Goal: Task Accomplishment & Management: Manage account settings

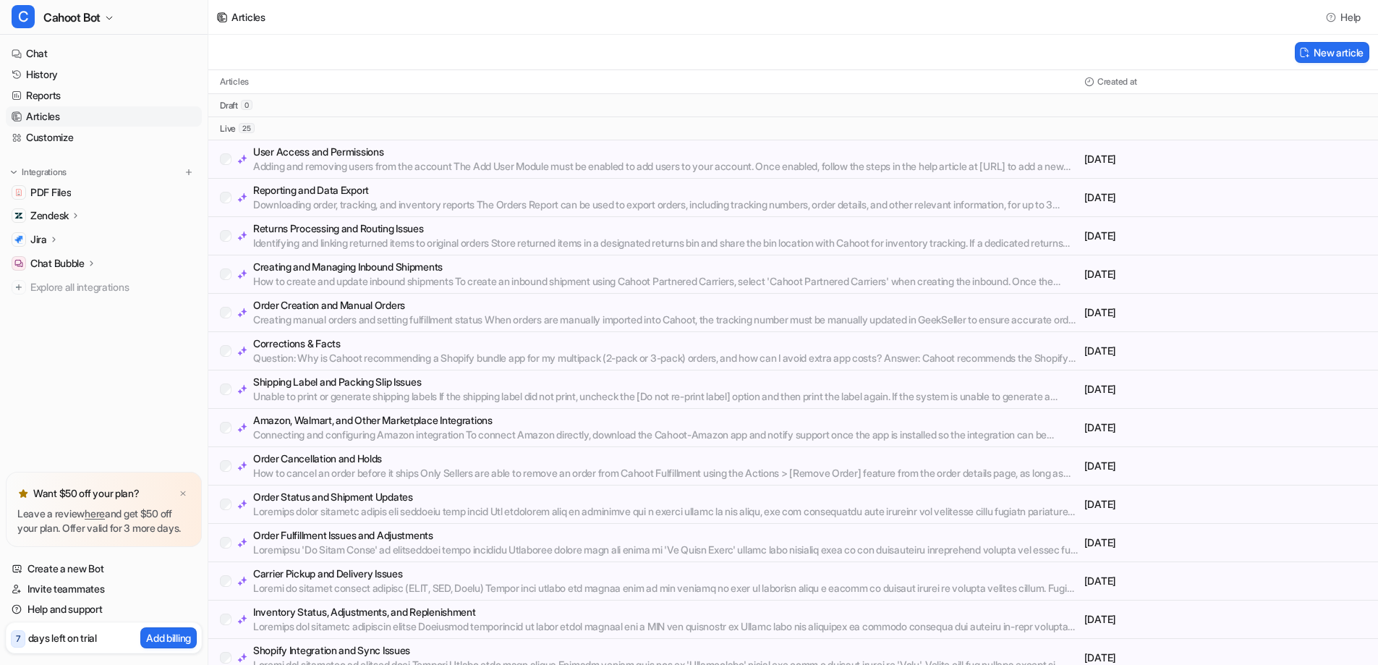
click at [328, 148] on p "User Access and Permissions" at bounding box center [665, 152] width 825 height 14
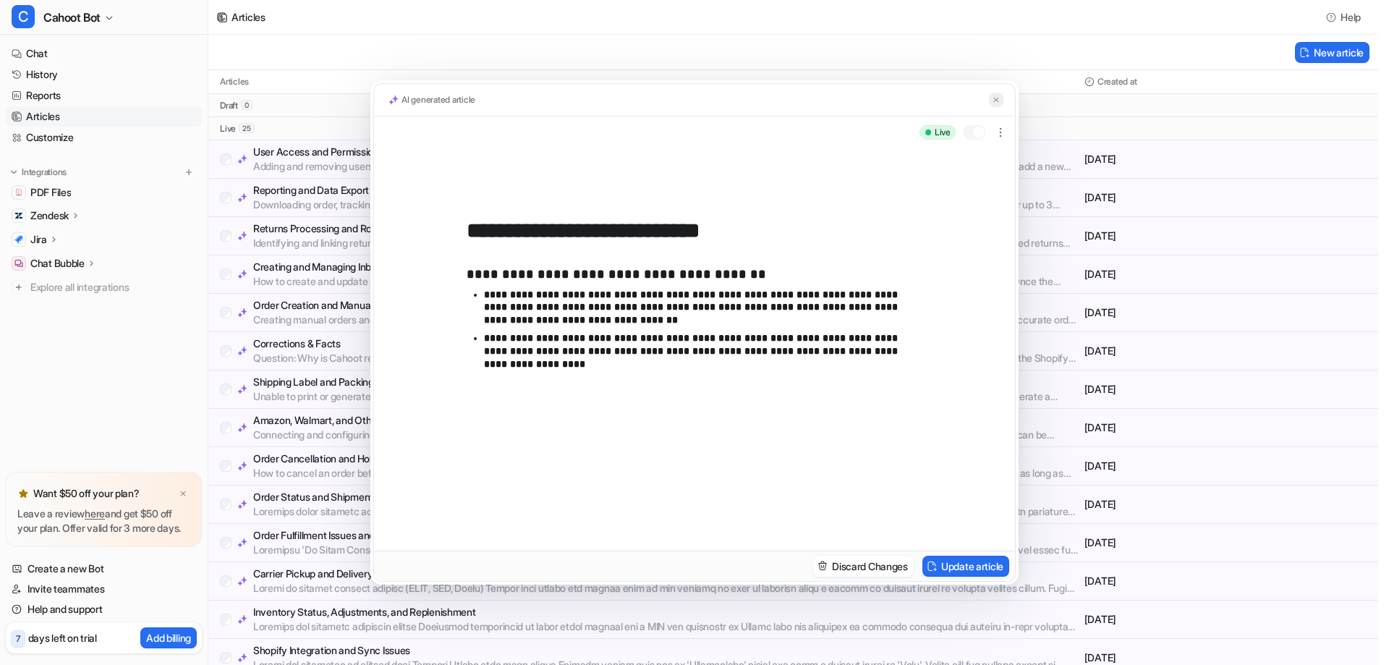
click at [995, 98] on img at bounding box center [996, 99] width 9 height 9
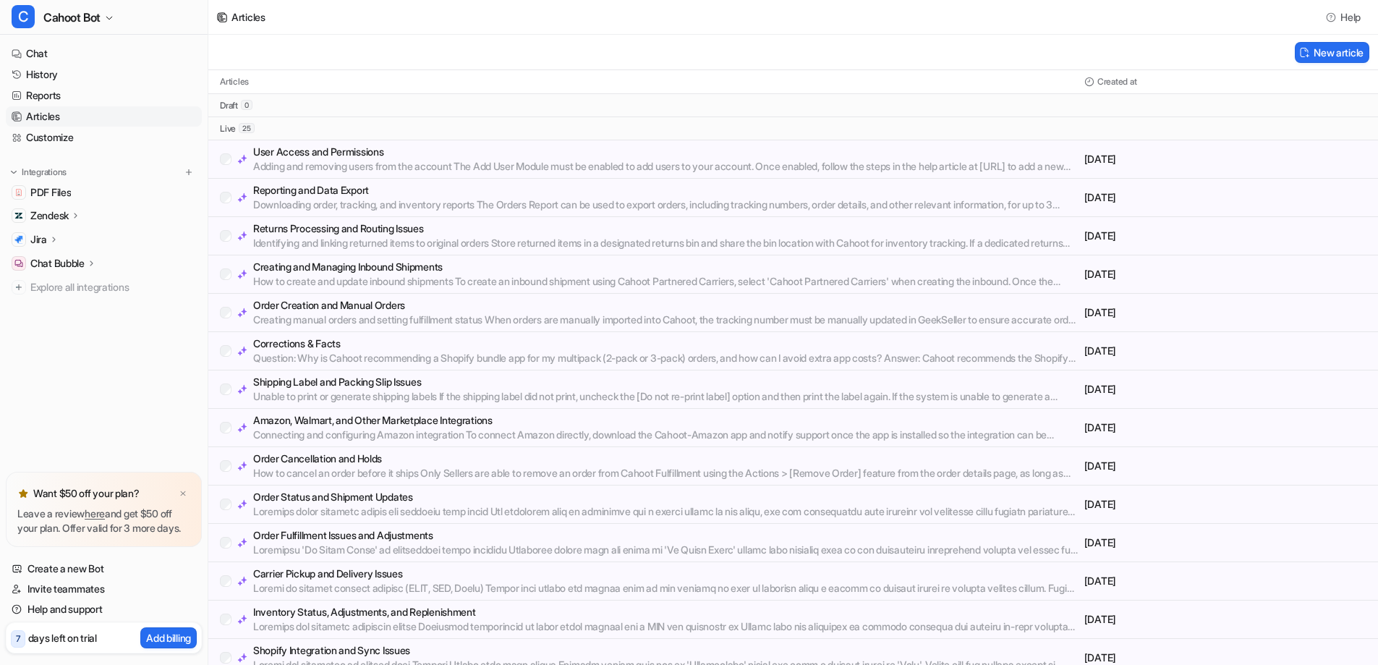
click at [647, 35] on div "New article" at bounding box center [793, 52] width 1170 height 35
click at [455, 74] on div "Articles Created at" at bounding box center [793, 82] width 1170 height 24
click at [380, 156] on p "User Access and Permissions" at bounding box center [665, 152] width 825 height 14
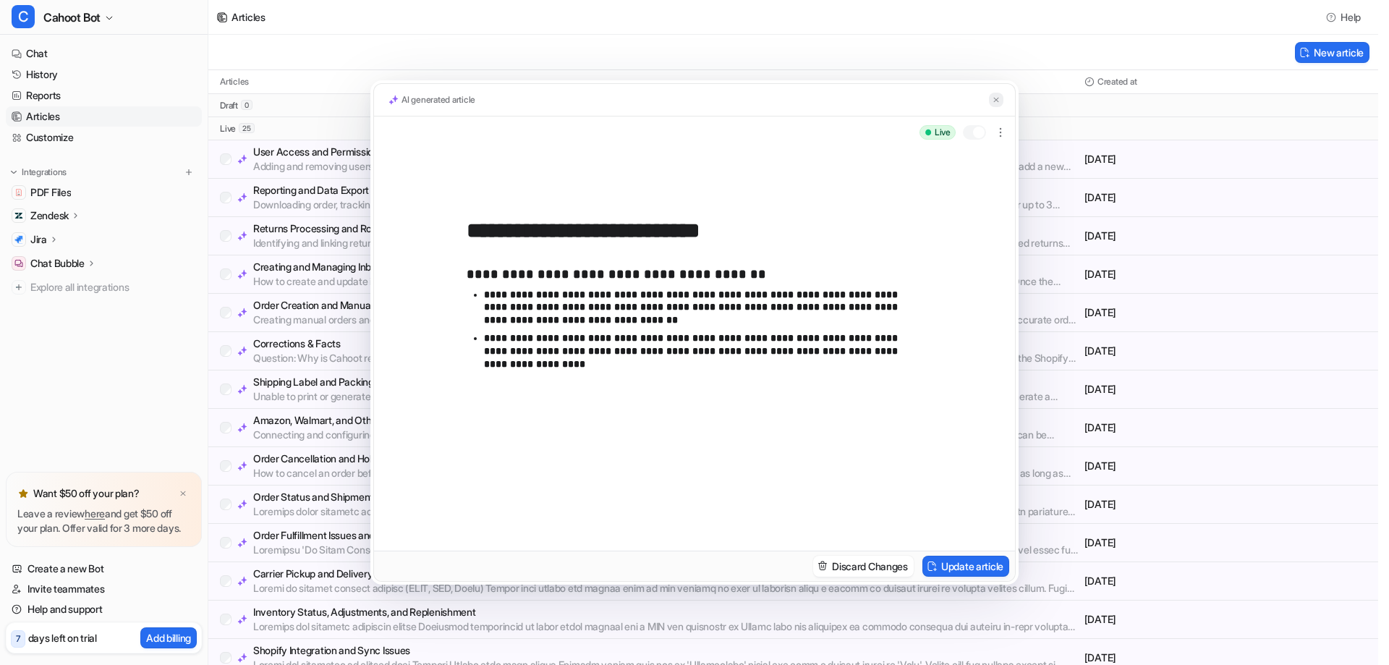
click at [991, 101] on button at bounding box center [996, 100] width 14 height 15
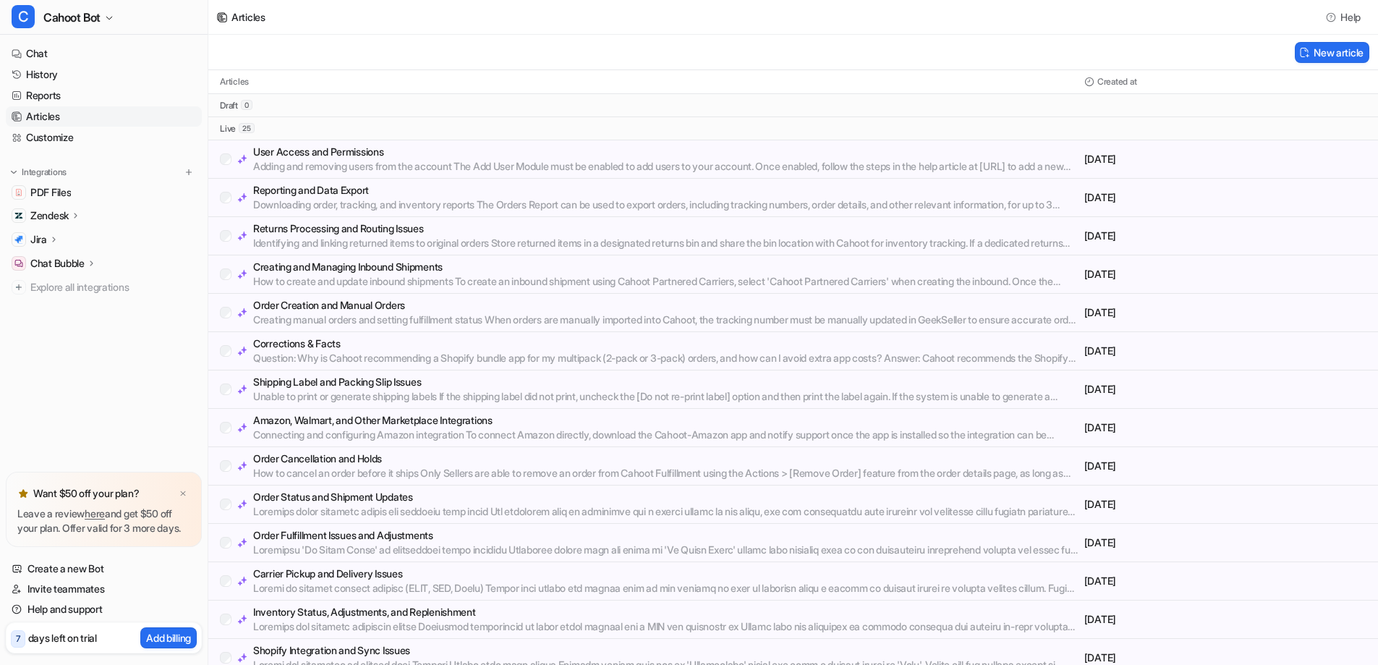
click at [698, 48] on div "New article" at bounding box center [793, 52] width 1170 height 35
click at [477, 56] on div "New article" at bounding box center [793, 52] width 1170 height 35
click at [378, 85] on div "Articles" at bounding box center [649, 82] width 859 height 12
click at [27, 50] on link "Chat" at bounding box center [104, 53] width 196 height 20
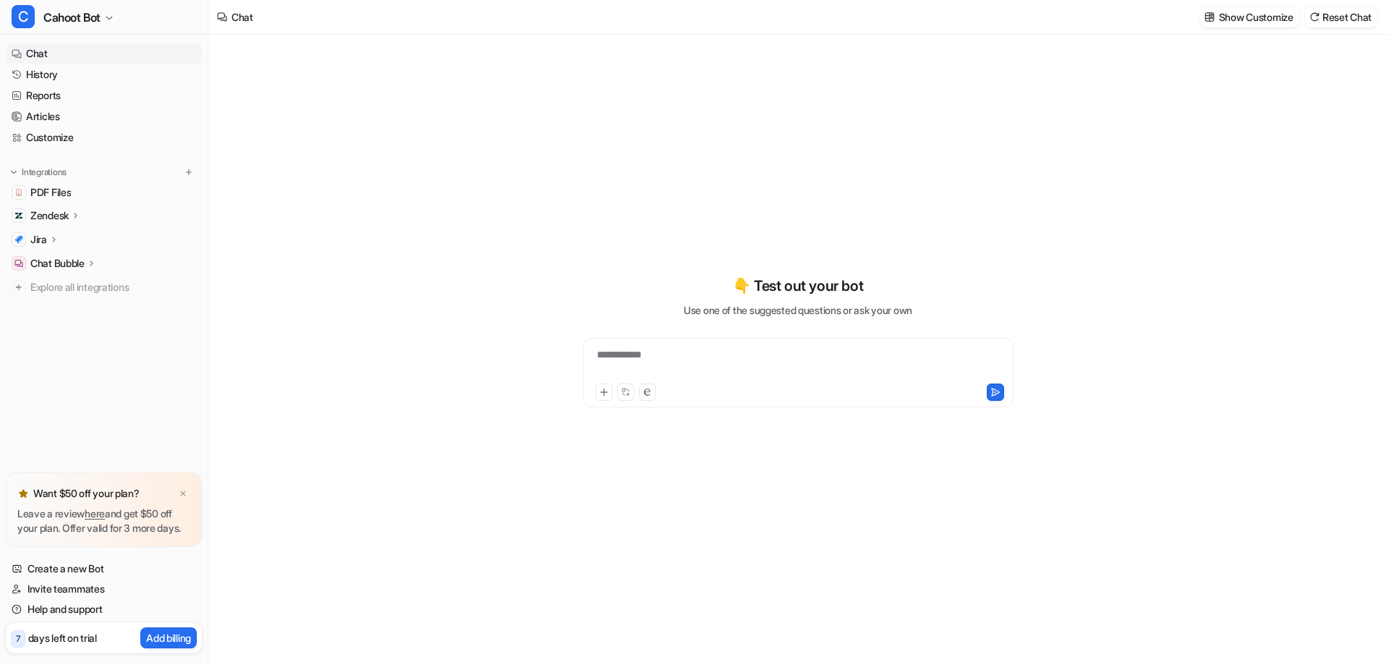
click at [1042, 144] on div "**********" at bounding box center [798, 340] width 532 height 465
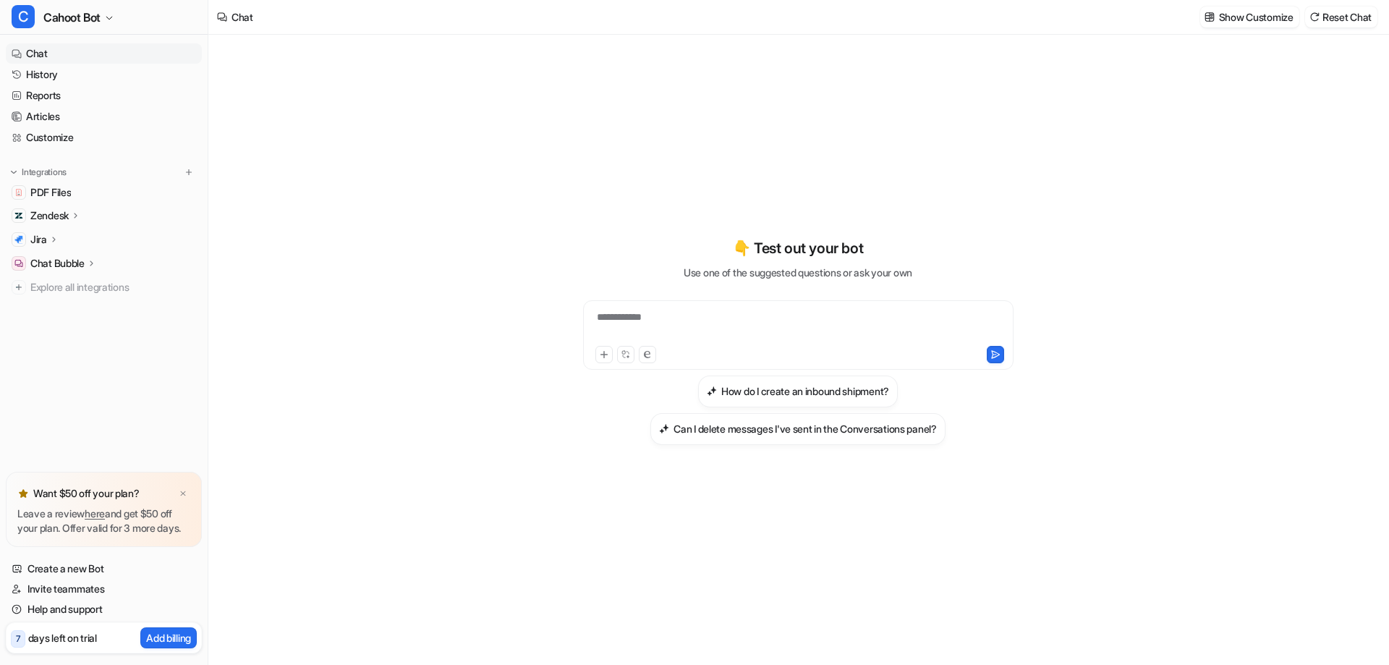
click at [480, 117] on div "**********" at bounding box center [797, 350] width 1179 height 630
click at [54, 93] on link "Reports" at bounding box center [104, 95] width 196 height 20
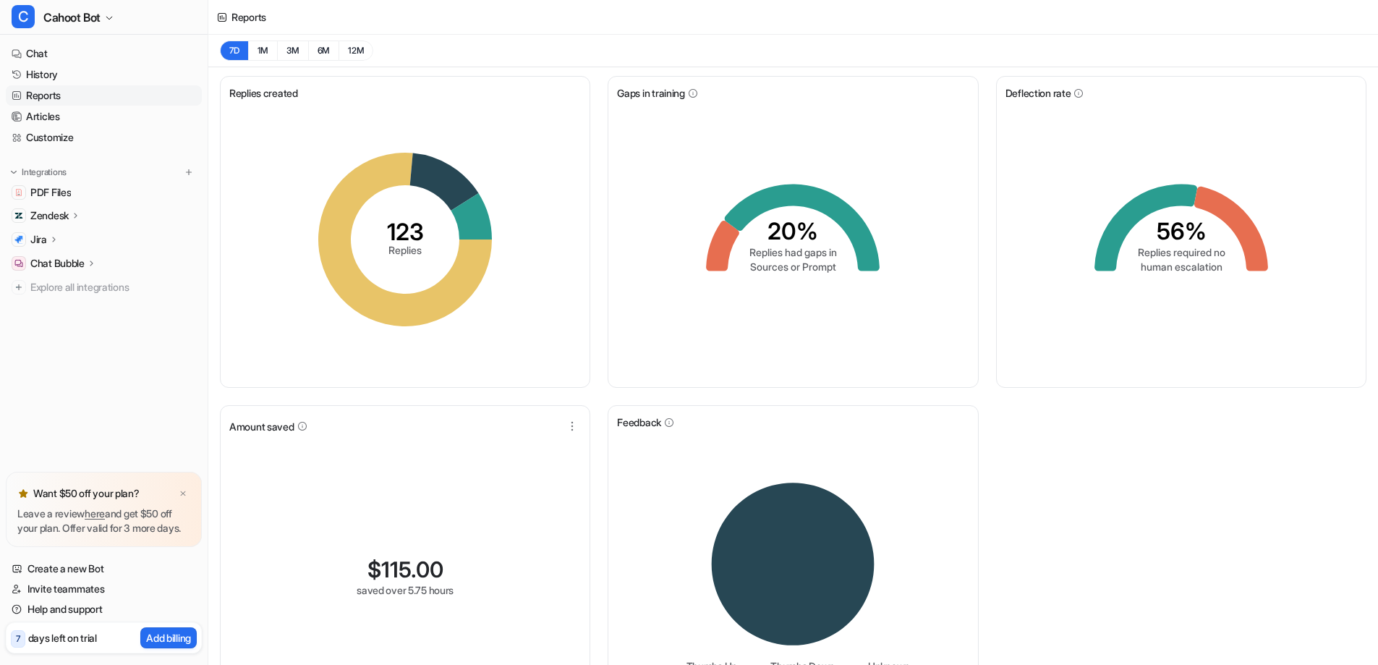
click at [526, 52] on div "7D 1M 3M 6M 12M" at bounding box center [793, 51] width 1170 height 33
click at [660, 58] on div "7D 1M 3M 6M 12M" at bounding box center [793, 51] width 1170 height 33
click at [189, 176] on img at bounding box center [189, 172] width 10 height 10
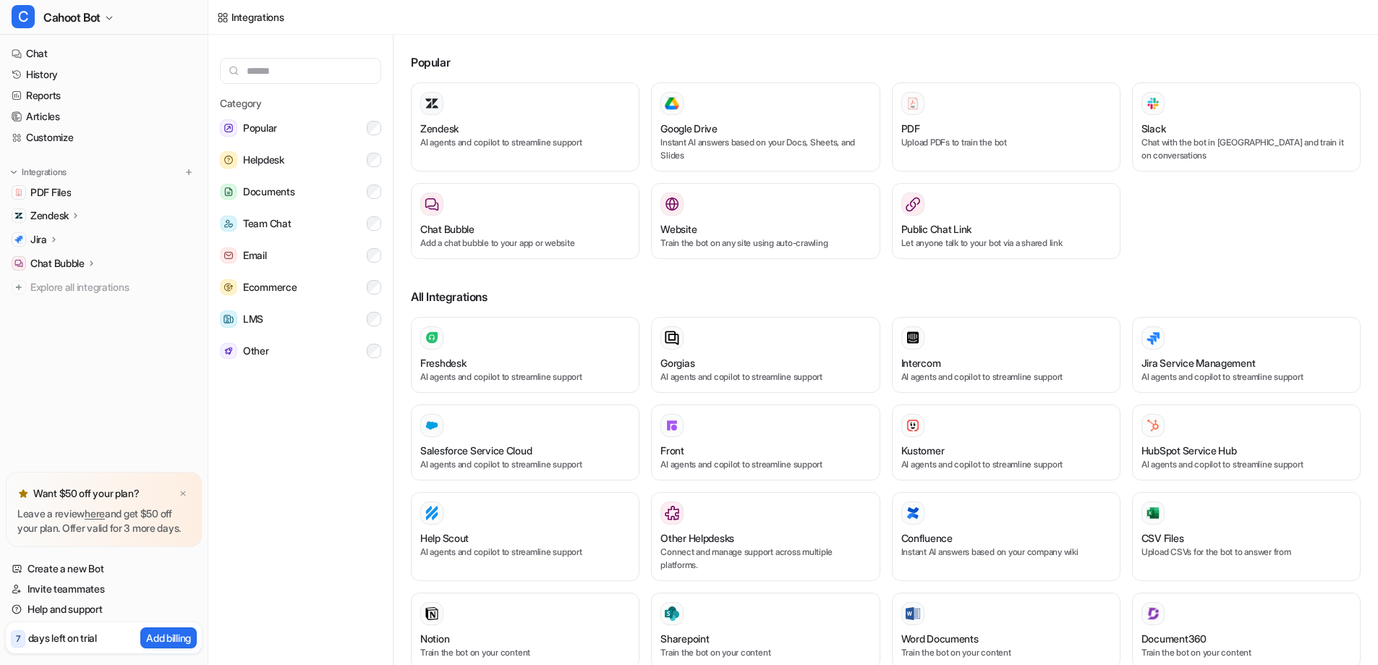
click at [696, 73] on div "Popular Zendesk AI agents and copilot to streamline support Google Drive Instan…" at bounding box center [886, 591] width 950 height 1090
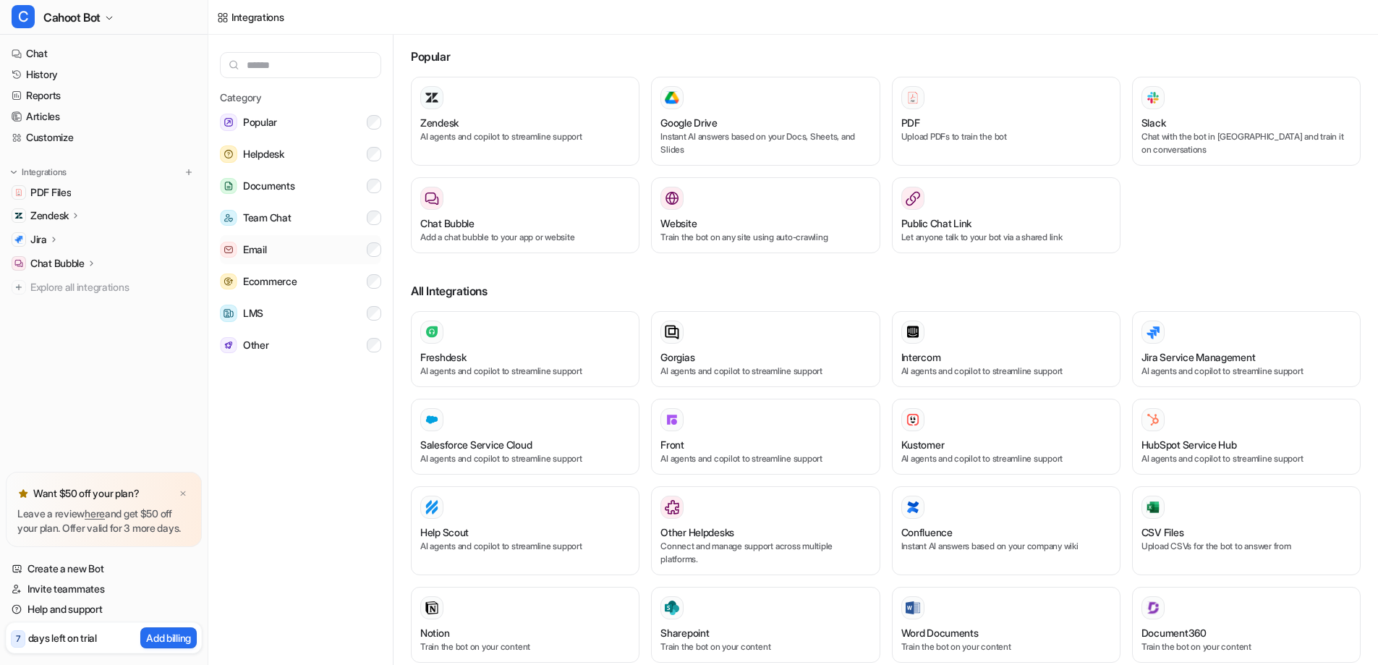
click at [274, 242] on button "Email" at bounding box center [300, 249] width 161 height 29
click at [377, 165] on button "Helpdesk" at bounding box center [300, 154] width 161 height 29
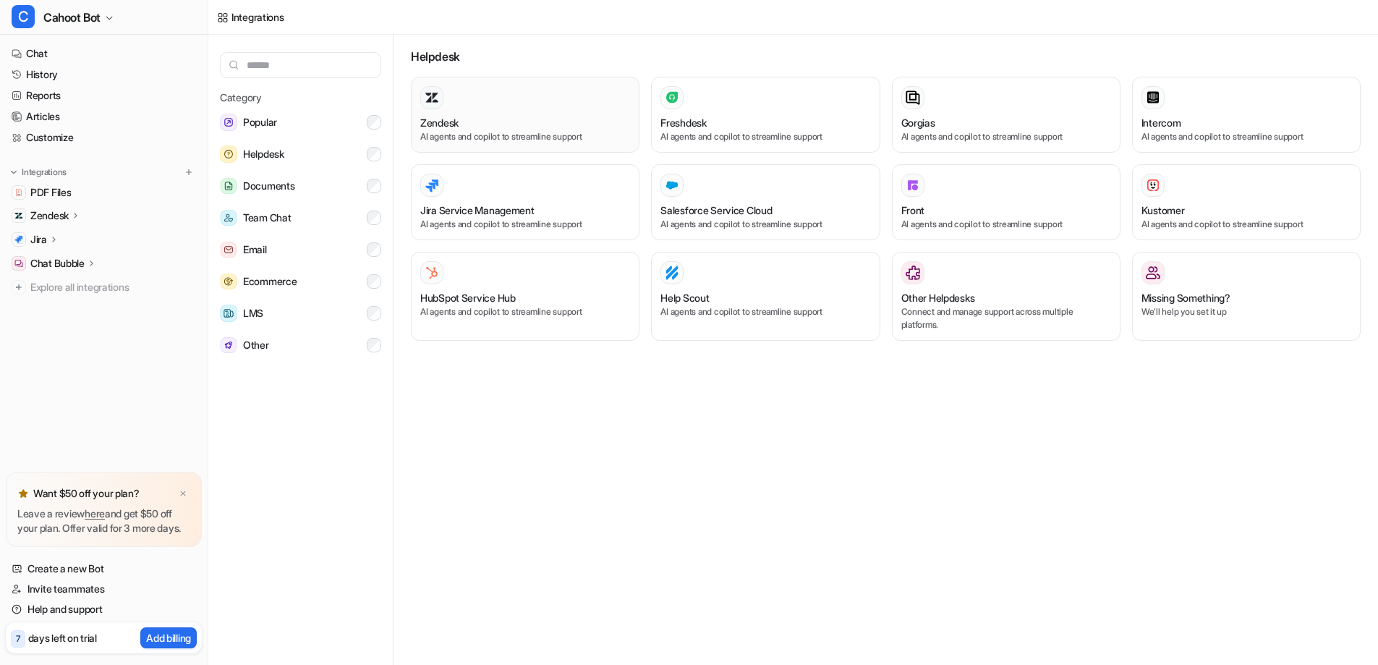
click at [473, 127] on div "Zendesk" at bounding box center [525, 122] width 210 height 15
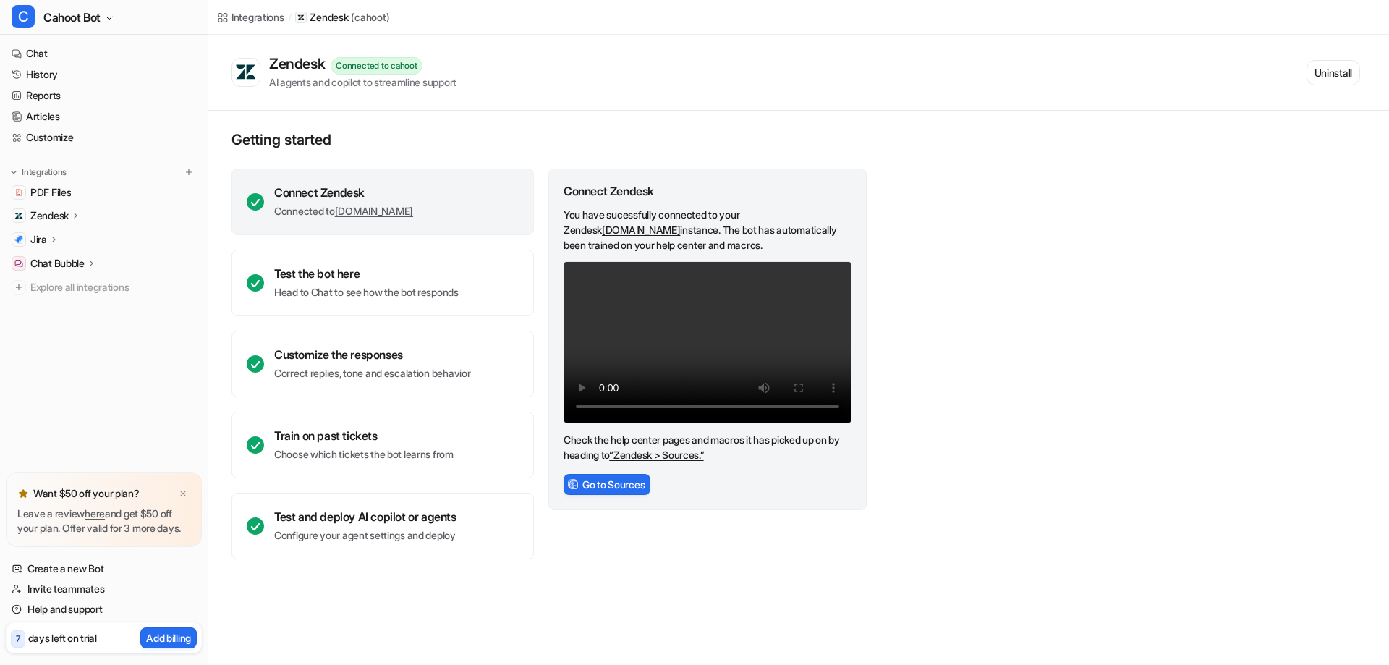
click at [579, 145] on p "Getting started" at bounding box center [549, 139] width 636 height 17
click at [589, 142] on p "Getting started" at bounding box center [549, 139] width 636 height 17
click at [504, 103] on div "Zendesk Connected to cahoot AI agents and copilot to streamline support Uninsta…" at bounding box center [798, 73] width 1180 height 76
click at [95, 122] on link "Articles" at bounding box center [104, 116] width 196 height 20
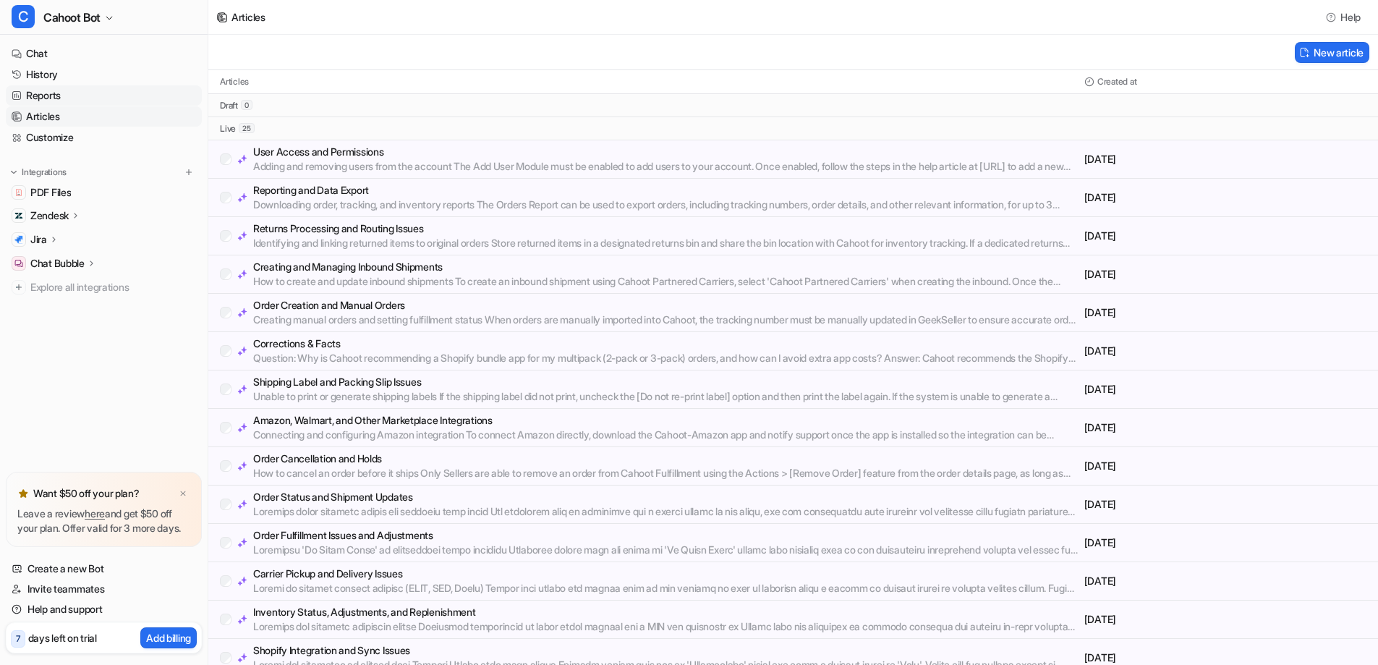
click at [92, 97] on link "Reports" at bounding box center [104, 95] width 196 height 20
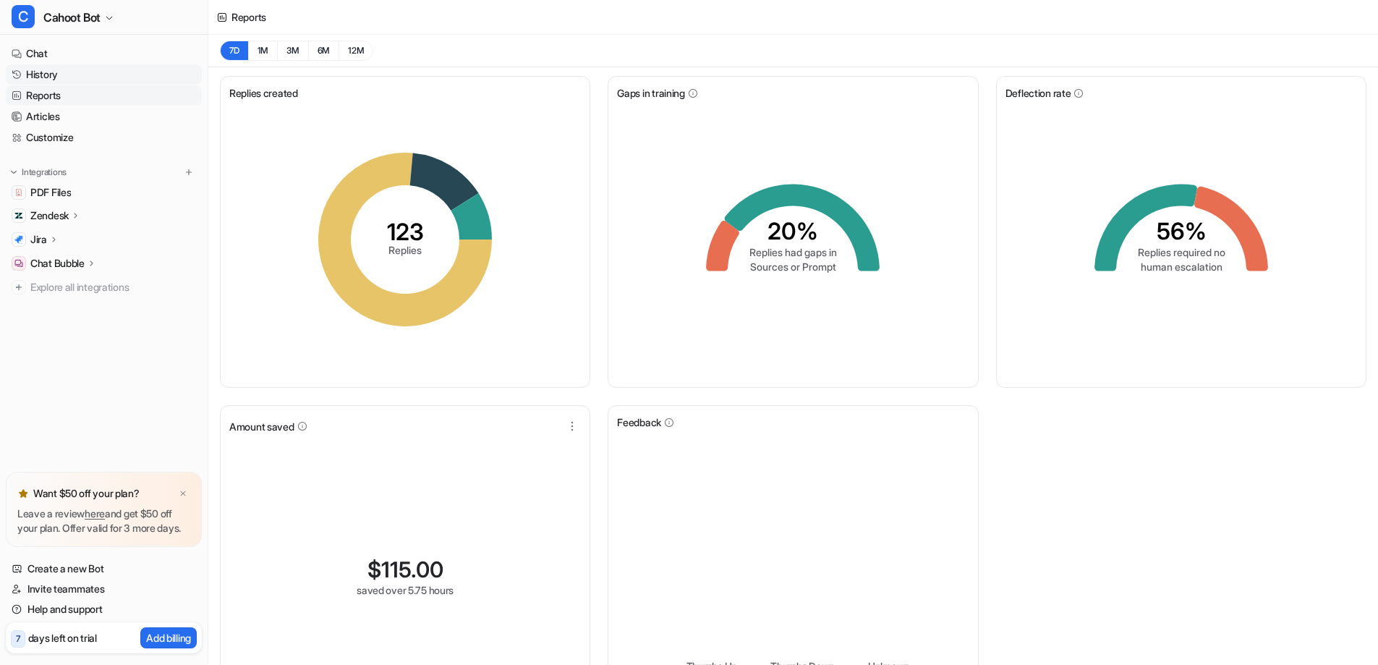
click at [86, 78] on link "History" at bounding box center [104, 74] width 196 height 20
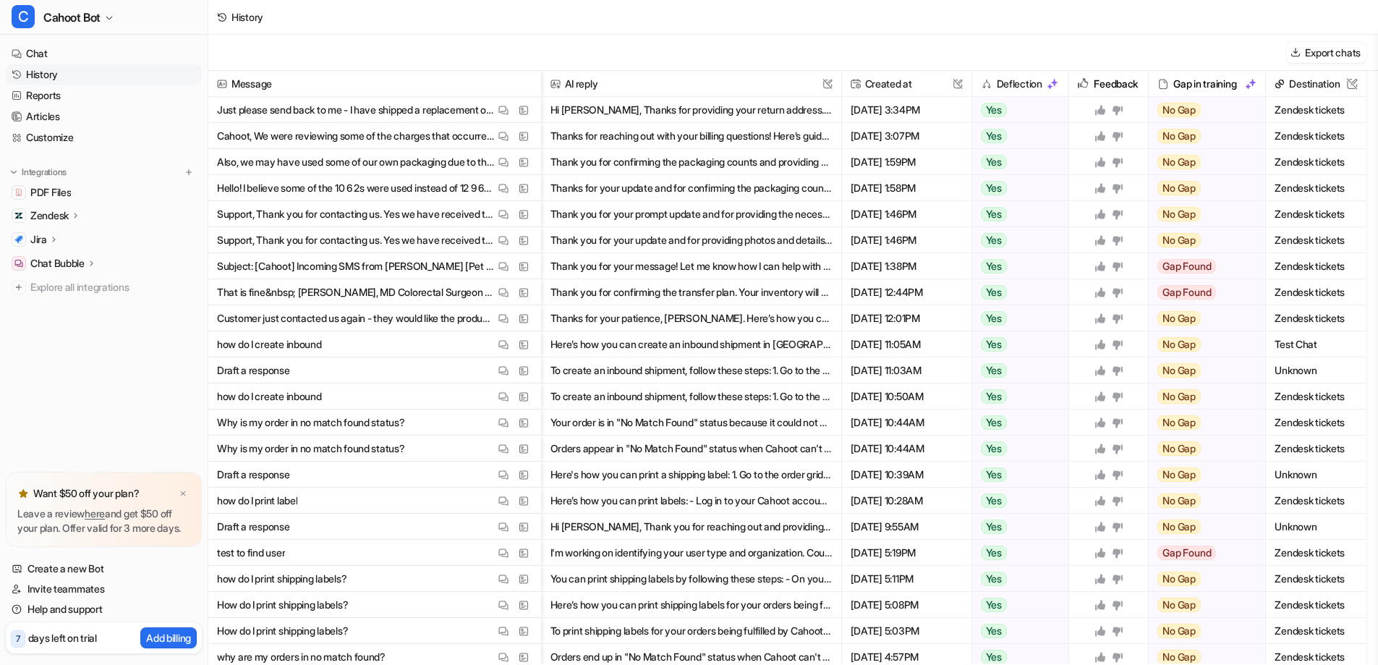
click at [519, 59] on div "Export chats" at bounding box center [793, 53] width 1170 height 36
click at [727, 66] on div "Export chats" at bounding box center [793, 53] width 1170 height 36
click at [629, 33] on div "History" at bounding box center [798, 17] width 1180 height 35
click at [626, 43] on div "Export chats" at bounding box center [798, 53] width 1180 height 36
click at [484, 48] on div "Export chats" at bounding box center [798, 53] width 1180 height 36
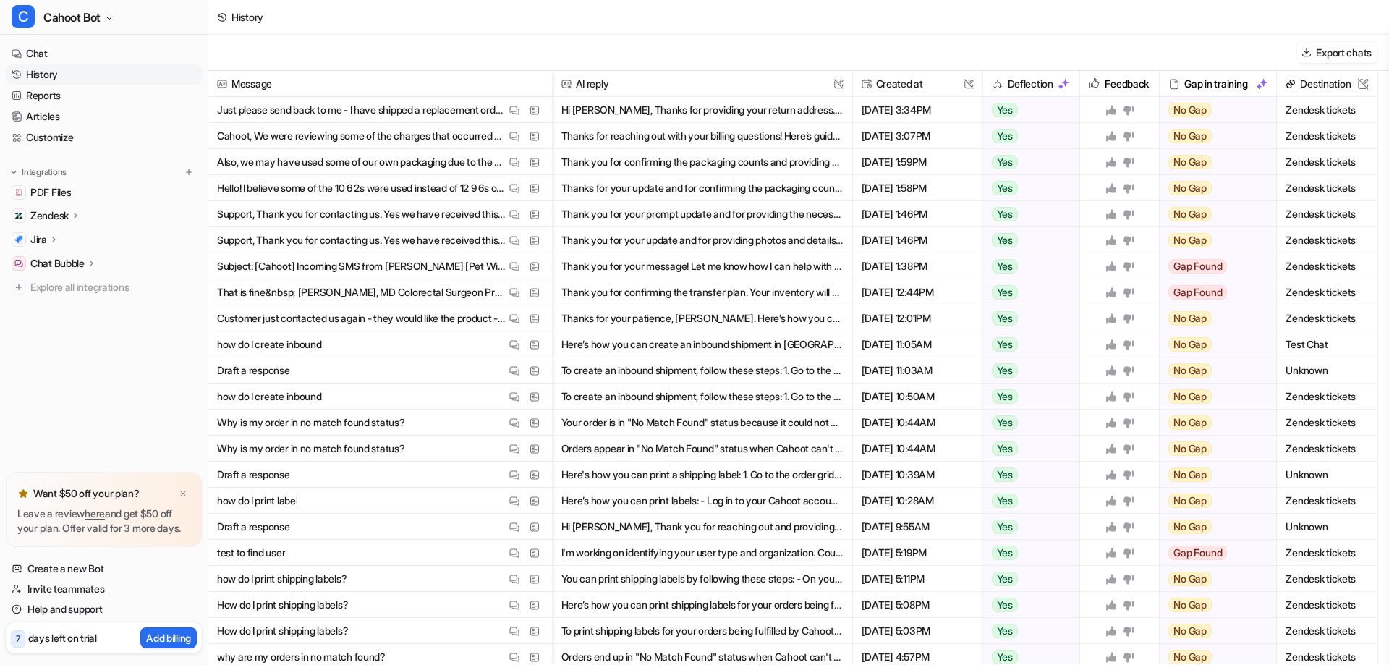
click at [506, 48] on div "Export chats" at bounding box center [798, 53] width 1180 height 36
click at [655, 54] on div "Export chats" at bounding box center [798, 53] width 1180 height 36
click at [609, 61] on div "Export chats" at bounding box center [798, 53] width 1180 height 36
click at [46, 122] on link "Articles" at bounding box center [104, 116] width 196 height 20
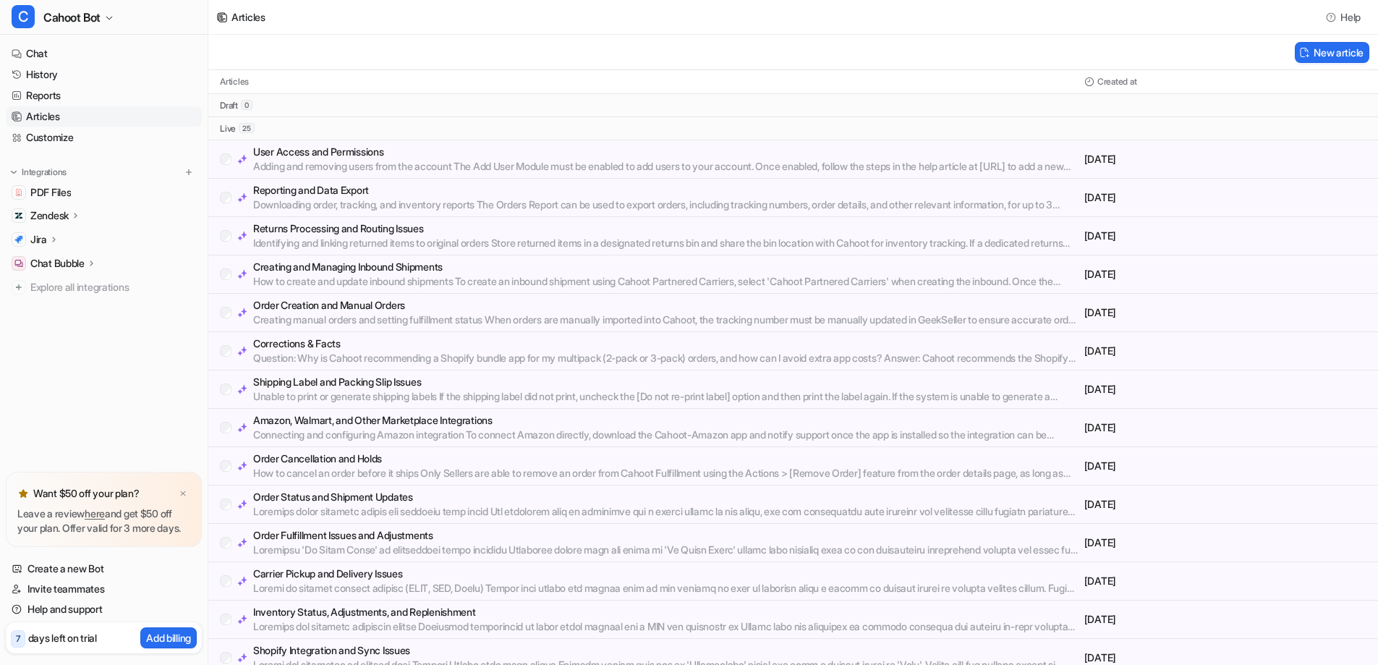
click at [378, 157] on p "User Access and Permissions" at bounding box center [665, 152] width 825 height 14
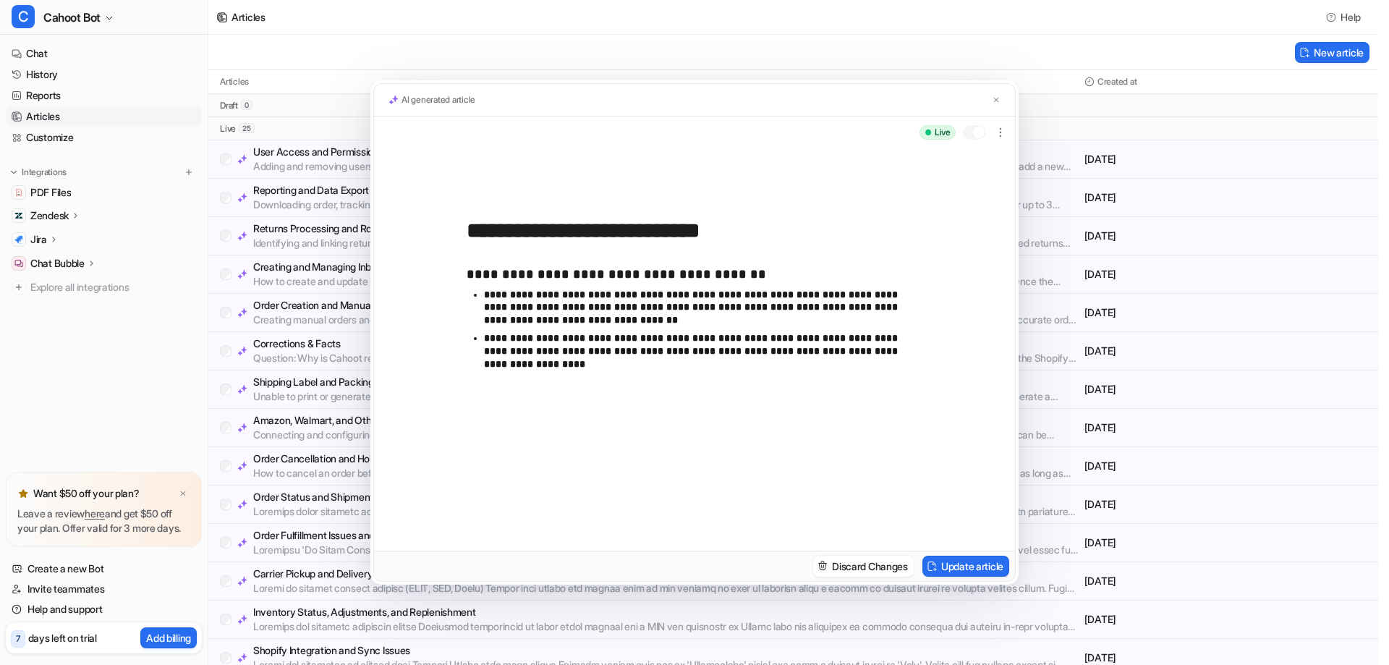
click at [542, 243] on input "**********" at bounding box center [695, 231] width 456 height 26
drag, startPoint x: 469, startPoint y: 231, endPoint x: 806, endPoint y: 237, distance: 336.4
click at [806, 237] on input "**********" at bounding box center [695, 231] width 456 height 26
click at [995, 101] on img at bounding box center [996, 99] width 9 height 9
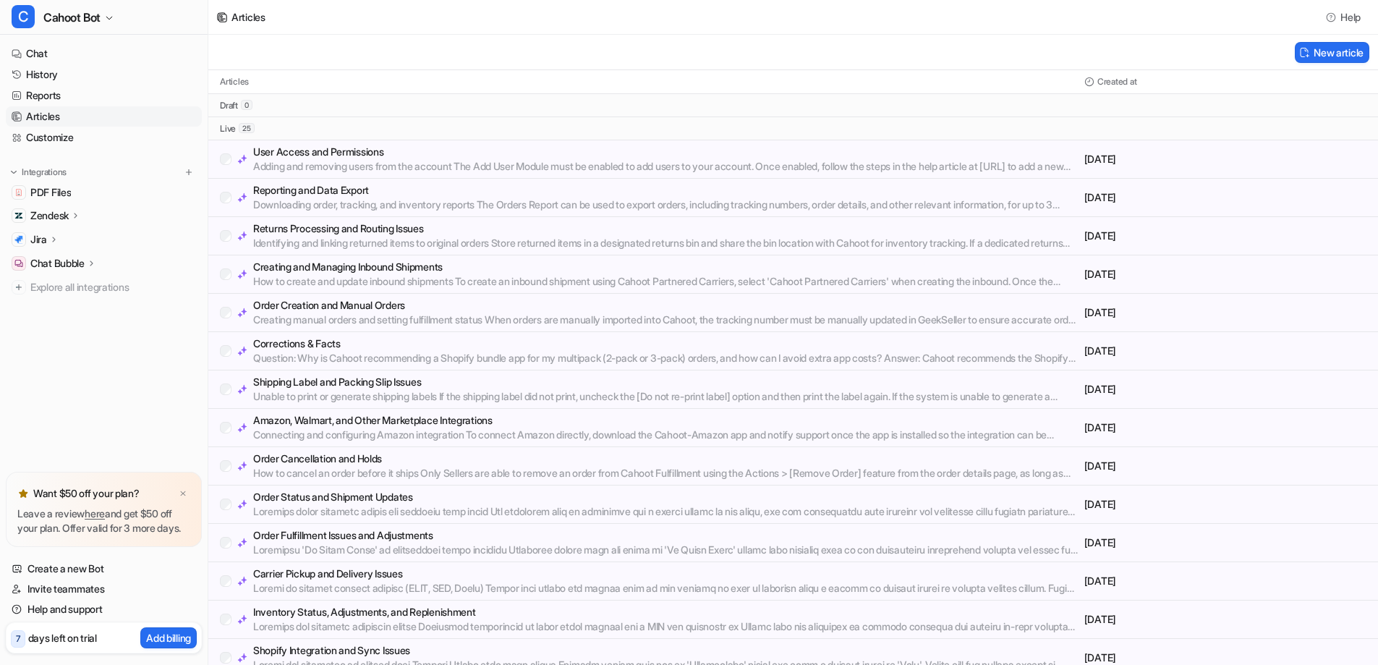
click at [637, 59] on div "New article" at bounding box center [793, 52] width 1170 height 35
click at [35, 54] on link "Chat" at bounding box center [104, 53] width 196 height 20
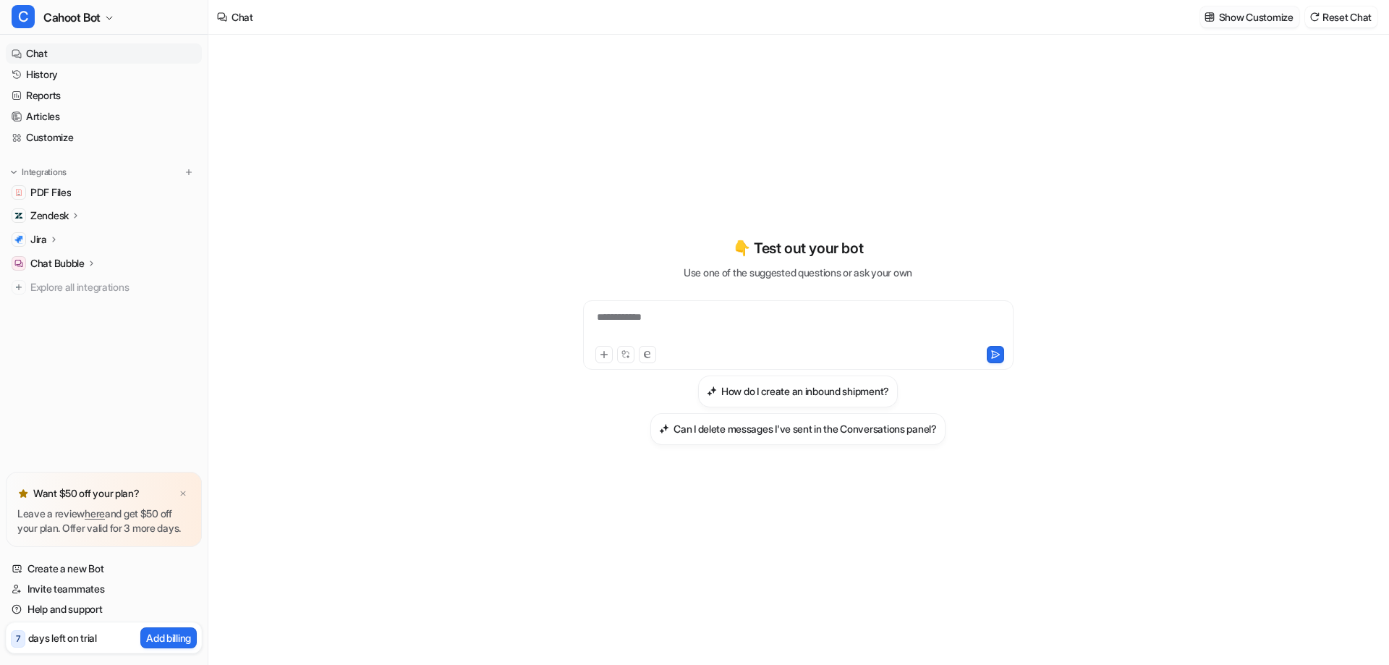
click at [1227, 19] on p "Show Customize" at bounding box center [1256, 16] width 74 height 15
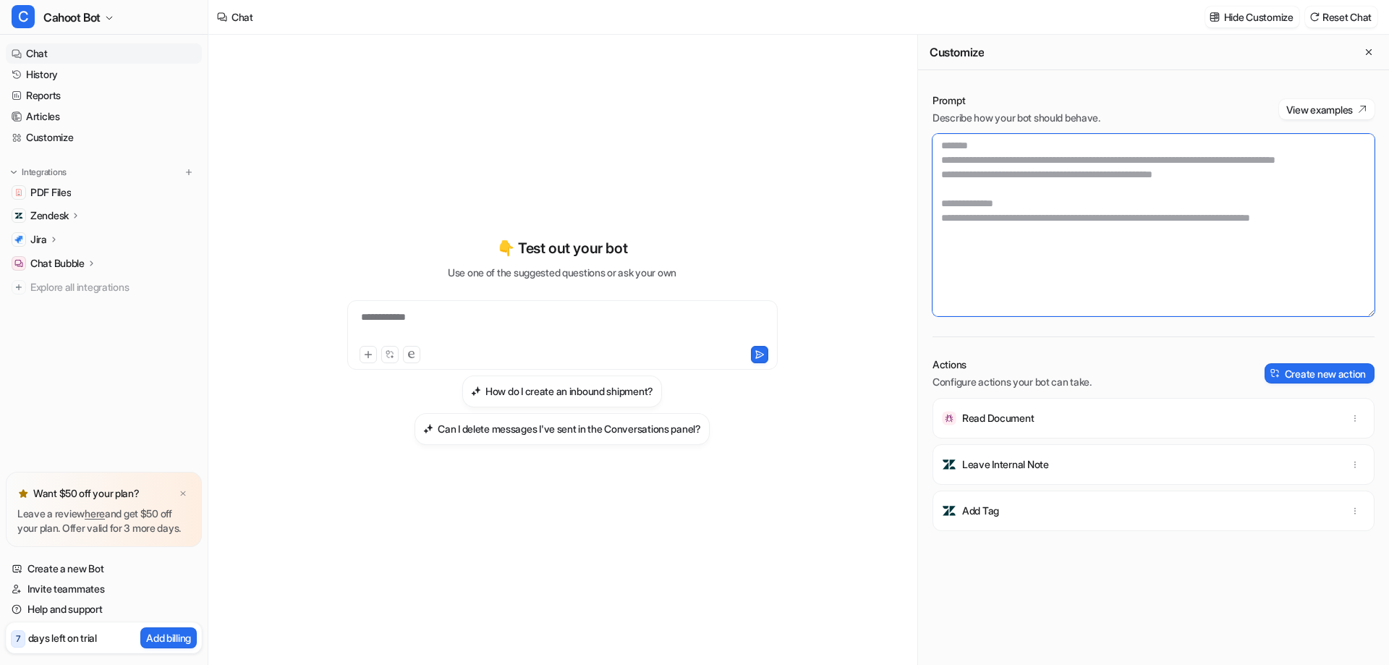
click at [992, 238] on textarea at bounding box center [1153, 225] width 442 height 182
click at [1085, 260] on textarea at bounding box center [1153, 225] width 442 height 182
click at [1040, 189] on textarea at bounding box center [1147, 225] width 431 height 182
click at [1301, 194] on textarea at bounding box center [1147, 225] width 431 height 182
click at [1233, 291] on textarea at bounding box center [1147, 225] width 431 height 182
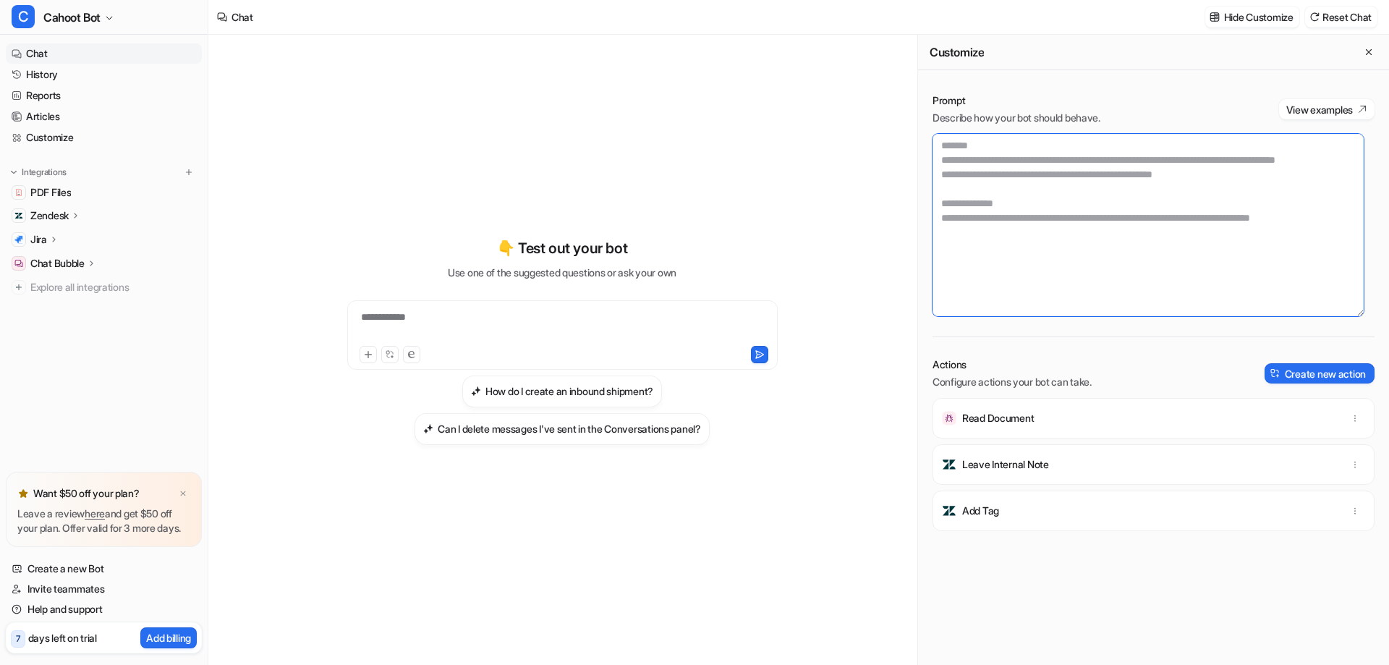
click at [1023, 217] on textarea at bounding box center [1147, 225] width 431 height 182
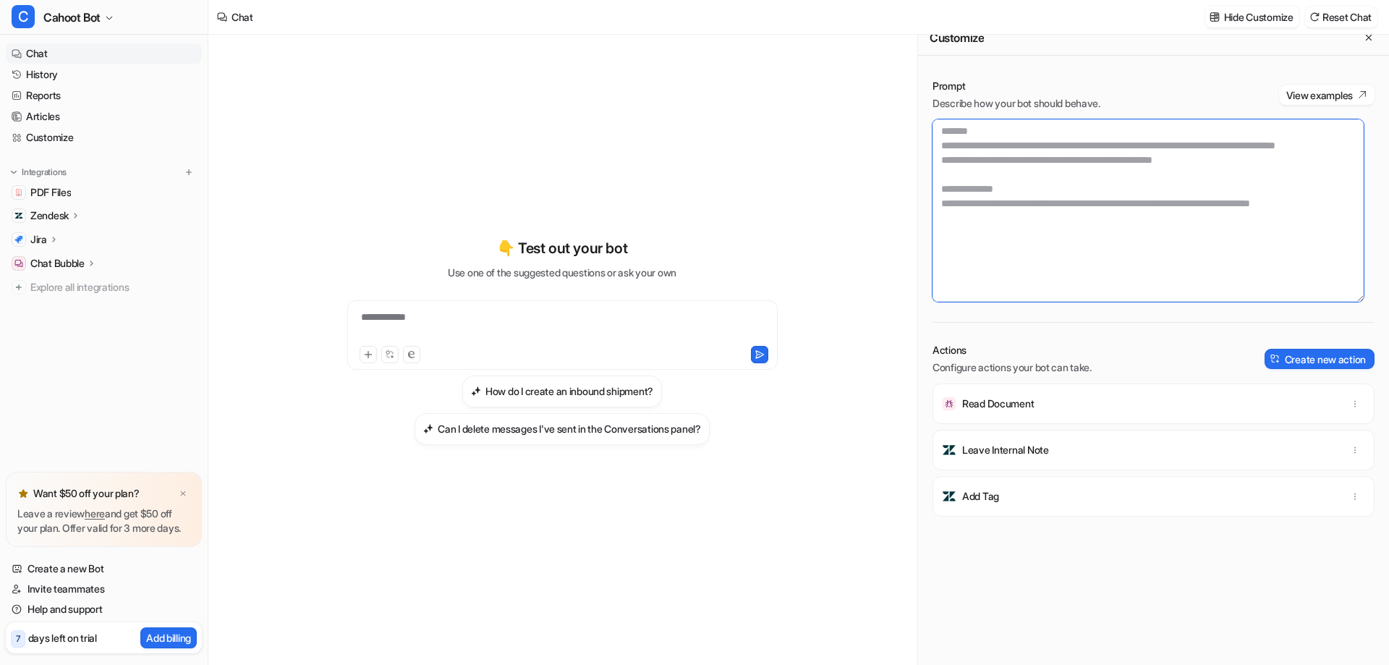
click at [1005, 219] on textarea at bounding box center [1147, 210] width 431 height 182
click at [998, 240] on textarea at bounding box center [1147, 210] width 431 height 182
click at [993, 264] on textarea at bounding box center [1147, 210] width 431 height 182
click at [1000, 221] on textarea at bounding box center [1147, 210] width 431 height 182
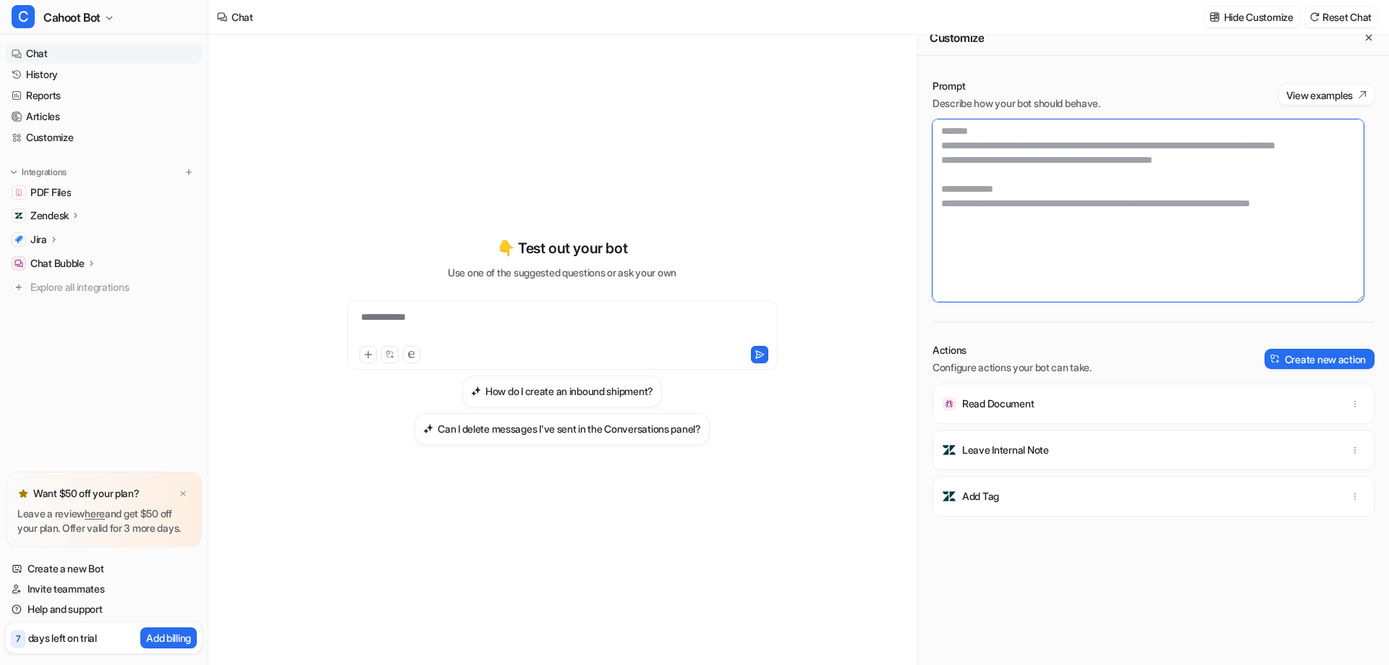
click at [992, 249] on textarea at bounding box center [1147, 210] width 431 height 182
click at [989, 276] on textarea at bounding box center [1147, 210] width 431 height 182
click at [1336, 367] on button "Create new action" at bounding box center [1319, 359] width 110 height 20
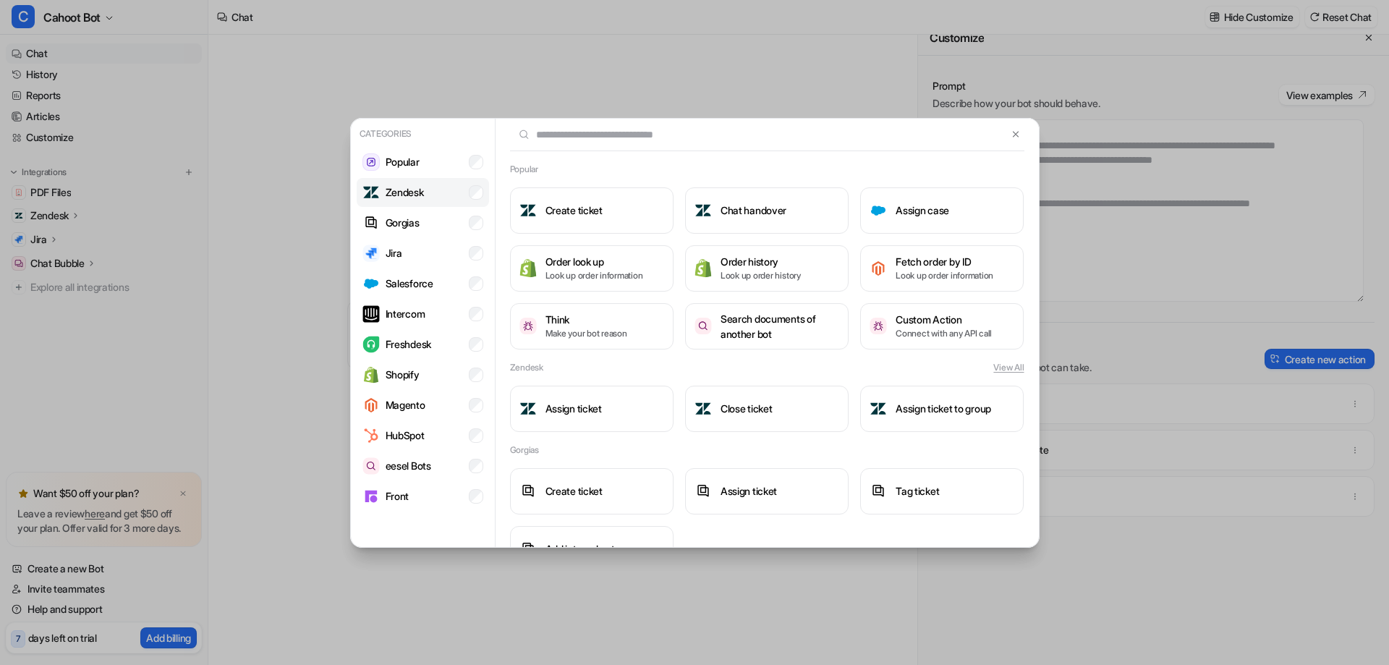
click at [397, 179] on li "Zendesk" at bounding box center [423, 192] width 132 height 29
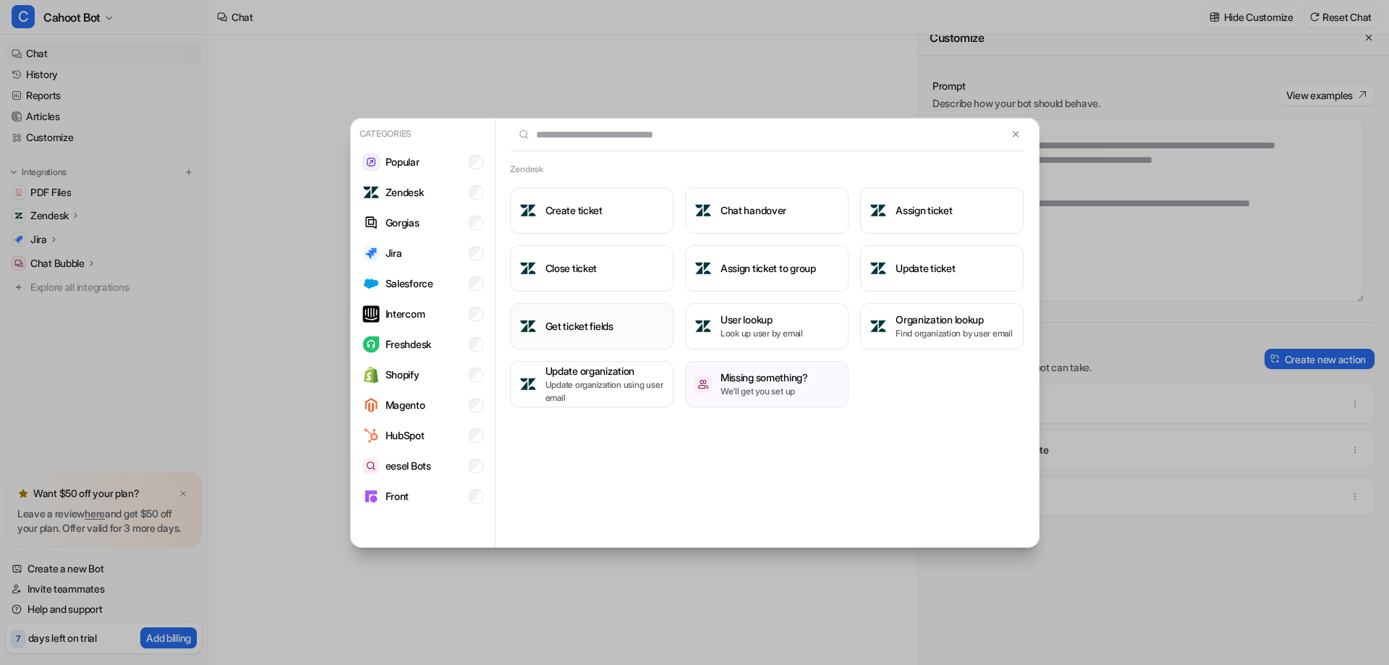
click at [555, 336] on button "Get ticket fields" at bounding box center [591, 326] width 163 height 46
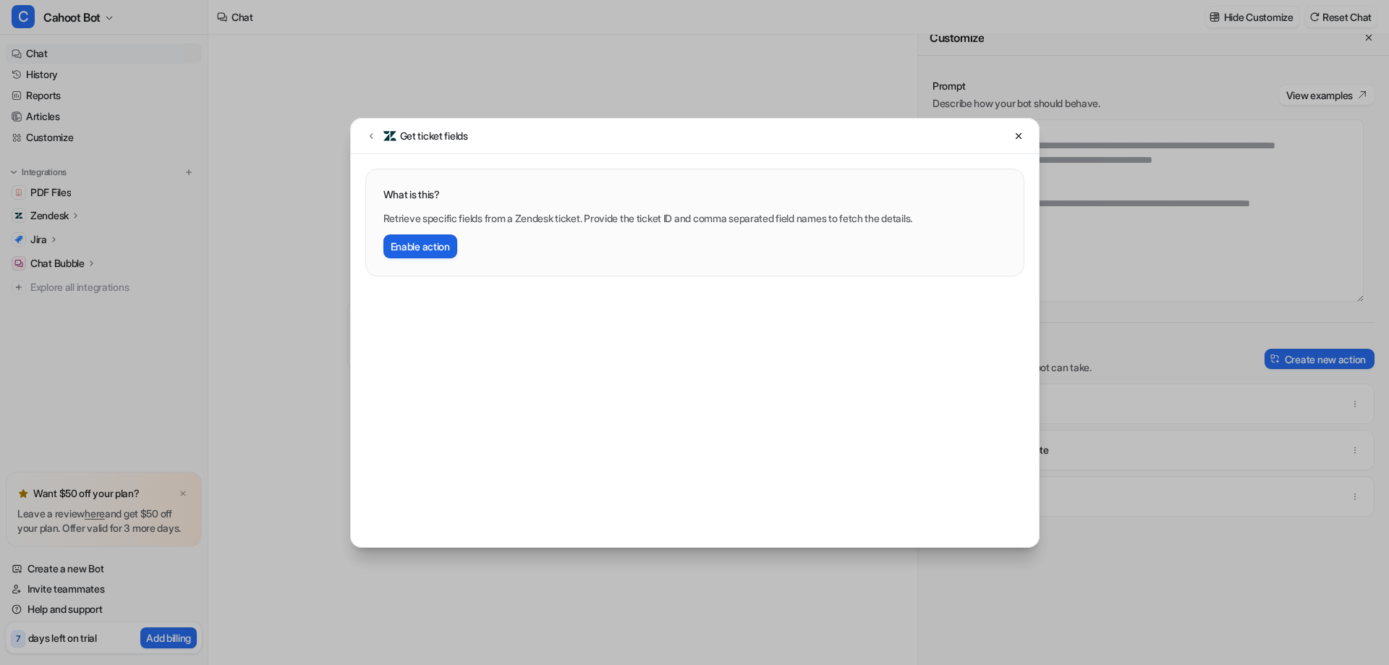
click at [420, 248] on button "Enable action" at bounding box center [420, 246] width 74 height 24
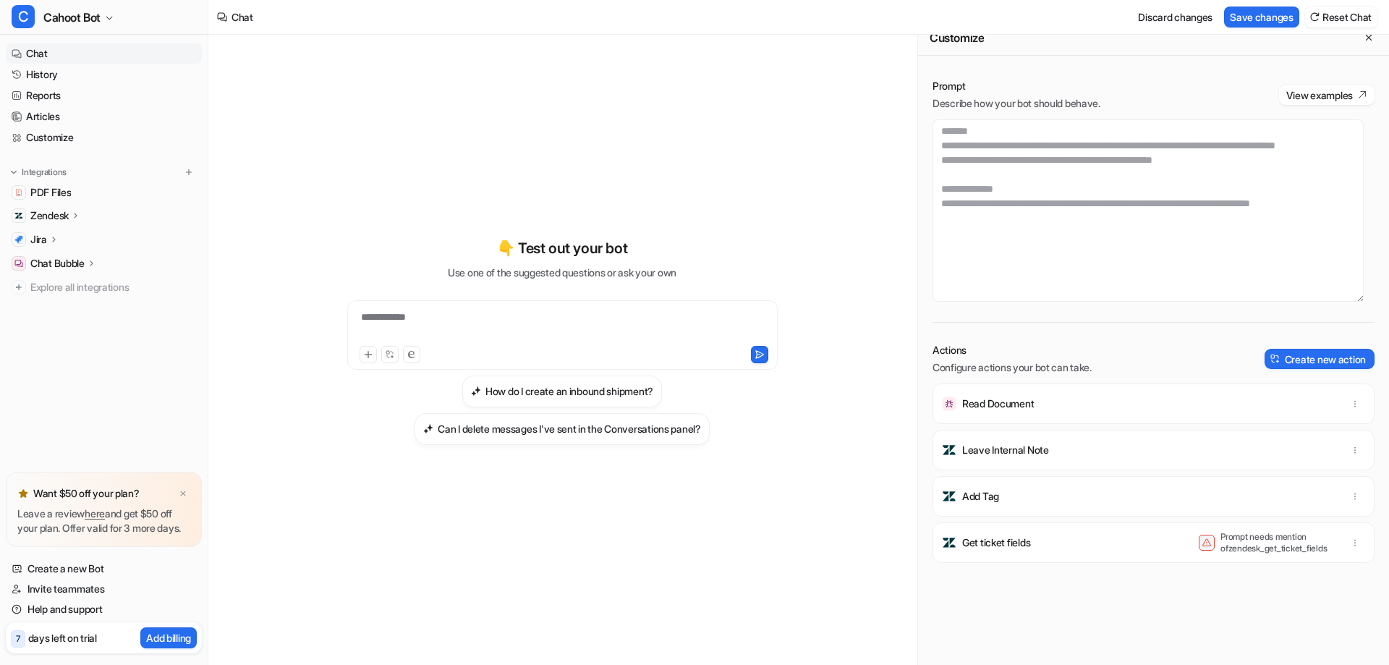
scroll to position [0, 0]
click at [977, 140] on textarea at bounding box center [1147, 210] width 431 height 182
click at [961, 132] on textarea at bounding box center [1147, 210] width 431 height 182
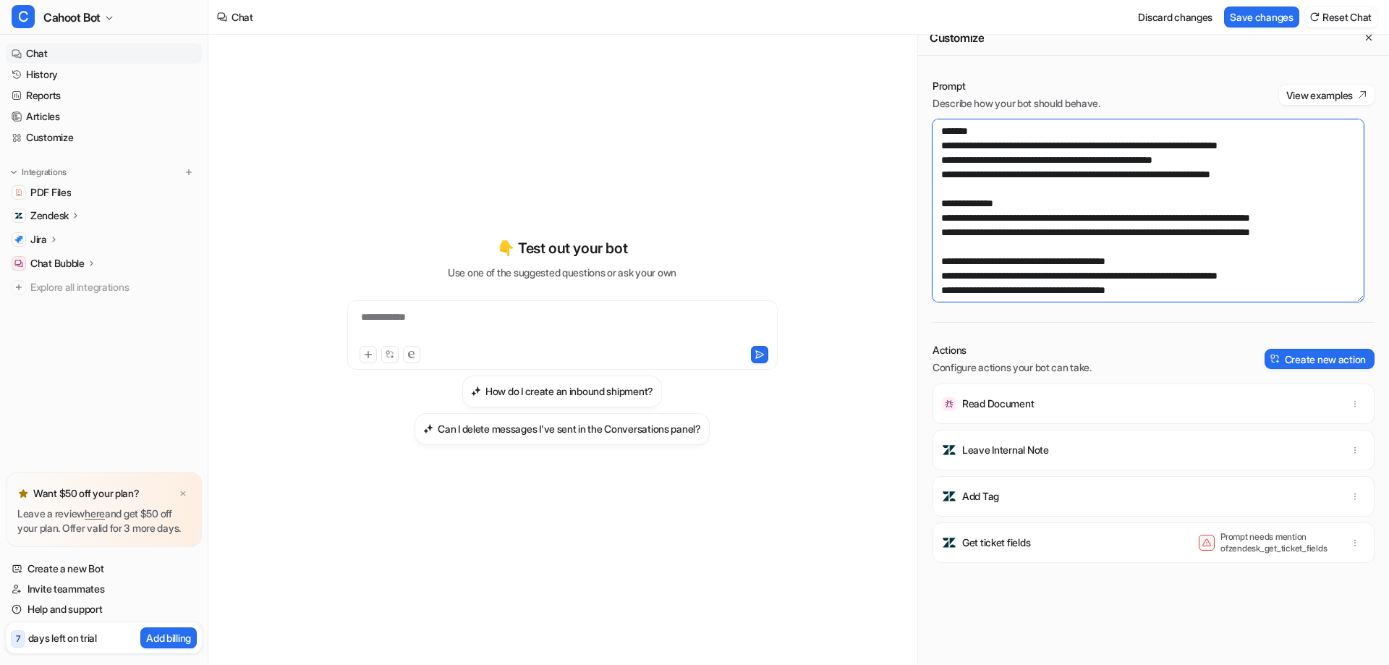
click at [997, 146] on textarea at bounding box center [1147, 210] width 431 height 182
click at [1125, 158] on textarea at bounding box center [1147, 210] width 431 height 182
click at [1298, 171] on textarea at bounding box center [1147, 210] width 431 height 182
click at [1288, 166] on textarea at bounding box center [1147, 210] width 431 height 182
click at [1156, 182] on textarea at bounding box center [1147, 210] width 431 height 182
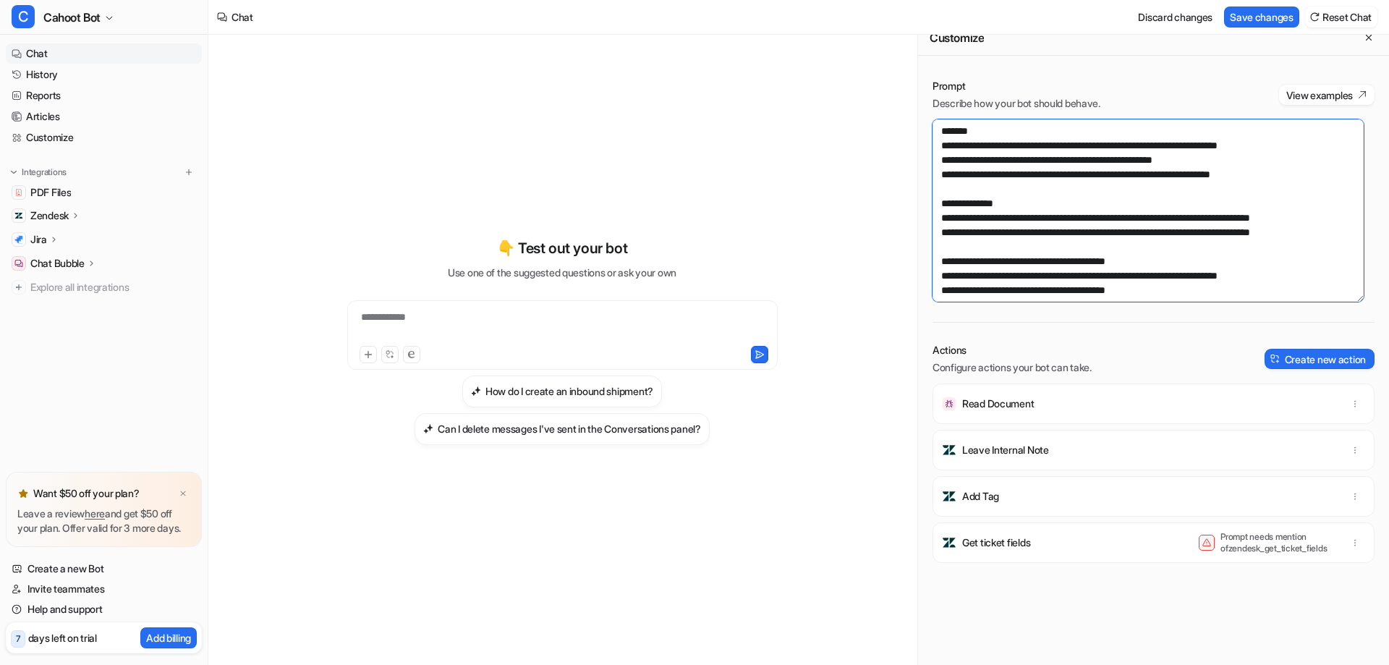
drag, startPoint x: 1308, startPoint y: 174, endPoint x: 1137, endPoint y: 173, distance: 170.7
click at [1137, 173] on textarea at bounding box center [1147, 210] width 431 height 182
click at [1151, 191] on textarea at bounding box center [1147, 210] width 431 height 182
drag, startPoint x: 1039, startPoint y: 185, endPoint x: 1129, endPoint y: 173, distance: 90.5
click at [1039, 185] on textarea at bounding box center [1147, 210] width 431 height 182
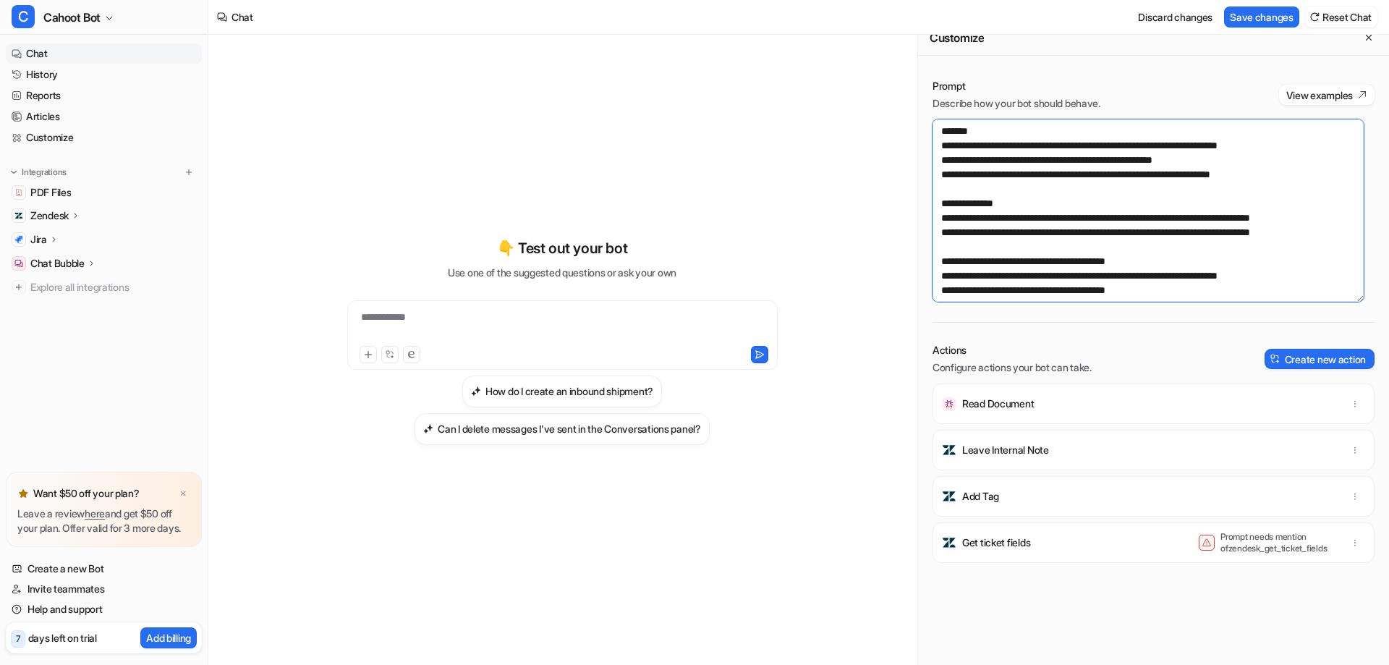
click at [1300, 171] on textarea at bounding box center [1147, 210] width 431 height 182
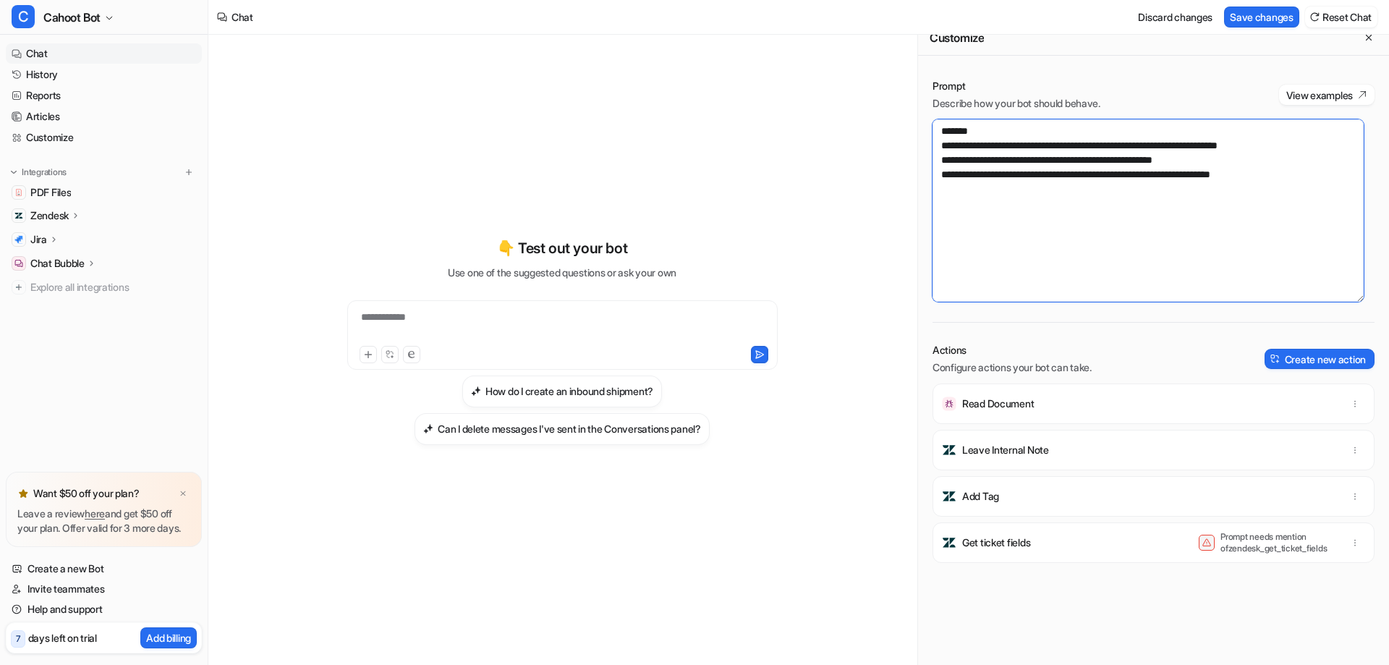
paste textarea "**********"
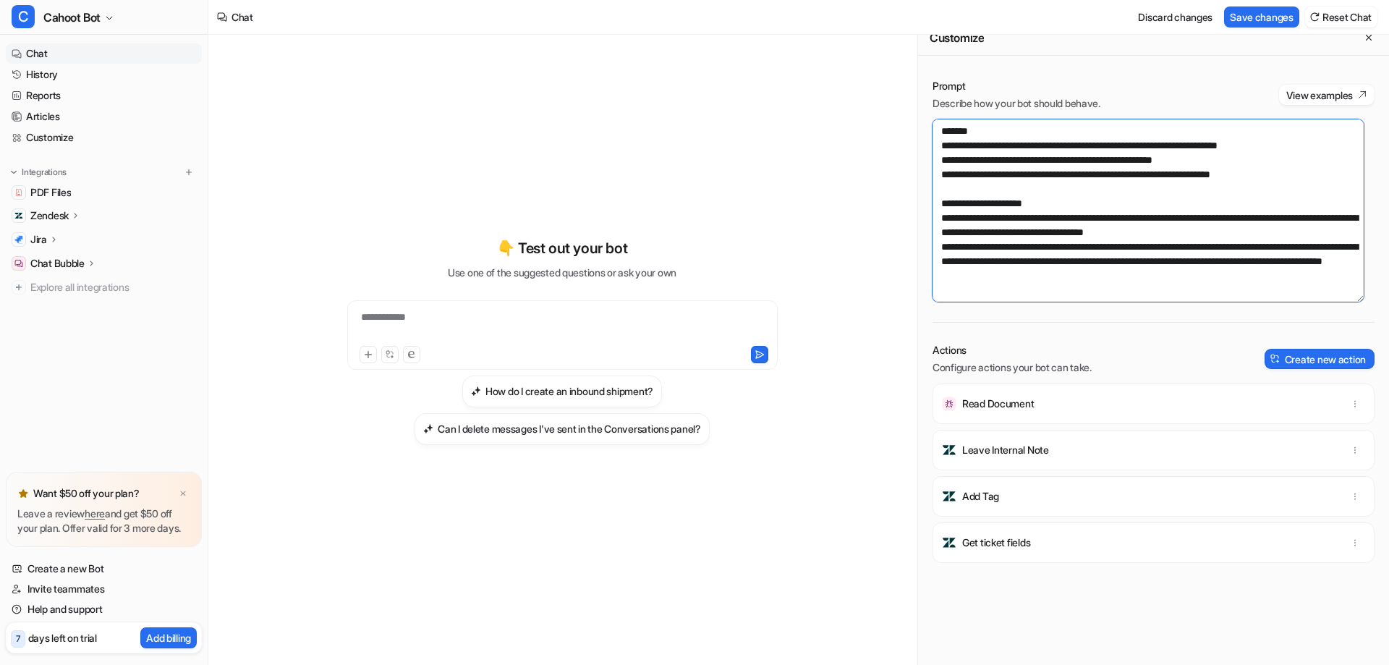
scroll to position [72, 0]
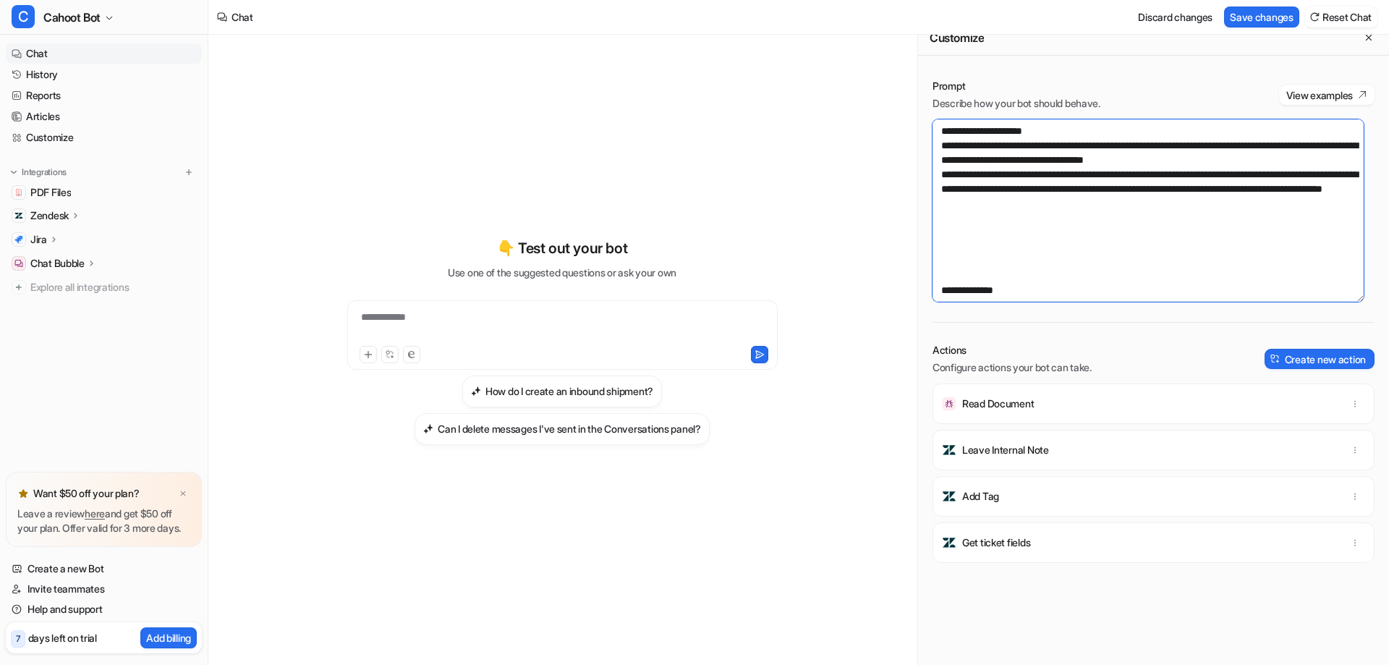
click at [1059, 218] on textarea at bounding box center [1147, 210] width 431 height 182
click at [1019, 226] on textarea at bounding box center [1147, 210] width 431 height 182
click at [984, 232] on textarea at bounding box center [1147, 210] width 431 height 182
click at [994, 236] on textarea at bounding box center [1147, 210] width 431 height 182
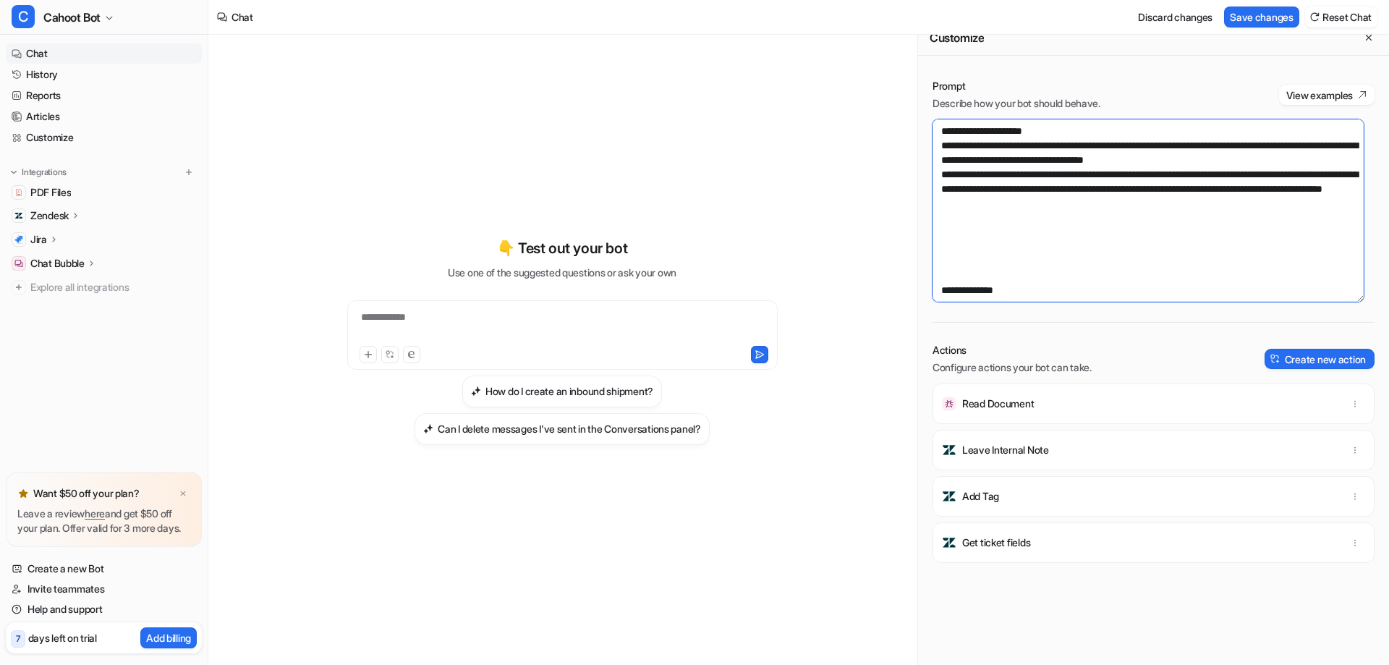
click at [1101, 214] on textarea at bounding box center [1147, 210] width 431 height 182
drag, startPoint x: 1194, startPoint y: 223, endPoint x: 1026, endPoint y: 208, distance: 168.5
click at [1026, 208] on textarea at bounding box center [1147, 210] width 431 height 182
click at [1139, 218] on textarea at bounding box center [1147, 210] width 431 height 182
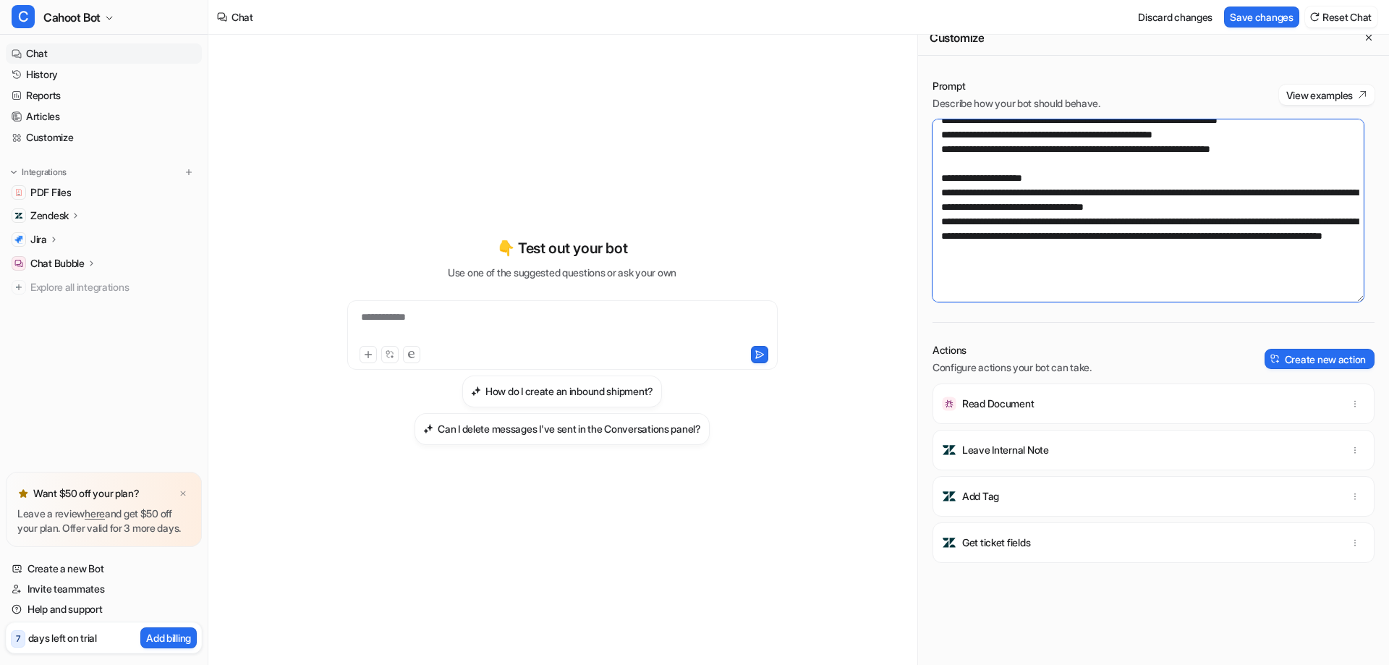
scroll to position [0, 0]
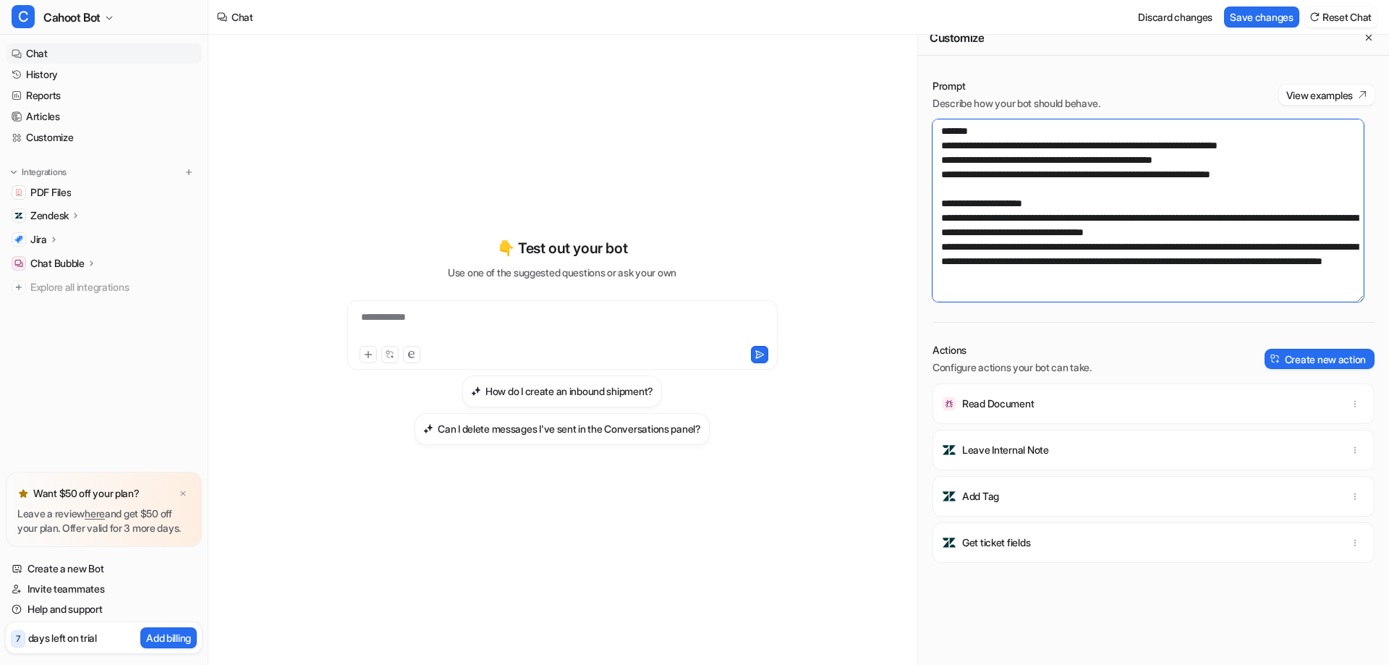
click at [1200, 223] on textarea at bounding box center [1147, 210] width 431 height 182
click at [1026, 184] on textarea at bounding box center [1147, 210] width 431 height 182
click at [1145, 227] on textarea at bounding box center [1147, 210] width 431 height 182
click at [1231, 238] on textarea at bounding box center [1147, 210] width 431 height 182
click at [1093, 263] on textarea at bounding box center [1147, 210] width 431 height 182
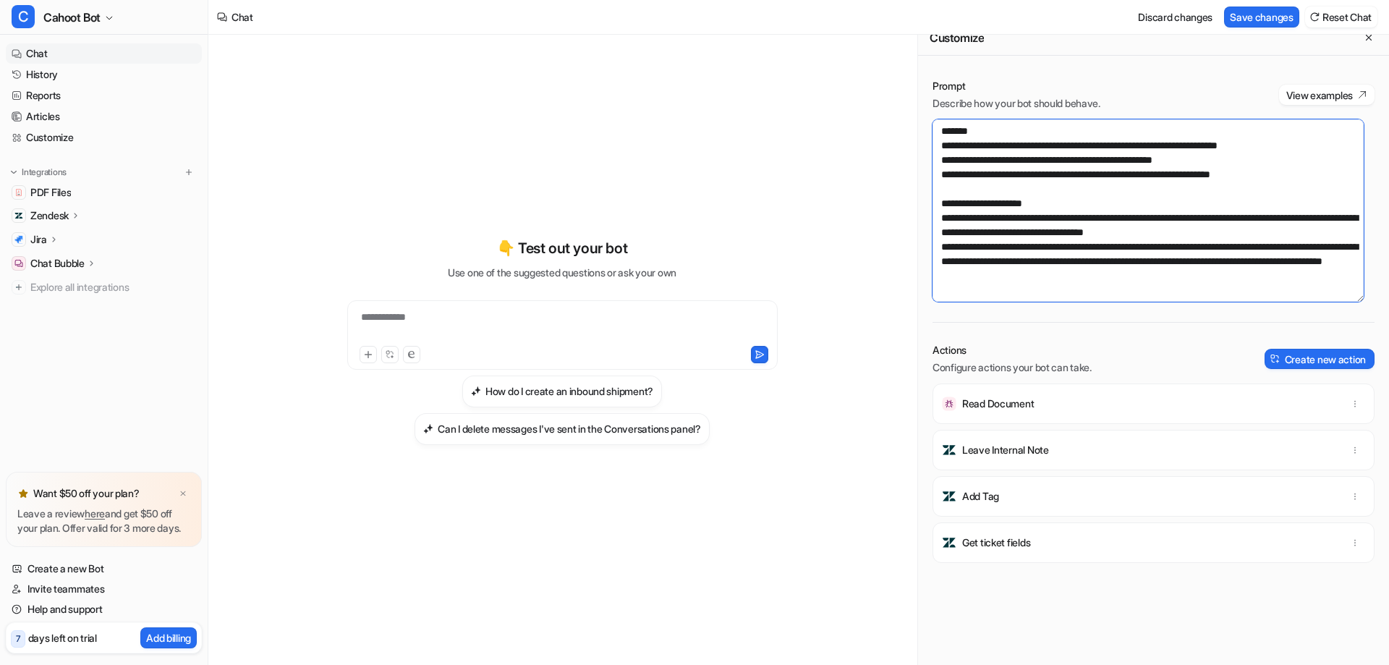
click at [1066, 246] on textarea at bounding box center [1147, 210] width 431 height 182
click at [1042, 245] on textarea at bounding box center [1147, 210] width 431 height 182
click at [1055, 242] on textarea at bounding box center [1147, 210] width 431 height 182
click at [1070, 213] on textarea at bounding box center [1147, 210] width 431 height 182
click at [1075, 197] on textarea at bounding box center [1147, 210] width 431 height 182
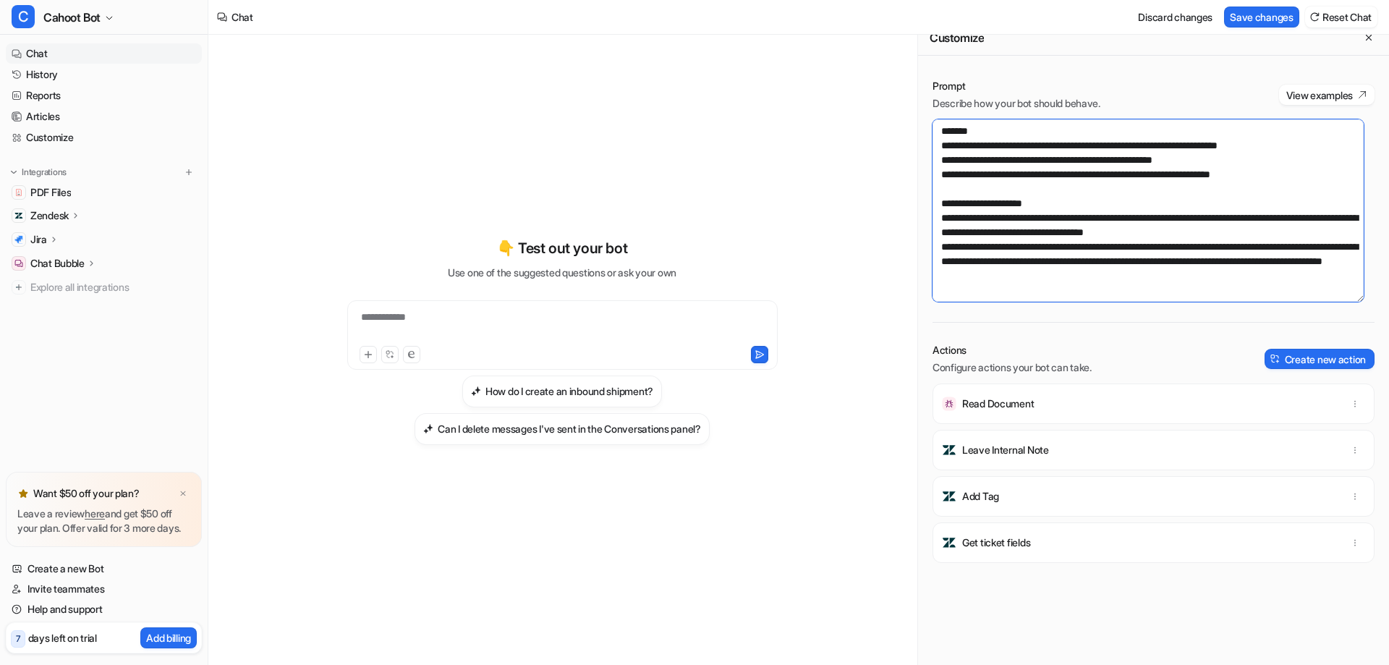
click at [1173, 169] on textarea at bounding box center [1147, 210] width 431 height 182
click at [1245, 161] on textarea at bounding box center [1147, 210] width 431 height 182
click at [1022, 195] on textarea at bounding box center [1147, 210] width 431 height 182
click at [1336, 176] on textarea at bounding box center [1147, 210] width 431 height 182
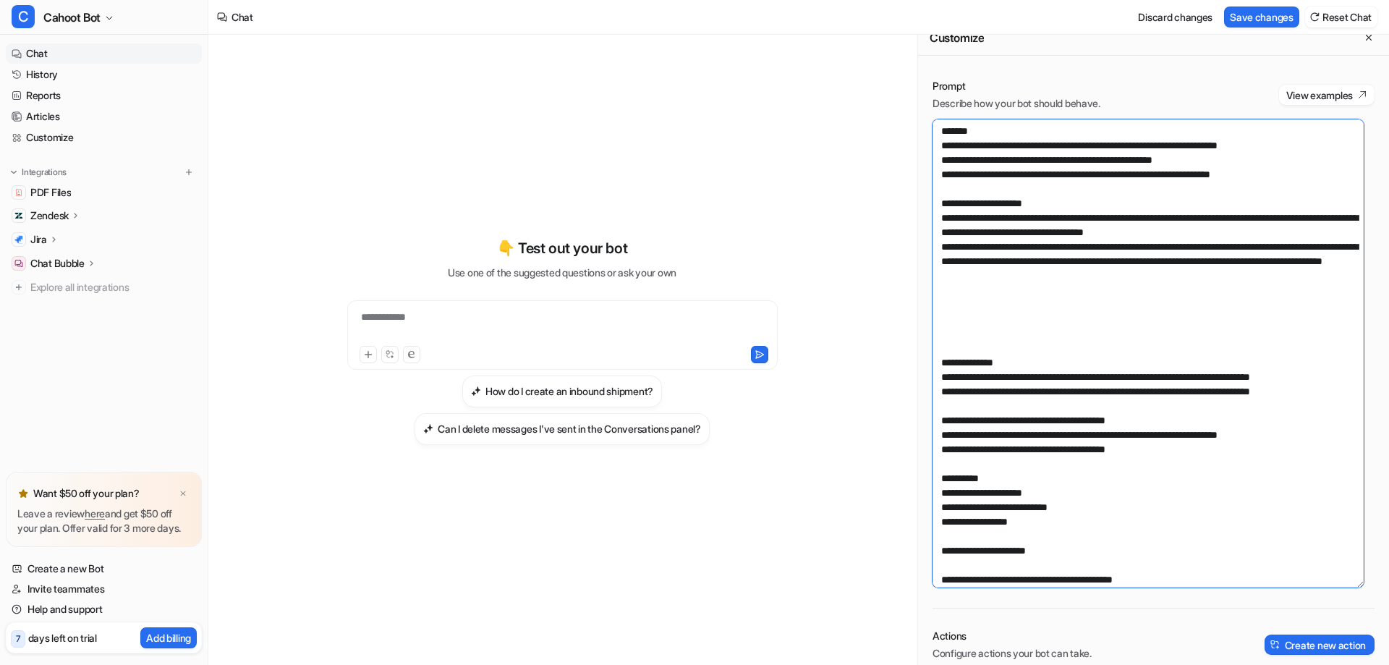
drag, startPoint x: 1359, startPoint y: 297, endPoint x: 1345, endPoint y: 584, distance: 286.8
click at [1345, 584] on textarea at bounding box center [1147, 353] width 431 height 468
click at [1239, 360] on textarea at bounding box center [1147, 353] width 431 height 469
click at [1263, 328] on textarea at bounding box center [1147, 353] width 431 height 469
click at [1263, 324] on textarea at bounding box center [1147, 353] width 431 height 469
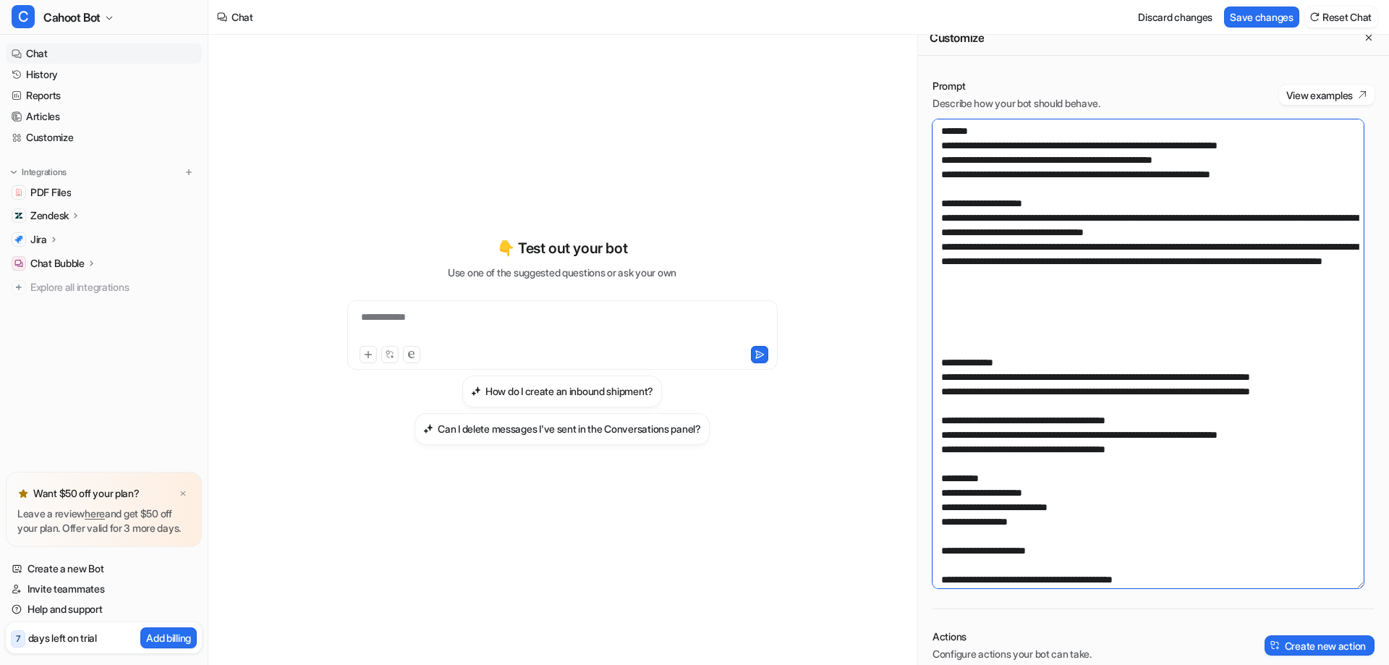
click at [955, 358] on textarea at bounding box center [1147, 353] width 431 height 469
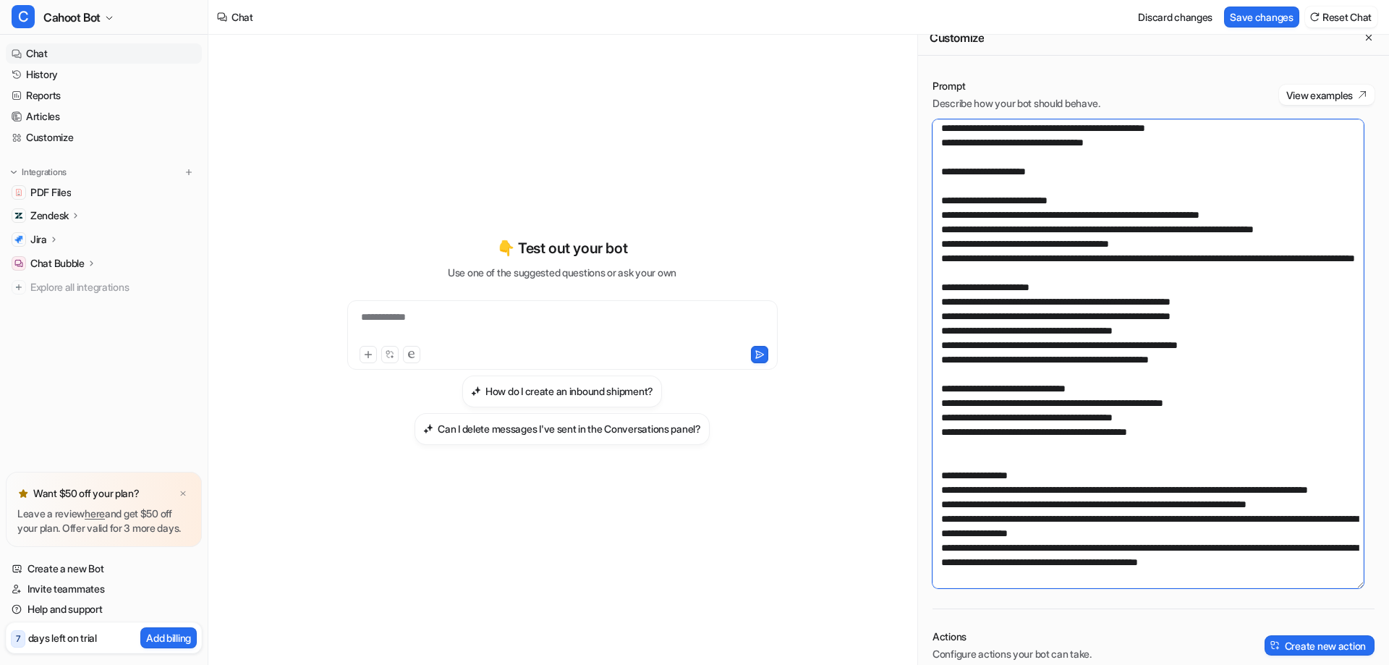
scroll to position [813, 0]
drag, startPoint x: 941, startPoint y: 391, endPoint x: 1339, endPoint y: 553, distance: 429.3
click at [1339, 553] on textarea at bounding box center [1147, 353] width 431 height 469
click at [1042, 284] on textarea at bounding box center [1147, 353] width 431 height 469
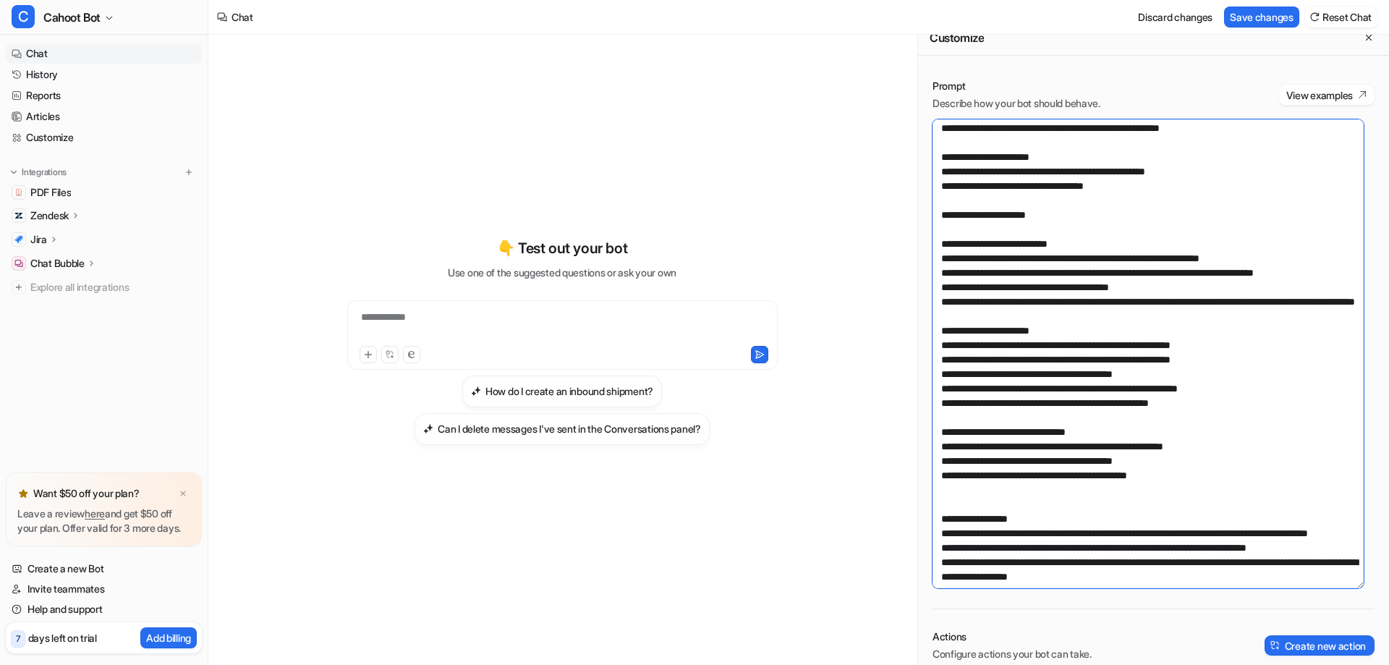
click at [1114, 304] on textarea at bounding box center [1147, 353] width 431 height 469
click at [1208, 243] on textarea at bounding box center [1147, 353] width 431 height 469
click at [1221, 224] on textarea at bounding box center [1147, 353] width 431 height 469
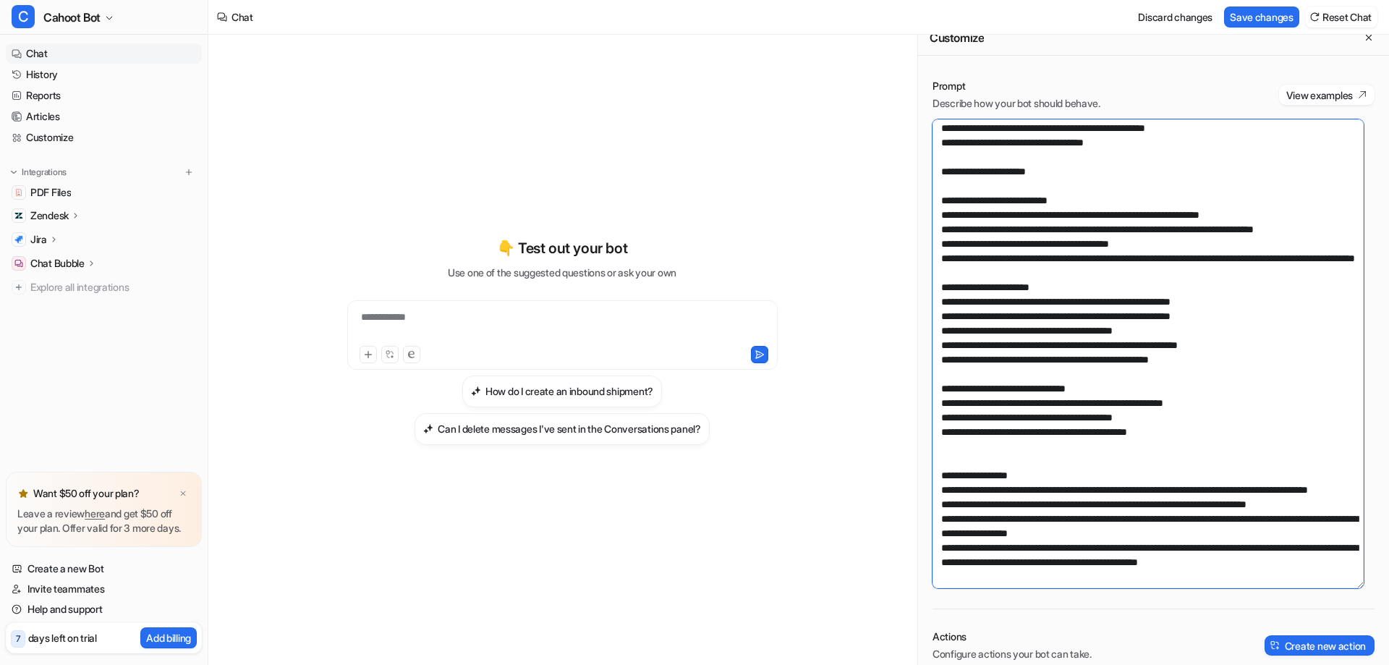
scroll to position [301, 0]
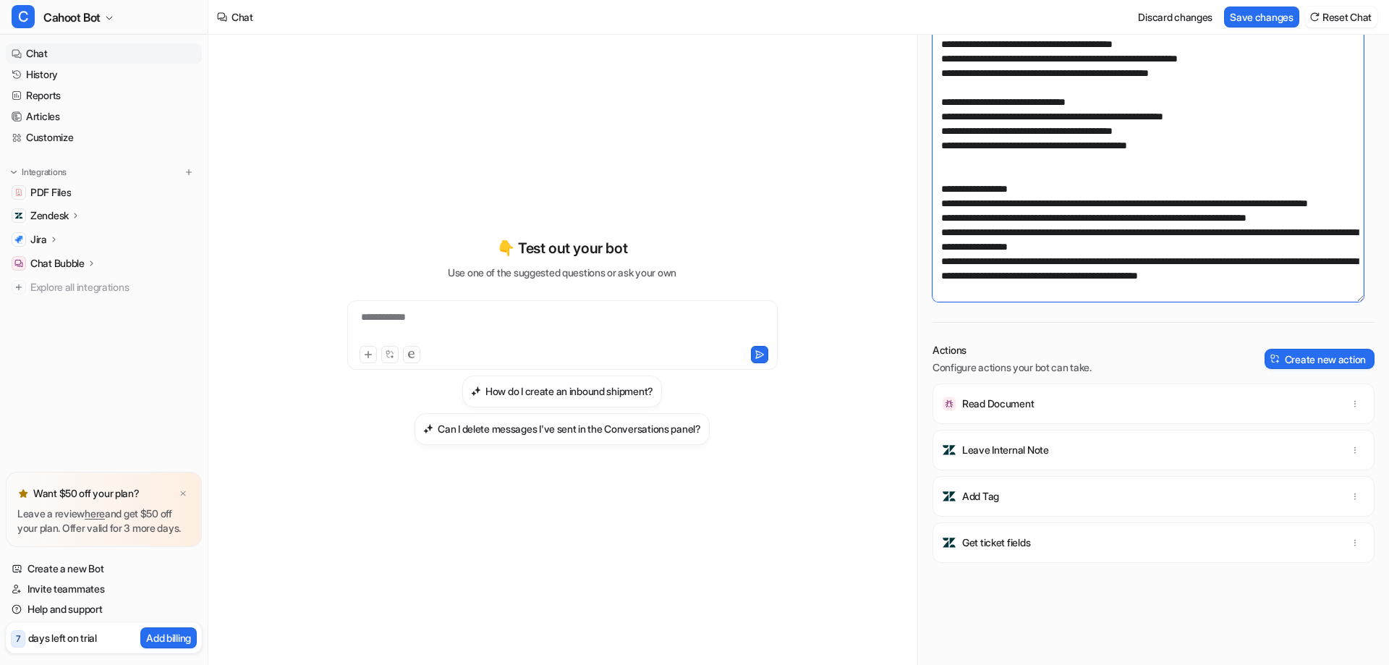
drag, startPoint x: 942, startPoint y: 374, endPoint x: 1363, endPoint y: 261, distance: 435.1
click at [1363, 261] on textarea at bounding box center [1147, 67] width 431 height 469
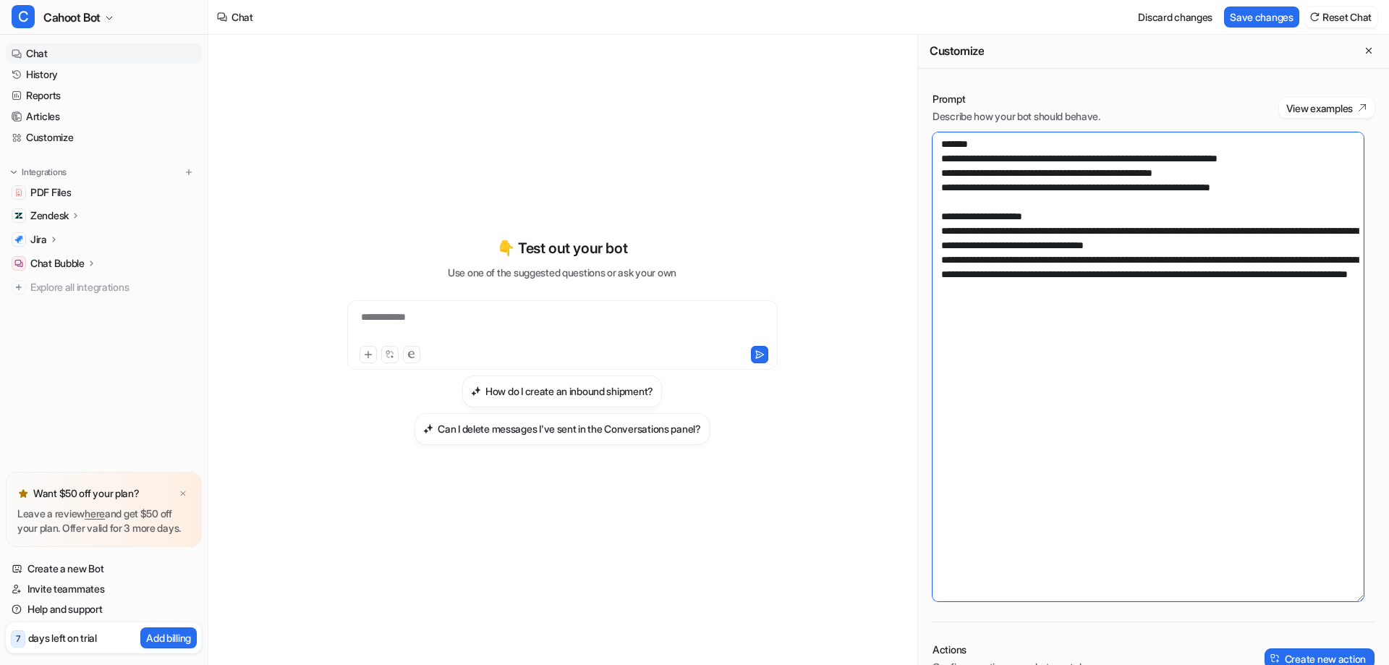
scroll to position [0, 0]
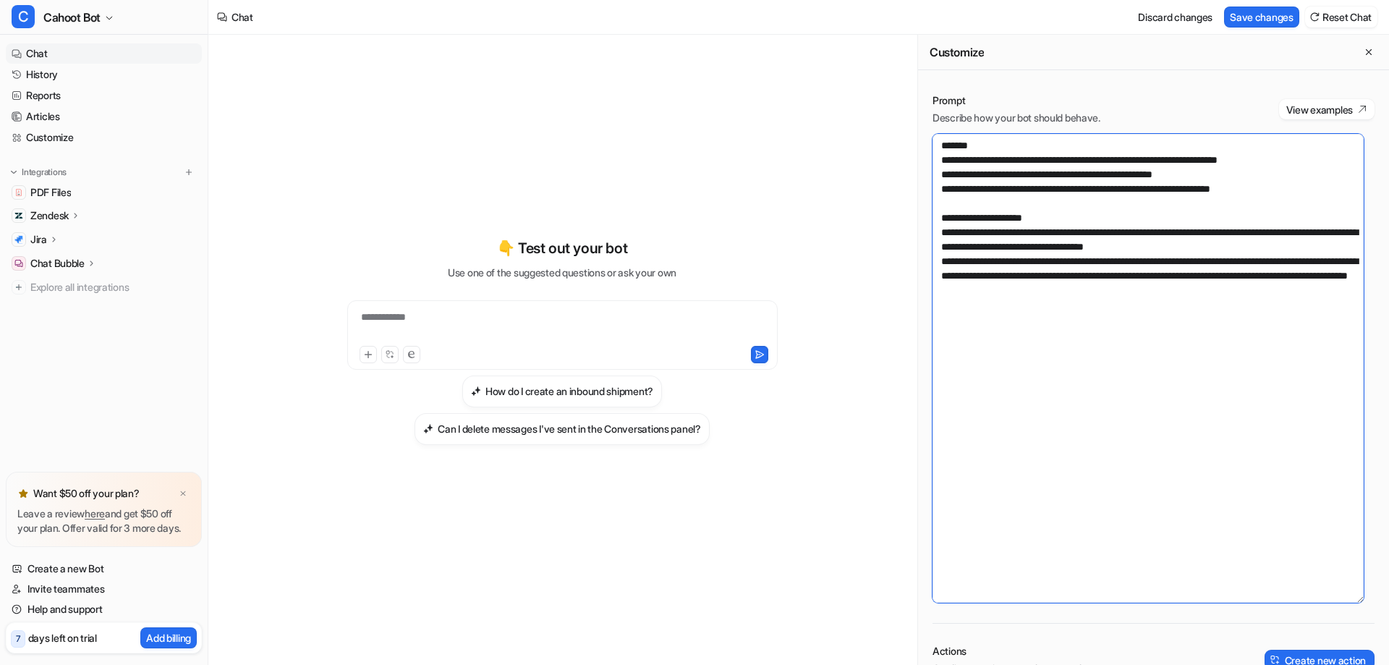
click at [1016, 508] on textarea "**********" at bounding box center [1147, 368] width 431 height 469
click at [1049, 334] on textarea "**********" at bounding box center [1147, 368] width 431 height 469
paste textarea "**********"
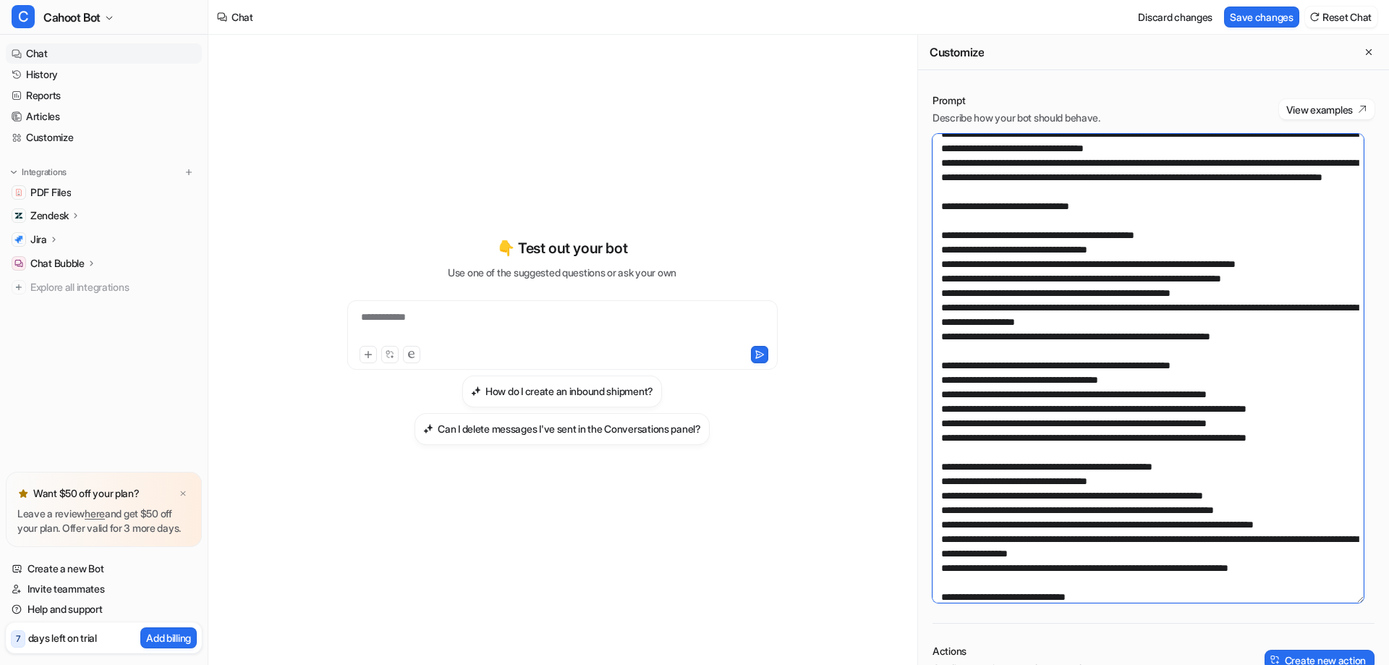
scroll to position [84, 0]
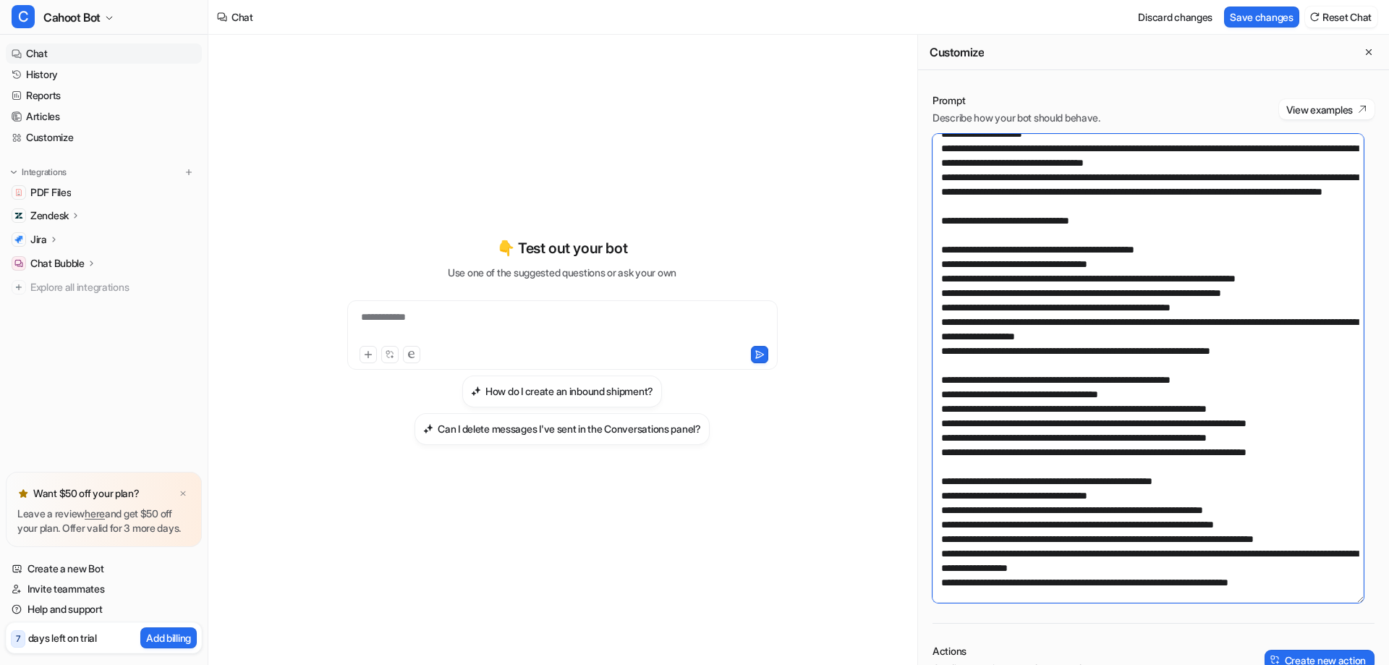
click at [1147, 252] on textarea at bounding box center [1147, 368] width 431 height 469
click at [1151, 247] on textarea at bounding box center [1147, 368] width 431 height 469
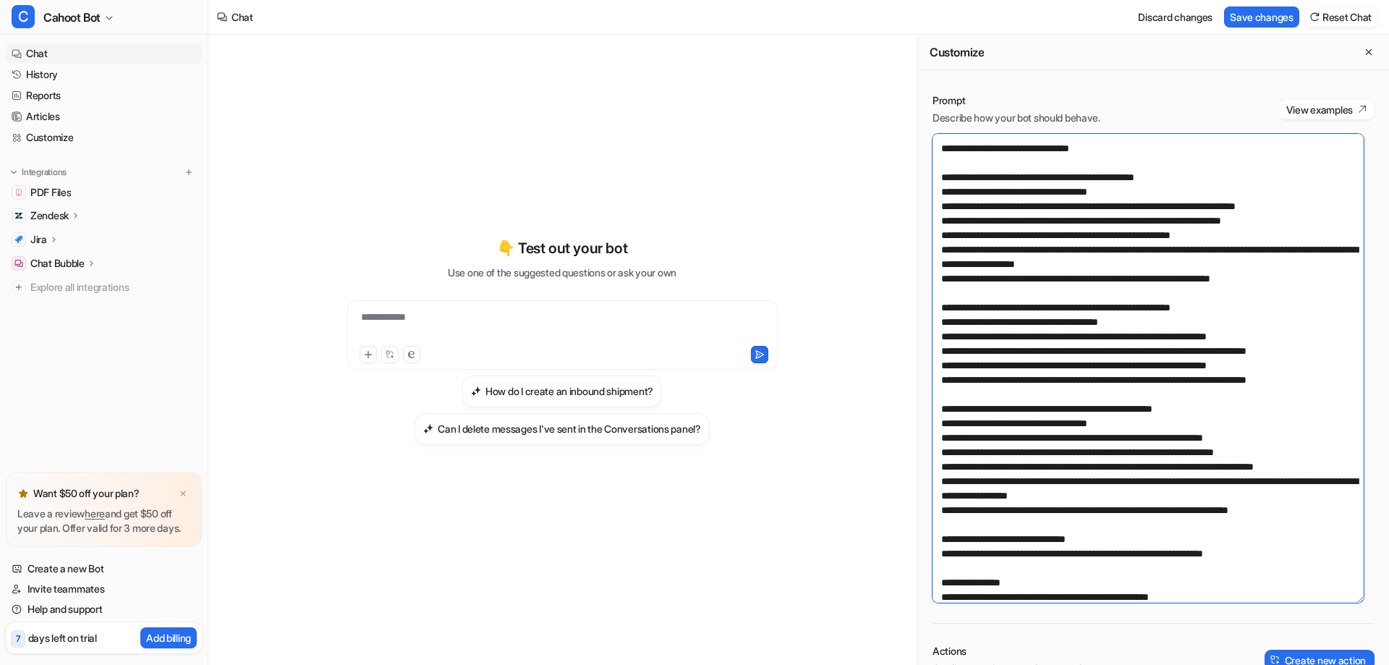
click at [1000, 262] on textarea at bounding box center [1147, 368] width 431 height 469
click at [1044, 363] on textarea at bounding box center [1147, 368] width 431 height 469
drag, startPoint x: 1158, startPoint y: 219, endPoint x: 836, endPoint y: 220, distance: 321.9
click at [836, 220] on div "**********" at bounding box center [798, 350] width 1180 height 630
click at [1043, 234] on textarea at bounding box center [1147, 368] width 431 height 469
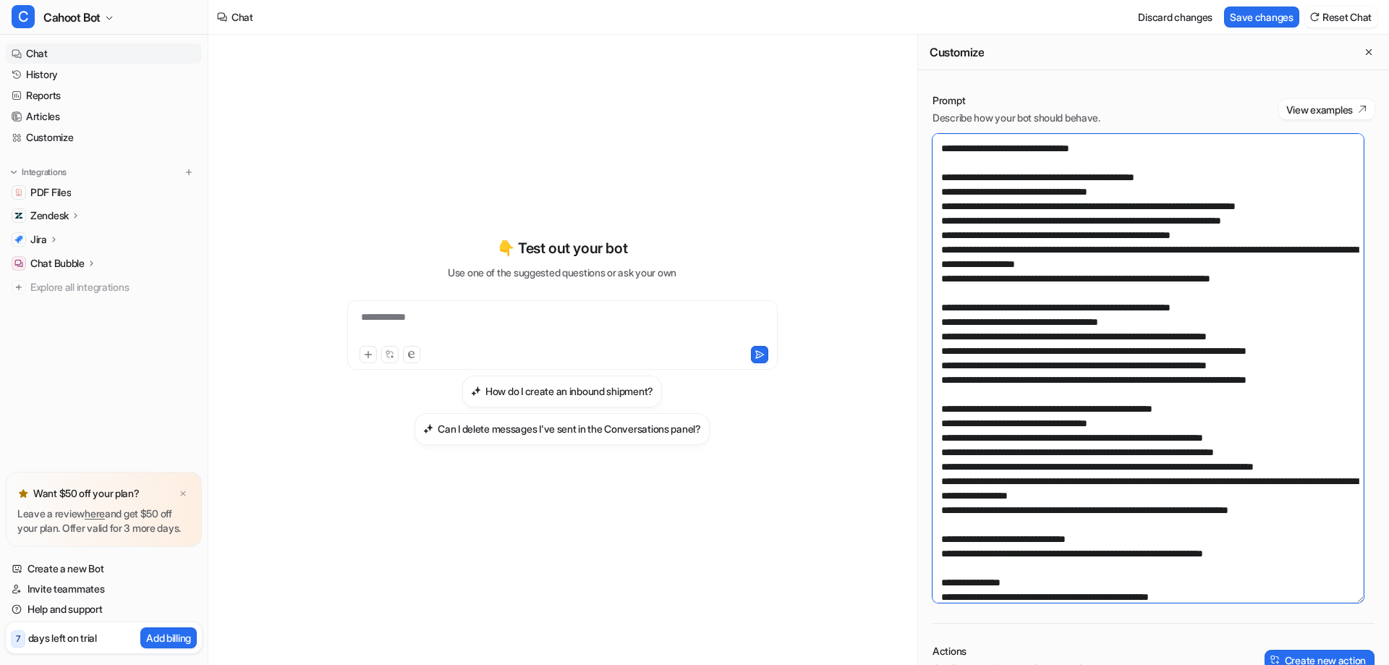
click at [1070, 252] on textarea at bounding box center [1147, 368] width 431 height 469
click at [1066, 283] on textarea at bounding box center [1147, 368] width 431 height 469
click at [1063, 285] on textarea at bounding box center [1147, 368] width 431 height 469
drag, startPoint x: 1311, startPoint y: 248, endPoint x: 1266, endPoint y: 250, distance: 44.2
click at [1266, 250] on textarea at bounding box center [1147, 368] width 431 height 469
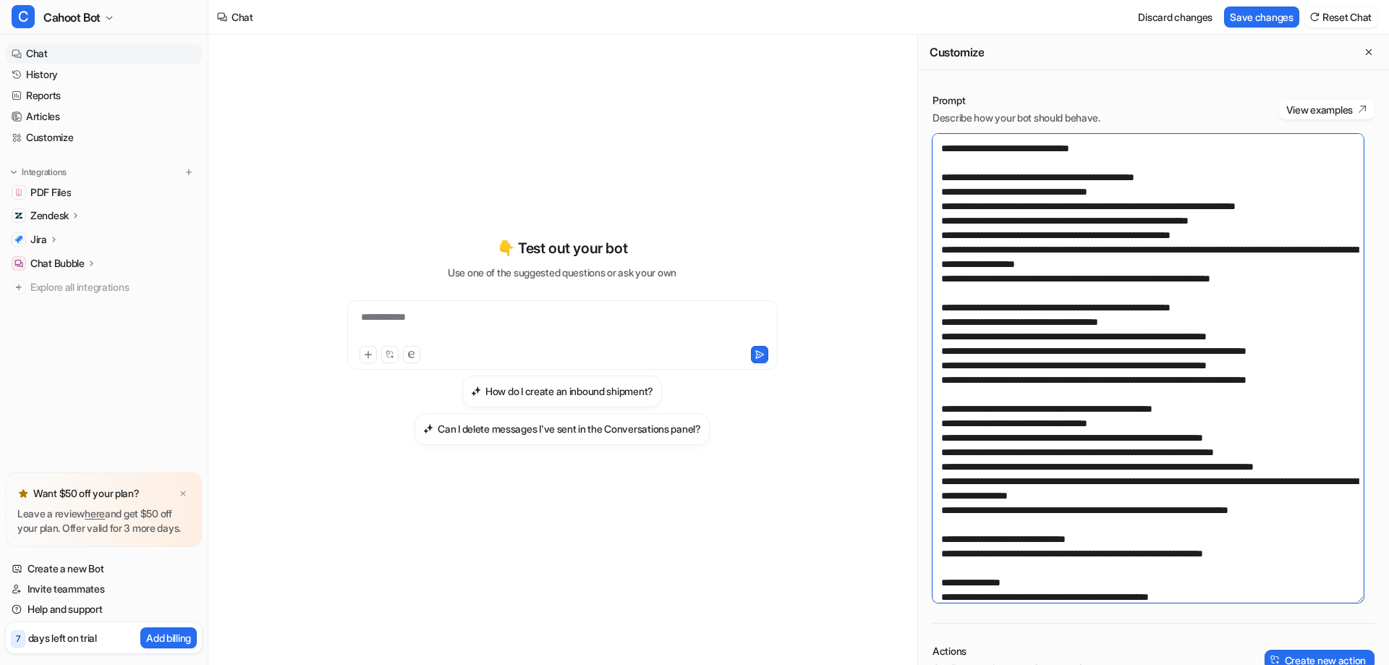
click at [1070, 273] on textarea at bounding box center [1147, 368] width 431 height 469
click at [1057, 296] on textarea at bounding box center [1147, 368] width 431 height 469
click at [1149, 278] on textarea at bounding box center [1147, 368] width 431 height 469
click at [1282, 264] on textarea at bounding box center [1147, 368] width 431 height 469
drag, startPoint x: 969, startPoint y: 283, endPoint x: 1083, endPoint y: 285, distance: 113.6
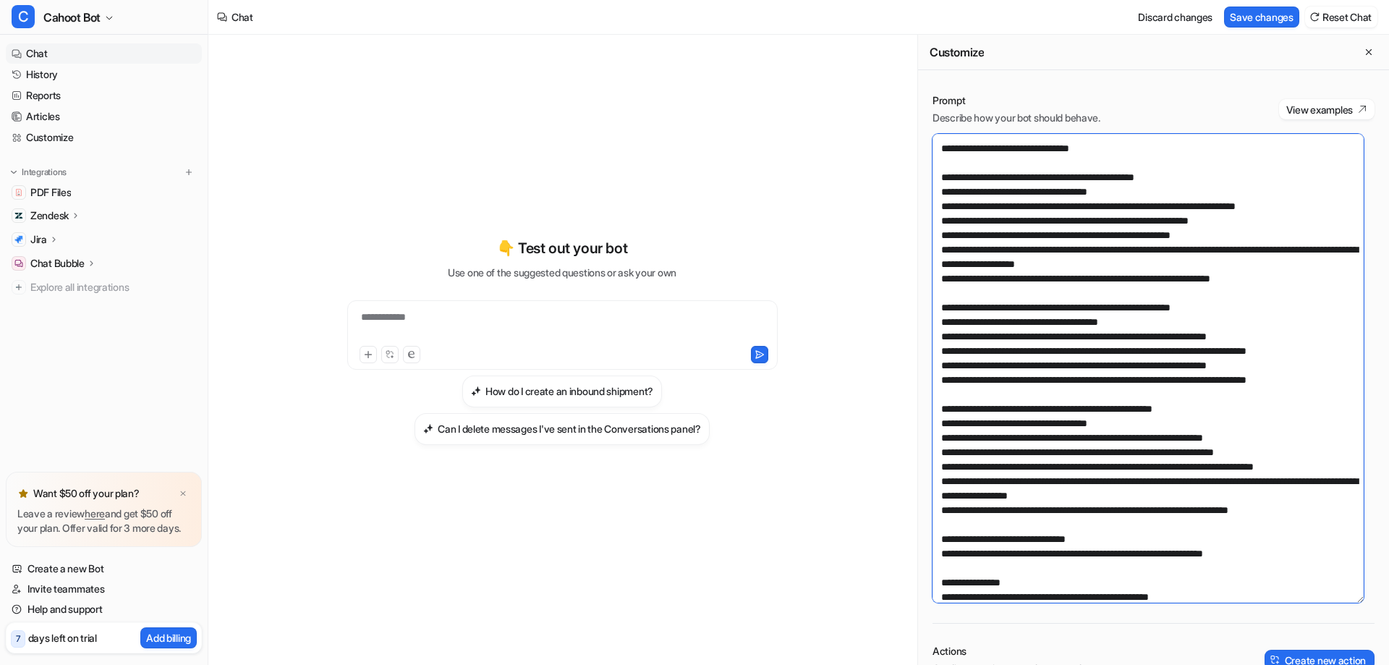
click at [1083, 285] on textarea at bounding box center [1147, 368] width 431 height 469
click at [1283, 271] on textarea at bounding box center [1147, 368] width 431 height 469
drag, startPoint x: 1254, startPoint y: 260, endPoint x: 903, endPoint y: 266, distance: 350.8
click at [903, 266] on div "**********" at bounding box center [798, 350] width 1180 height 630
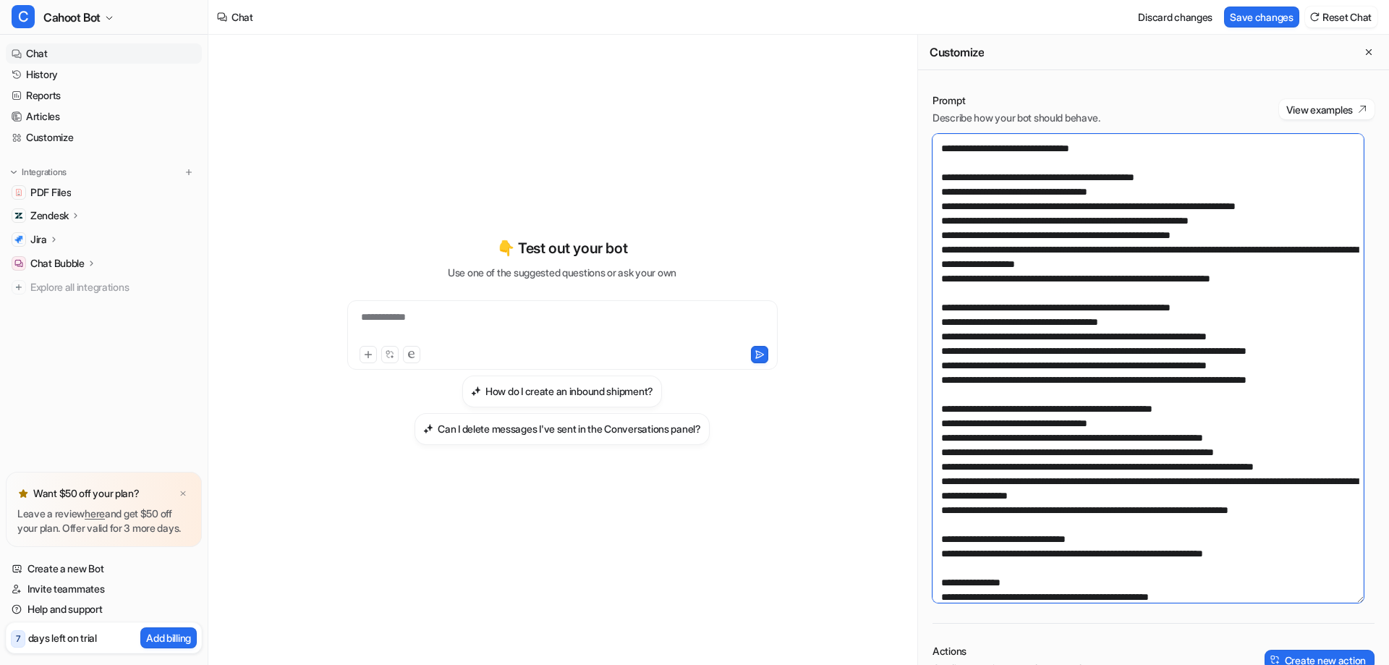
click at [1182, 266] on textarea at bounding box center [1147, 368] width 431 height 469
click at [1083, 375] on textarea at bounding box center [1147, 368] width 431 height 469
click at [1028, 380] on textarea at bounding box center [1147, 368] width 431 height 469
click at [1149, 380] on textarea at bounding box center [1147, 368] width 431 height 469
click at [1177, 385] on textarea at bounding box center [1147, 368] width 431 height 469
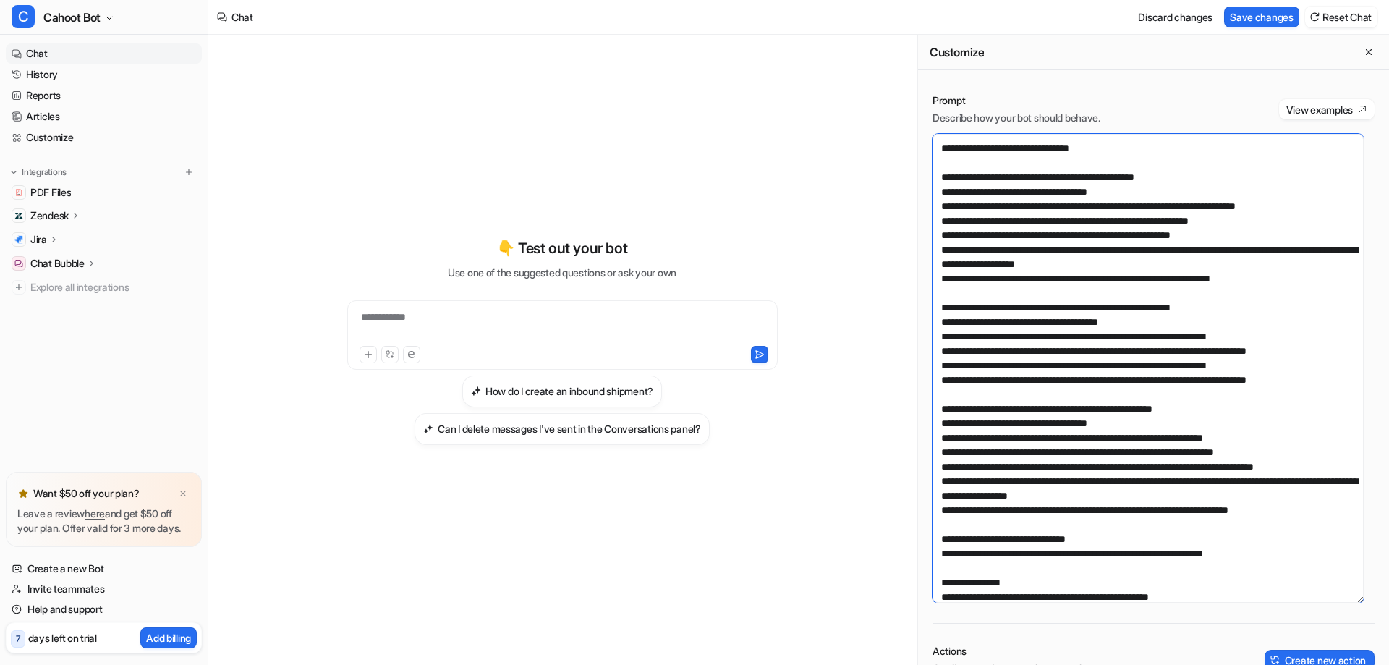
click at [1246, 379] on textarea at bounding box center [1147, 368] width 431 height 469
drag, startPoint x: 1131, startPoint y: 378, endPoint x: 900, endPoint y: 381, distance: 231.5
click at [900, 381] on div "**********" at bounding box center [798, 350] width 1180 height 630
click at [1133, 399] on textarea at bounding box center [1147, 368] width 431 height 469
click at [1260, 393] on textarea at bounding box center [1147, 368] width 431 height 469
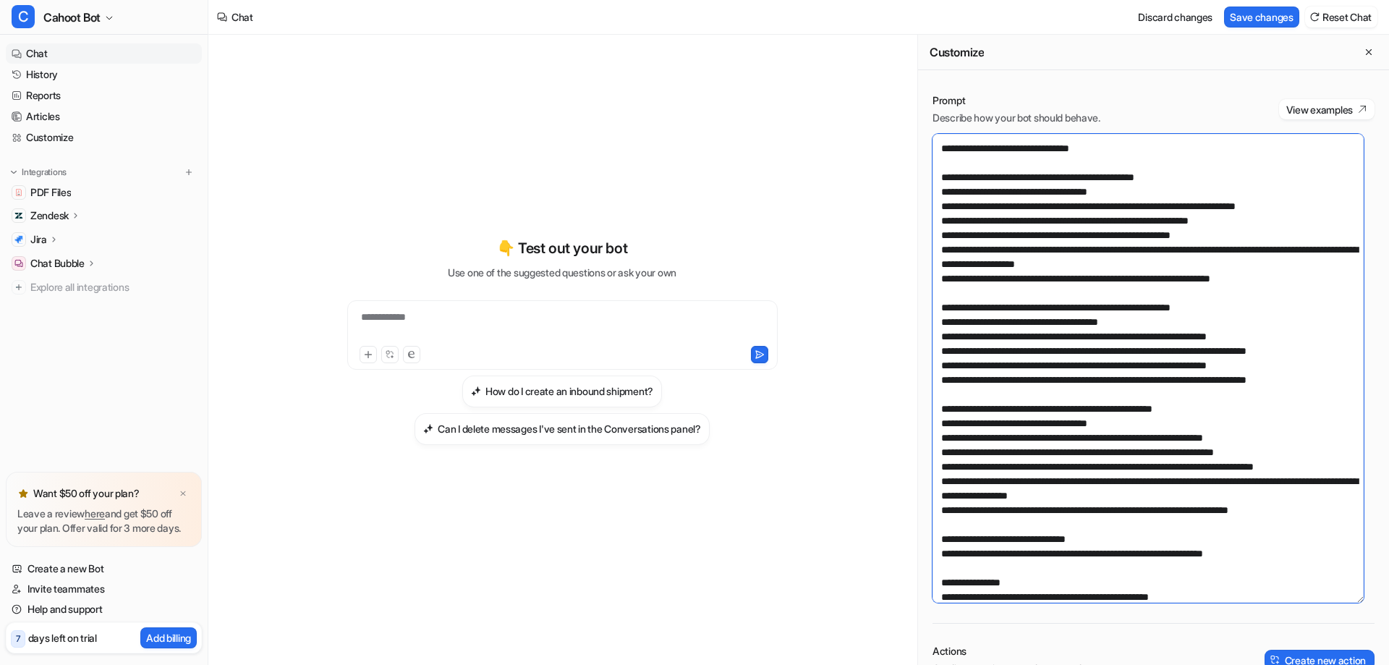
click at [1231, 394] on textarea at bounding box center [1147, 368] width 431 height 469
click at [1305, 395] on textarea at bounding box center [1147, 368] width 431 height 469
click at [1125, 394] on textarea at bounding box center [1147, 368] width 431 height 469
click at [1222, 398] on textarea at bounding box center [1147, 368] width 431 height 469
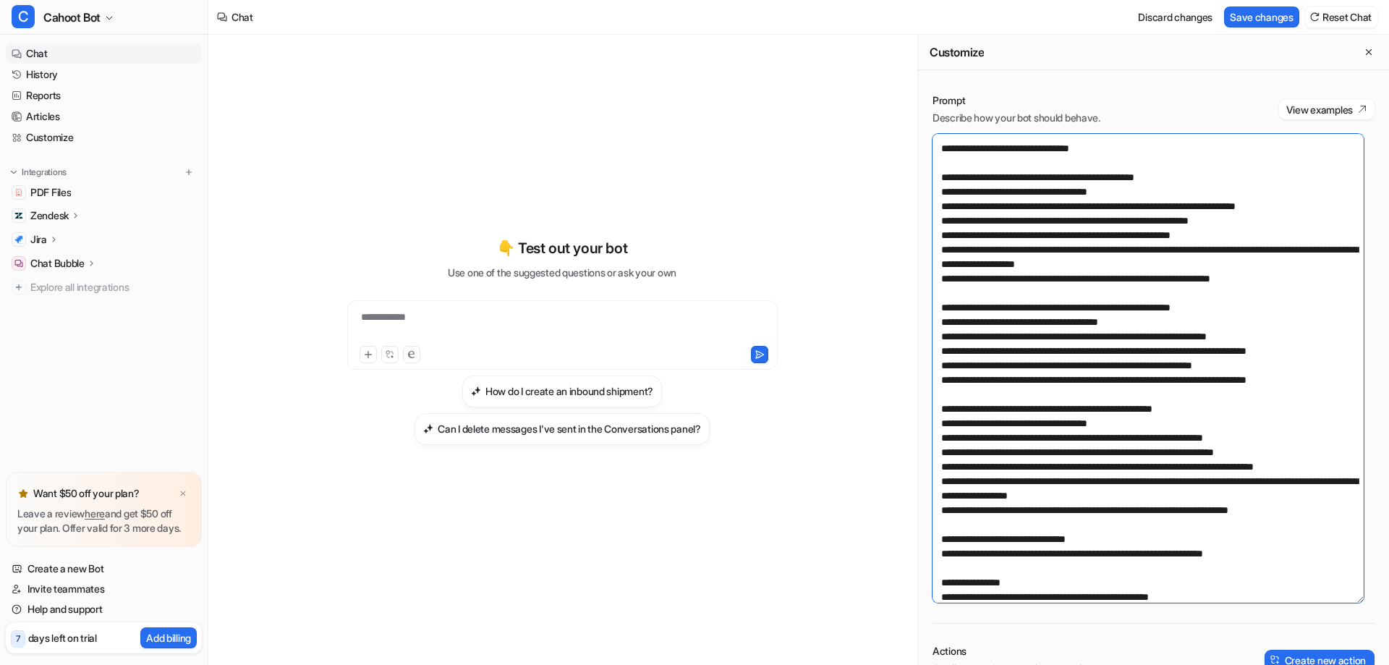
click at [1296, 393] on textarea at bounding box center [1147, 368] width 431 height 469
click at [1255, 392] on textarea at bounding box center [1147, 368] width 431 height 469
click at [1273, 396] on textarea at bounding box center [1147, 368] width 431 height 469
click at [1173, 426] on textarea at bounding box center [1147, 368] width 431 height 469
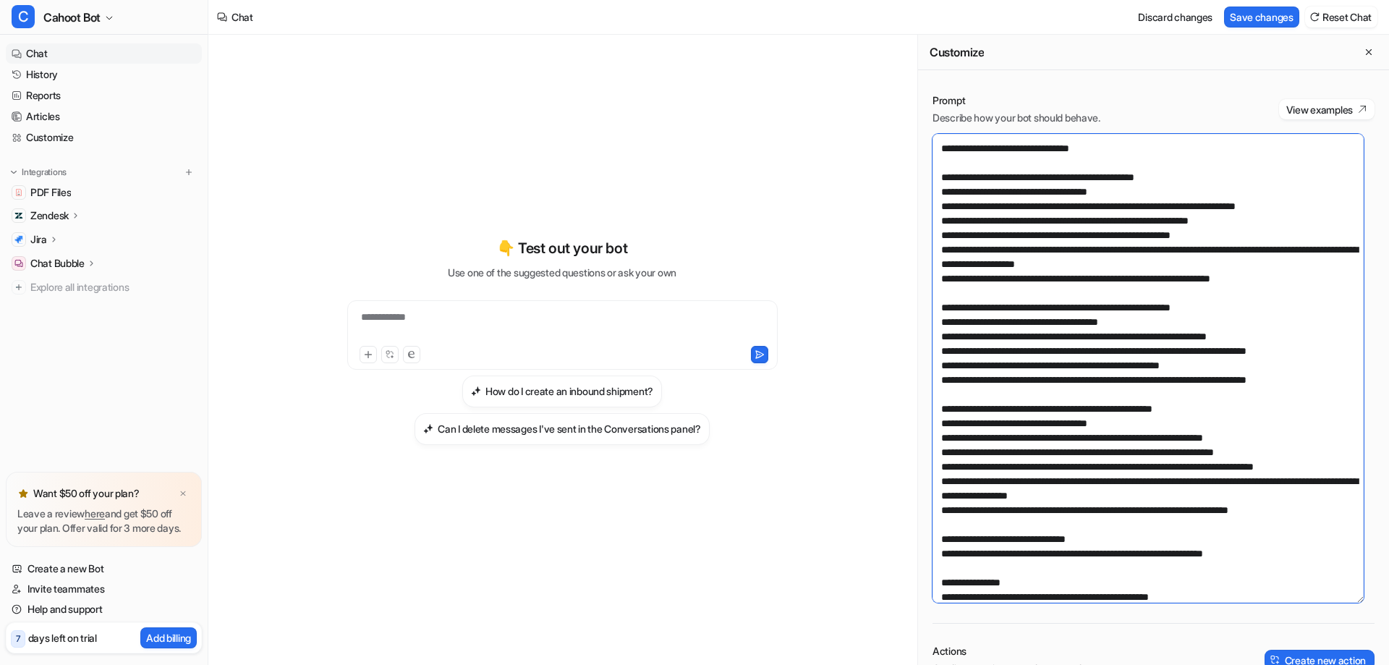
click at [969, 427] on textarea at bounding box center [1147, 368] width 431 height 469
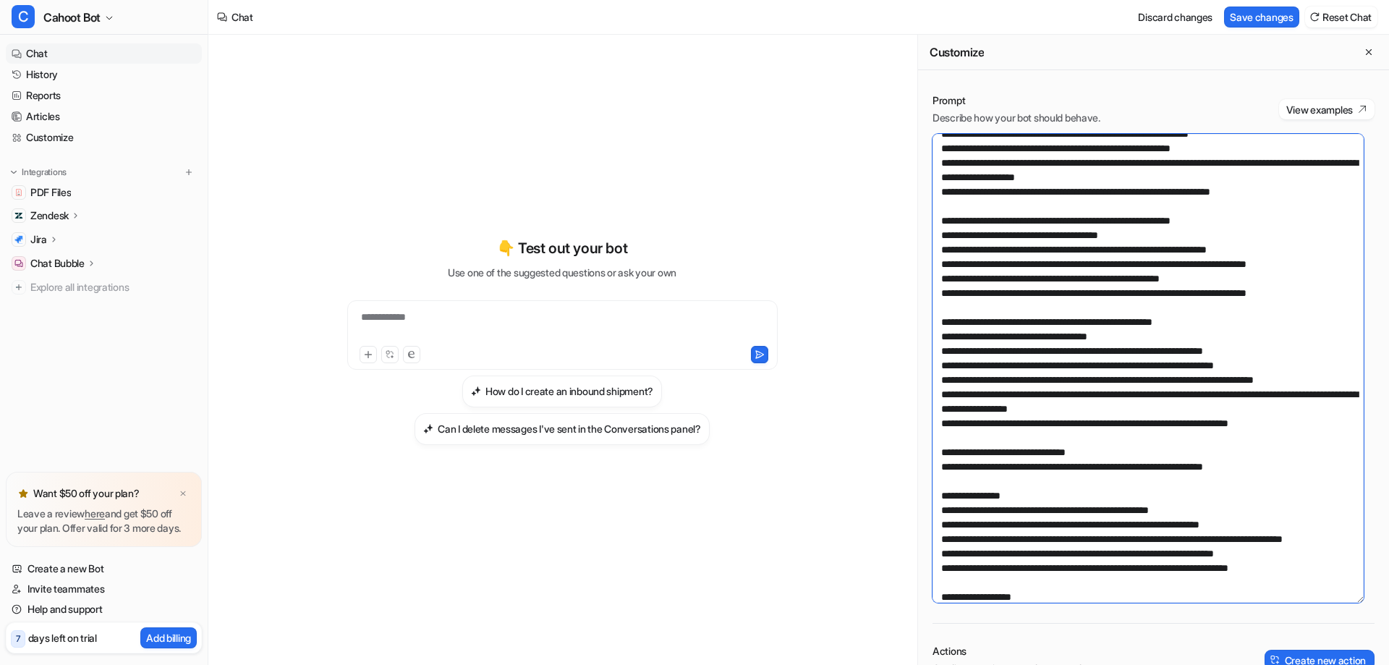
scroll to position [301, 0]
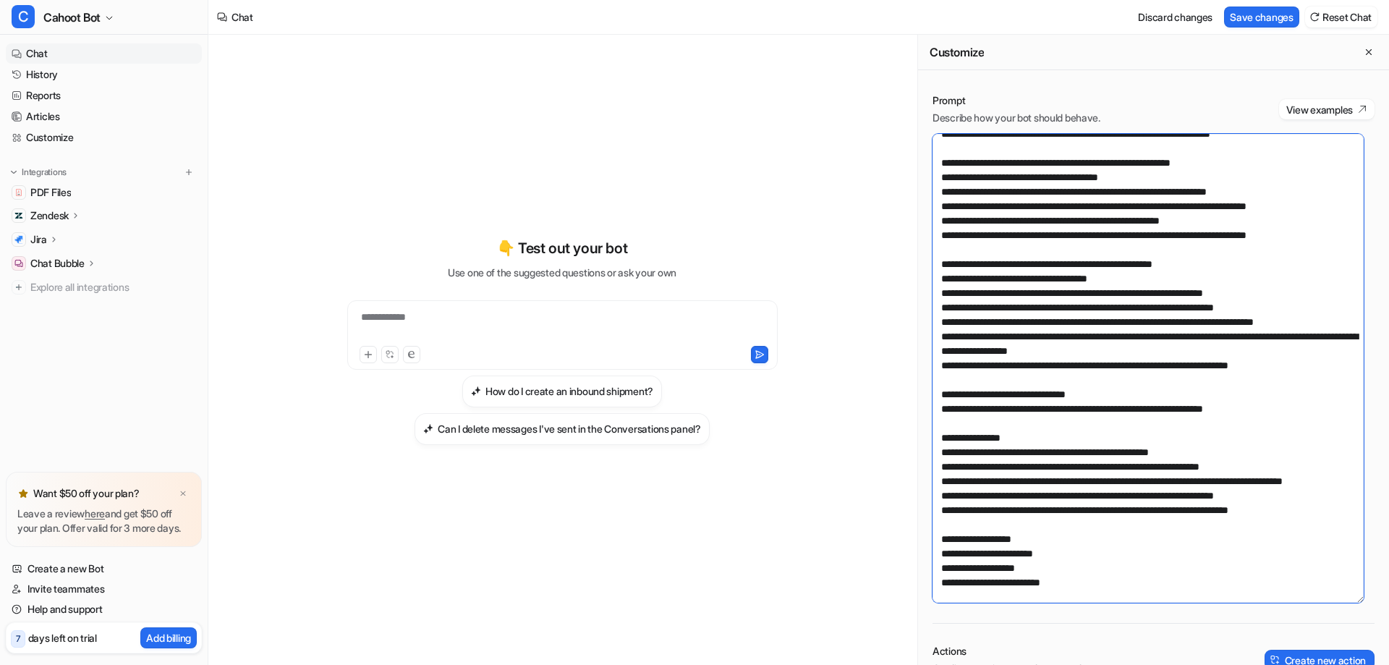
click at [1039, 302] on textarea at bounding box center [1147, 368] width 431 height 469
click at [1112, 309] on textarea at bounding box center [1147, 368] width 431 height 469
click at [1138, 308] on textarea at bounding box center [1147, 368] width 431 height 469
click at [1053, 302] on textarea at bounding box center [1147, 368] width 431 height 469
click at [1058, 307] on textarea at bounding box center [1147, 368] width 431 height 469
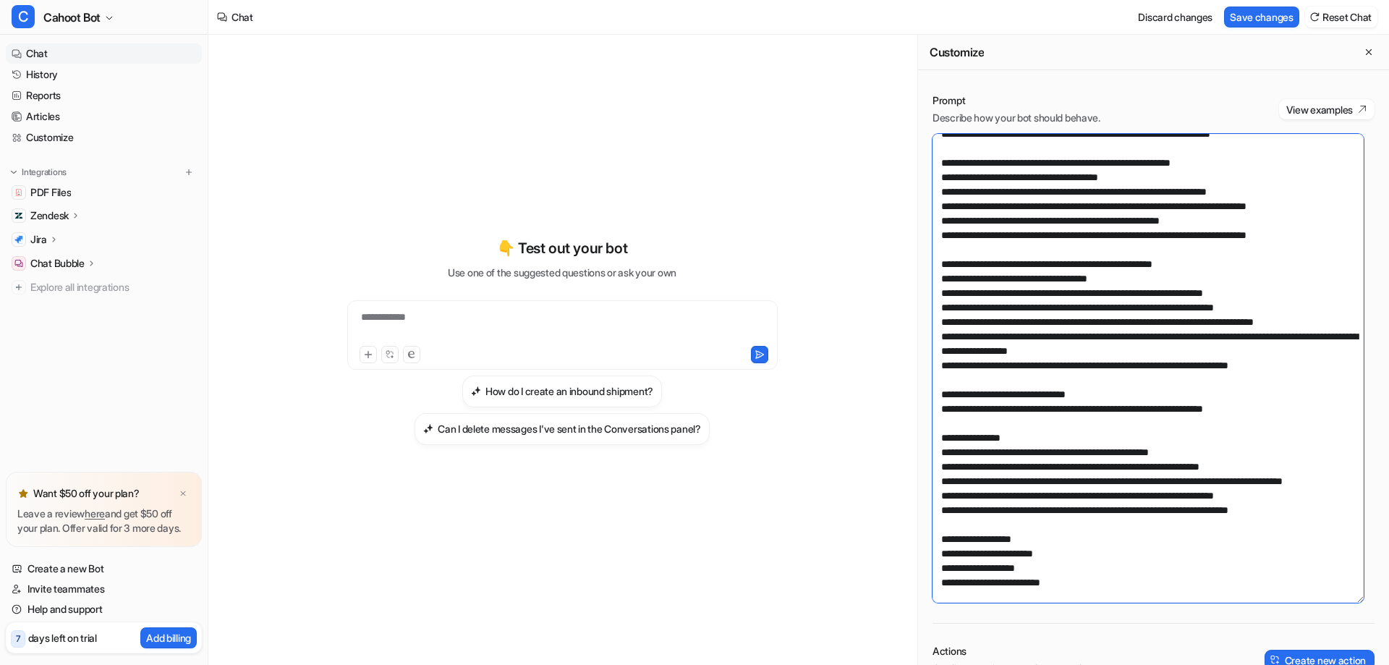
click at [1052, 326] on textarea at bounding box center [1147, 368] width 431 height 469
click at [1042, 363] on textarea at bounding box center [1147, 368] width 431 height 469
drag, startPoint x: 1014, startPoint y: 377, endPoint x: 1300, endPoint y: 381, distance: 286.4
click at [1300, 381] on textarea at bounding box center [1147, 368] width 431 height 469
click at [1193, 384] on textarea at bounding box center [1147, 368] width 431 height 469
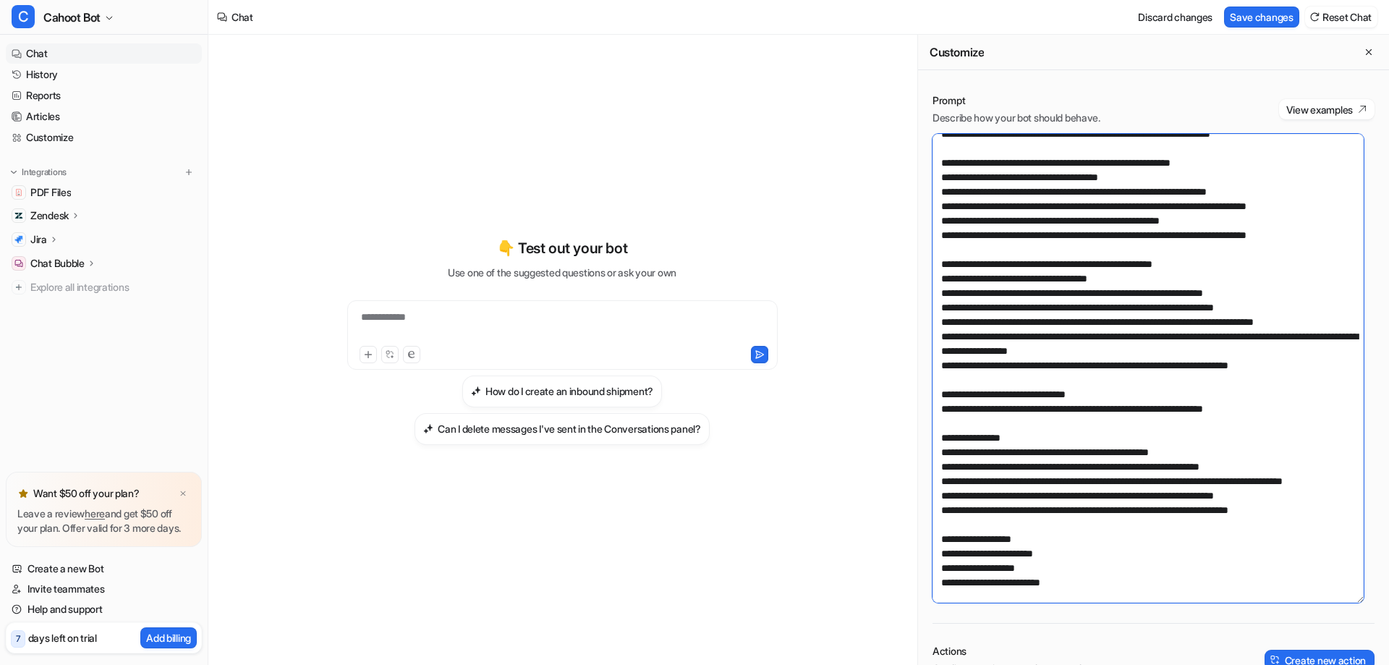
click at [1172, 391] on textarea at bounding box center [1147, 368] width 431 height 469
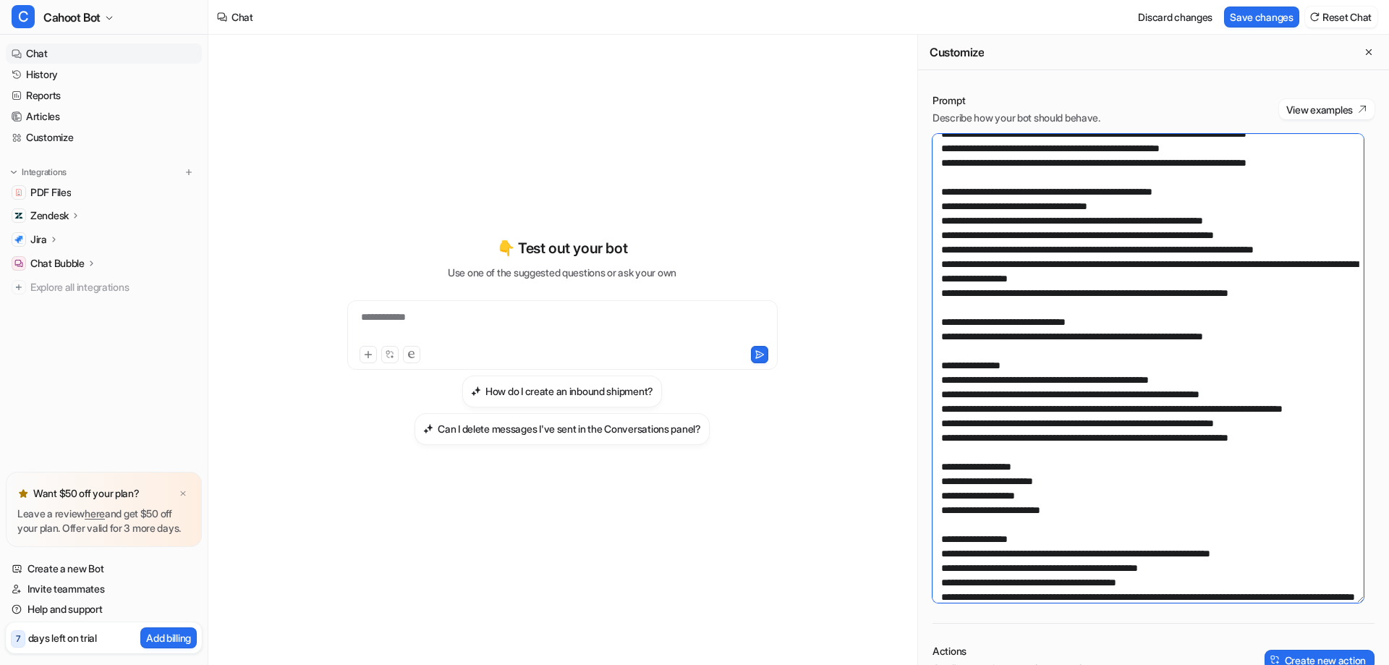
scroll to position [446, 0]
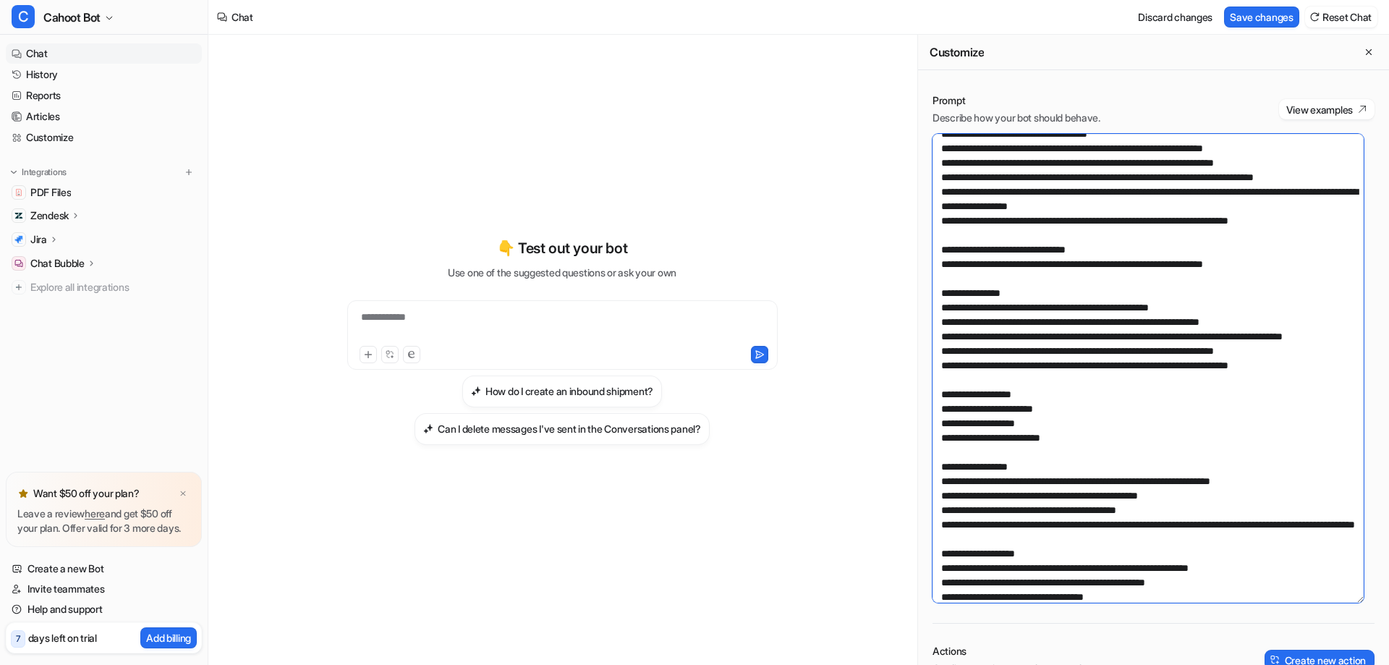
click at [1220, 304] on textarea at bounding box center [1147, 368] width 431 height 469
drag, startPoint x: 1300, startPoint y: 302, endPoint x: 928, endPoint y: 311, distance: 372.6
click at [928, 311] on div "Prompt Describe how your bot should behave. View examples Actions Configure act…" at bounding box center [1153, 522] width 471 height 887
click at [981, 349] on textarea at bounding box center [1147, 368] width 431 height 469
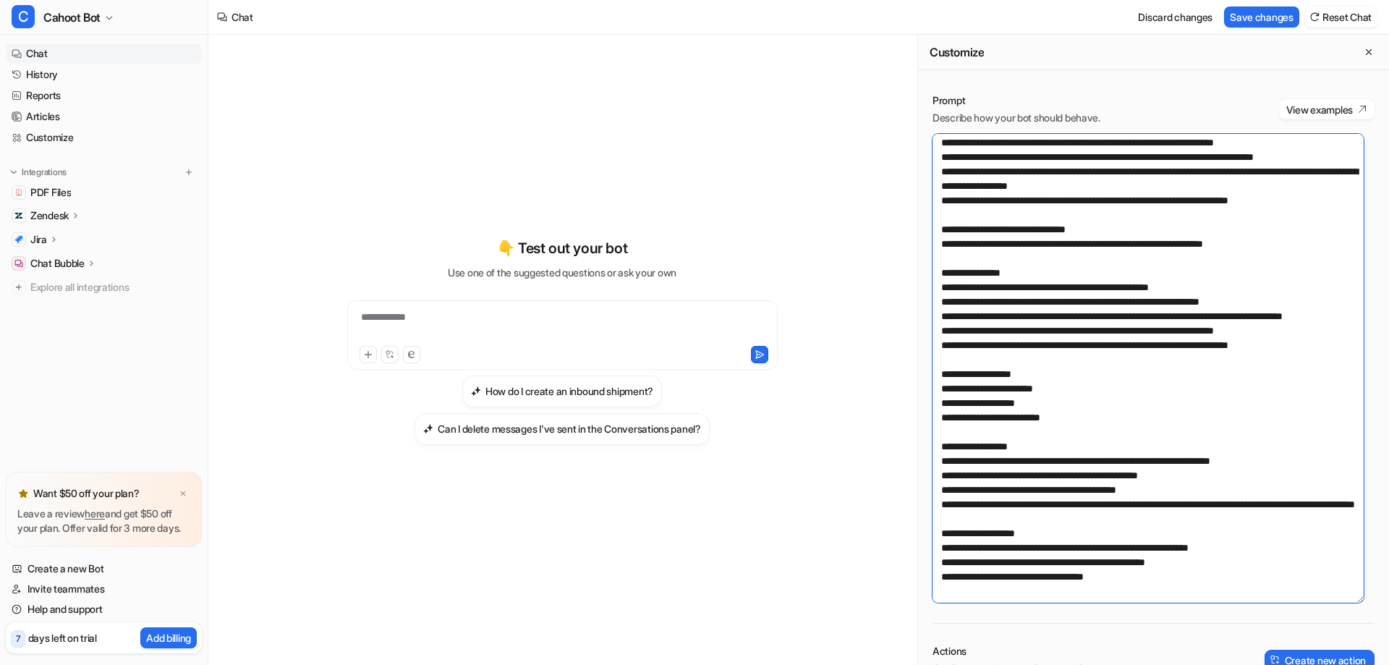
scroll to position [538, 0]
click at [1086, 265] on textarea at bounding box center [1147, 368] width 431 height 469
click at [1205, 263] on textarea at bounding box center [1147, 368] width 431 height 469
click at [1220, 260] on textarea at bounding box center [1147, 368] width 431 height 469
drag, startPoint x: 969, startPoint y: 275, endPoint x: 1193, endPoint y: 324, distance: 228.8
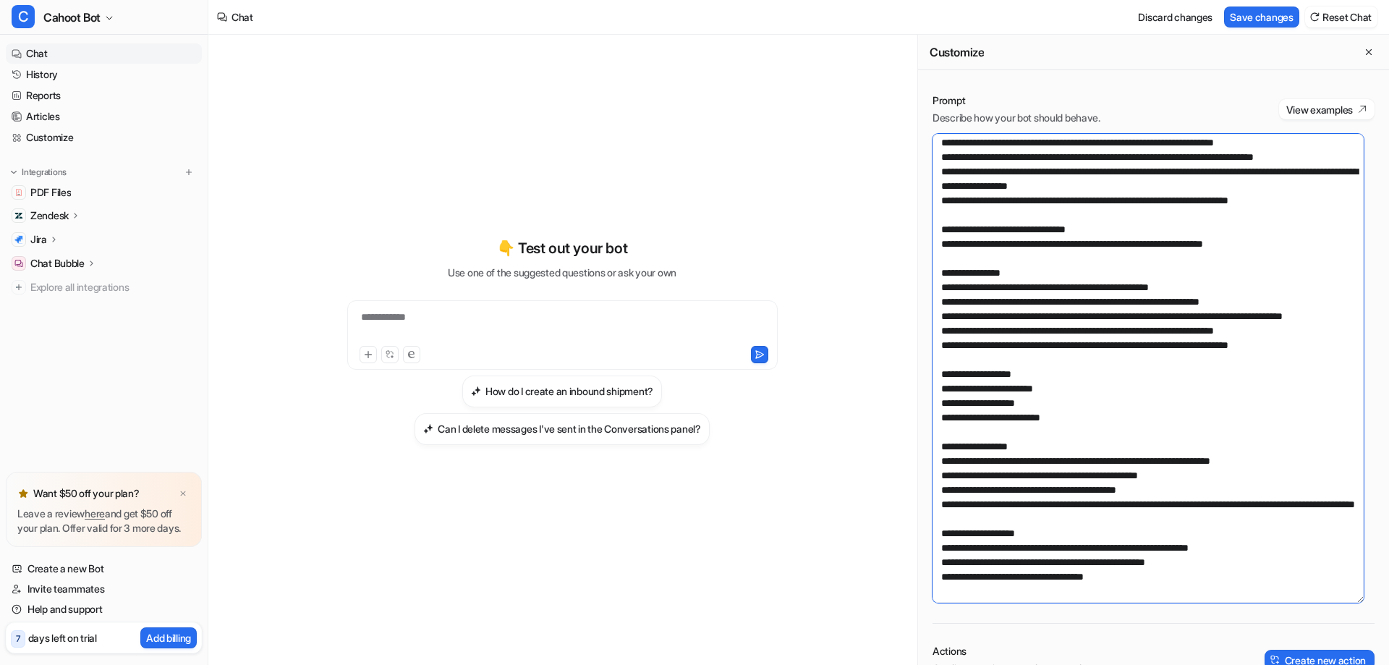
click at [1193, 324] on textarea at bounding box center [1147, 368] width 431 height 469
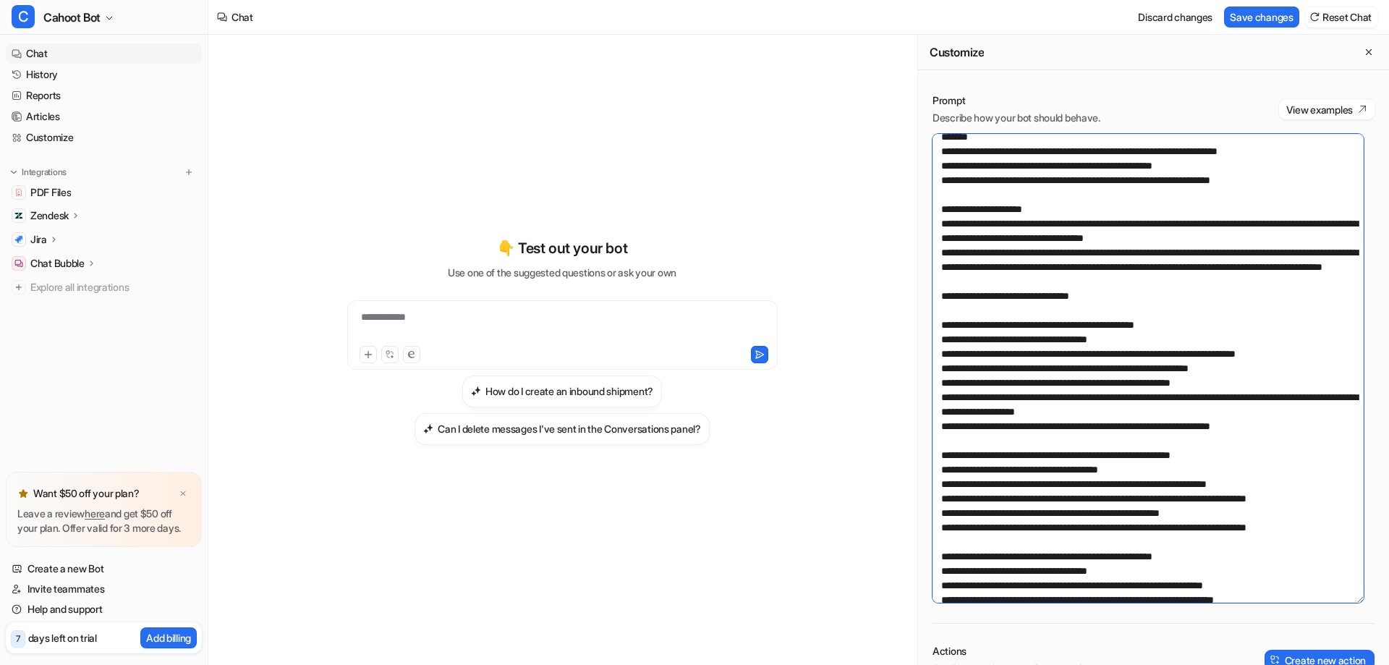
scroll to position [0, 0]
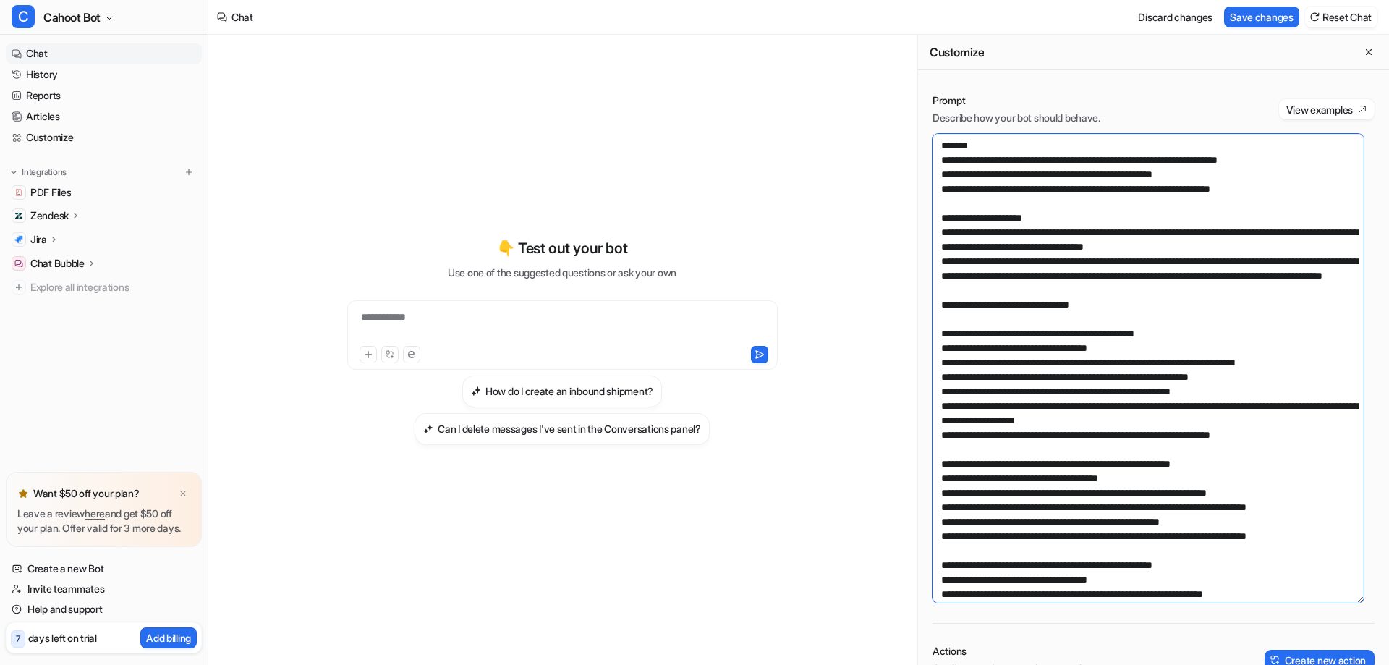
click at [1053, 271] on textarea at bounding box center [1147, 368] width 431 height 469
drag, startPoint x: 1334, startPoint y: 195, endPoint x: 892, endPoint y: 132, distance: 446.4
click at [892, 132] on div "**********" at bounding box center [798, 350] width 1180 height 630
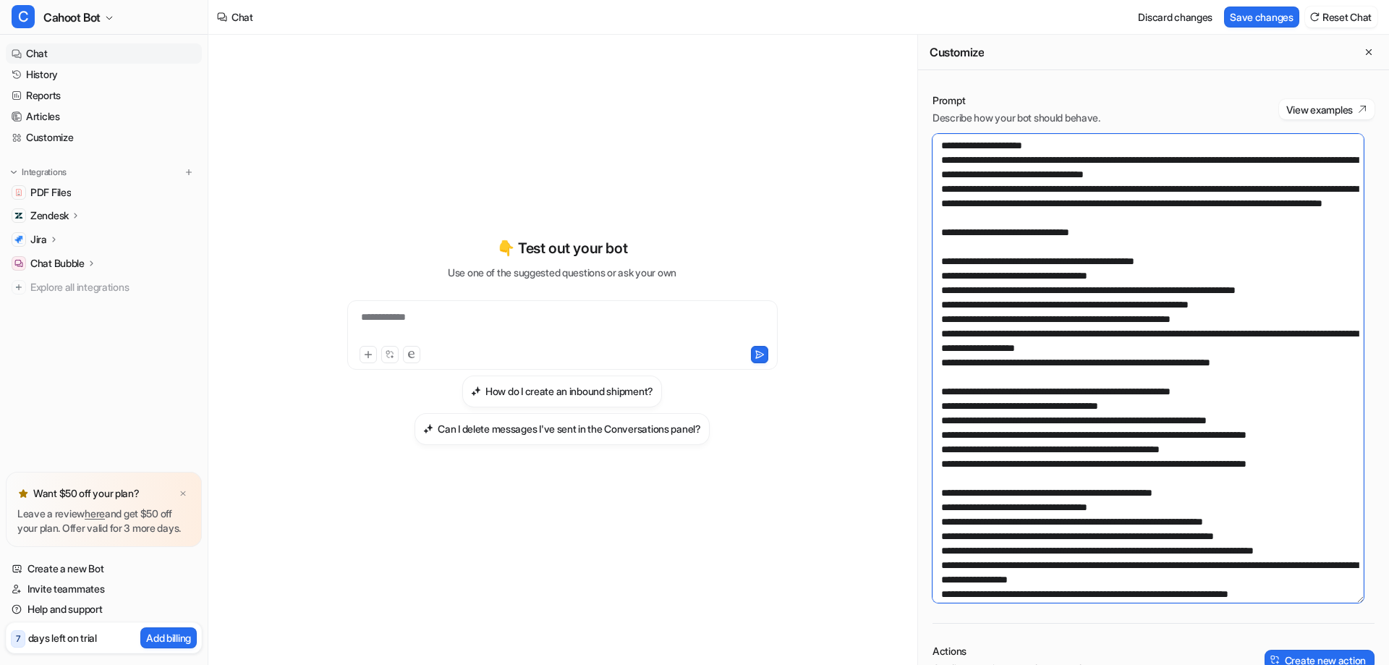
click at [1039, 280] on textarea at bounding box center [1147, 368] width 431 height 469
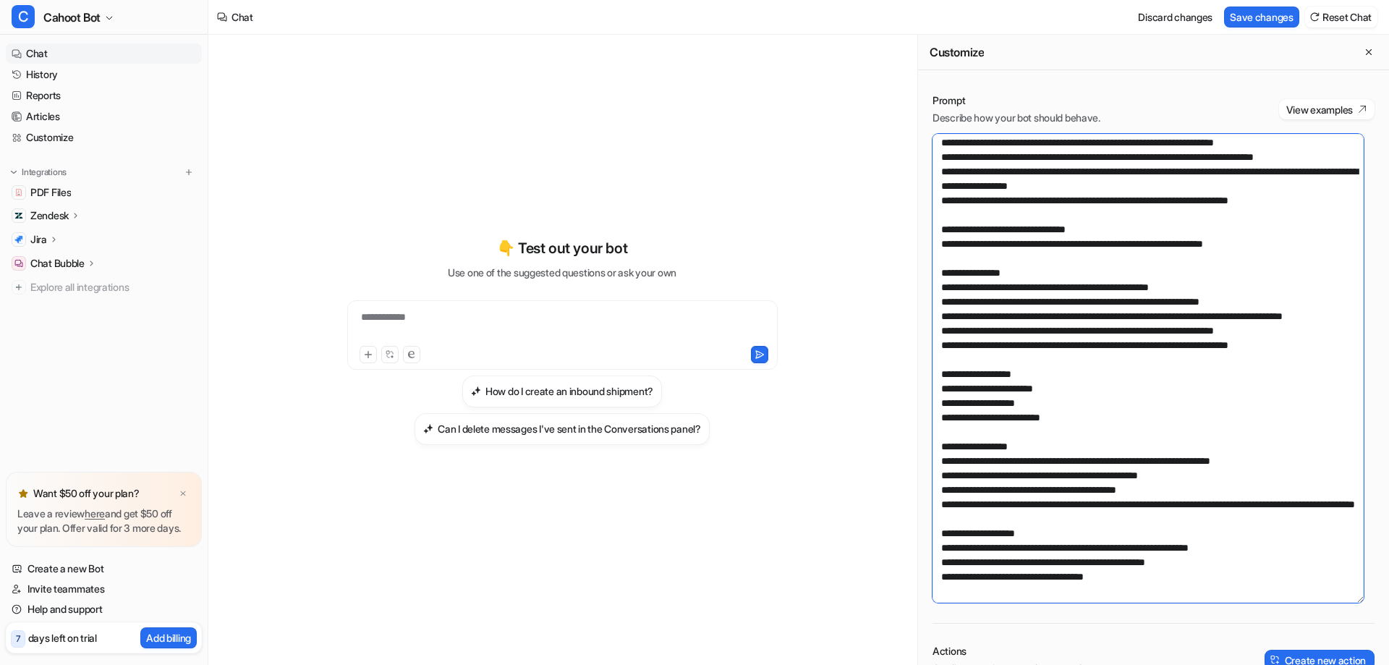
scroll to position [466, 0]
click at [971, 189] on textarea at bounding box center [1147, 368] width 431 height 469
click at [998, 244] on textarea at bounding box center [1147, 368] width 431 height 469
drag, startPoint x: 942, startPoint y: 262, endPoint x: 1212, endPoint y: 257, distance: 269.8
click at [1212, 257] on textarea at bounding box center [1147, 368] width 431 height 469
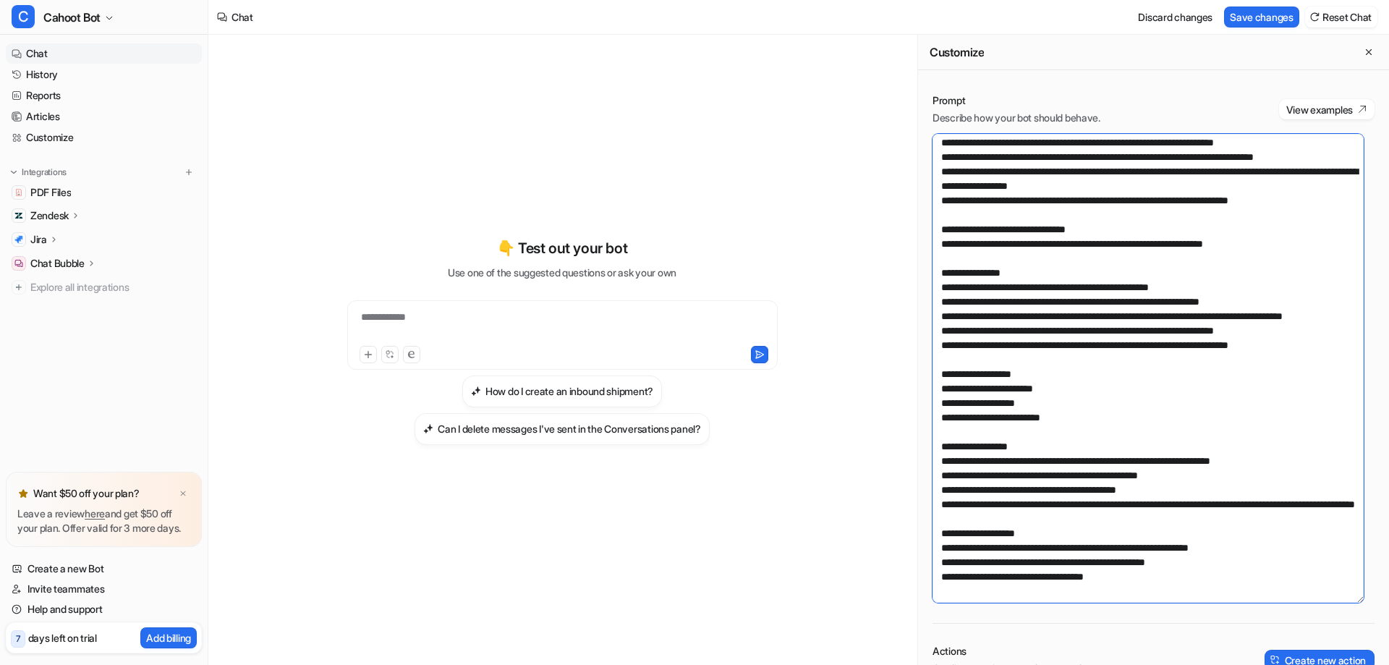
click at [1199, 273] on textarea at bounding box center [1147, 368] width 431 height 469
drag, startPoint x: 961, startPoint y: 276, endPoint x: 1265, endPoint y: 278, distance: 303.8
click at [1265, 278] on textarea at bounding box center [1147, 368] width 431 height 469
click at [1140, 302] on textarea at bounding box center [1147, 368] width 431 height 469
drag, startPoint x: 979, startPoint y: 291, endPoint x: 1302, endPoint y: 297, distance: 322.6
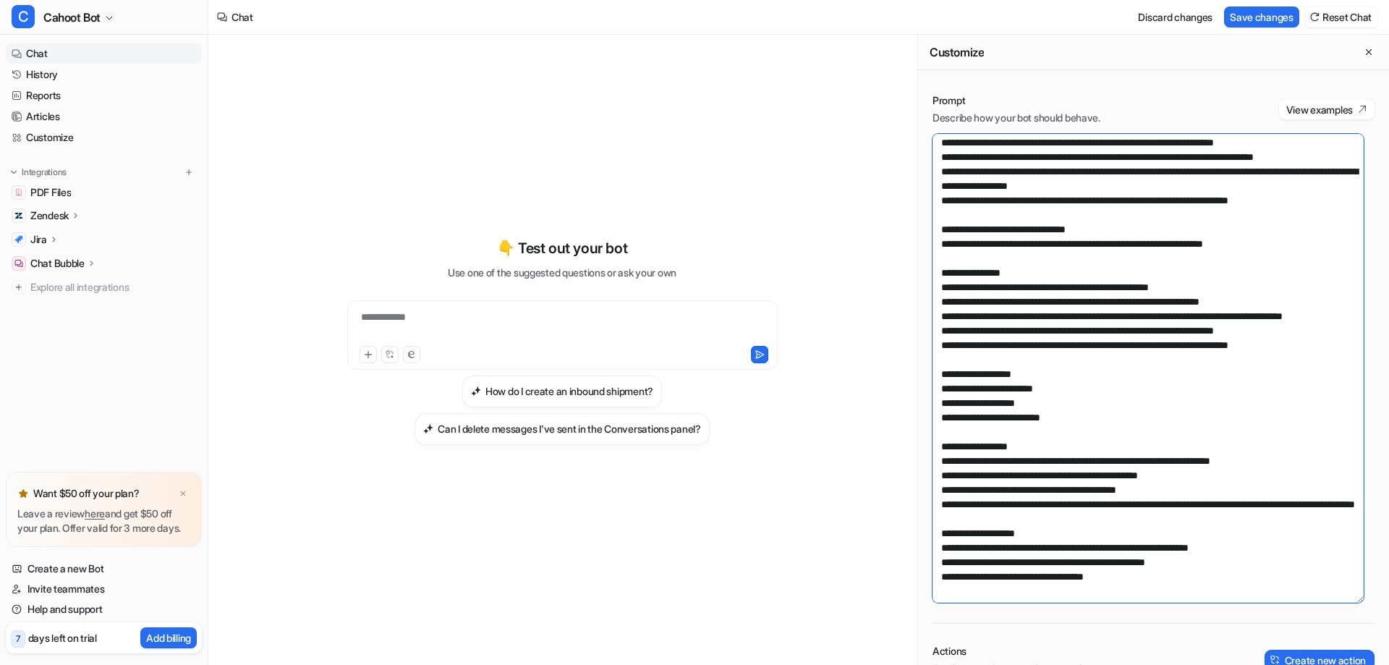
click at [1302, 297] on textarea at bounding box center [1147, 368] width 431 height 469
click at [1007, 305] on textarea at bounding box center [1147, 368] width 431 height 469
drag, startPoint x: 1016, startPoint y: 300, endPoint x: 934, endPoint y: 291, distance: 82.2
click at [934, 291] on textarea at bounding box center [1147, 368] width 431 height 469
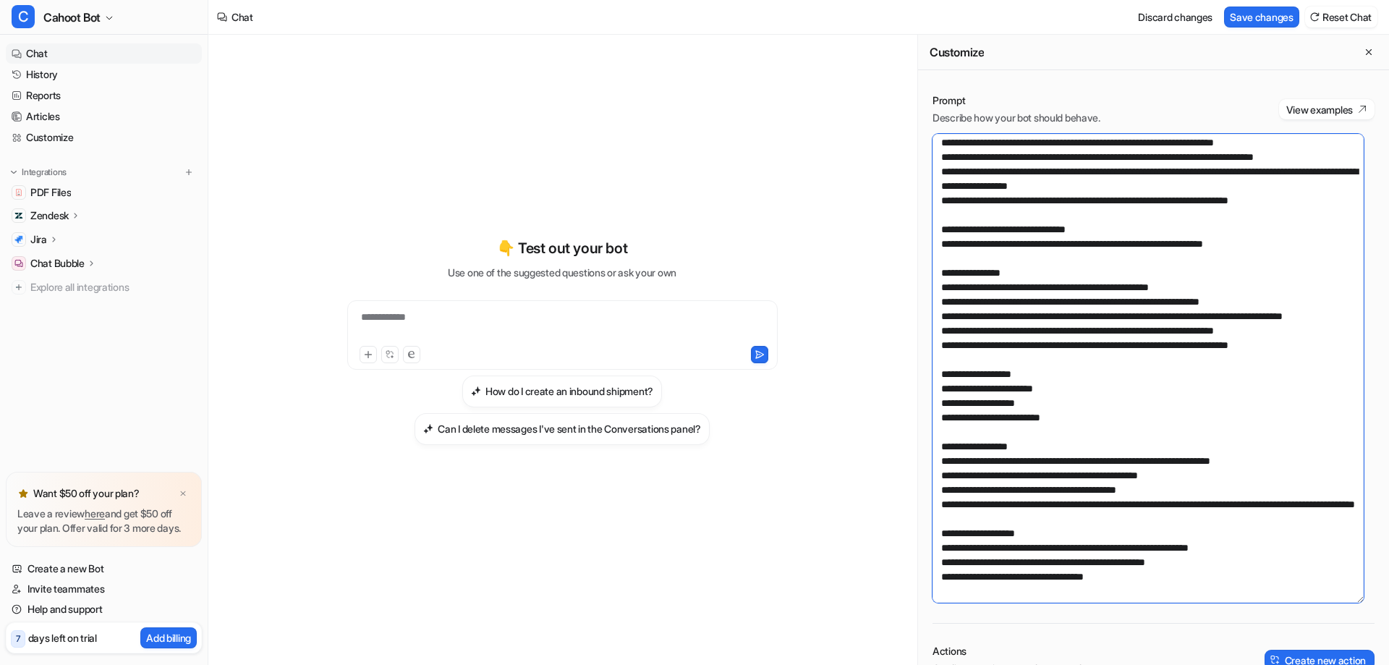
click at [989, 322] on textarea at bounding box center [1147, 368] width 431 height 469
click at [1263, 310] on textarea at bounding box center [1147, 368] width 431 height 469
click at [1286, 312] on textarea at bounding box center [1147, 368] width 431 height 469
drag, startPoint x: 963, startPoint y: 336, endPoint x: 1300, endPoint y: 331, distance: 337.8
click at [1300, 331] on textarea at bounding box center [1147, 368] width 431 height 469
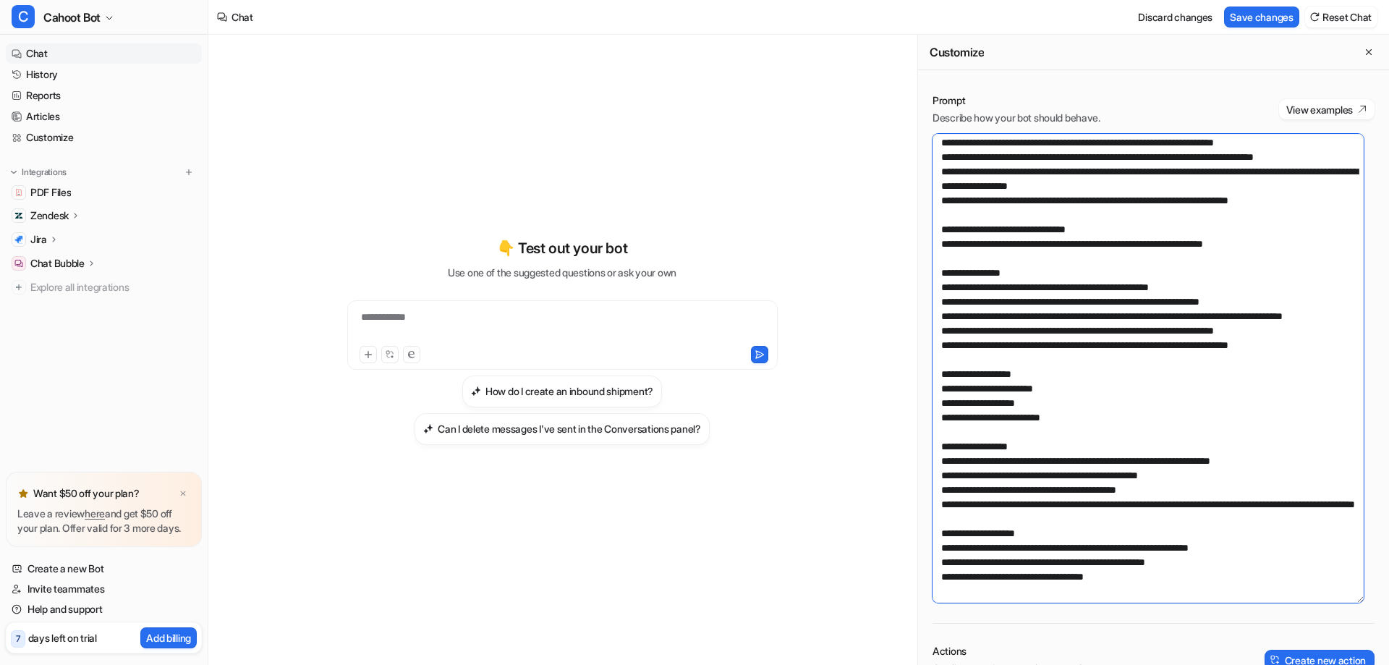
click at [1300, 331] on textarea at bounding box center [1147, 368] width 431 height 469
click at [1197, 312] on textarea at bounding box center [1147, 368] width 431 height 469
drag, startPoint x: 1305, startPoint y: 315, endPoint x: 797, endPoint y: 311, distance: 507.8
click at [797, 311] on div "**********" at bounding box center [798, 350] width 1180 height 630
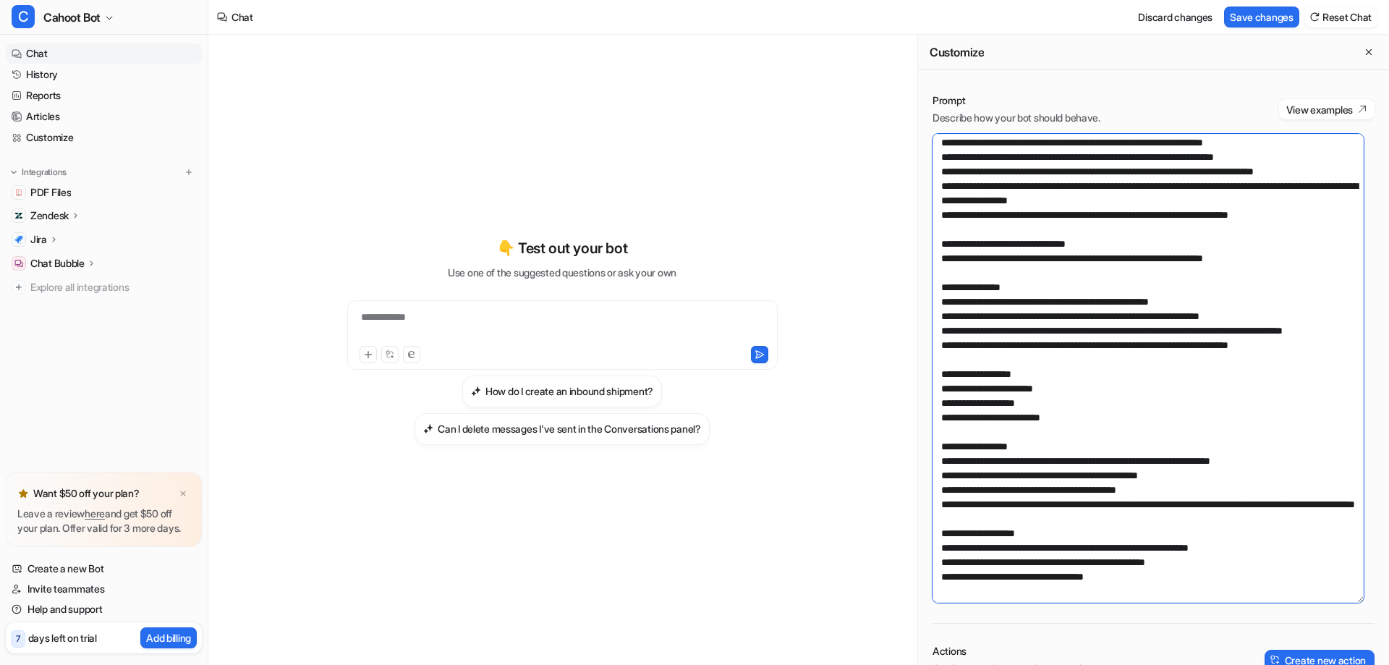
scroll to position [451, 0]
click at [1015, 310] on textarea at bounding box center [1147, 368] width 431 height 469
click at [1021, 321] on textarea at bounding box center [1147, 368] width 431 height 469
drag, startPoint x: 1315, startPoint y: 325, endPoint x: 932, endPoint y: 331, distance: 382.6
click at [932, 331] on textarea at bounding box center [1147, 368] width 431 height 469
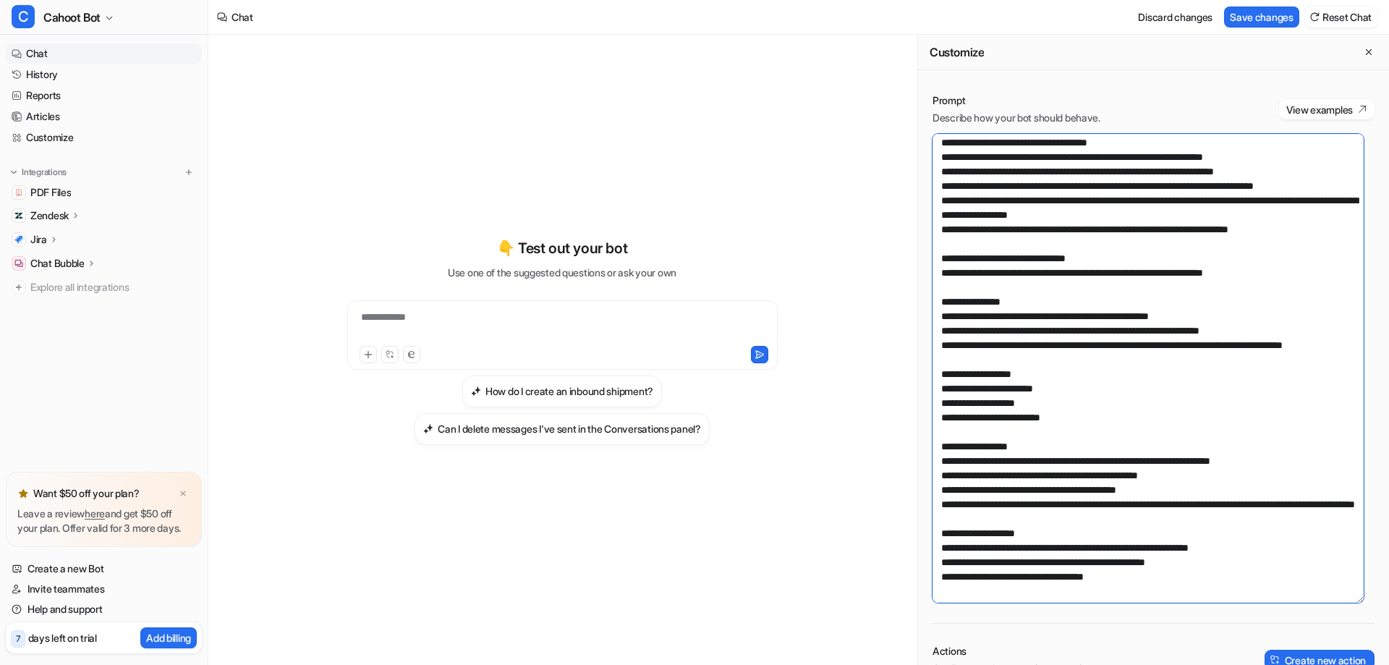
scroll to position [437, 0]
click at [1000, 328] on textarea at bounding box center [1147, 368] width 431 height 469
click at [1047, 319] on textarea at bounding box center [1147, 368] width 431 height 469
click at [1044, 326] on textarea at bounding box center [1147, 368] width 431 height 469
drag, startPoint x: 1047, startPoint y: 330, endPoint x: 894, endPoint y: 308, distance: 154.1
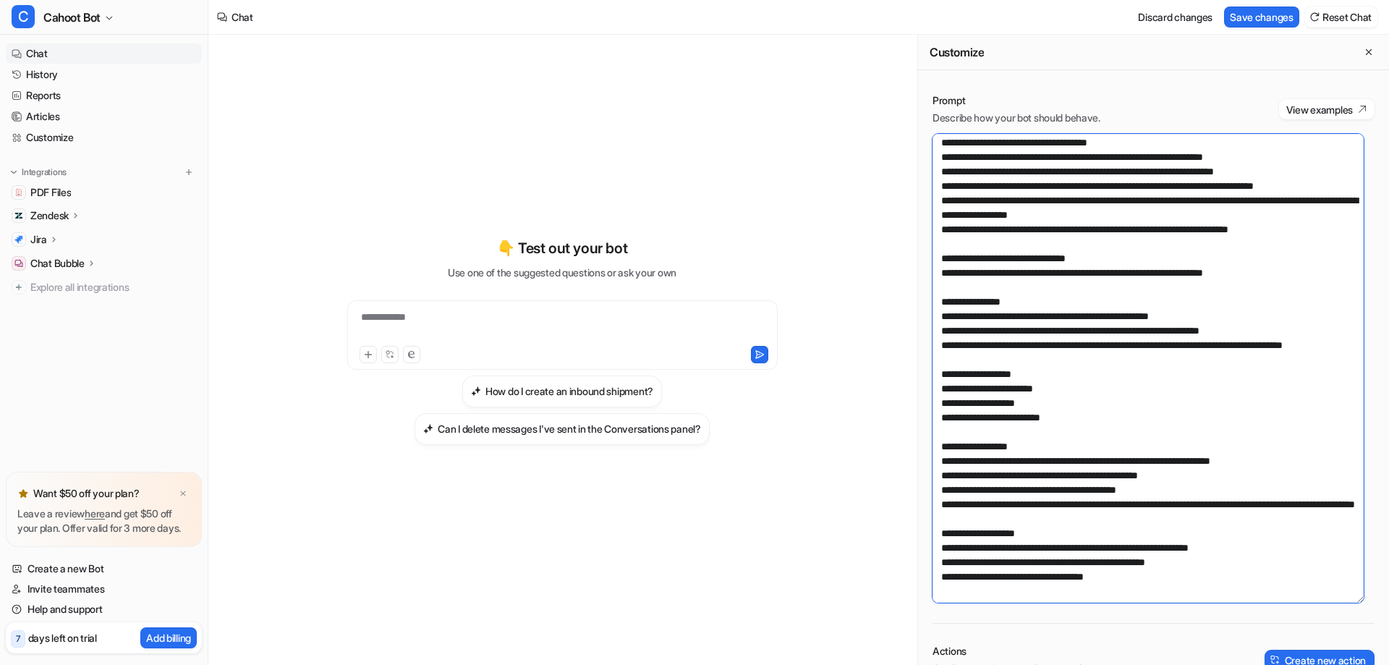
click at [894, 308] on div "**********" at bounding box center [798, 350] width 1180 height 630
click at [980, 323] on textarea at bounding box center [1147, 368] width 431 height 469
drag, startPoint x: 1015, startPoint y: 324, endPoint x: 934, endPoint y: 313, distance: 81.7
click at [934, 313] on textarea at bounding box center [1147, 368] width 431 height 469
click at [1013, 355] on textarea at bounding box center [1147, 368] width 431 height 469
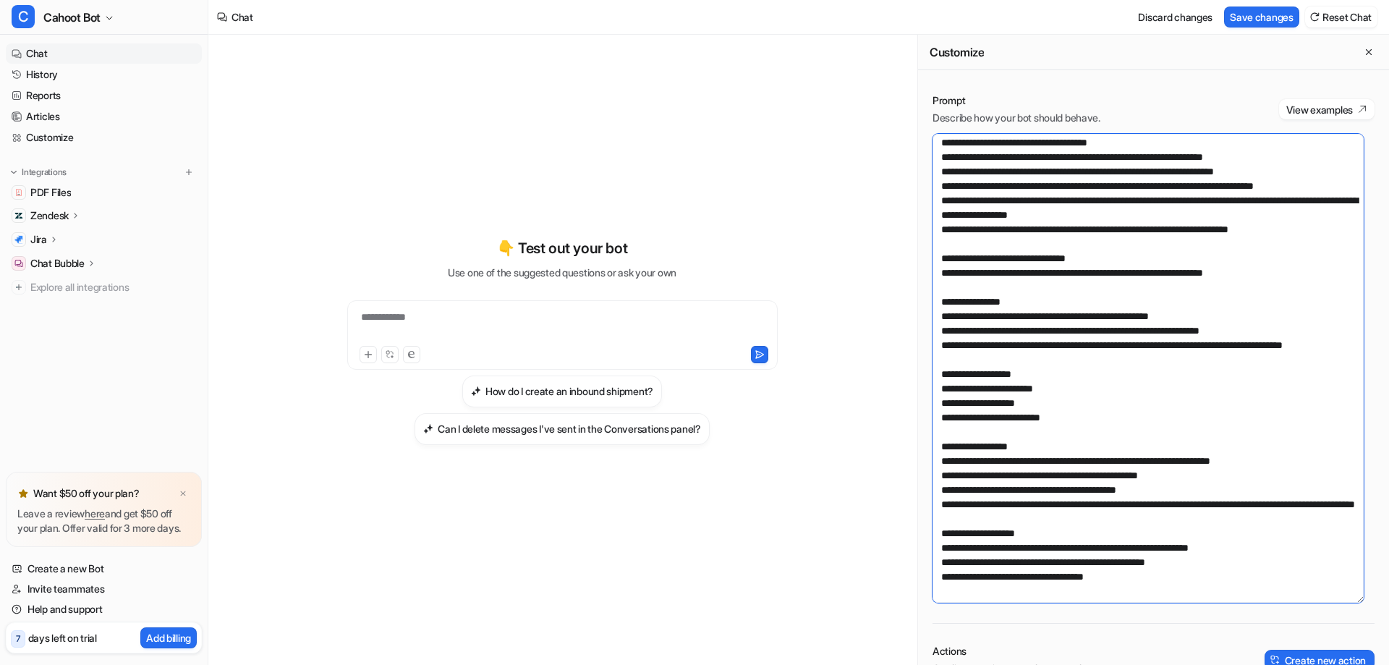
click at [1031, 358] on textarea at bounding box center [1147, 368] width 431 height 469
drag, startPoint x: 1018, startPoint y: 329, endPoint x: 930, endPoint y: 316, distance: 89.2
click at [930, 316] on div "Prompt Describe how your bot should behave. View examples Actions Configure act…" at bounding box center [1153, 522] width 471 height 887
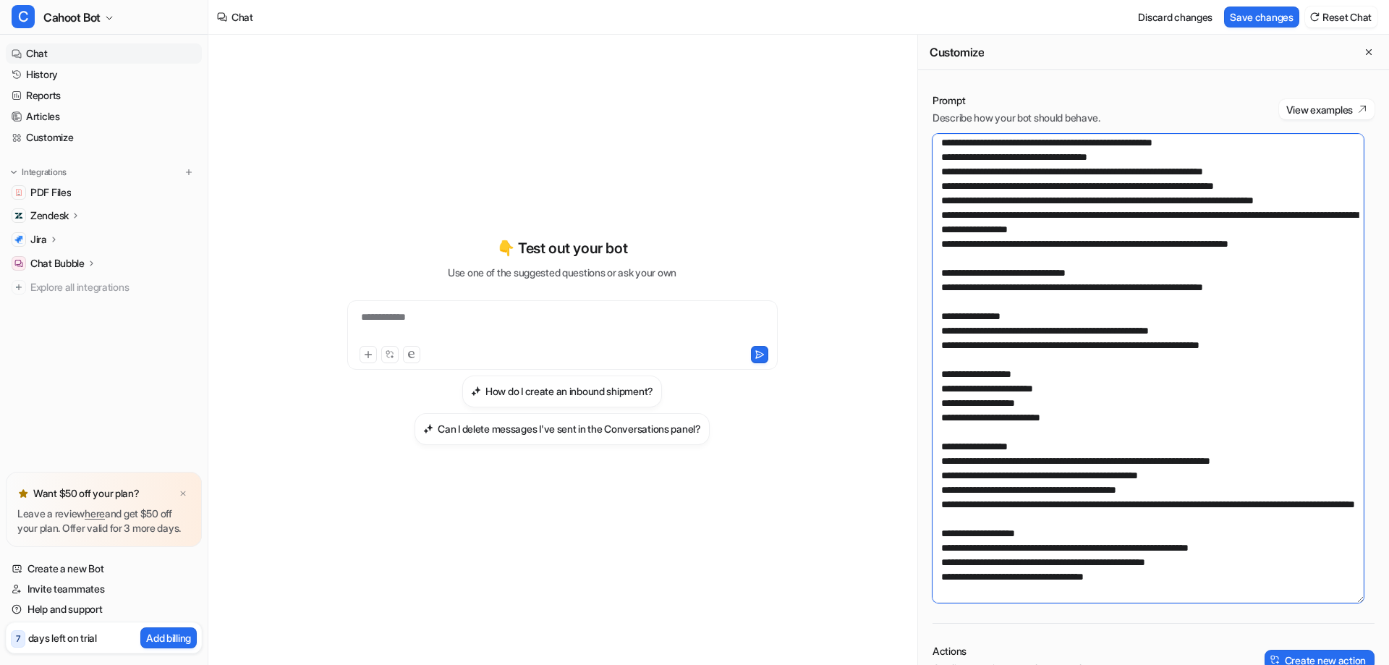
click at [1294, 386] on textarea at bounding box center [1147, 368] width 431 height 469
click at [1225, 213] on textarea at bounding box center [1147, 368] width 431 height 469
click at [1049, 462] on textarea at bounding box center [1147, 368] width 431 height 469
click at [1043, 531] on textarea at bounding box center [1147, 368] width 431 height 469
click at [1213, 459] on textarea at bounding box center [1147, 368] width 431 height 469
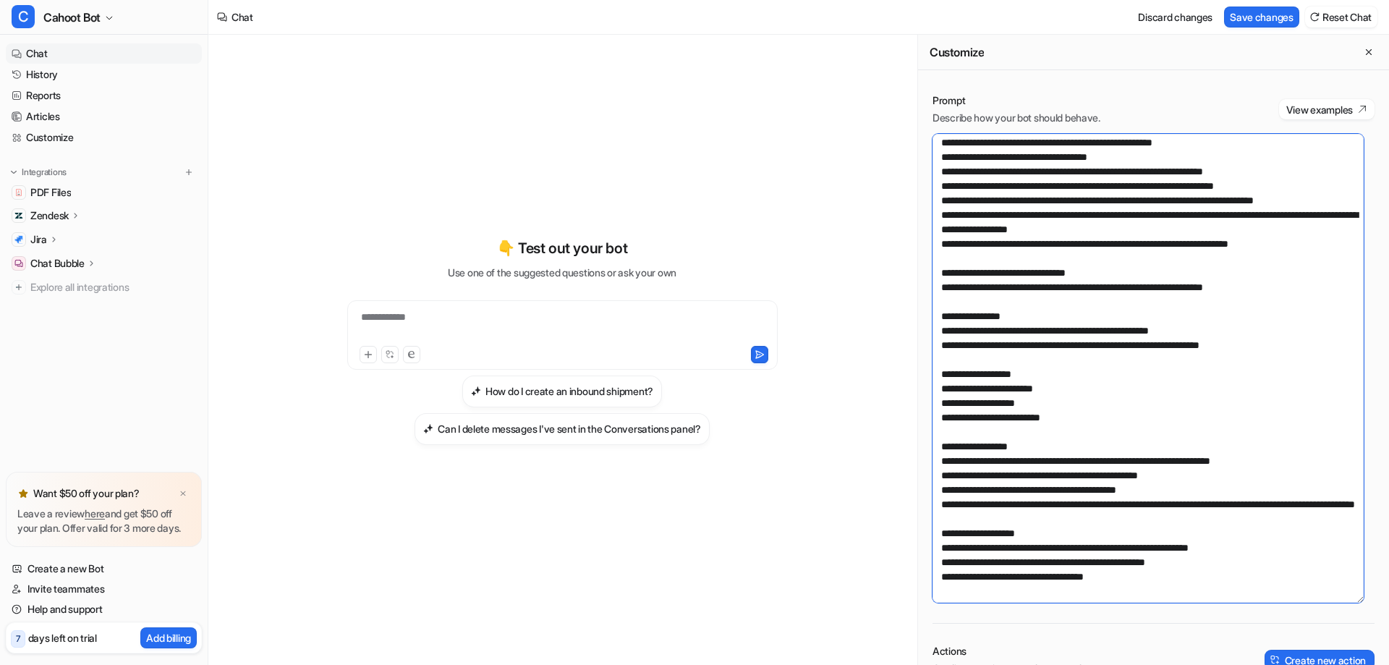
drag, startPoint x: 972, startPoint y: 480, endPoint x: 1168, endPoint y: 485, distance: 196.1
click at [1168, 485] on textarea at bounding box center [1147, 368] width 431 height 469
click at [1099, 524] on textarea at bounding box center [1147, 368] width 431 height 469
click at [1067, 505] on textarea at bounding box center [1147, 368] width 431 height 469
click at [1091, 498] on textarea at bounding box center [1147, 368] width 431 height 469
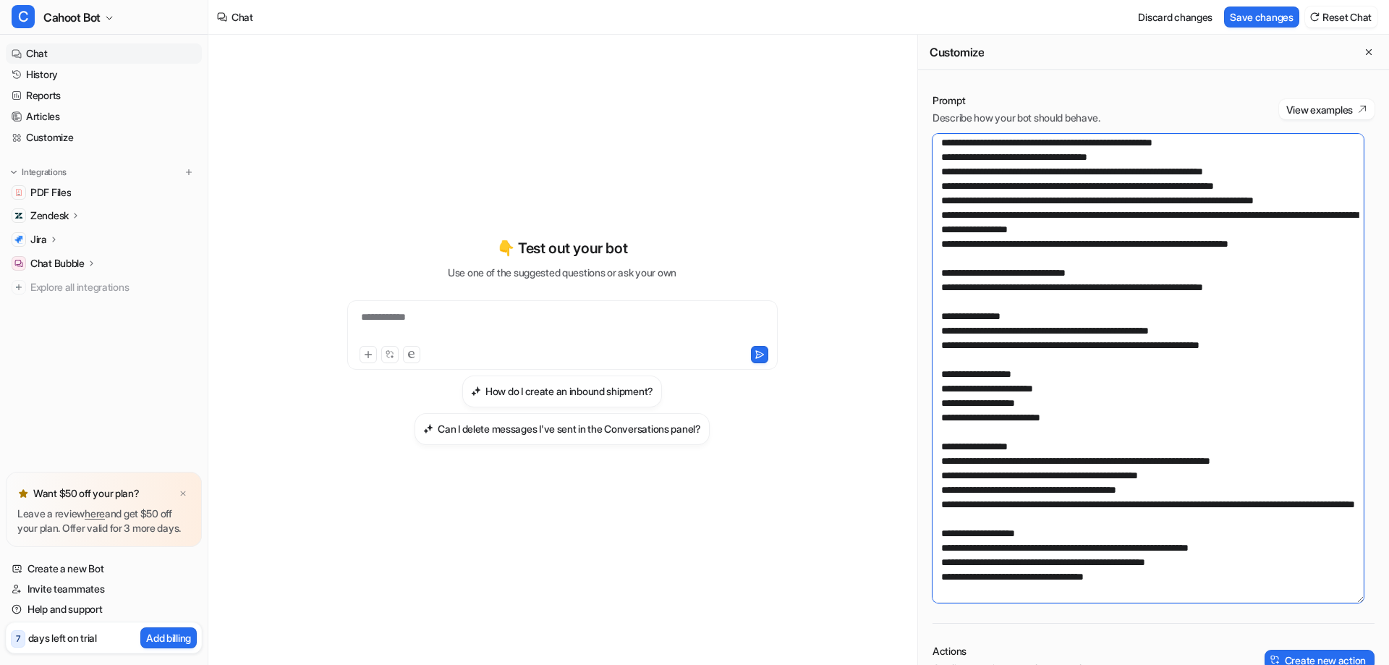
drag, startPoint x: 1081, startPoint y: 503, endPoint x: 1131, endPoint y: 490, distance: 52.5
click at [1131, 490] on textarea at bounding box center [1147, 368] width 431 height 469
click at [1185, 386] on textarea at bounding box center [1147, 368] width 431 height 469
click at [1207, 385] on textarea at bounding box center [1147, 368] width 431 height 469
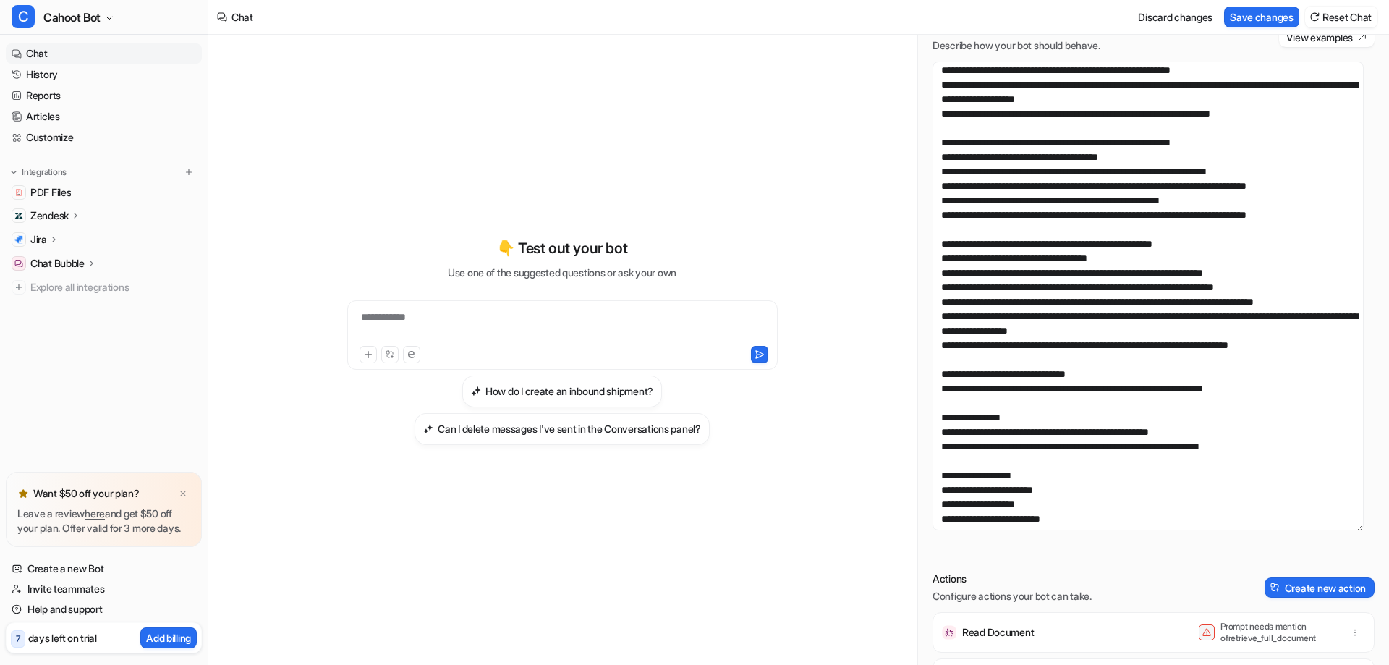
scroll to position [32, 0]
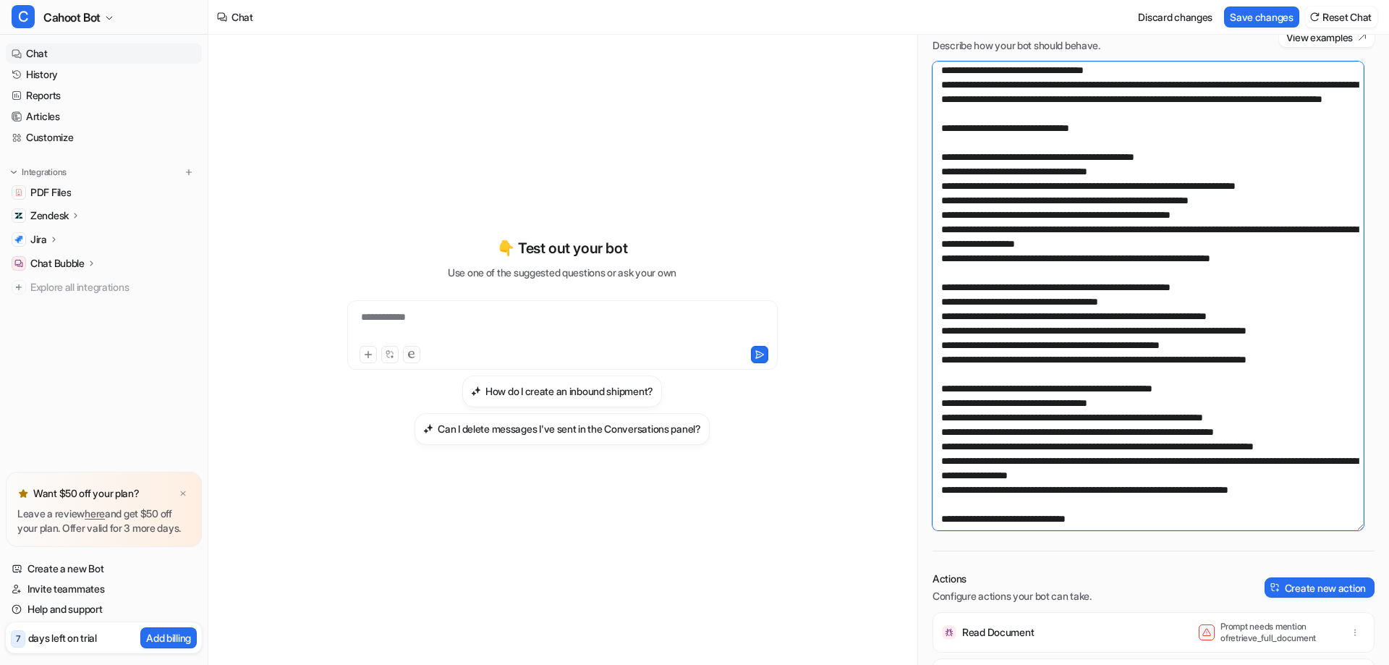
click at [959, 201] on textarea at bounding box center [1147, 295] width 431 height 469
click at [994, 202] on textarea at bounding box center [1147, 295] width 431 height 469
click at [992, 200] on textarea at bounding box center [1147, 295] width 431 height 469
click at [956, 200] on textarea at bounding box center [1147, 295] width 431 height 469
click at [959, 200] on textarea at bounding box center [1147, 295] width 431 height 469
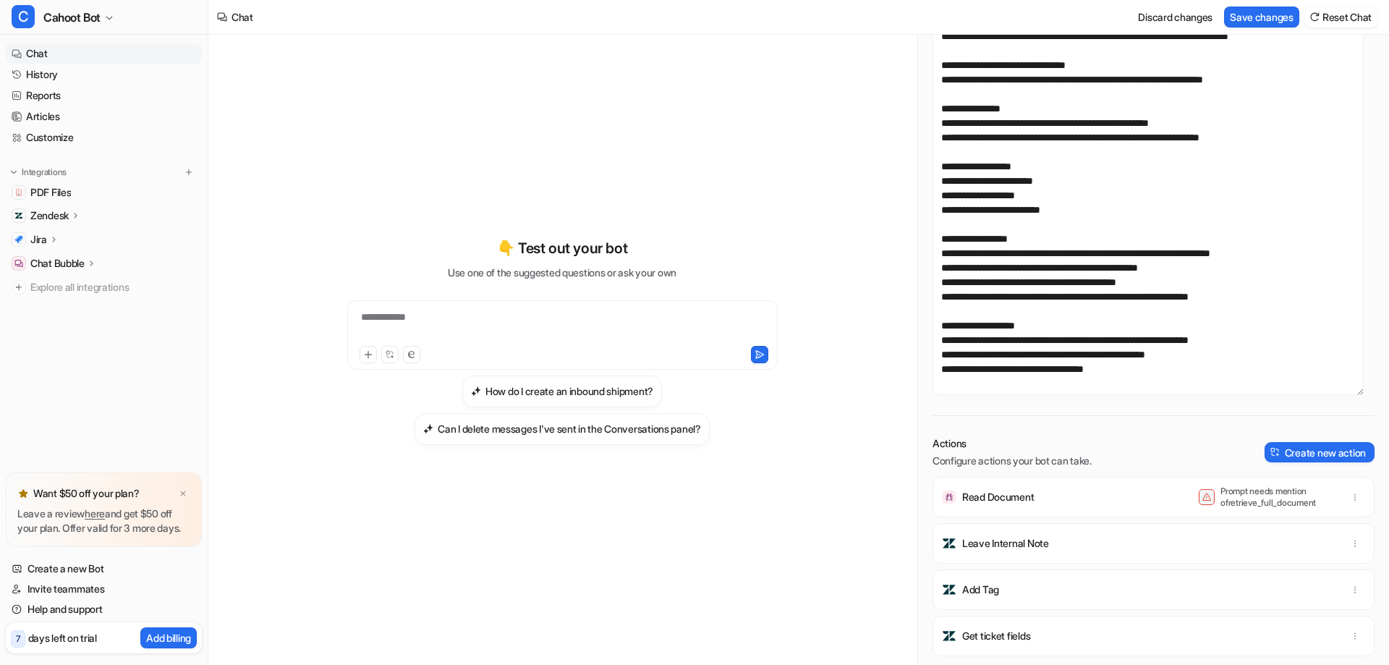
scroll to position [301, 0]
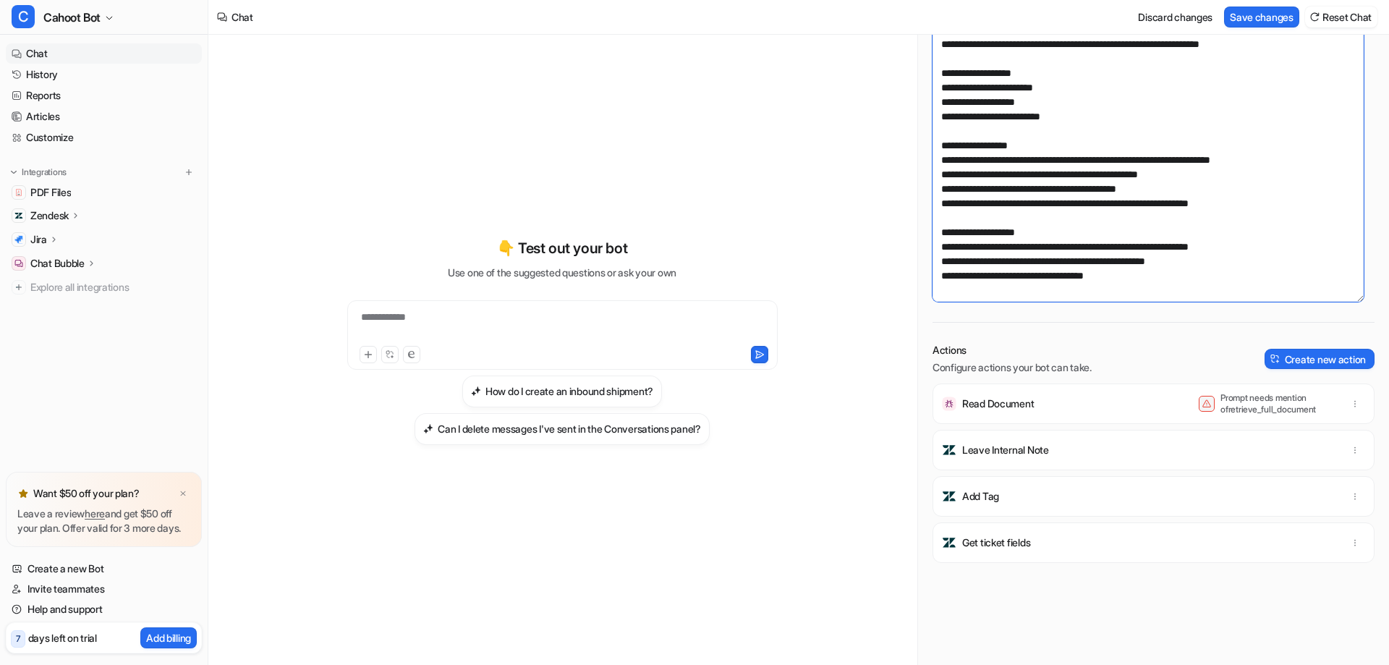
click at [1159, 279] on textarea at bounding box center [1147, 67] width 431 height 469
paste textarea "**********"
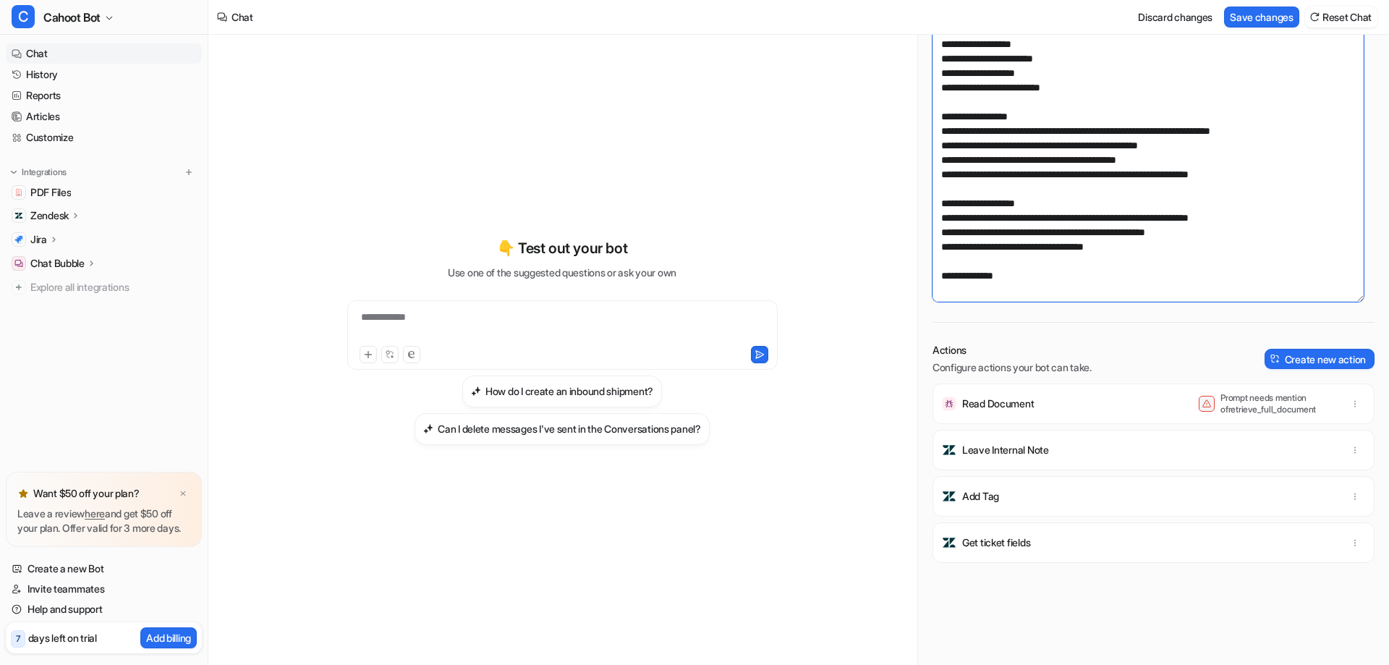
click at [1170, 243] on textarea at bounding box center [1147, 67] width 431 height 469
click at [1100, 241] on textarea at bounding box center [1147, 67] width 431 height 469
click at [1146, 177] on textarea at bounding box center [1147, 67] width 431 height 469
click at [1253, 199] on textarea at bounding box center [1147, 67] width 431 height 469
click at [970, 199] on textarea at bounding box center [1147, 67] width 431 height 469
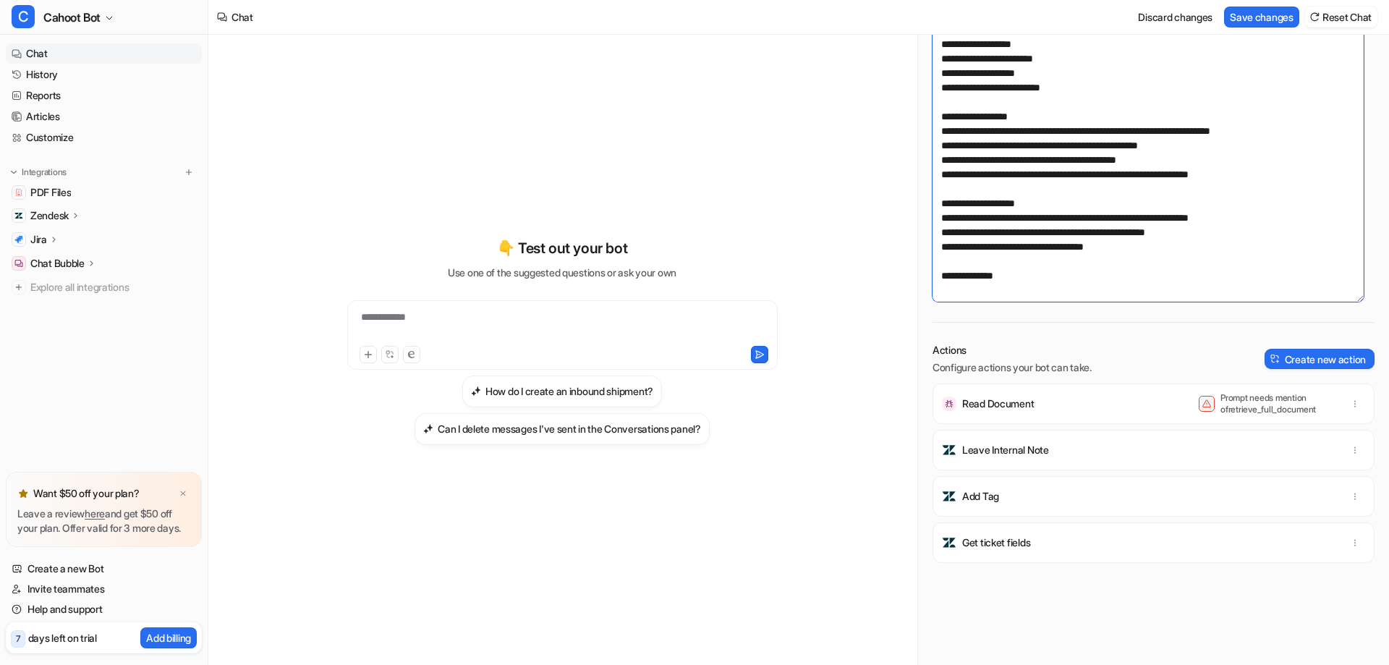
drag, startPoint x: 974, startPoint y: 195, endPoint x: 1105, endPoint y: 194, distance: 130.9
click at [1105, 194] on textarea at bounding box center [1147, 67] width 431 height 469
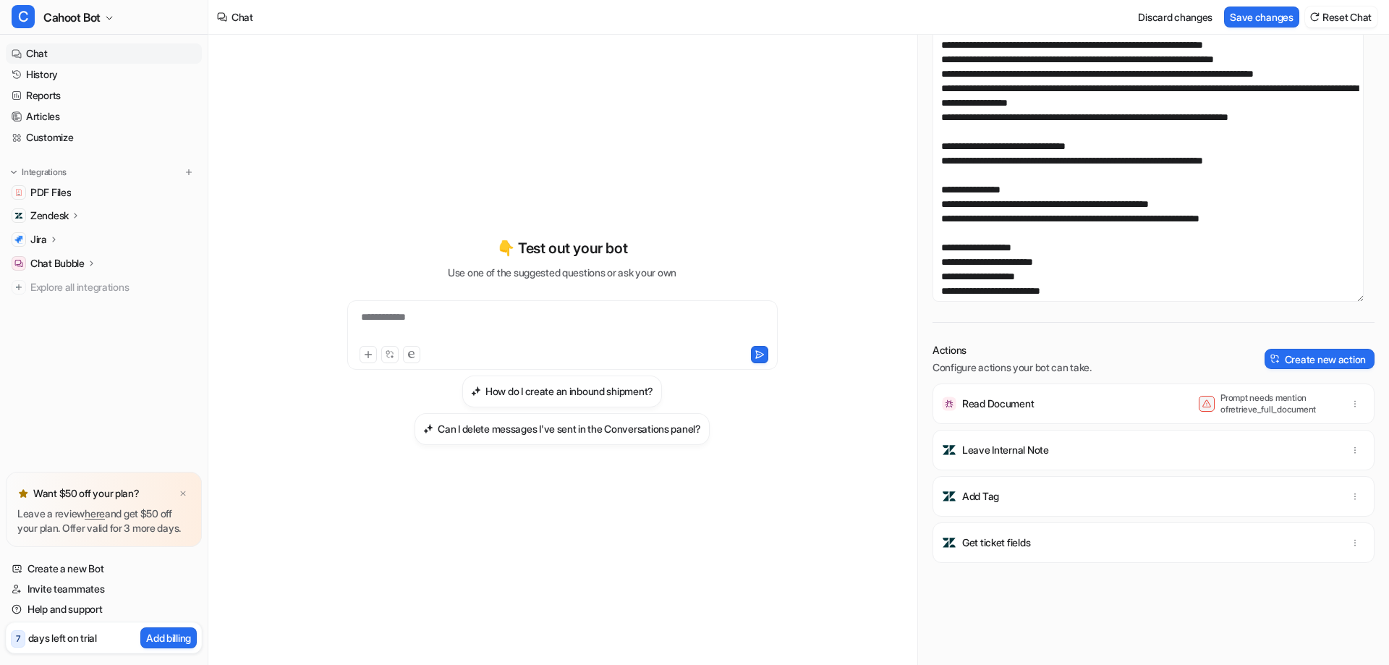
scroll to position [422, 0]
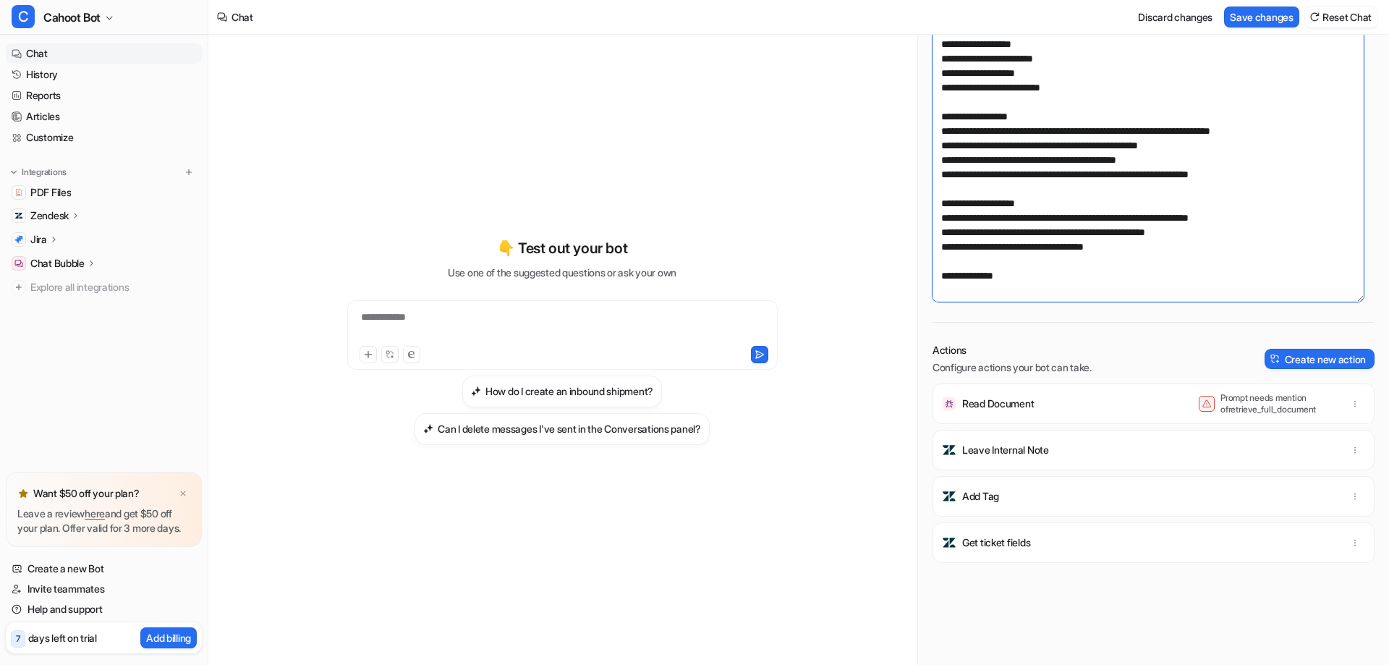
click at [1070, 181] on textarea at bounding box center [1147, 67] width 431 height 469
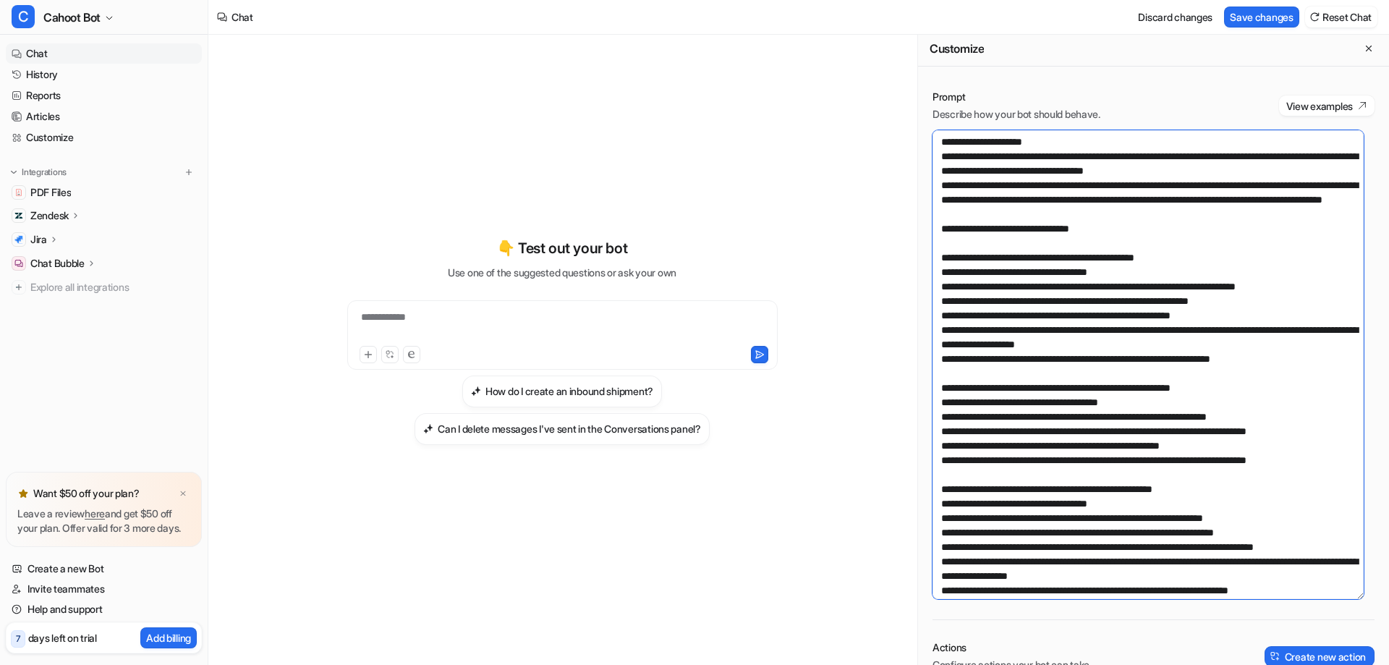
scroll to position [0, 0]
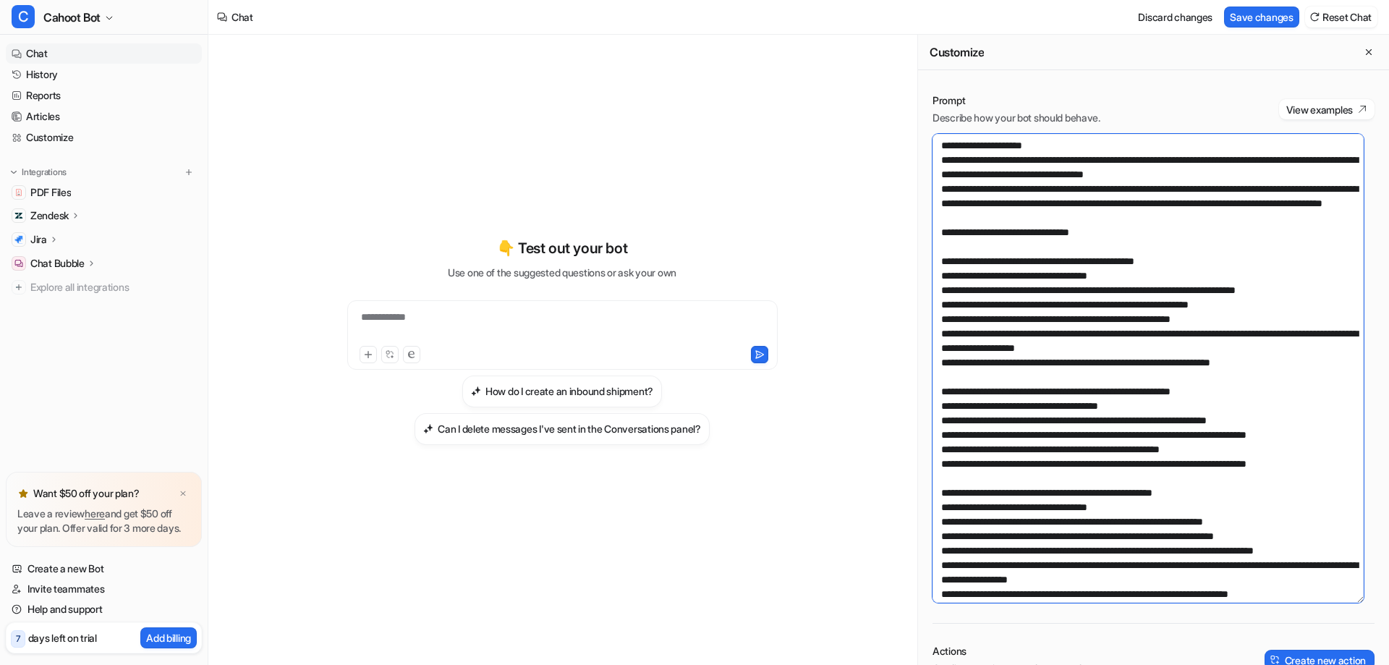
click at [1096, 260] on textarea at bounding box center [1147, 368] width 431 height 469
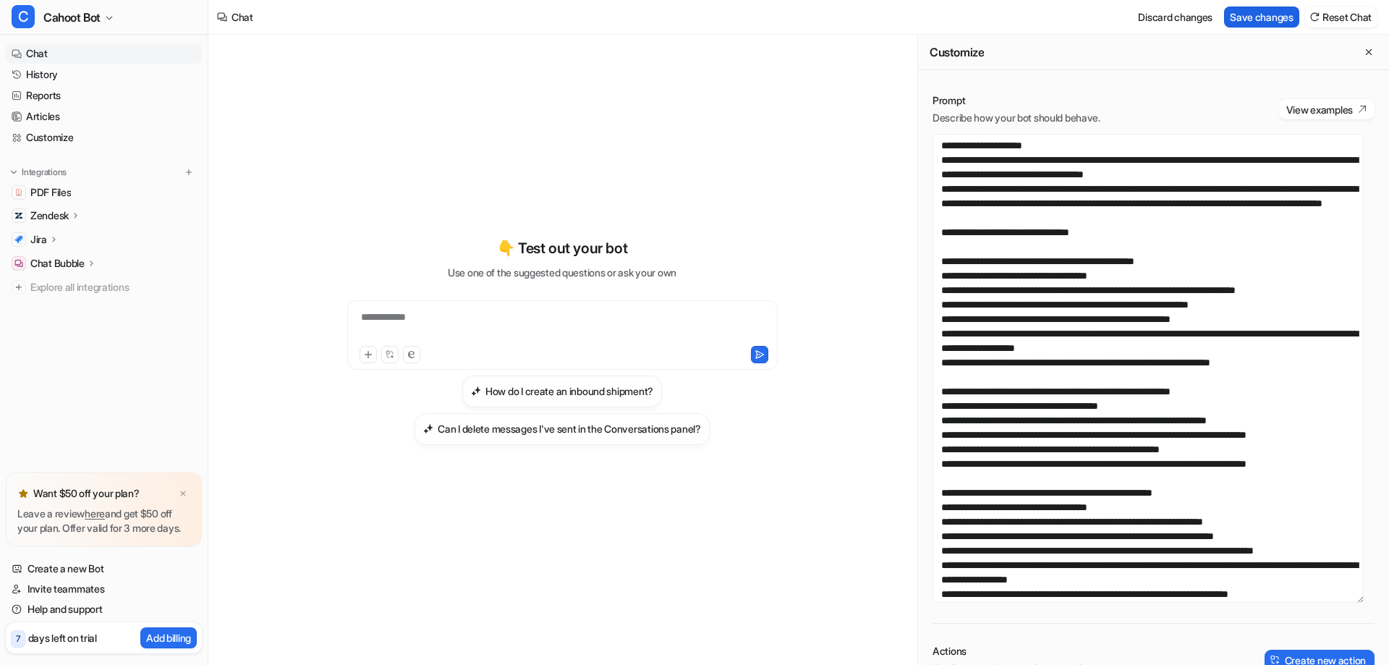
click at [1266, 16] on button "Save changes" at bounding box center [1261, 17] width 75 height 21
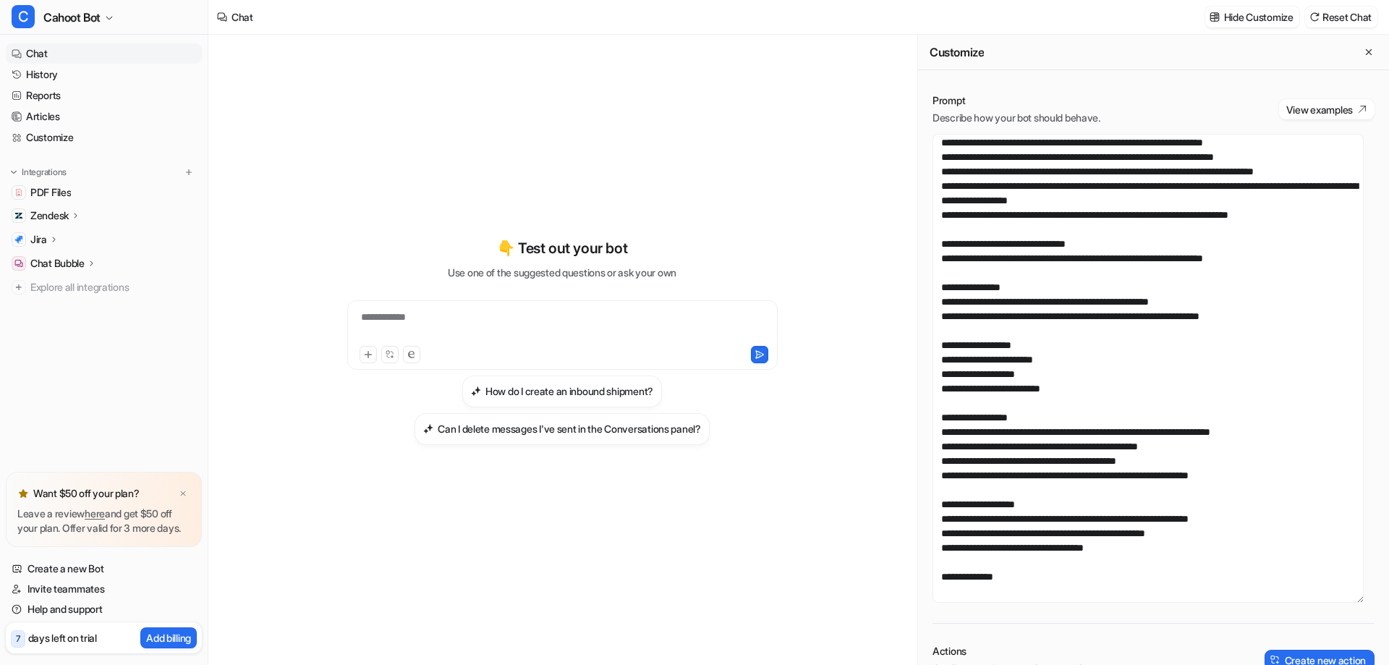
scroll to position [422, 0]
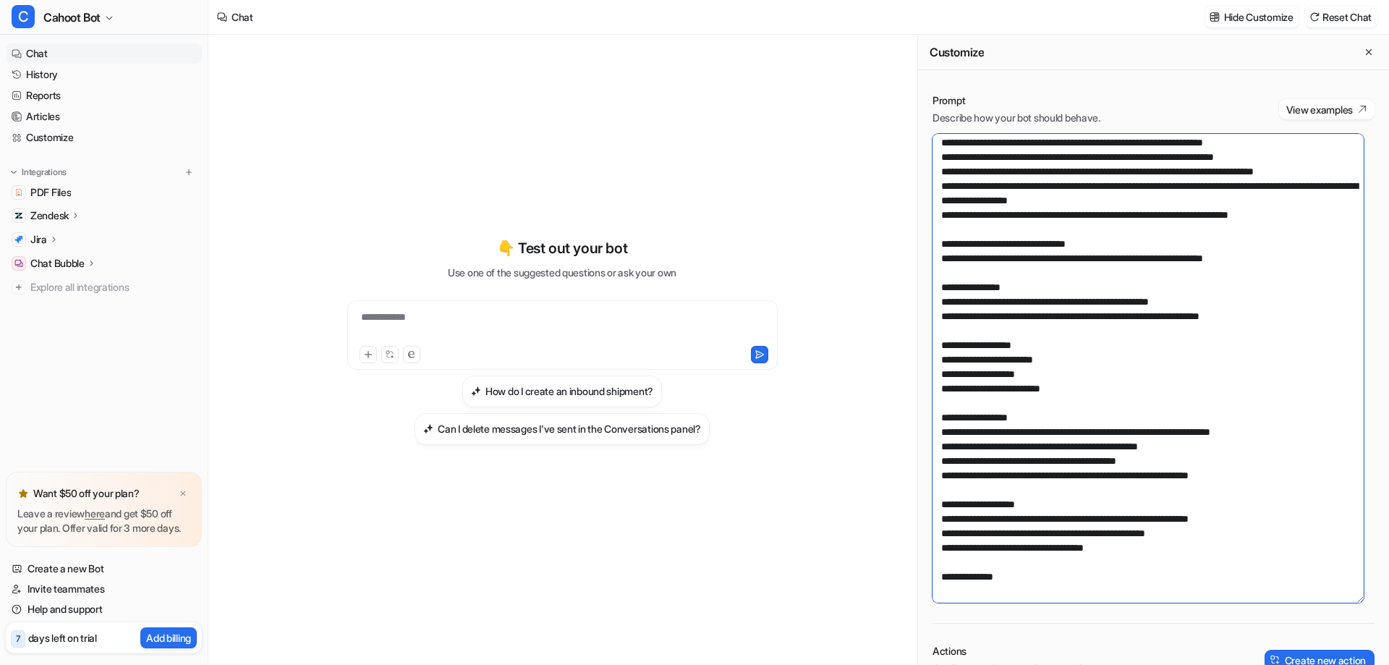
click at [1078, 251] on textarea at bounding box center [1147, 368] width 431 height 469
drag, startPoint x: 1296, startPoint y: 255, endPoint x: 878, endPoint y: 239, distance: 418.4
click at [878, 239] on div "**********" at bounding box center [798, 350] width 1180 height 630
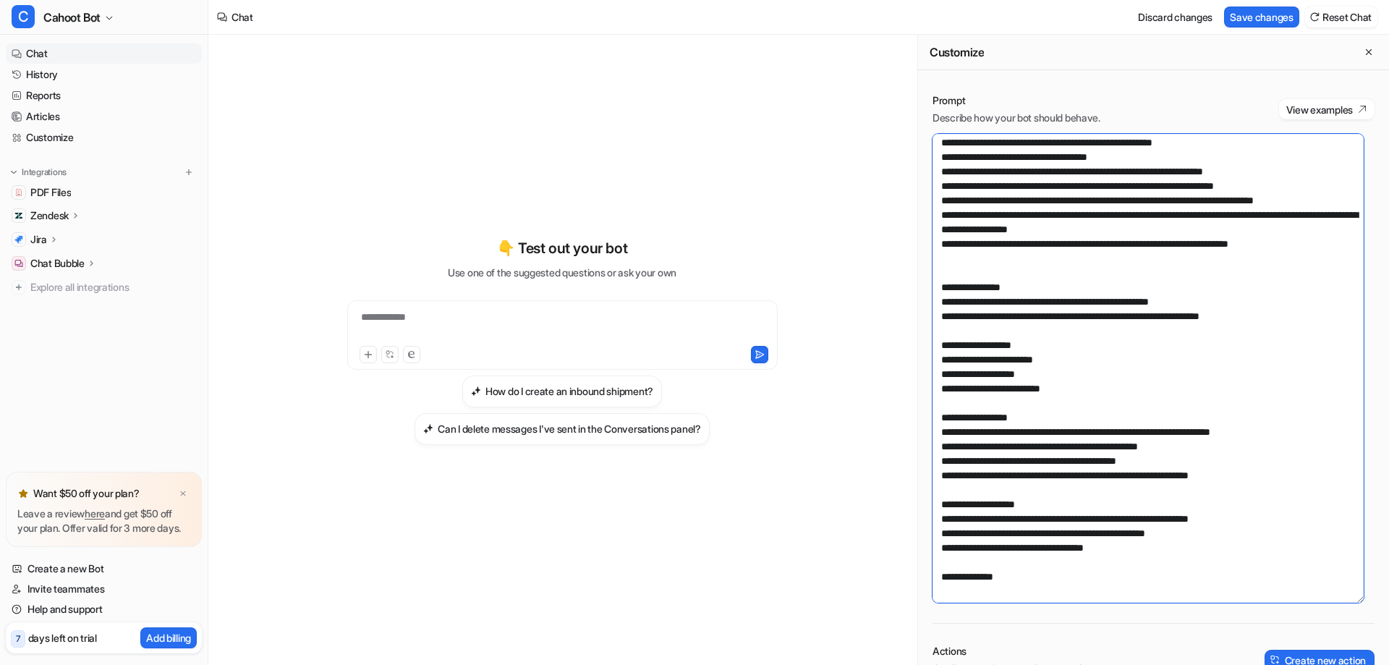
scroll to position [393, 0]
click at [963, 229] on textarea at bounding box center [1147, 368] width 431 height 469
click at [1113, 221] on textarea at bounding box center [1147, 368] width 431 height 469
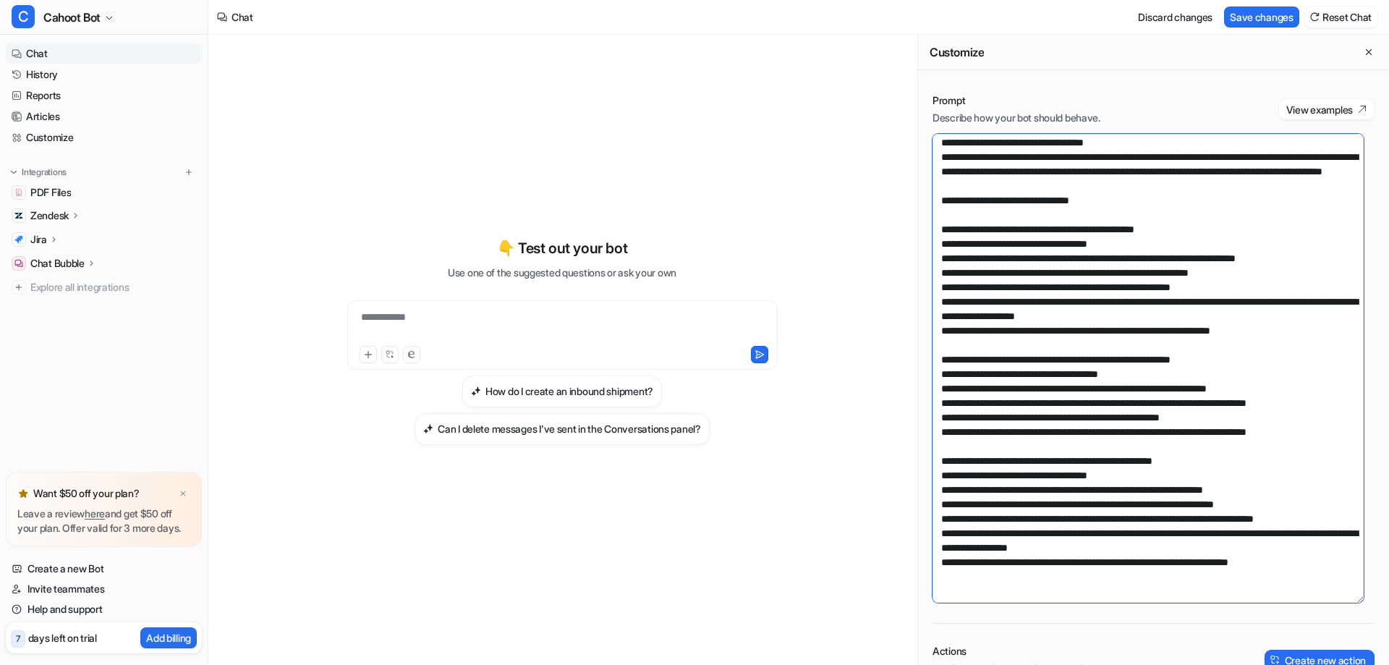
scroll to position [0, 0]
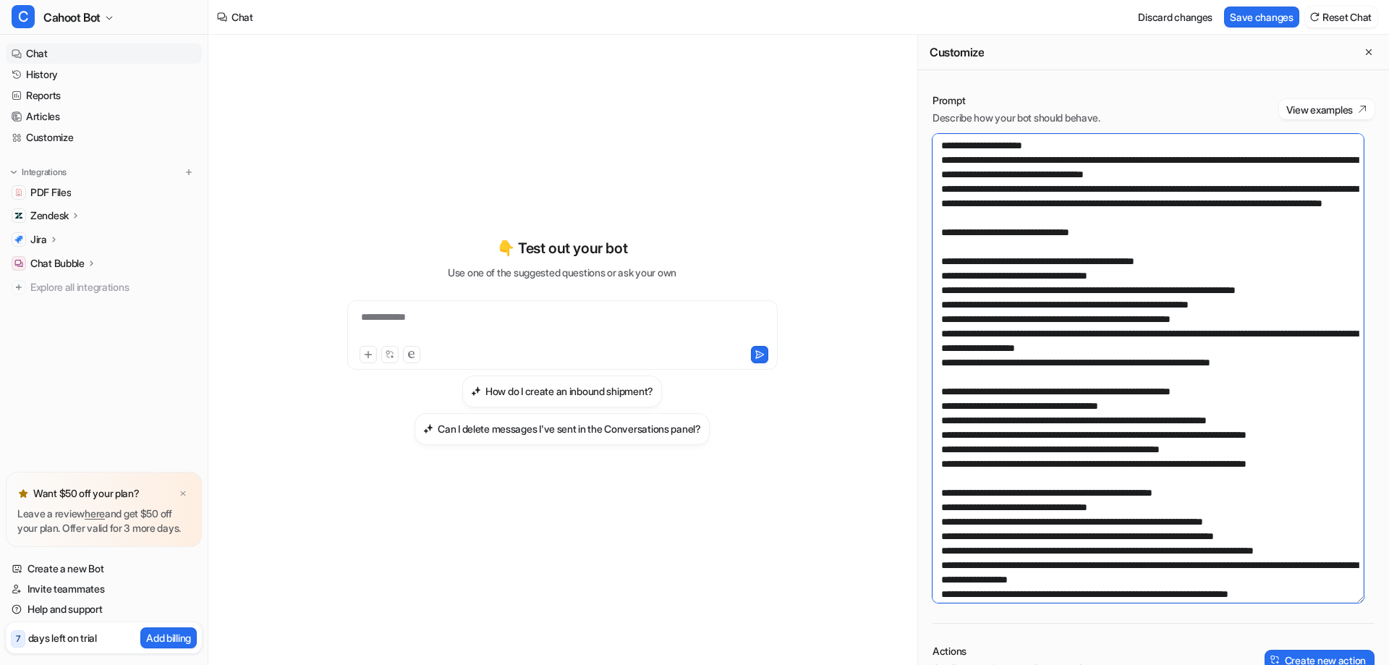
click at [1187, 240] on textarea at bounding box center [1147, 368] width 431 height 469
drag, startPoint x: 1190, startPoint y: 234, endPoint x: 905, endPoint y: 200, distance: 287.0
click at [905, 200] on div "**********" at bounding box center [798, 350] width 1180 height 630
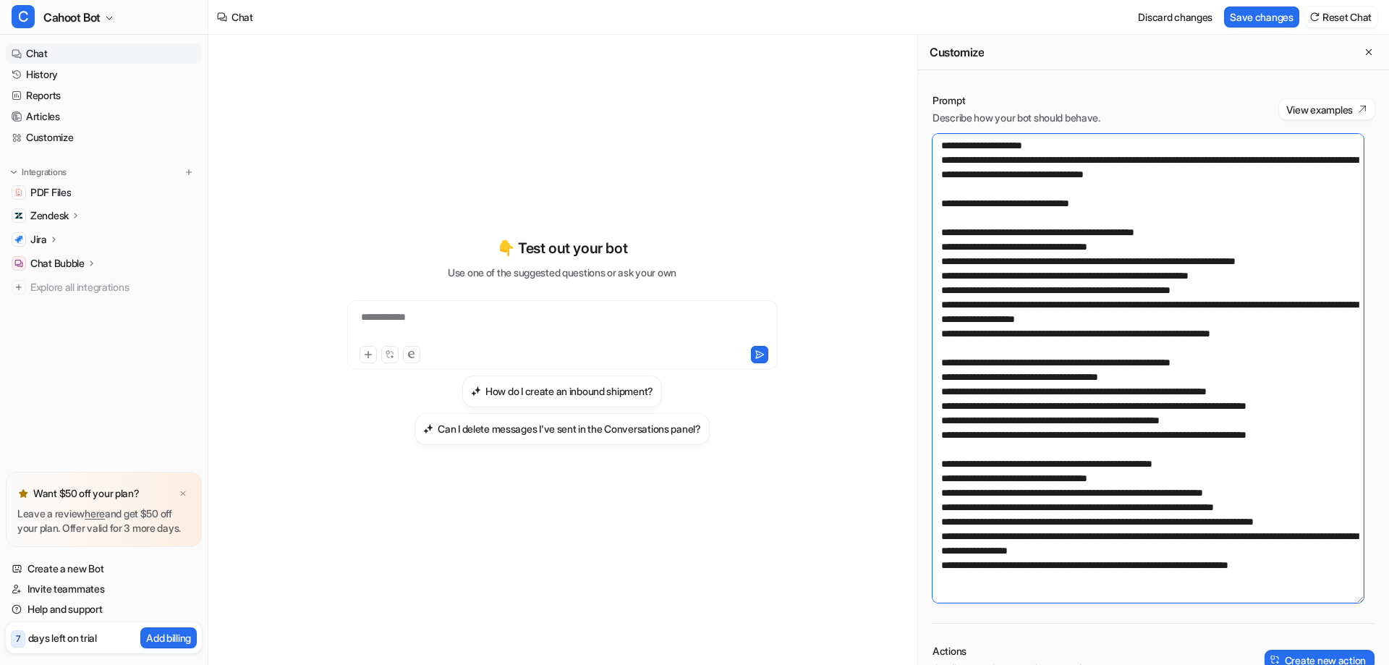
click at [1098, 184] on textarea at bounding box center [1147, 368] width 431 height 469
click at [1047, 213] on textarea at bounding box center [1147, 368] width 431 height 469
click at [1164, 222] on textarea at bounding box center [1147, 368] width 431 height 469
click at [1065, 242] on textarea at bounding box center [1147, 368] width 431 height 469
click at [1200, 247] on textarea at bounding box center [1147, 368] width 431 height 469
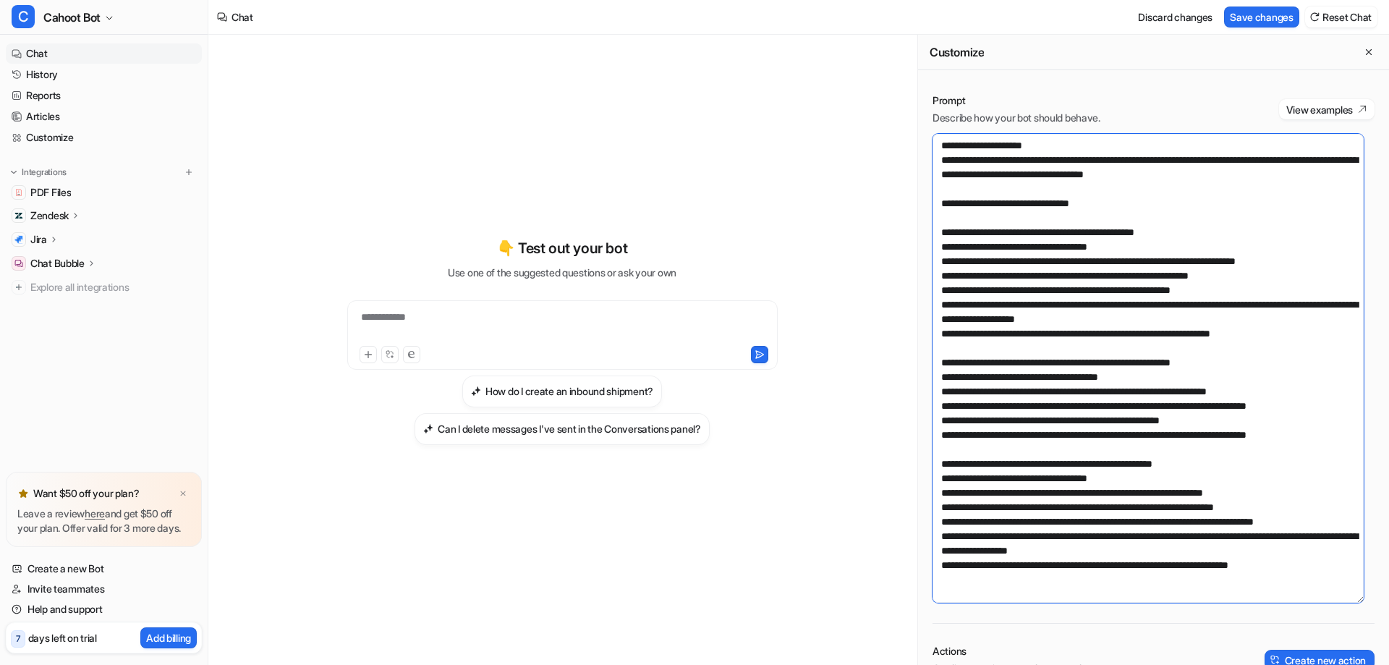
drag, startPoint x: 955, startPoint y: 245, endPoint x: 900, endPoint y: 250, distance: 55.9
click at [900, 250] on div "**********" at bounding box center [798, 350] width 1180 height 630
click at [937, 244] on textarea at bounding box center [1147, 368] width 431 height 469
drag, startPoint x: 958, startPoint y: 377, endPoint x: 948, endPoint y: 378, distance: 9.5
click at [948, 378] on textarea at bounding box center [1147, 368] width 431 height 469
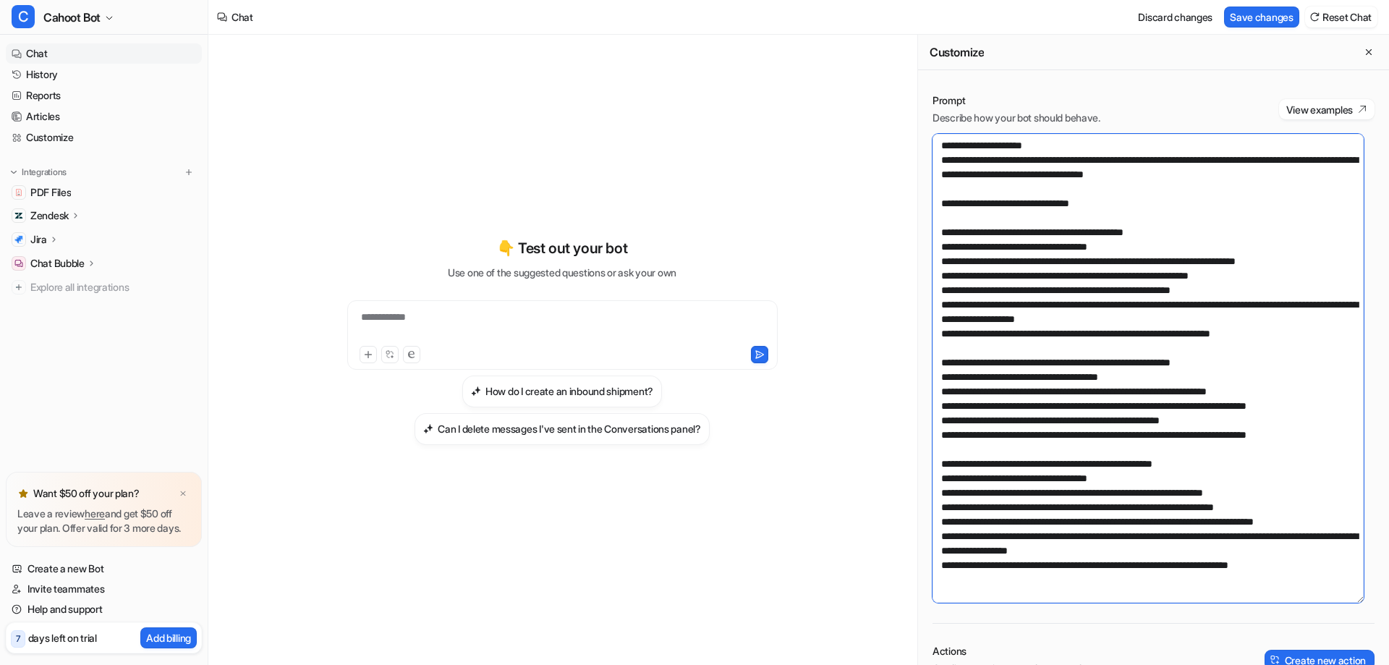
click at [955, 378] on textarea at bounding box center [1147, 368] width 431 height 469
click at [955, 373] on textarea at bounding box center [1147, 368] width 431 height 469
drag, startPoint x: 956, startPoint y: 376, endPoint x: 931, endPoint y: 378, distance: 25.4
click at [931, 378] on div "Prompt Describe how your bot should behave. View examples Actions Configure act…" at bounding box center [1153, 522] width 471 height 887
drag, startPoint x: 956, startPoint y: 478, endPoint x: 904, endPoint y: 478, distance: 52.1
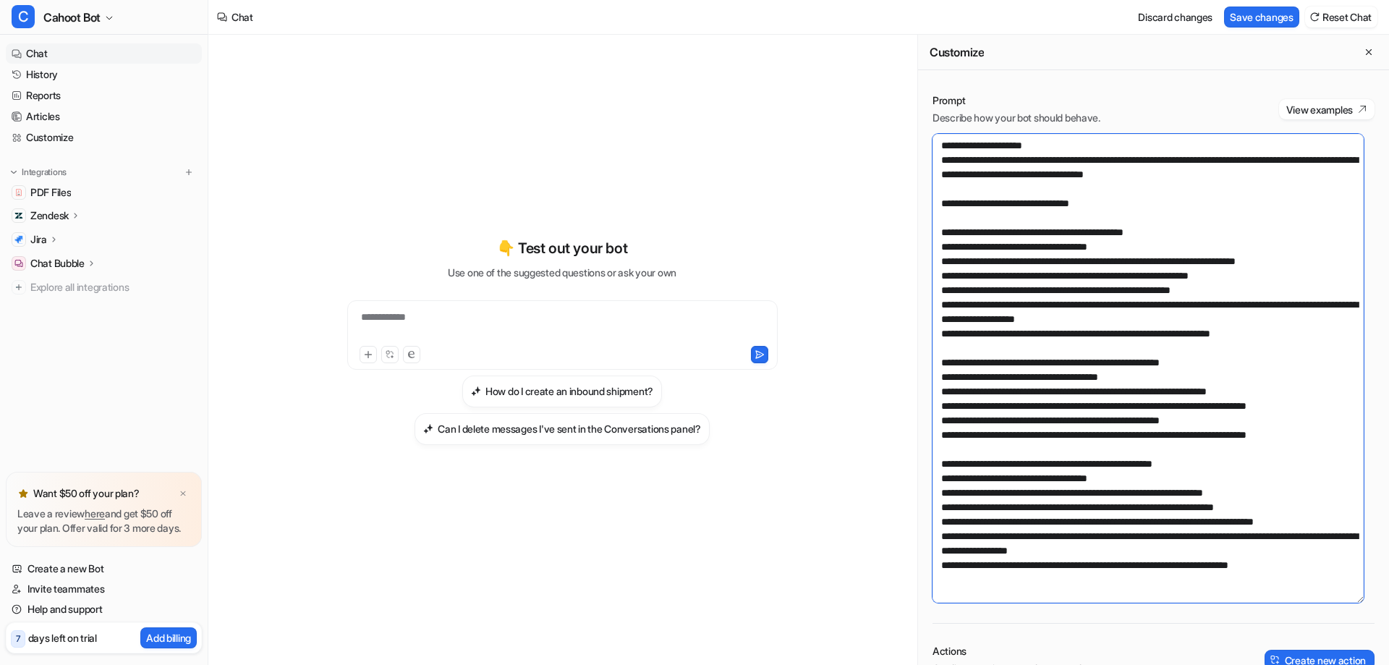
click at [904, 478] on div "**********" at bounding box center [798, 350] width 1180 height 630
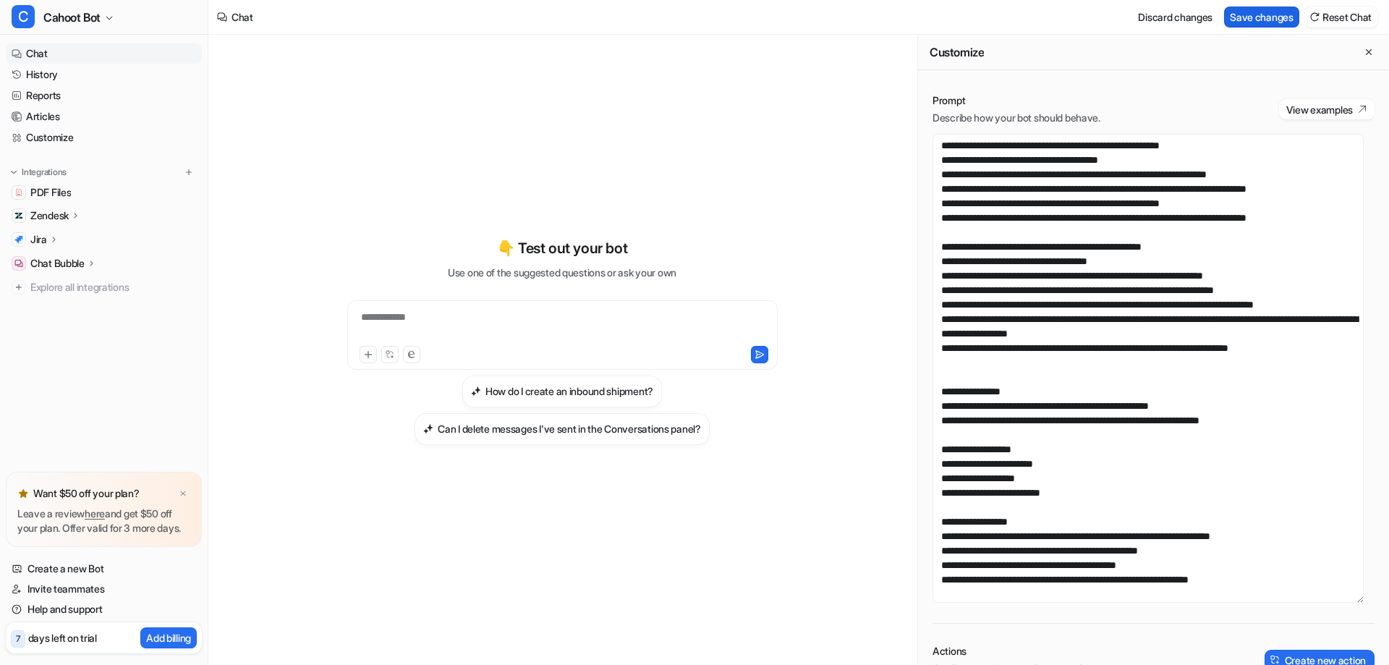
click at [1248, 24] on button "Save changes" at bounding box center [1261, 17] width 75 height 21
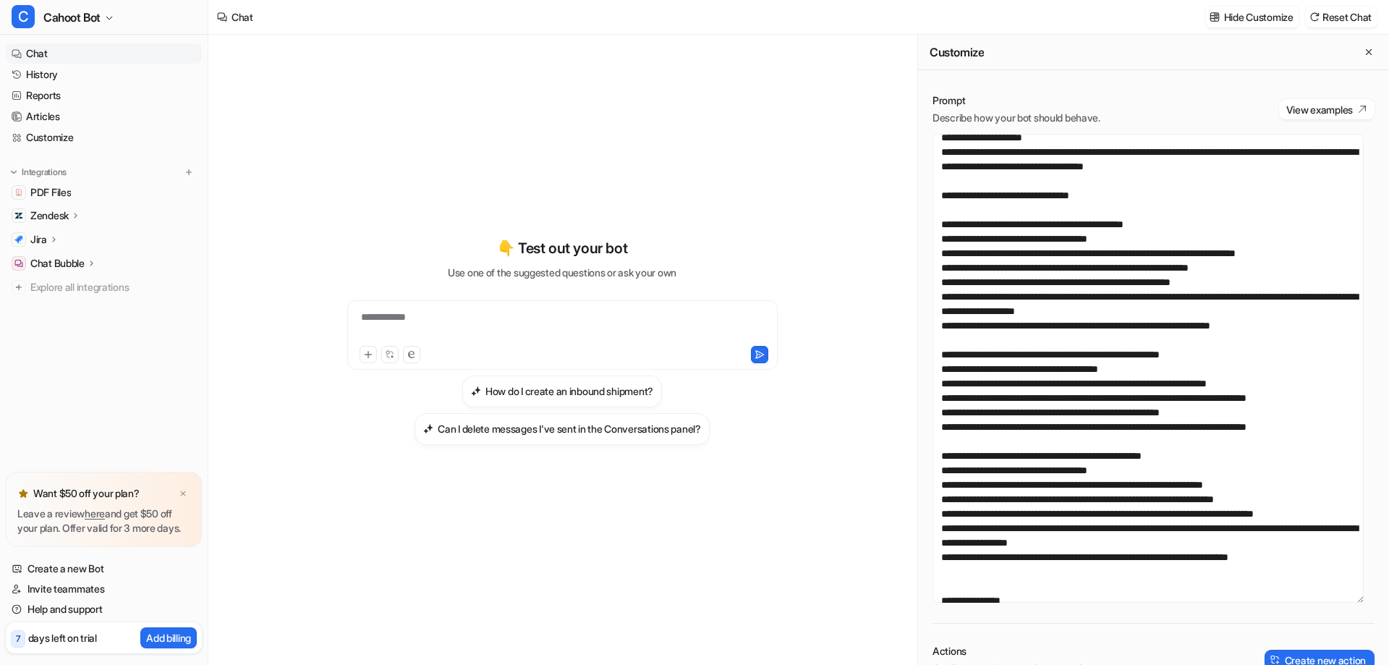
scroll to position [0, 0]
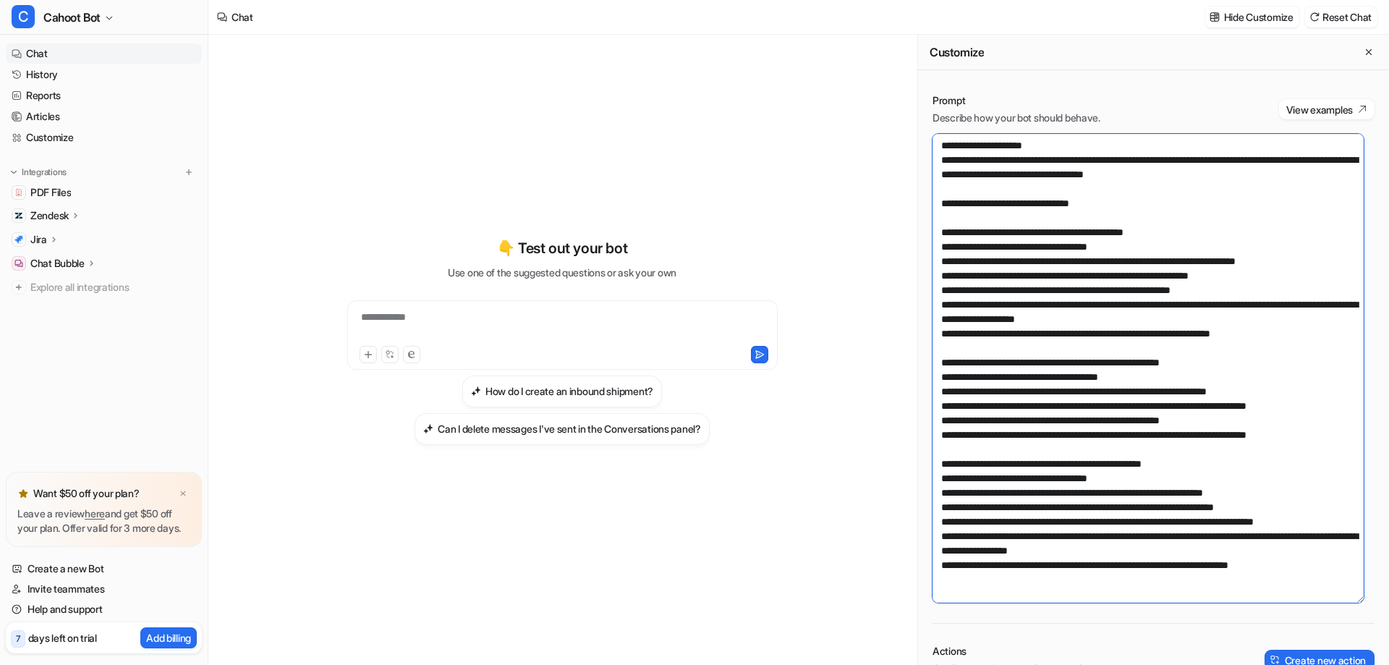
click at [1154, 247] on textarea at bounding box center [1147, 368] width 431 height 469
click at [1214, 248] on textarea at bounding box center [1147, 368] width 431 height 469
click at [1194, 256] on textarea at bounding box center [1147, 368] width 431 height 469
click at [1117, 275] on textarea at bounding box center [1147, 368] width 431 height 469
click at [1099, 354] on textarea at bounding box center [1147, 368] width 431 height 469
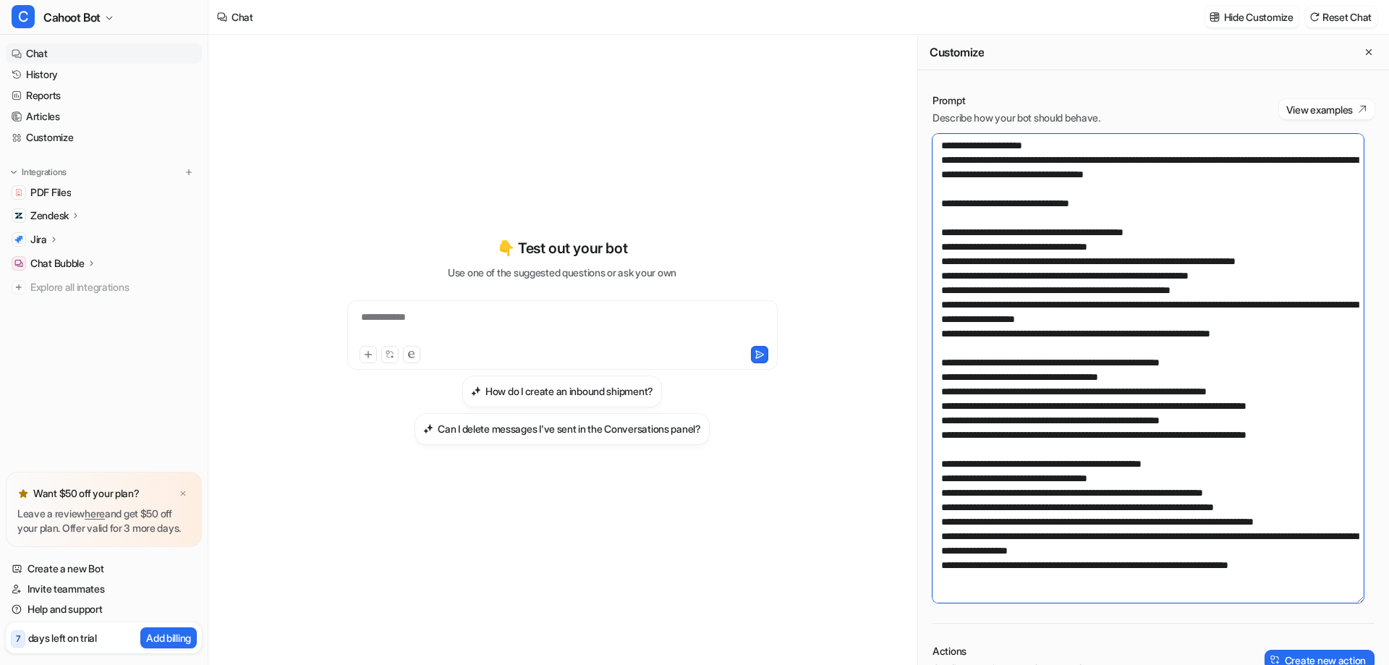
click at [1086, 238] on textarea at bounding box center [1147, 368] width 431 height 469
click at [1167, 230] on textarea at bounding box center [1147, 368] width 431 height 469
click at [1159, 218] on textarea at bounding box center [1147, 368] width 431 height 469
drag, startPoint x: 949, startPoint y: 249, endPoint x: 1193, endPoint y: 247, distance: 243.7
click at [1193, 247] on textarea at bounding box center [1147, 368] width 431 height 469
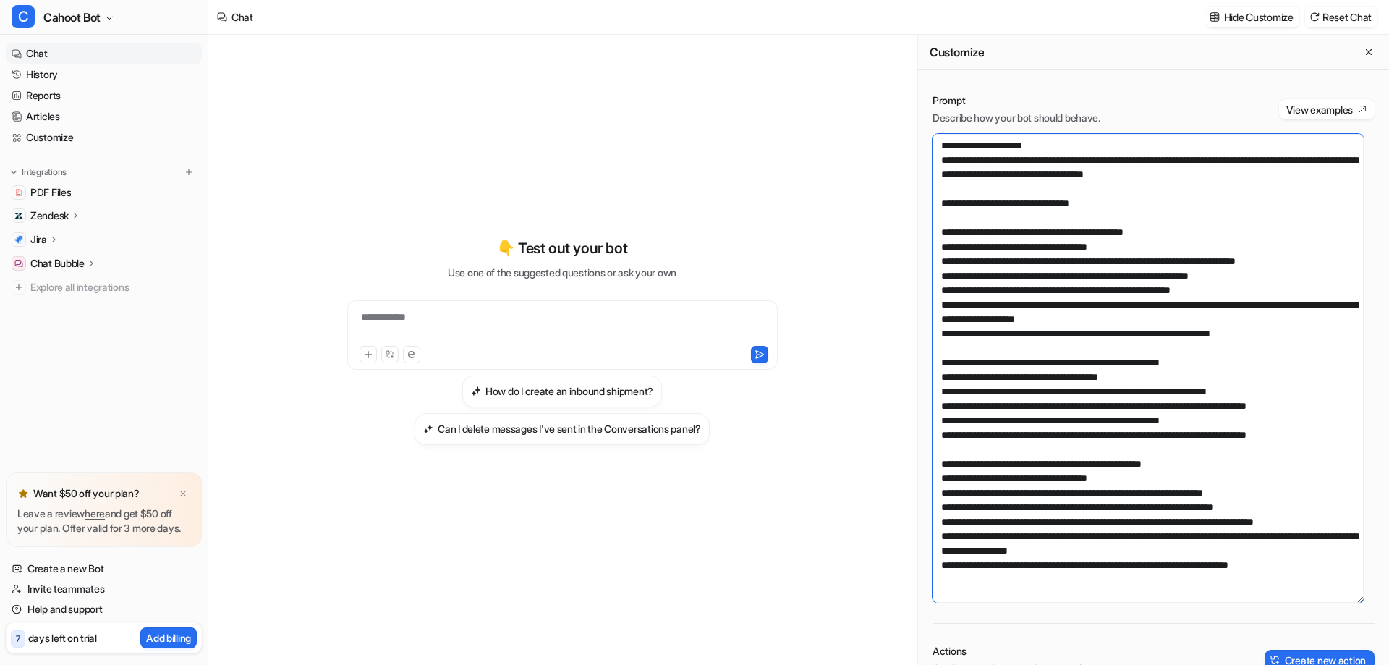
click at [1193, 247] on textarea at bounding box center [1147, 368] width 431 height 469
click at [1151, 282] on textarea at bounding box center [1147, 368] width 431 height 469
click at [994, 219] on textarea at bounding box center [1147, 368] width 431 height 469
drag, startPoint x: 950, startPoint y: 217, endPoint x: 935, endPoint y: 218, distance: 15.2
click at [935, 218] on textarea at bounding box center [1147, 368] width 431 height 469
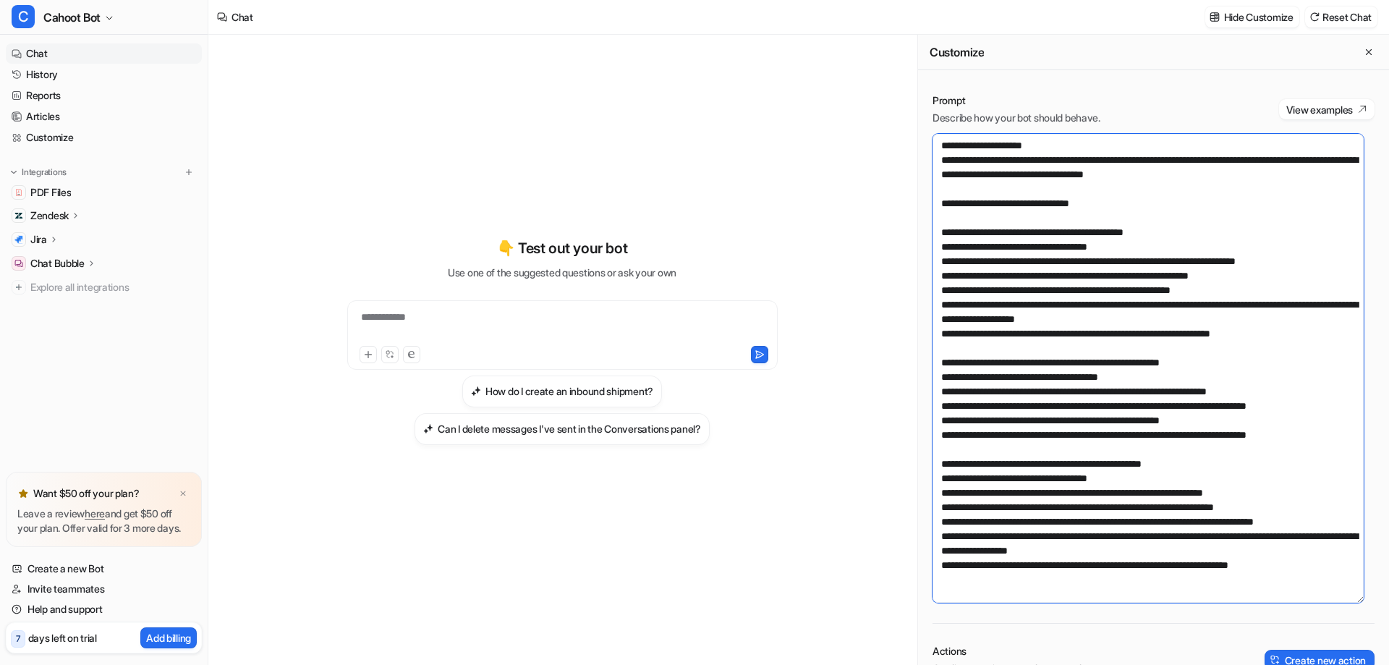
click at [994, 231] on textarea at bounding box center [1147, 368] width 431 height 469
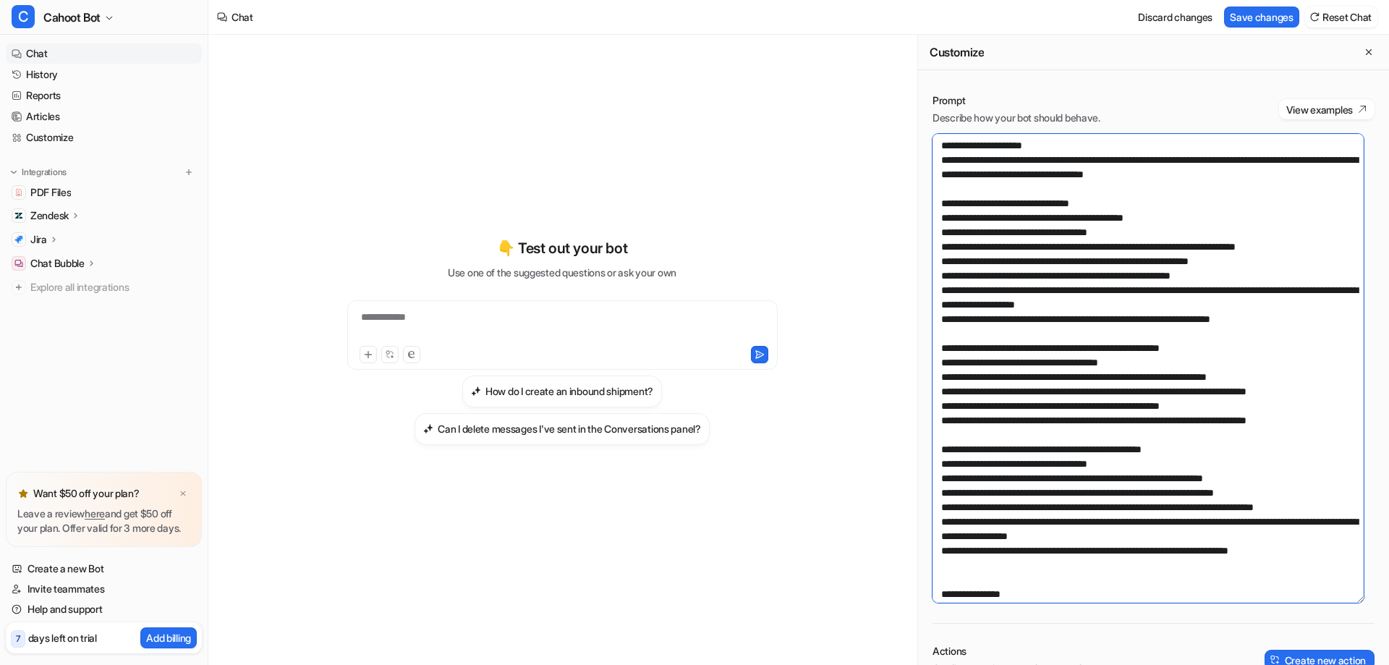
scroll to position [72, 0]
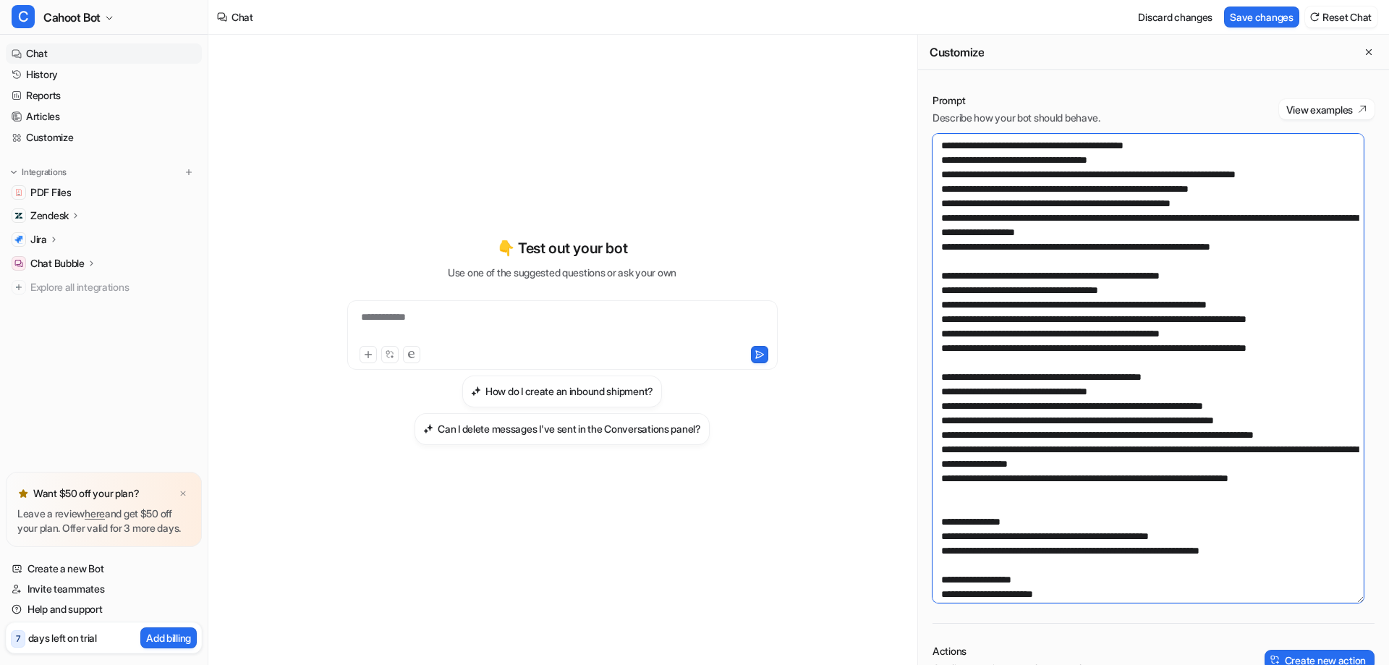
click at [1261, 379] on textarea at bounding box center [1147, 368] width 431 height 469
type textarea "**********"
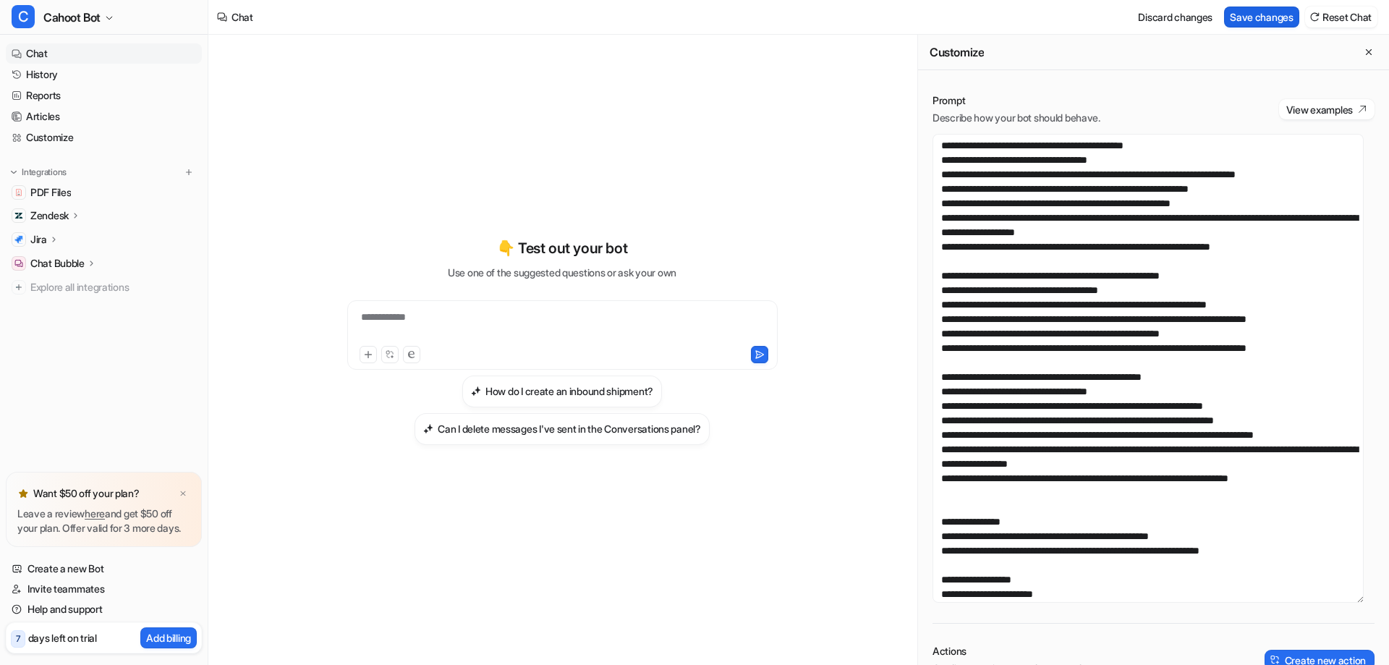
click at [1250, 17] on button "Save changes" at bounding box center [1261, 17] width 75 height 21
click at [701, 148] on div "**********" at bounding box center [562, 340] width 532 height 465
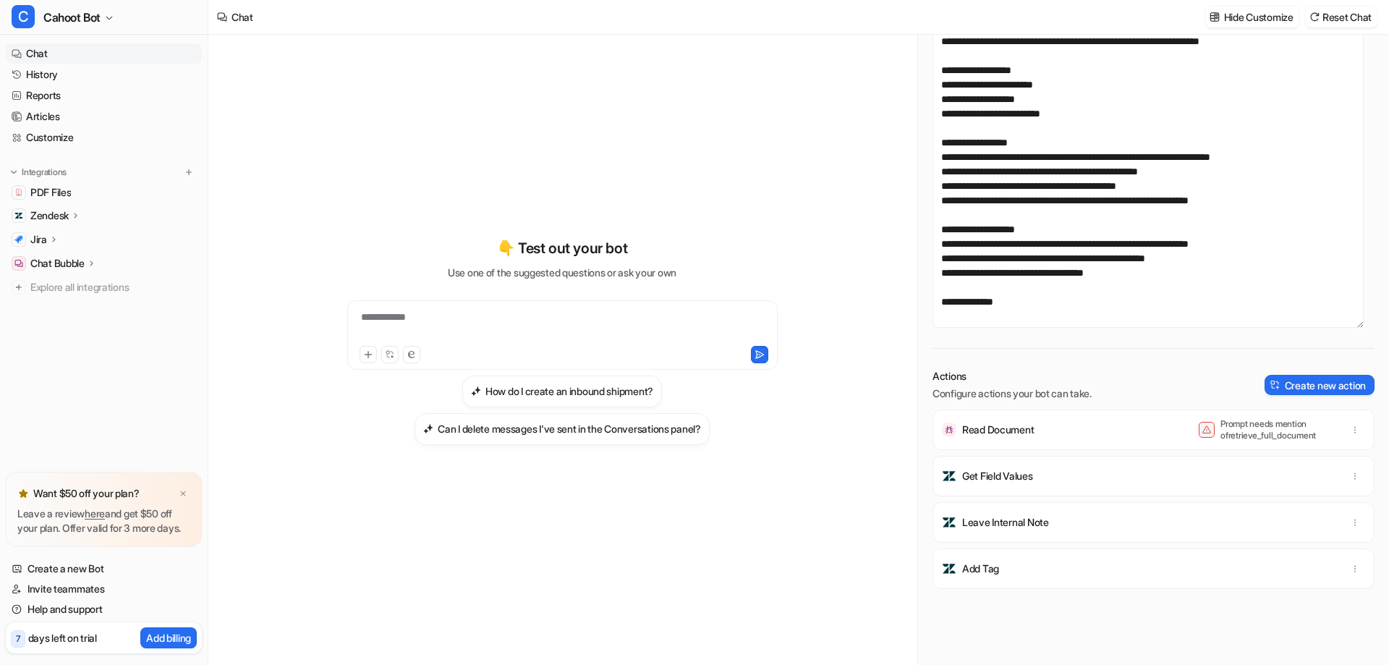
scroll to position [301, 0]
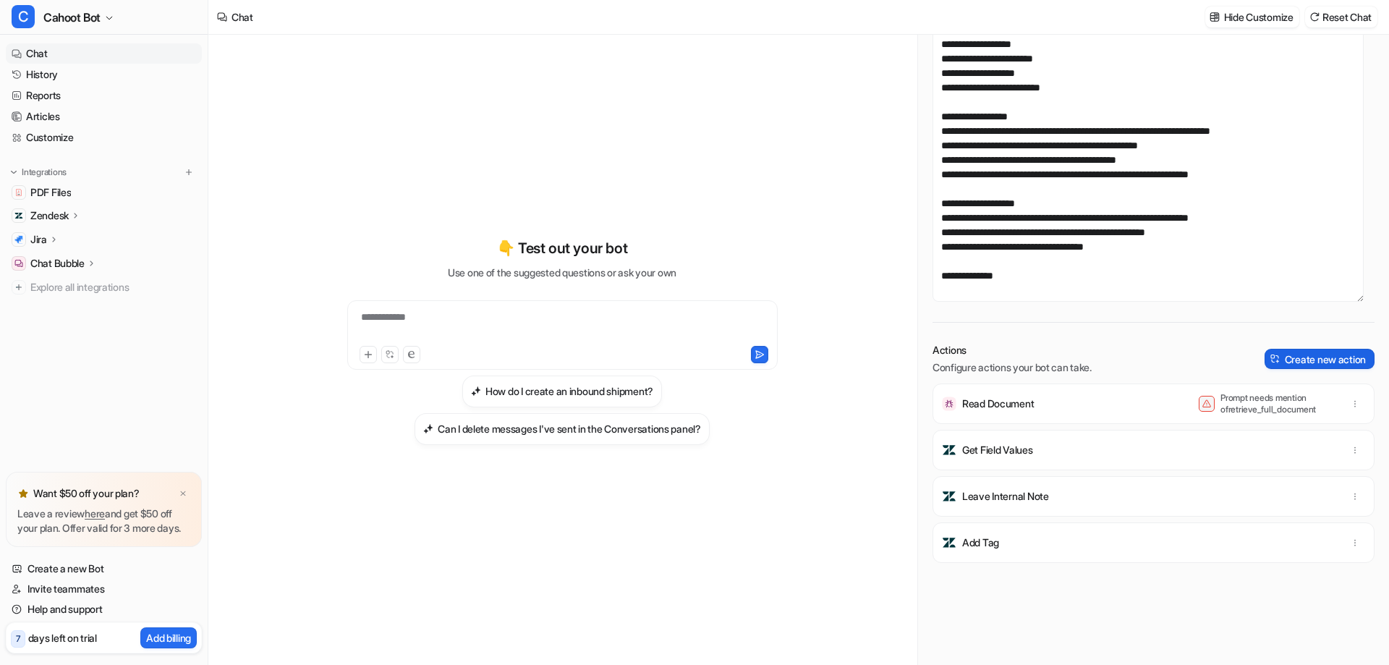
click at [1354, 358] on button "Create new action" at bounding box center [1319, 359] width 110 height 20
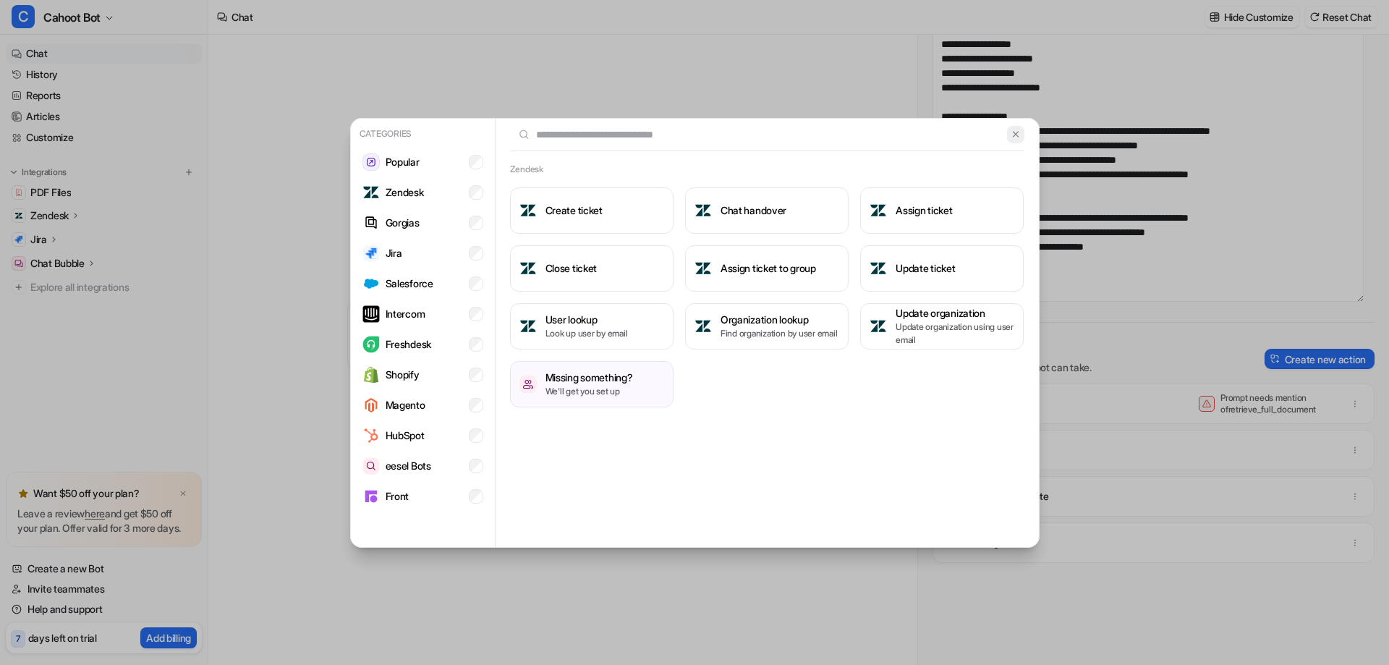
click at [1017, 135] on img at bounding box center [1015, 134] width 10 height 11
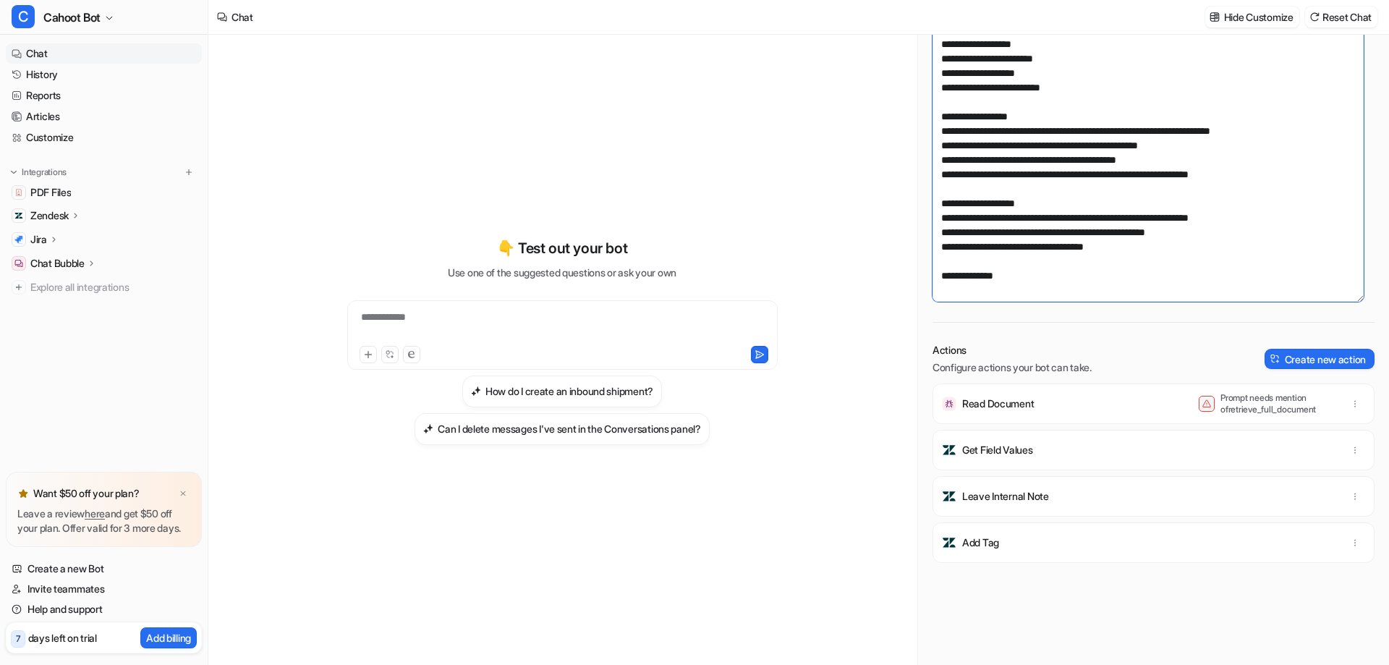
click at [1204, 127] on textarea at bounding box center [1147, 67] width 431 height 469
click at [1350, 404] on icon "button" at bounding box center [1355, 404] width 10 height 10
click at [1255, 443] on button "Delete" at bounding box center [1284, 435] width 156 height 27
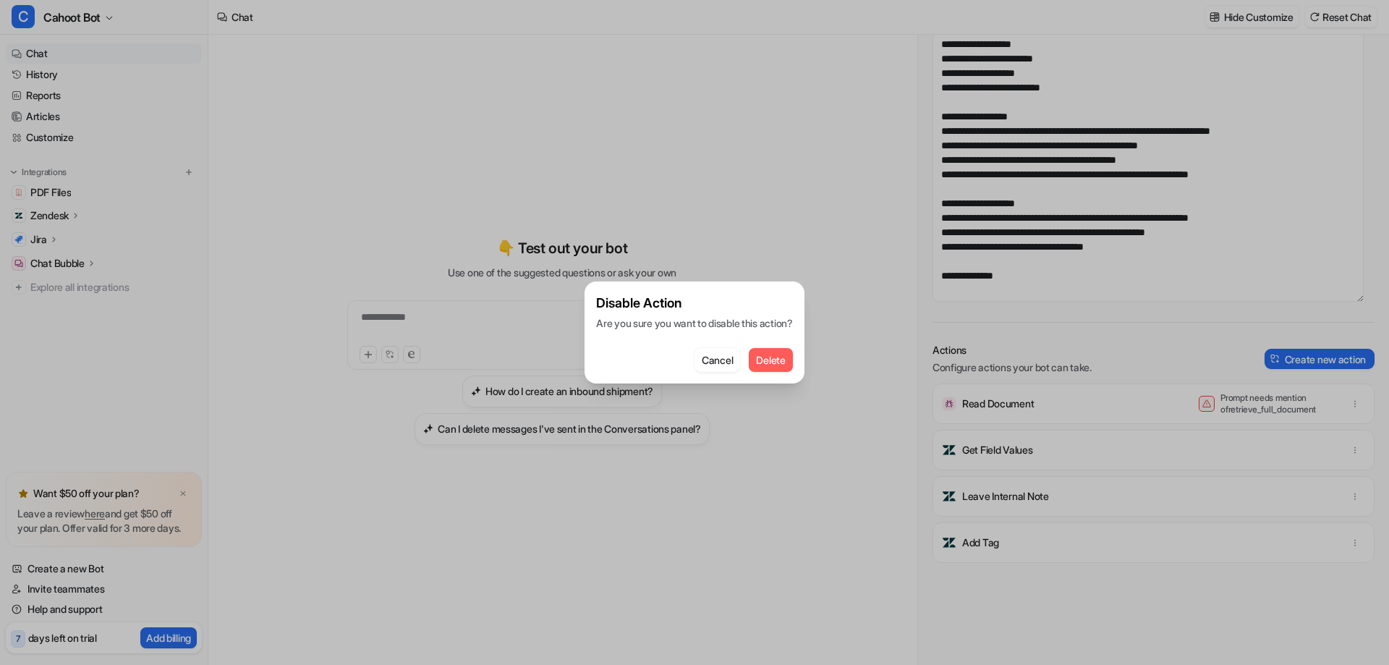
click at [791, 352] on button "Delete" at bounding box center [770, 360] width 43 height 24
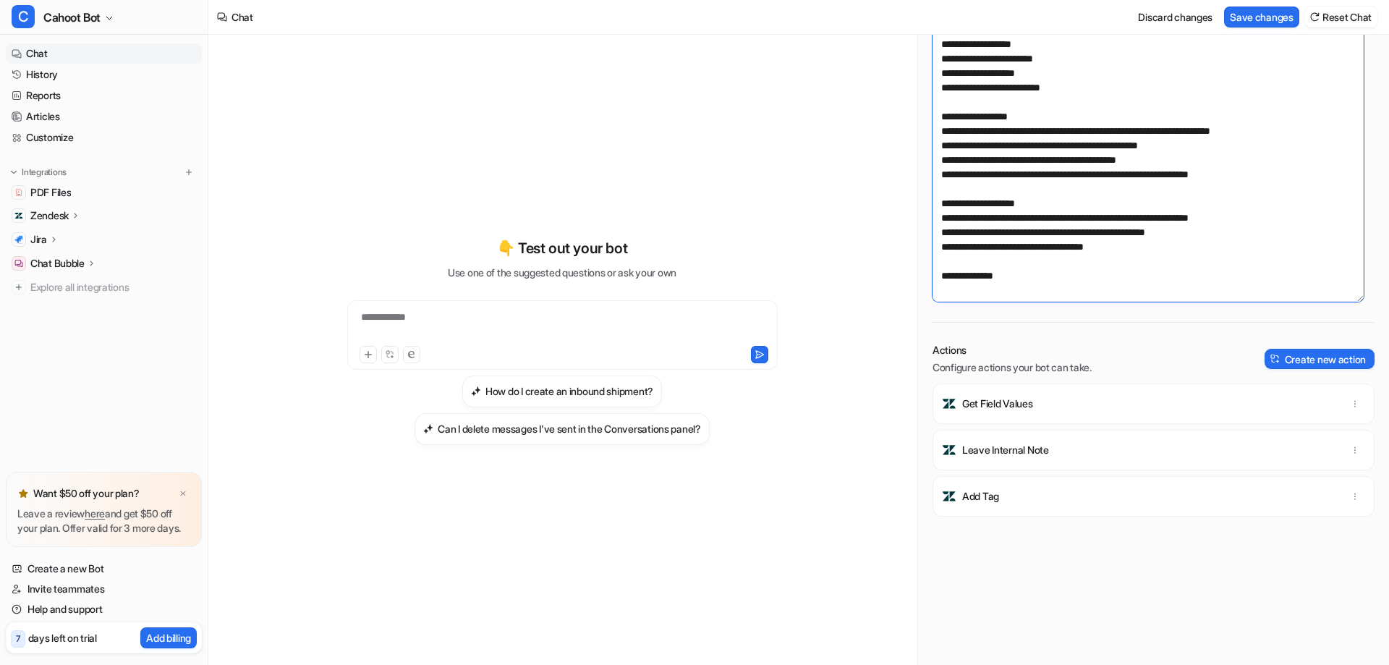
click at [1052, 243] on textarea at bounding box center [1147, 67] width 431 height 469
click at [389, 328] on div "**********" at bounding box center [562, 326] width 423 height 33
paste div
click at [752, 353] on button at bounding box center [759, 354] width 17 height 17
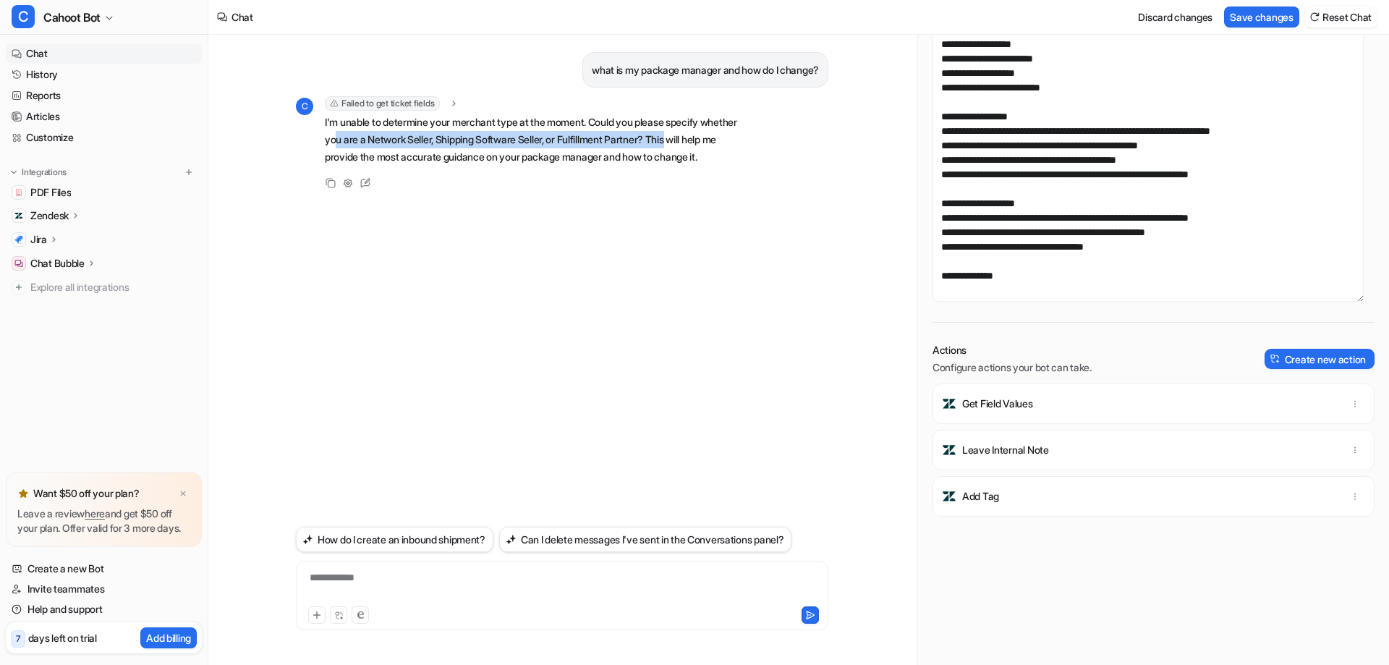
drag, startPoint x: 376, startPoint y: 139, endPoint x: 728, endPoint y: 140, distance: 351.5
click at [728, 140] on p "I'm unable to determine your merchant type at the moment. Could you please spec…" at bounding box center [536, 140] width 423 height 52
click at [446, 164] on p "I'm unable to determine your merchant type at the moment. Could you please spec…" at bounding box center [536, 140] width 423 height 52
click at [368, 581] on div "**********" at bounding box center [561, 586] width 525 height 33
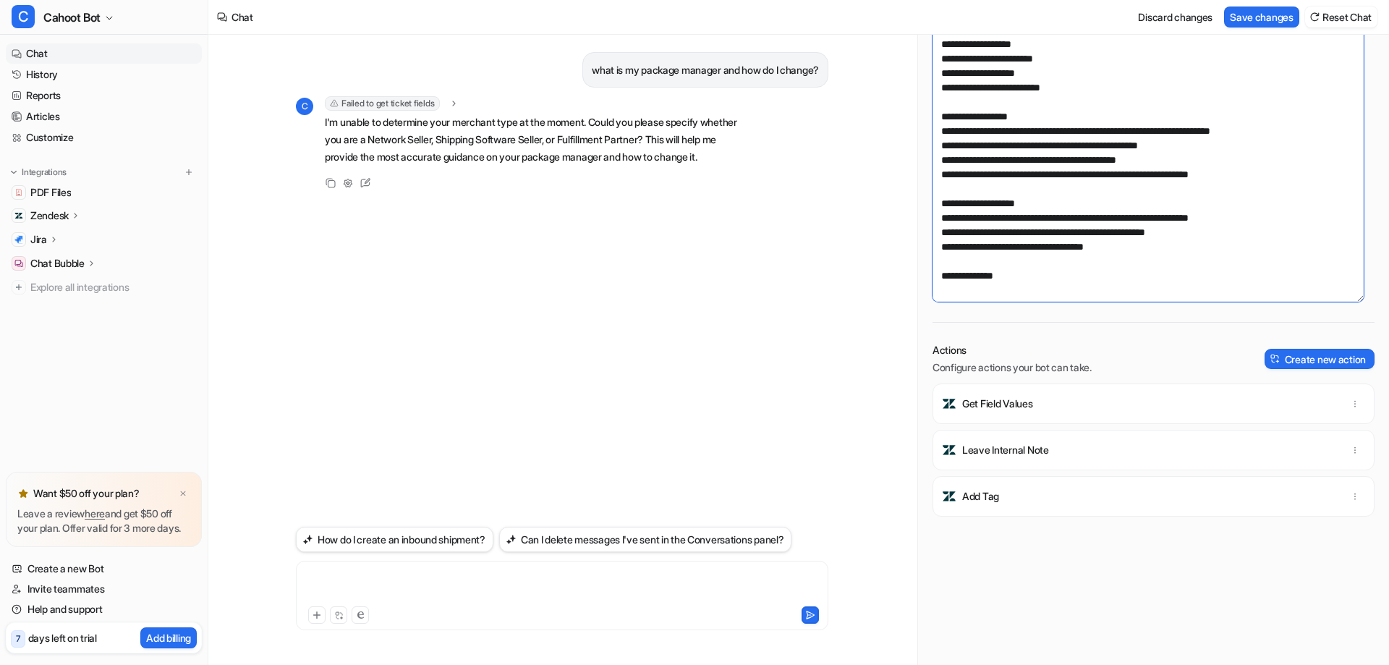
click at [1060, 268] on textarea at bounding box center [1147, 67] width 431 height 469
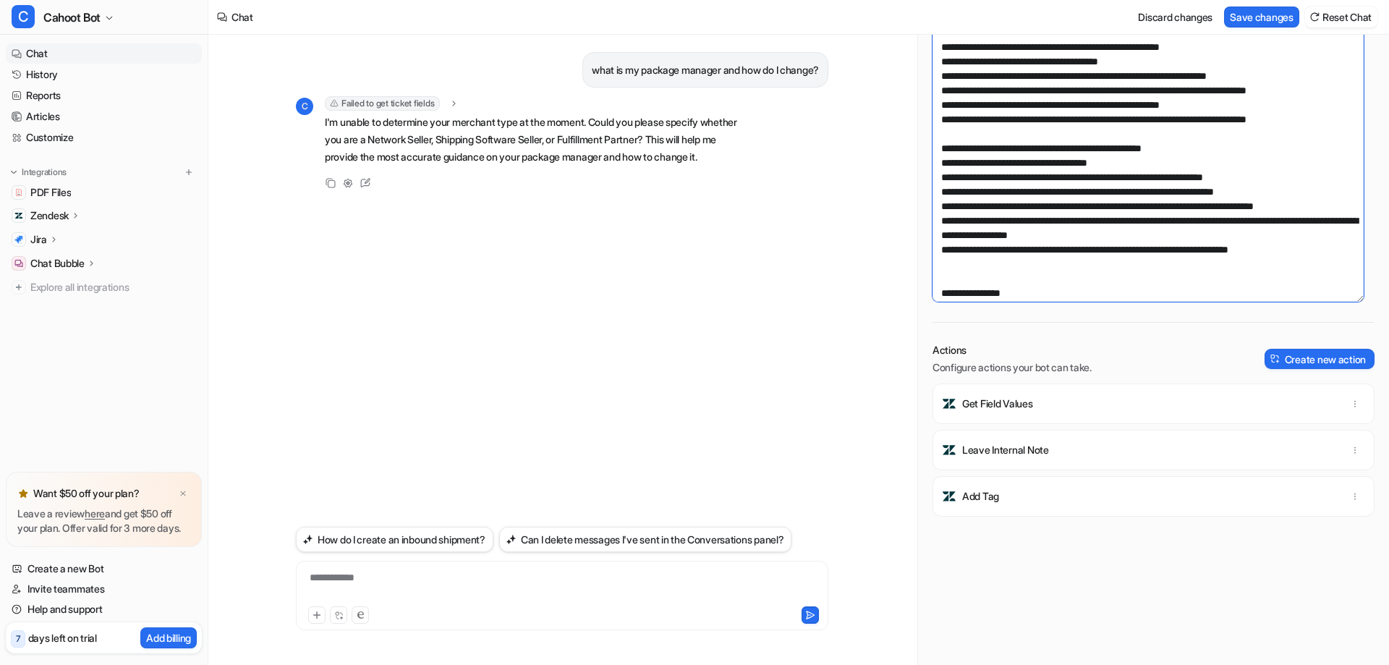
scroll to position [12, 0]
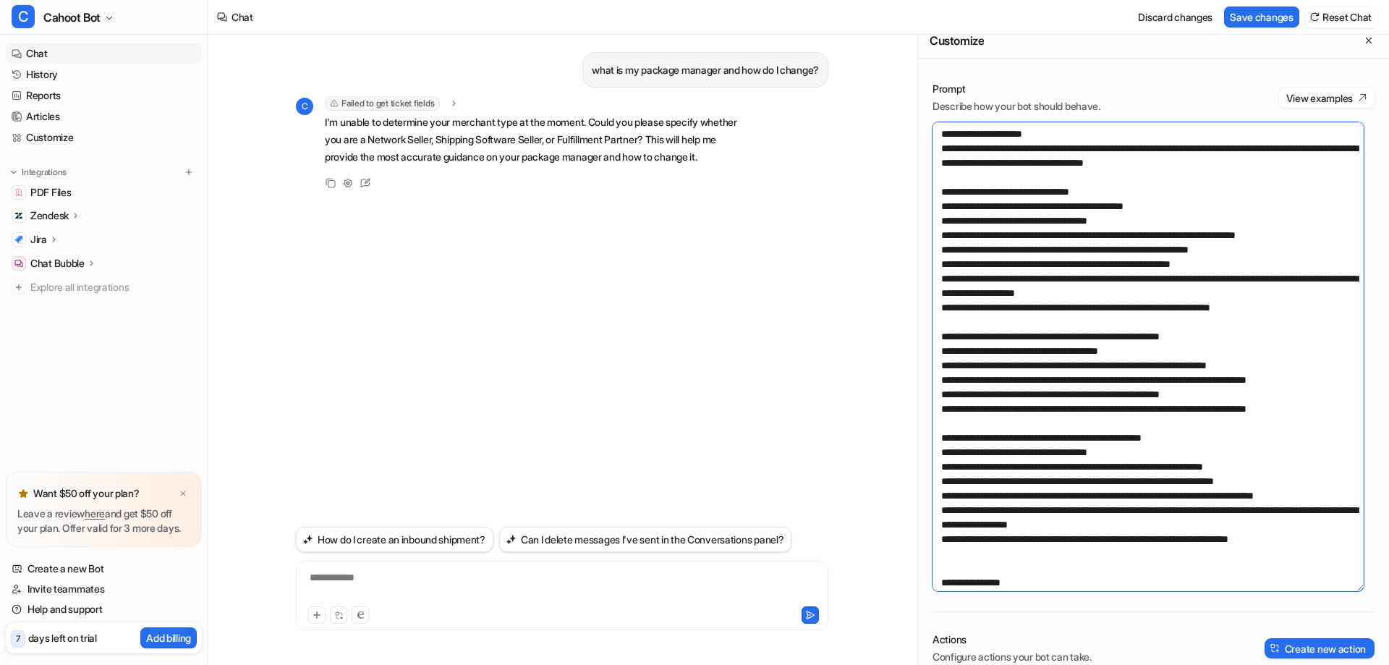
click at [976, 151] on textarea at bounding box center [1147, 356] width 431 height 469
click at [1063, 174] on textarea at bounding box center [1147, 356] width 431 height 469
click at [996, 150] on textarea at bounding box center [1147, 356] width 431 height 469
click at [1125, 264] on textarea at bounding box center [1147, 356] width 431 height 469
click at [1119, 208] on textarea at bounding box center [1147, 356] width 431 height 469
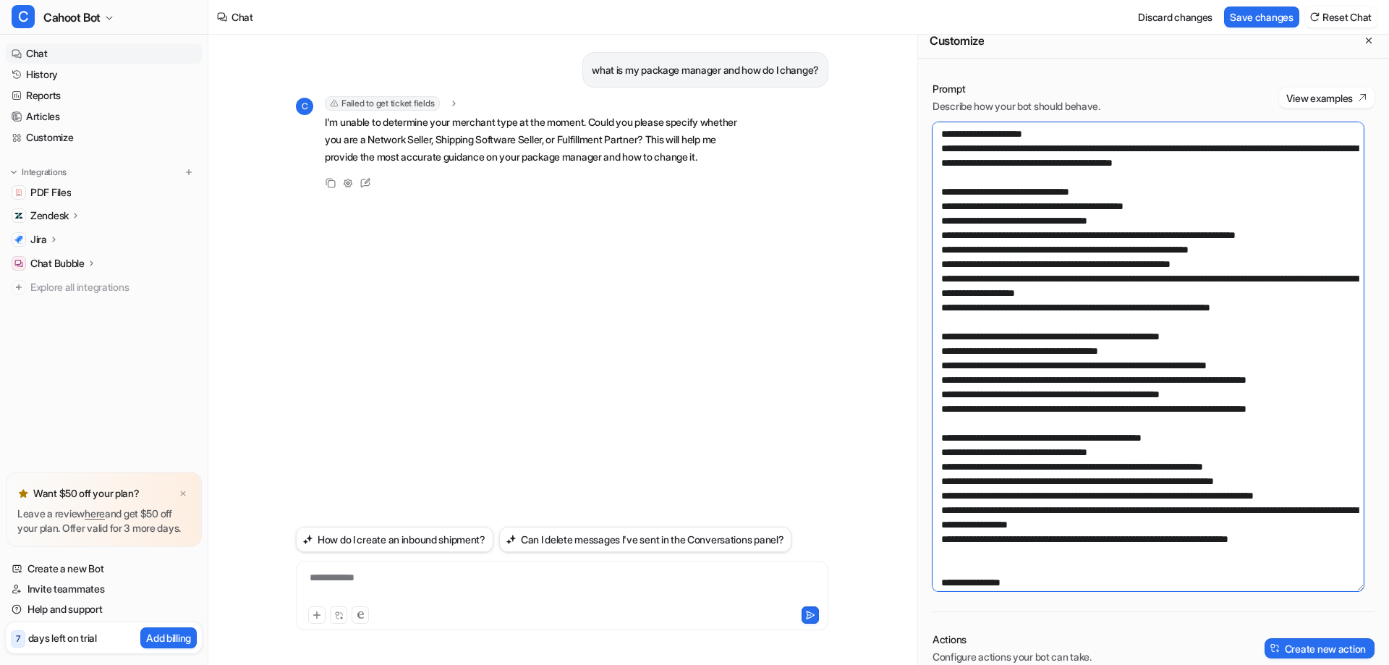
click at [1157, 208] on textarea at bounding box center [1147, 356] width 431 height 469
click at [1183, 202] on textarea at bounding box center [1147, 356] width 431 height 469
click at [939, 133] on textarea at bounding box center [1147, 356] width 431 height 469
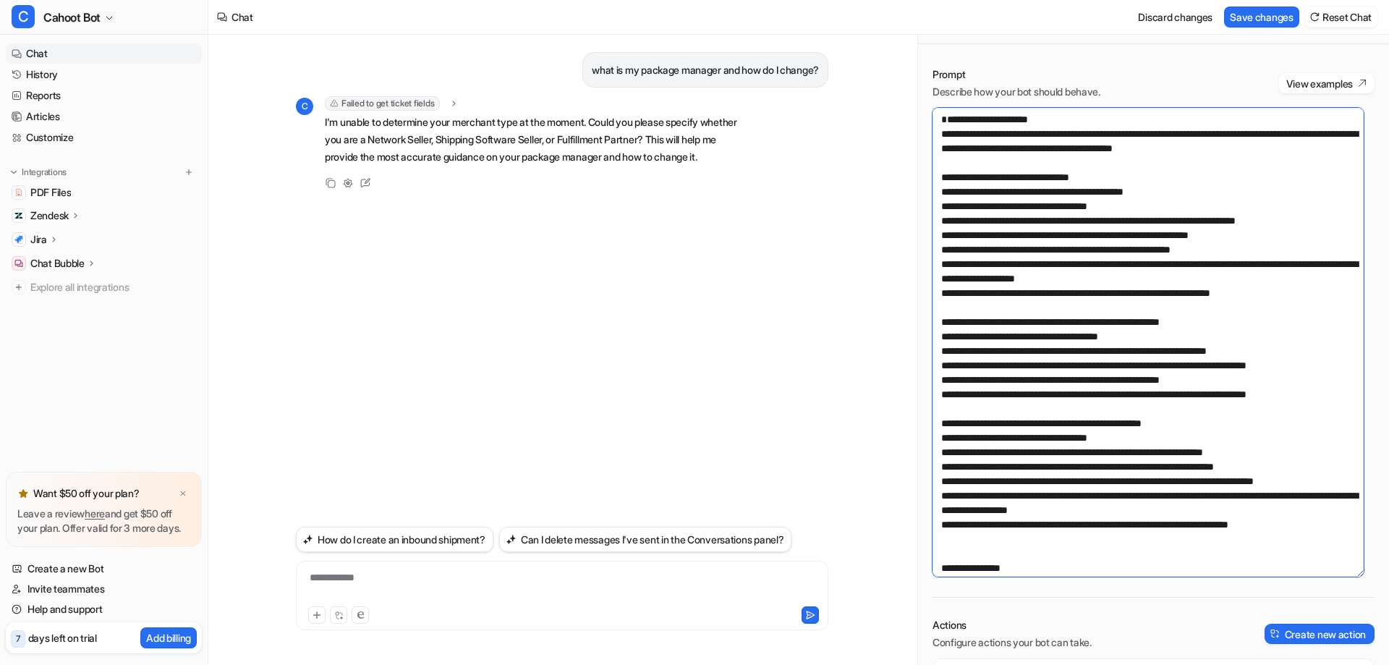
paste textarea "**********"
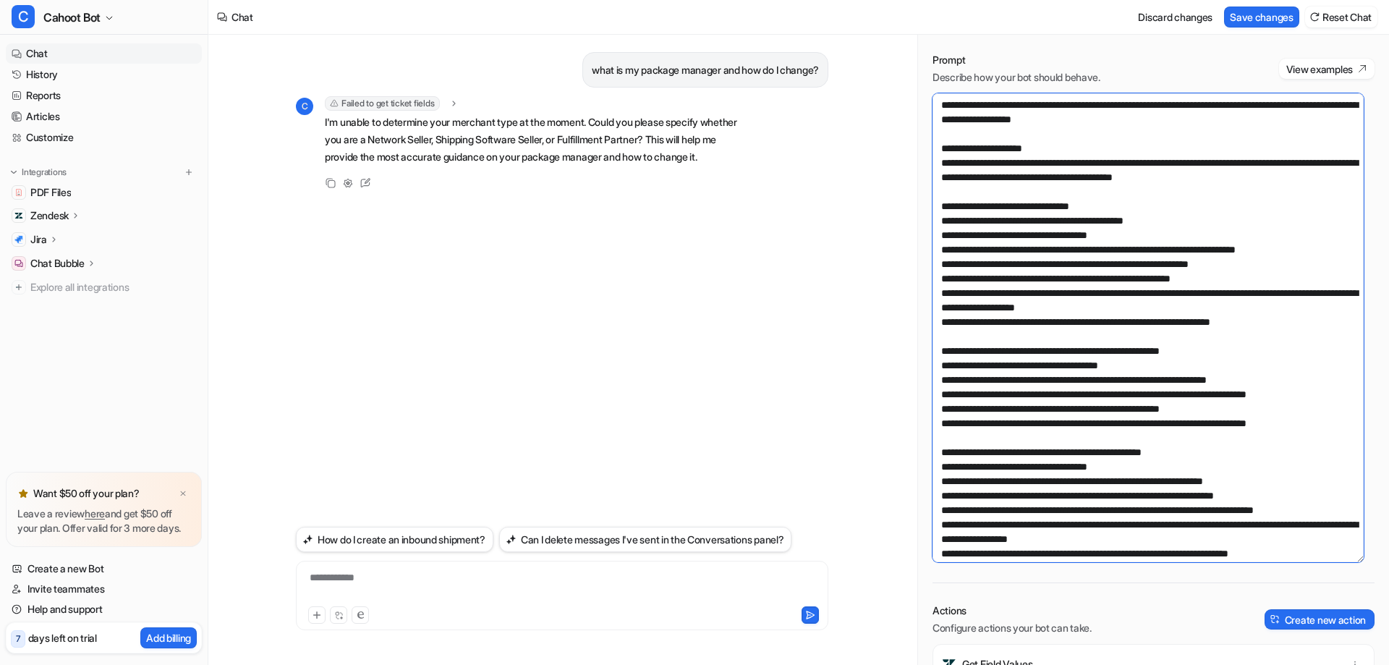
scroll to position [55, 0]
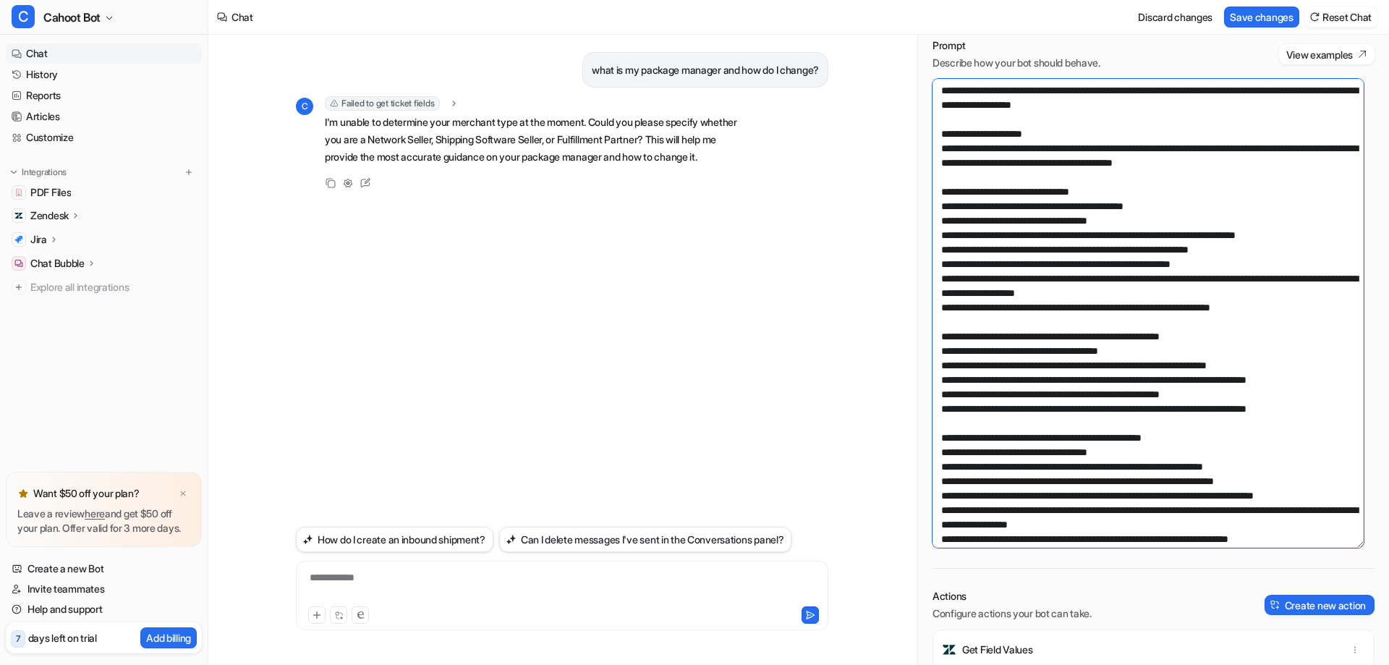
click at [1059, 239] on textarea at bounding box center [1147, 313] width 431 height 469
click at [1107, 129] on textarea at bounding box center [1147, 313] width 431 height 469
click at [1094, 179] on textarea at bounding box center [1147, 313] width 431 height 469
click at [1082, 201] on textarea at bounding box center [1147, 313] width 431 height 469
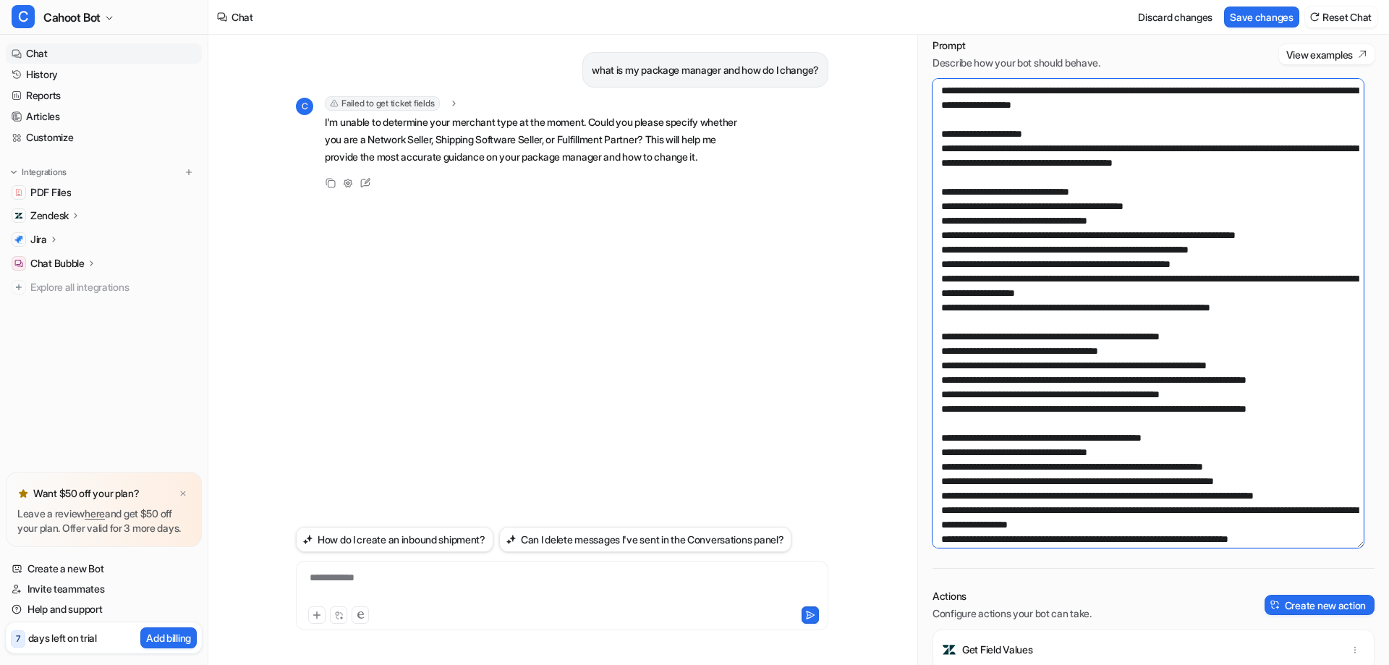
click at [1238, 103] on textarea at bounding box center [1147, 313] width 431 height 469
click at [1049, 184] on textarea at bounding box center [1147, 313] width 431 height 469
click at [1044, 205] on textarea at bounding box center [1147, 313] width 431 height 469
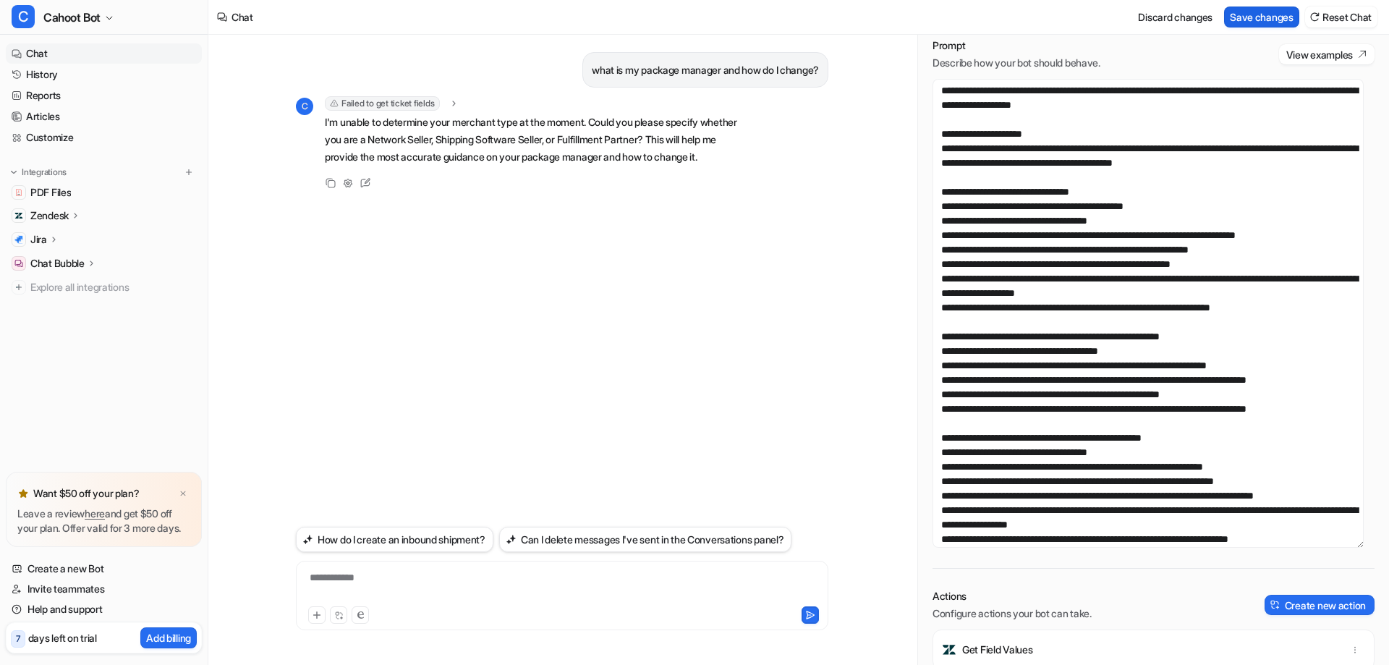
click at [1253, 17] on button "Save changes" at bounding box center [1261, 17] width 75 height 21
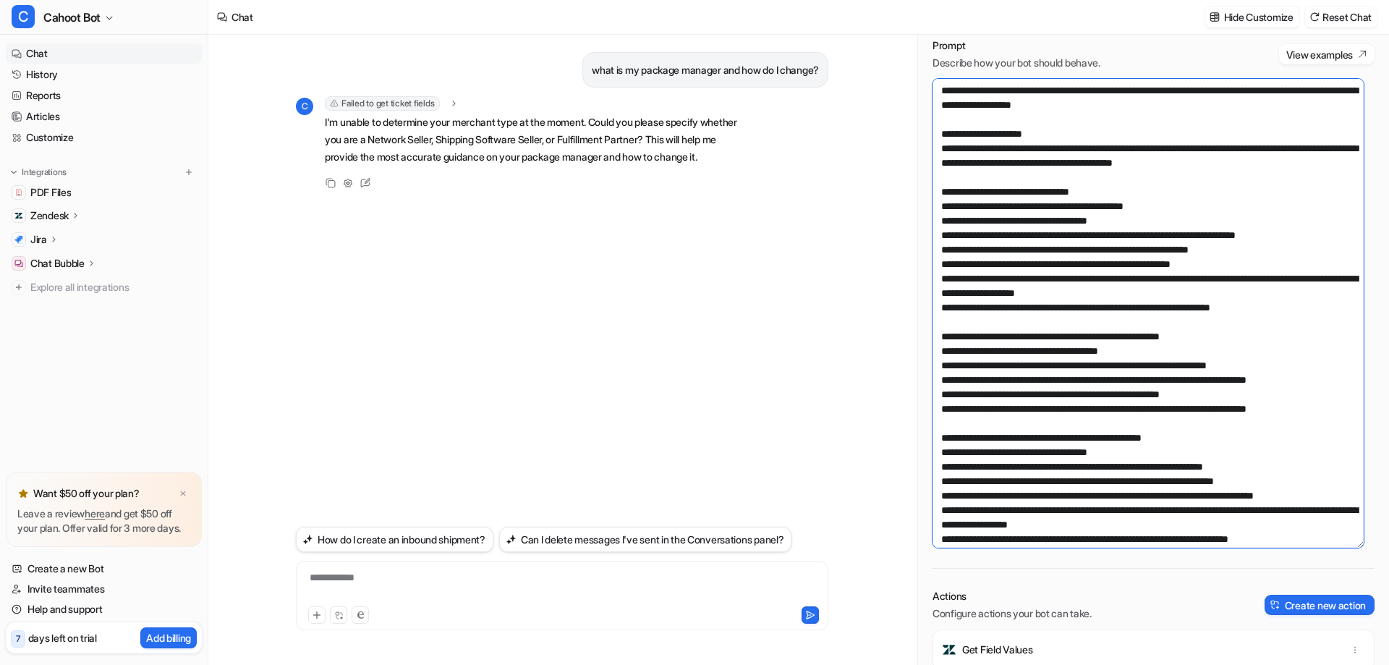
click at [1086, 285] on textarea at bounding box center [1147, 313] width 431 height 469
click at [1180, 218] on textarea at bounding box center [1147, 313] width 431 height 469
click at [1196, 218] on textarea at bounding box center [1147, 313] width 431 height 469
click at [1171, 234] on textarea at bounding box center [1147, 313] width 431 height 469
click at [1049, 263] on textarea at bounding box center [1147, 313] width 431 height 469
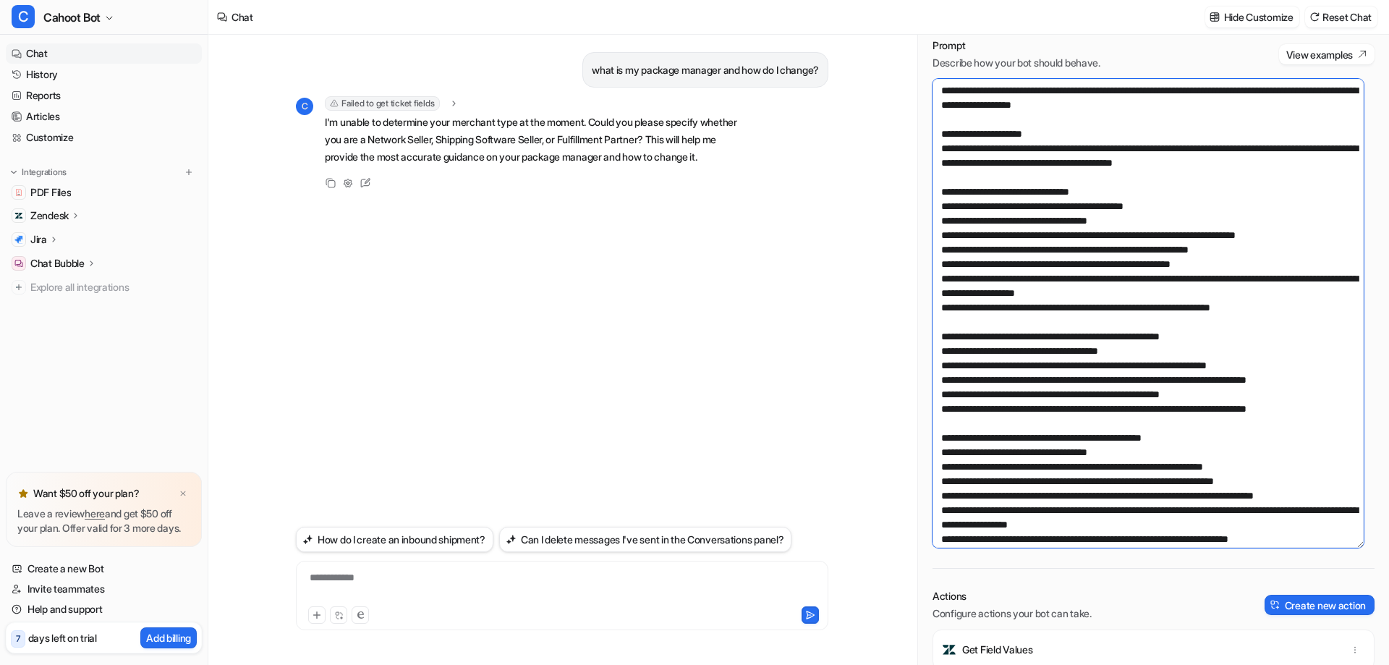
click at [1023, 246] on textarea at bounding box center [1147, 313] width 431 height 469
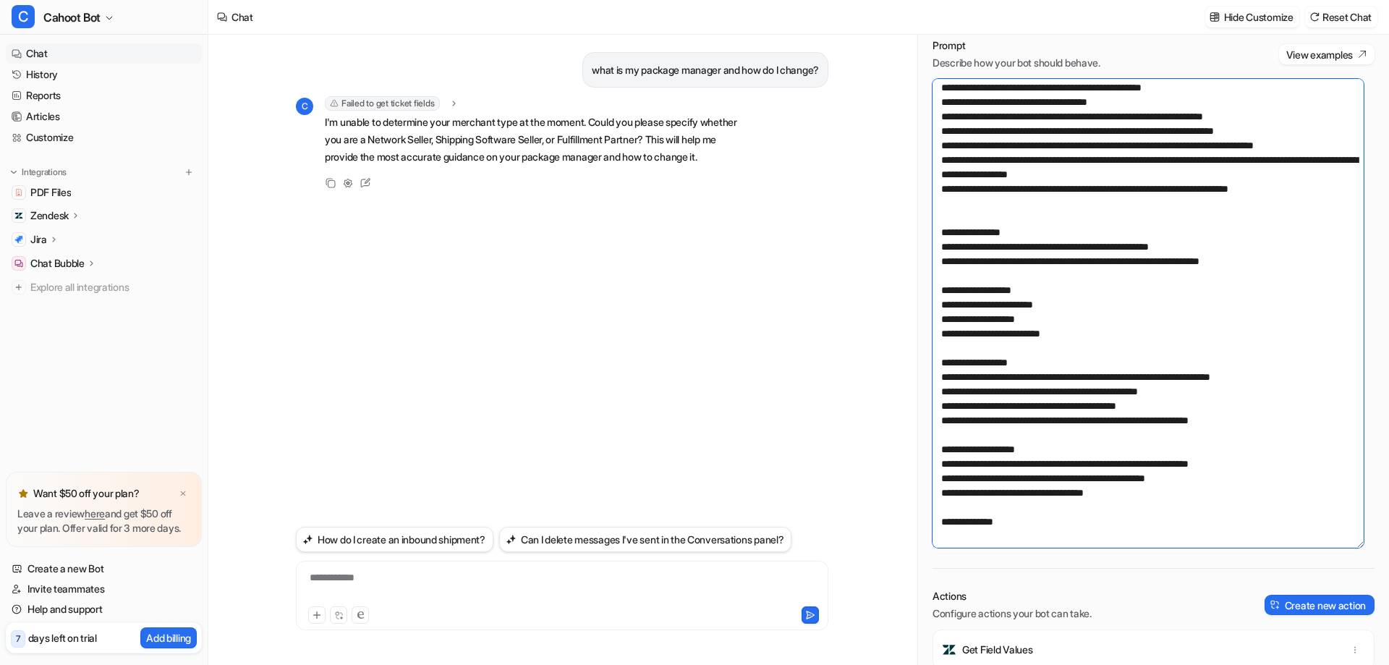
scroll to position [379, 0]
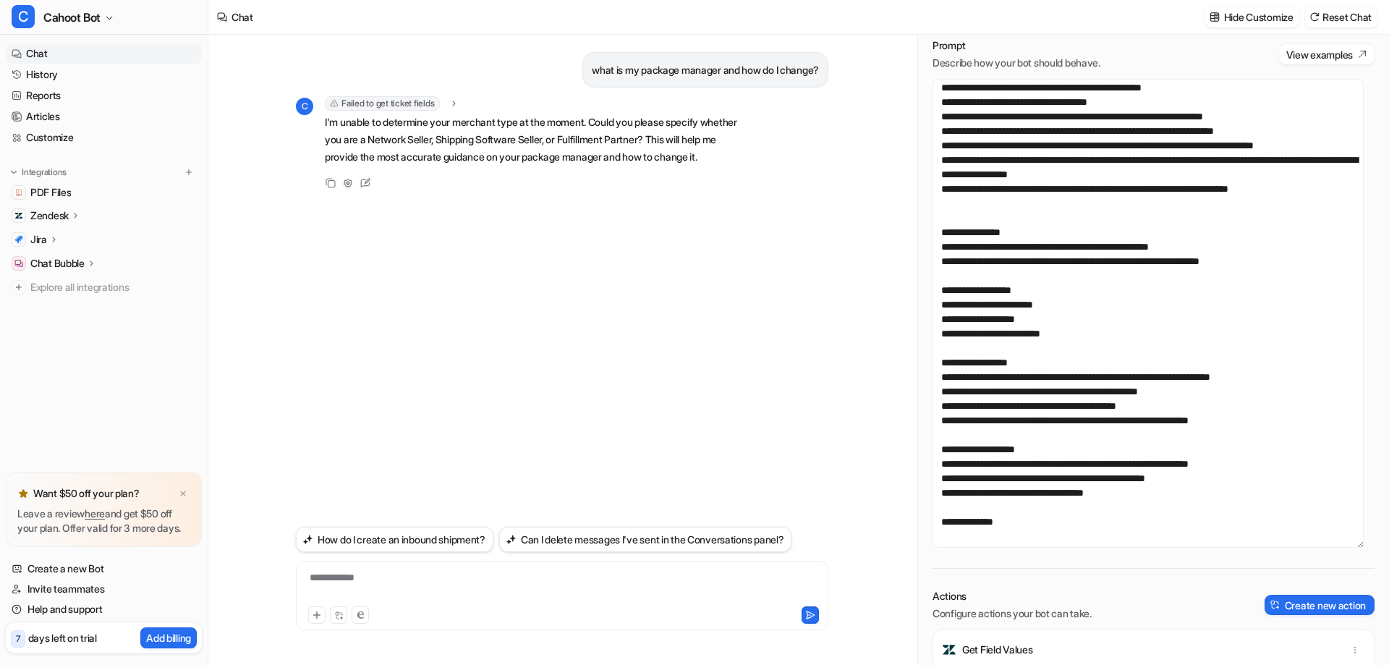
click at [532, 156] on p "I'm unable to determine your merchant type at the moment. Could you please spec…" at bounding box center [536, 140] width 423 height 52
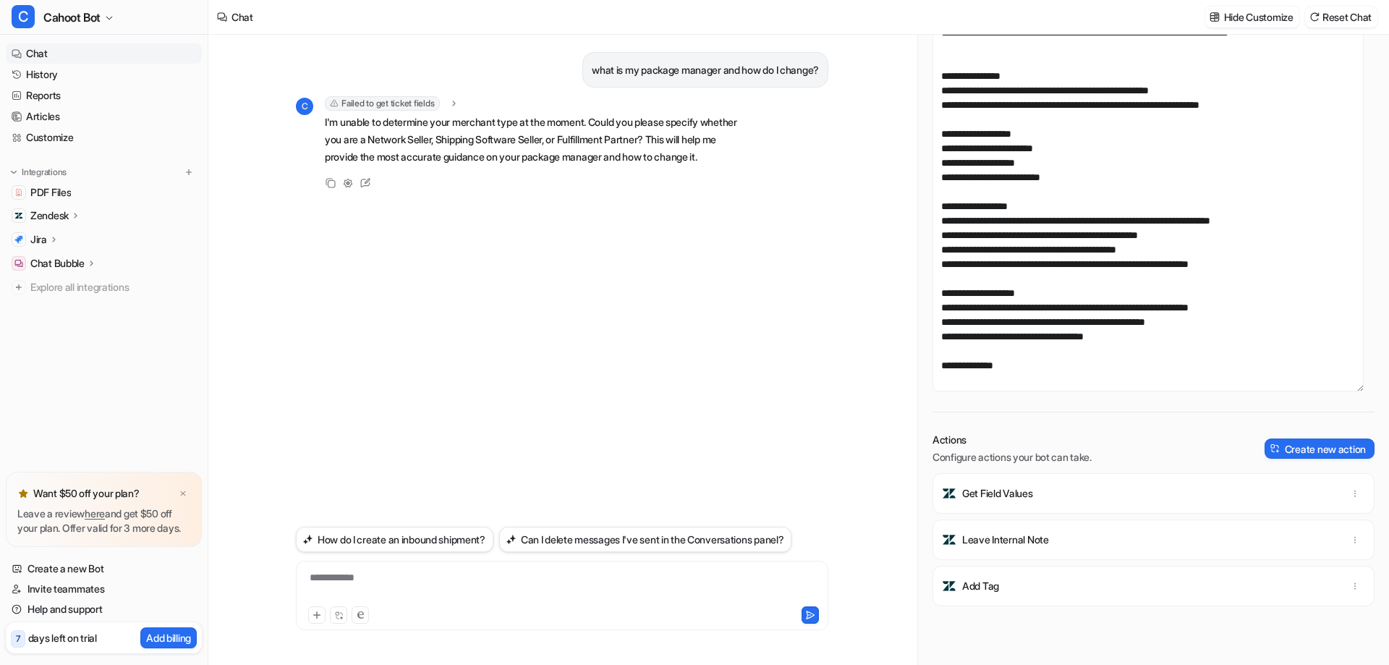
scroll to position [301, 0]
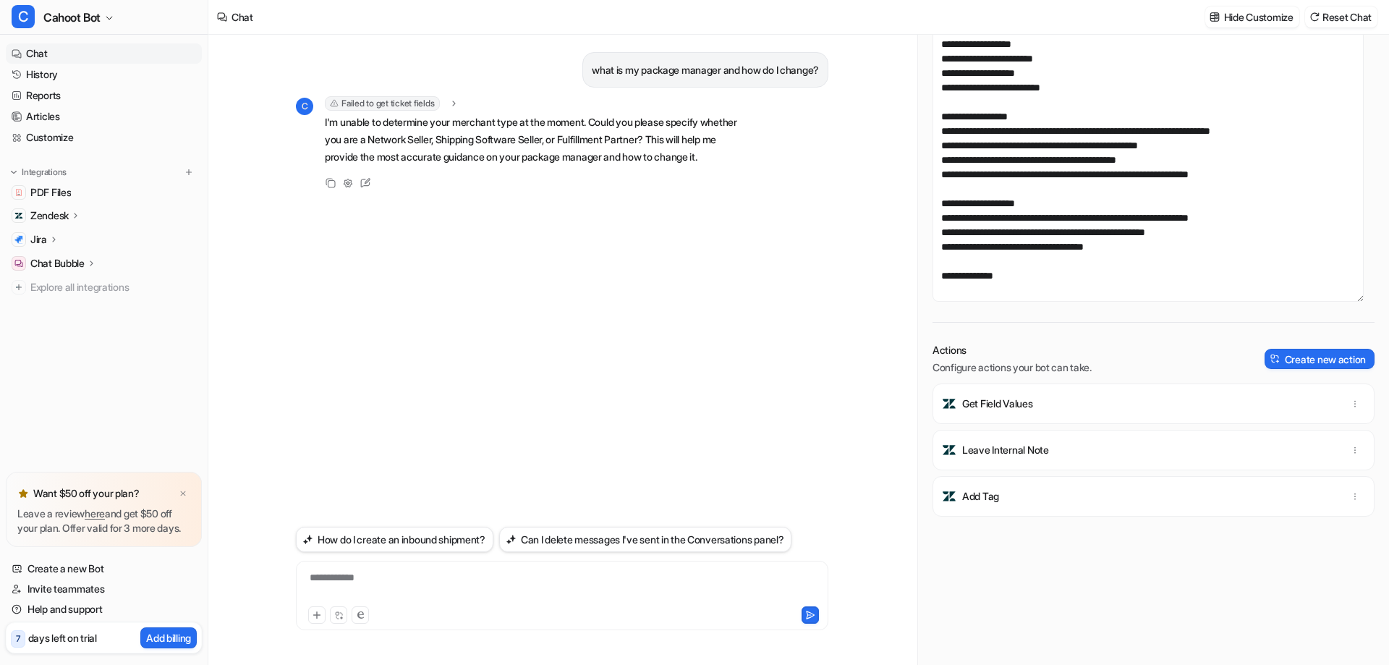
click at [1028, 402] on p "Get Field Values" at bounding box center [997, 403] width 71 height 14
click at [1350, 403] on icon "button" at bounding box center [1355, 404] width 10 height 10
click at [1106, 345] on div "Actions Configure actions your bot can take. Create new action" at bounding box center [1153, 359] width 442 height 32
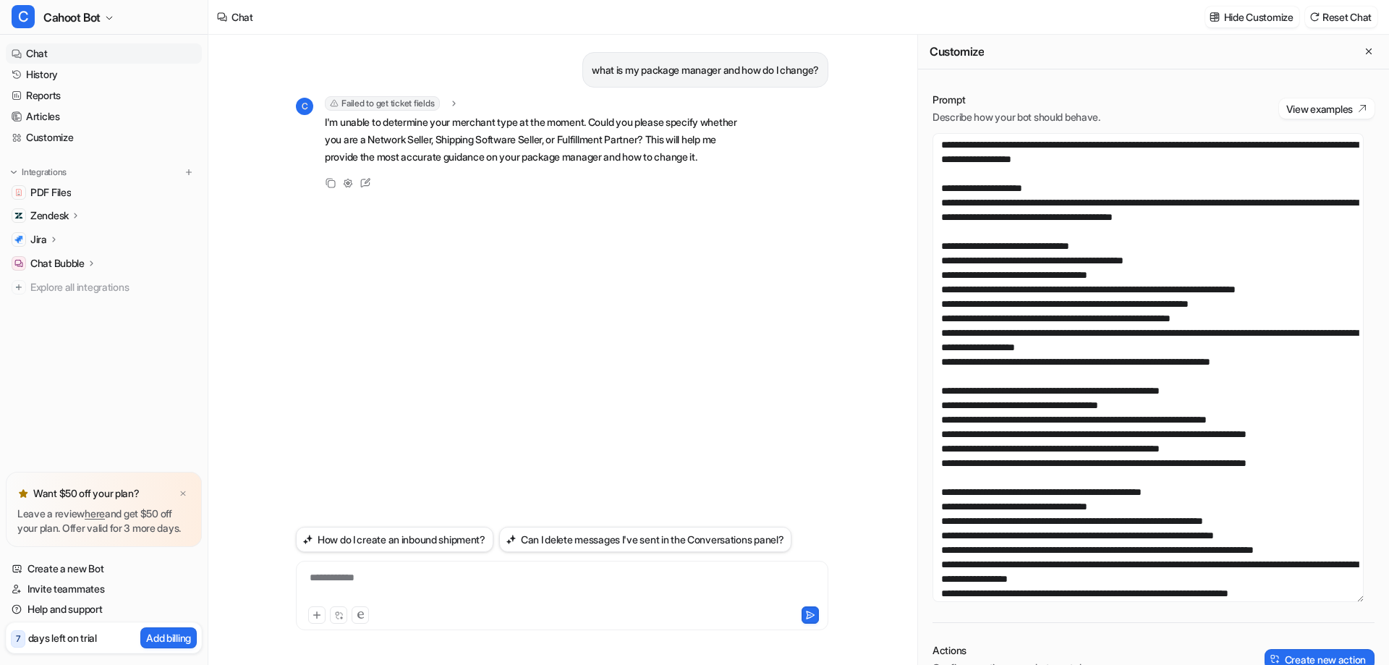
scroll to position [0, 0]
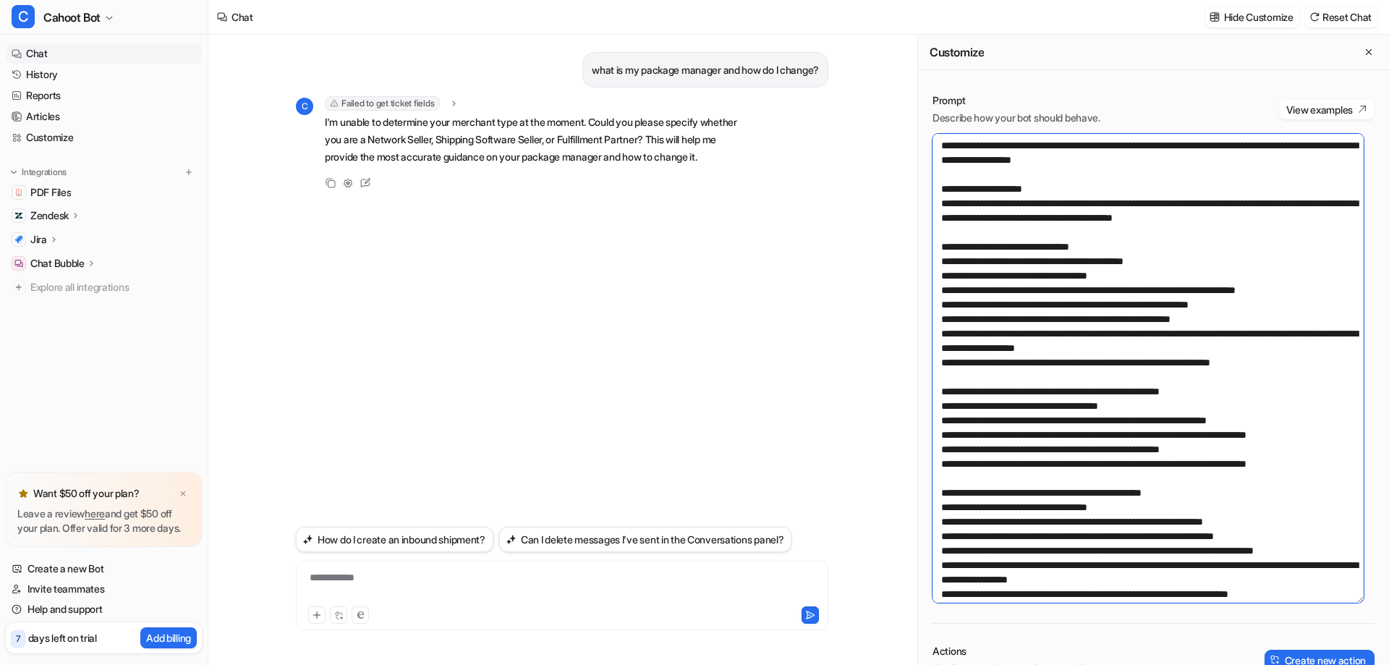
click at [1027, 273] on textarea at bounding box center [1147, 368] width 431 height 469
drag, startPoint x: 953, startPoint y: 275, endPoint x: 1085, endPoint y: 270, distance: 132.5
click at [1085, 270] on textarea at bounding box center [1147, 368] width 431 height 469
click at [1000, 174] on textarea at bounding box center [1147, 368] width 431 height 469
click at [1112, 158] on textarea at bounding box center [1147, 368] width 431 height 469
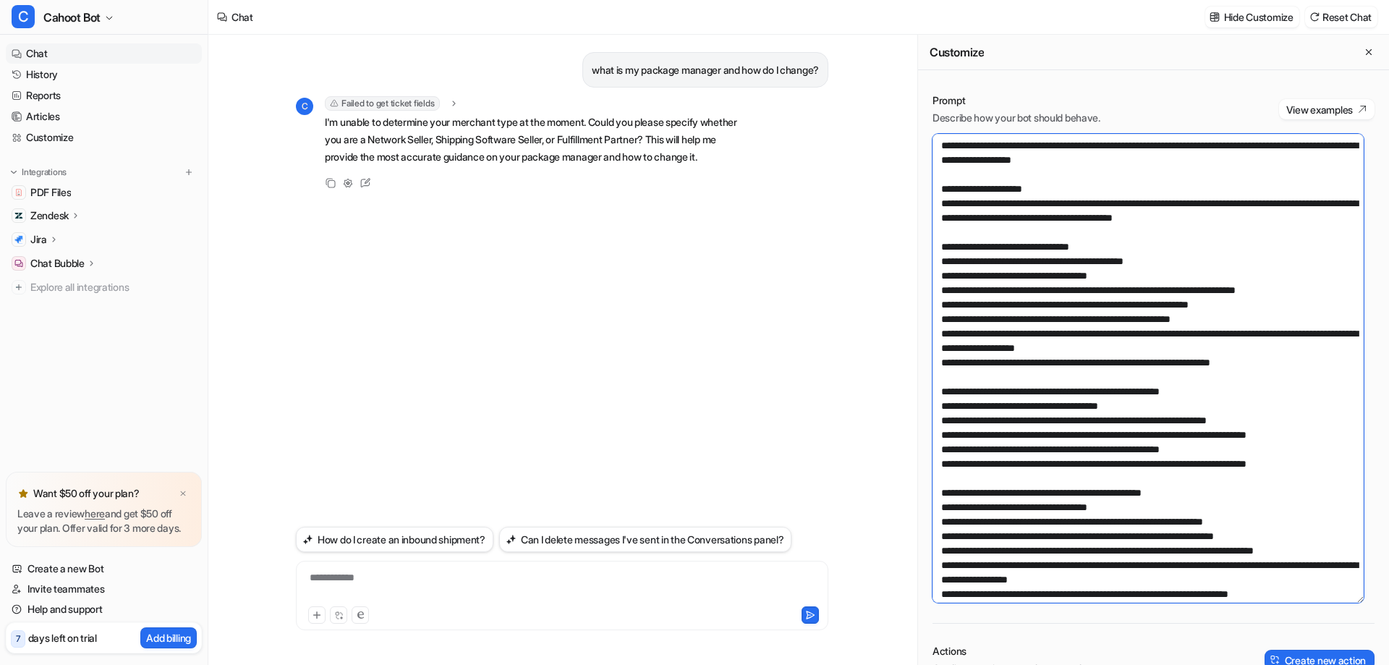
click at [1211, 162] on textarea at bounding box center [1147, 368] width 431 height 469
drag, startPoint x: 1230, startPoint y: 161, endPoint x: 898, endPoint y: 136, distance: 333.6
click at [898, 136] on div "**********" at bounding box center [798, 350] width 1180 height 630
paste textarea "**********"
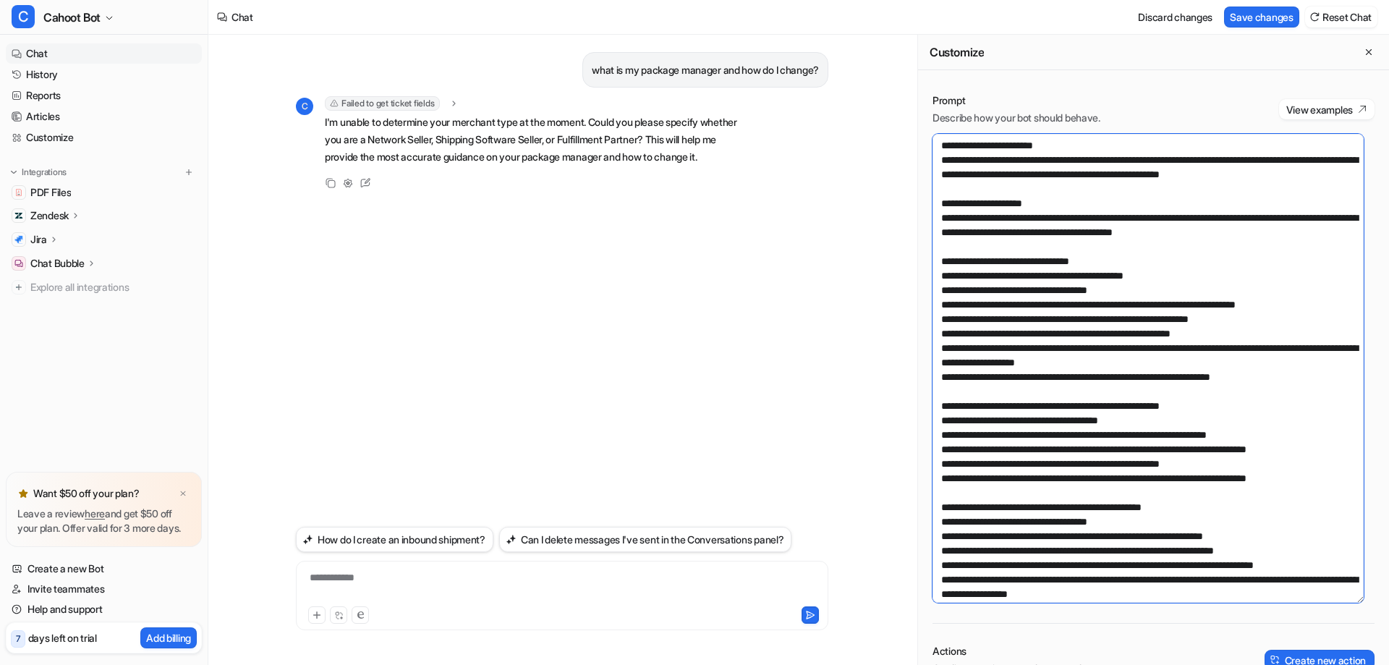
click at [1060, 320] on textarea at bounding box center [1147, 368] width 431 height 469
click at [1080, 292] on textarea at bounding box center [1147, 368] width 431 height 469
click at [1080, 291] on textarea at bounding box center [1147, 368] width 431 height 469
click at [1068, 187] on textarea at bounding box center [1147, 368] width 431 height 469
click at [1068, 195] on textarea at bounding box center [1147, 368] width 431 height 469
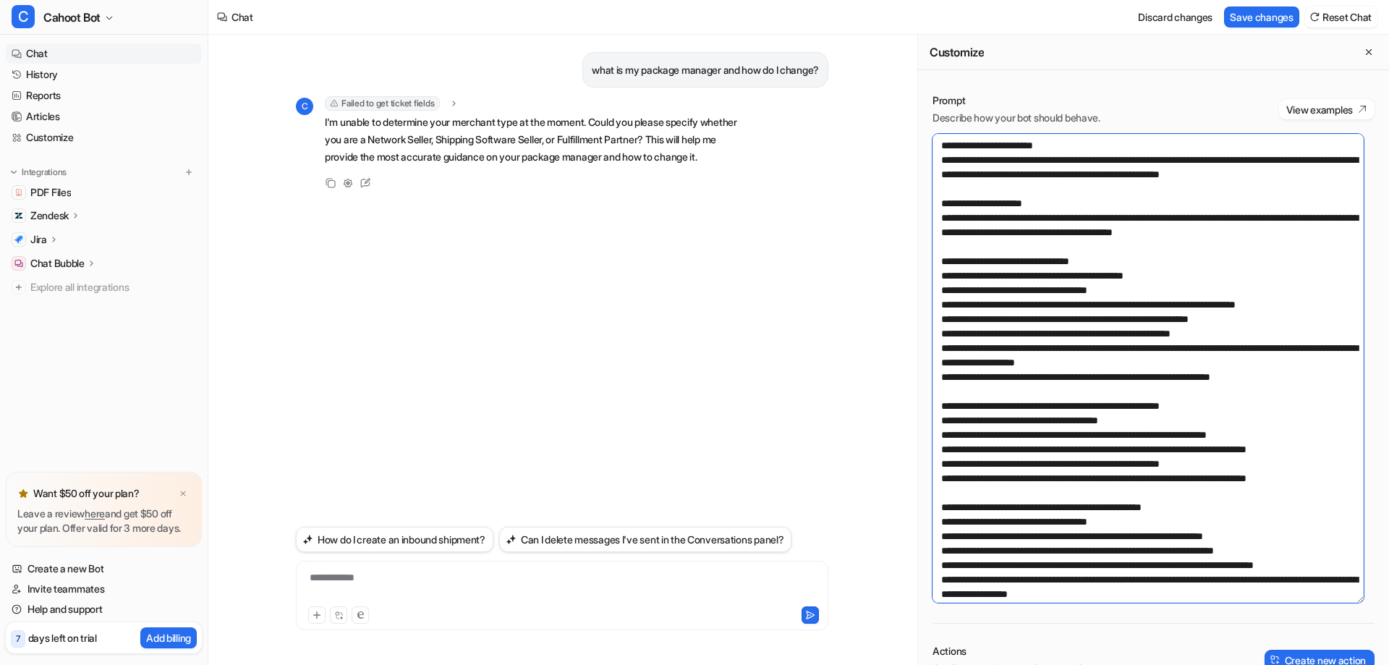
click at [1068, 215] on textarea at bounding box center [1147, 368] width 431 height 469
click at [1232, 176] on textarea at bounding box center [1147, 368] width 431 height 469
click at [1226, 187] on textarea at bounding box center [1147, 368] width 431 height 469
click at [1016, 306] on textarea at bounding box center [1147, 368] width 431 height 469
click at [1070, 300] on textarea at bounding box center [1147, 368] width 431 height 469
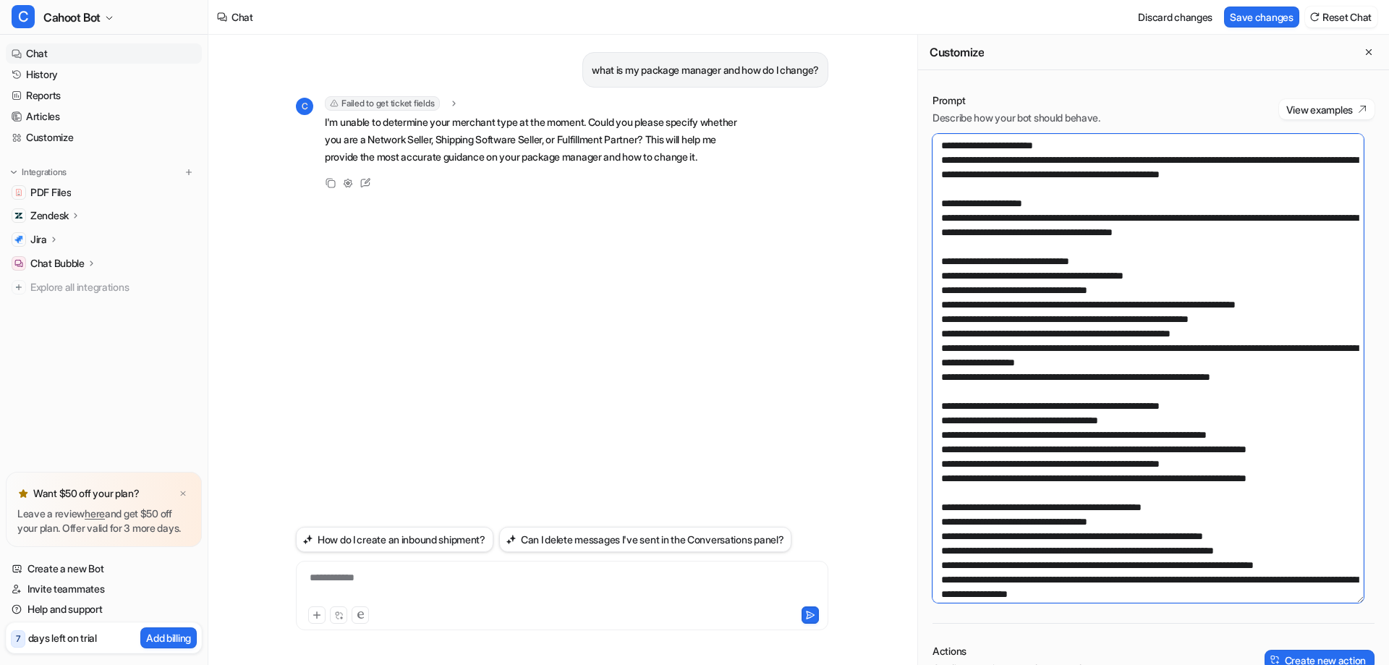
drag, startPoint x: 1202, startPoint y: 298, endPoint x: 938, endPoint y: 301, distance: 264.0
click at [938, 301] on textarea at bounding box center [1147, 368] width 431 height 469
paste textarea
drag, startPoint x: 1240, startPoint y: 438, endPoint x: 929, endPoint y: 435, distance: 311.0
click at [929, 435] on div "Prompt Describe how your bot should behave. View examples Actions Configure act…" at bounding box center [1153, 522] width 471 height 887
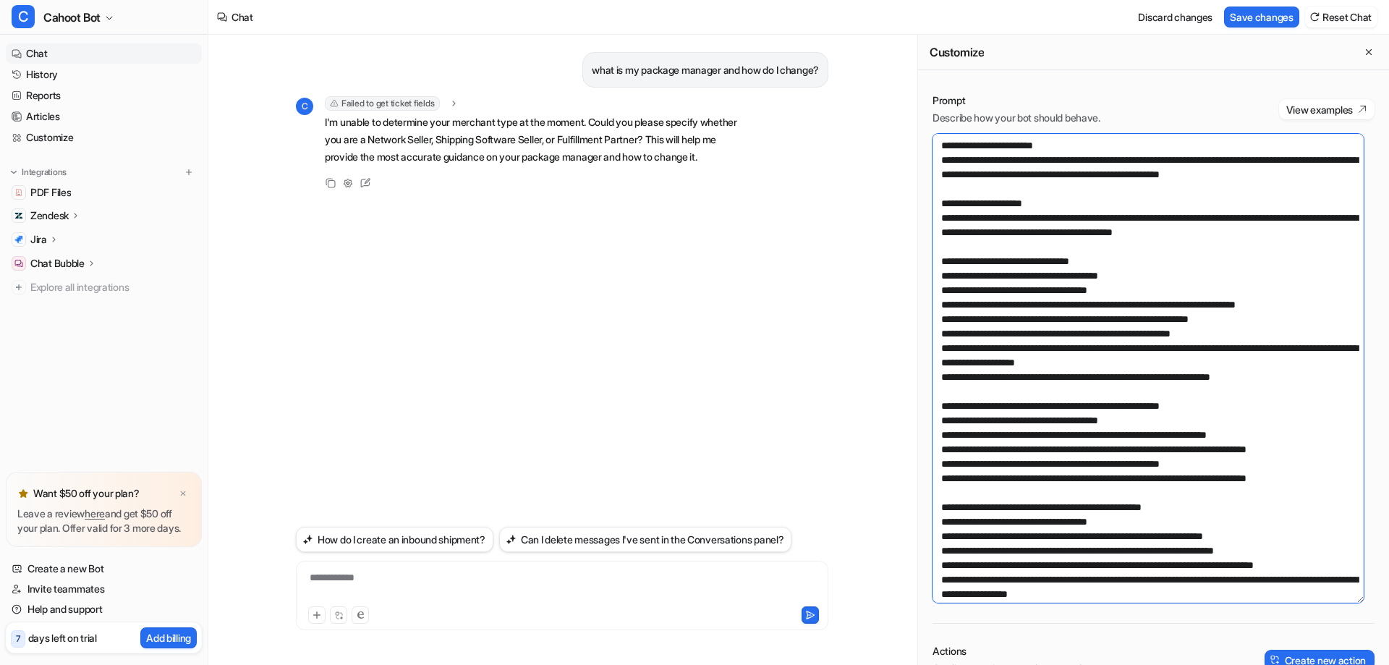
paste textarea
click at [1002, 445] on textarea at bounding box center [1147, 368] width 431 height 469
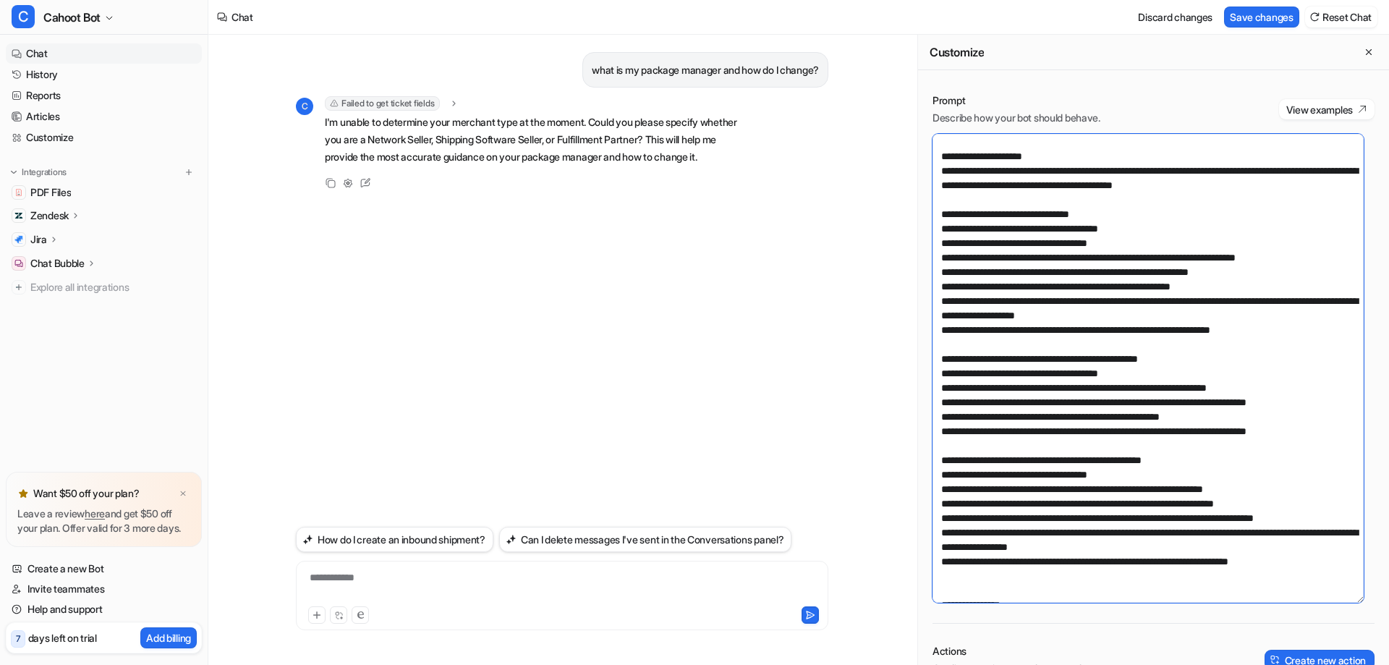
scroll to position [72, 0]
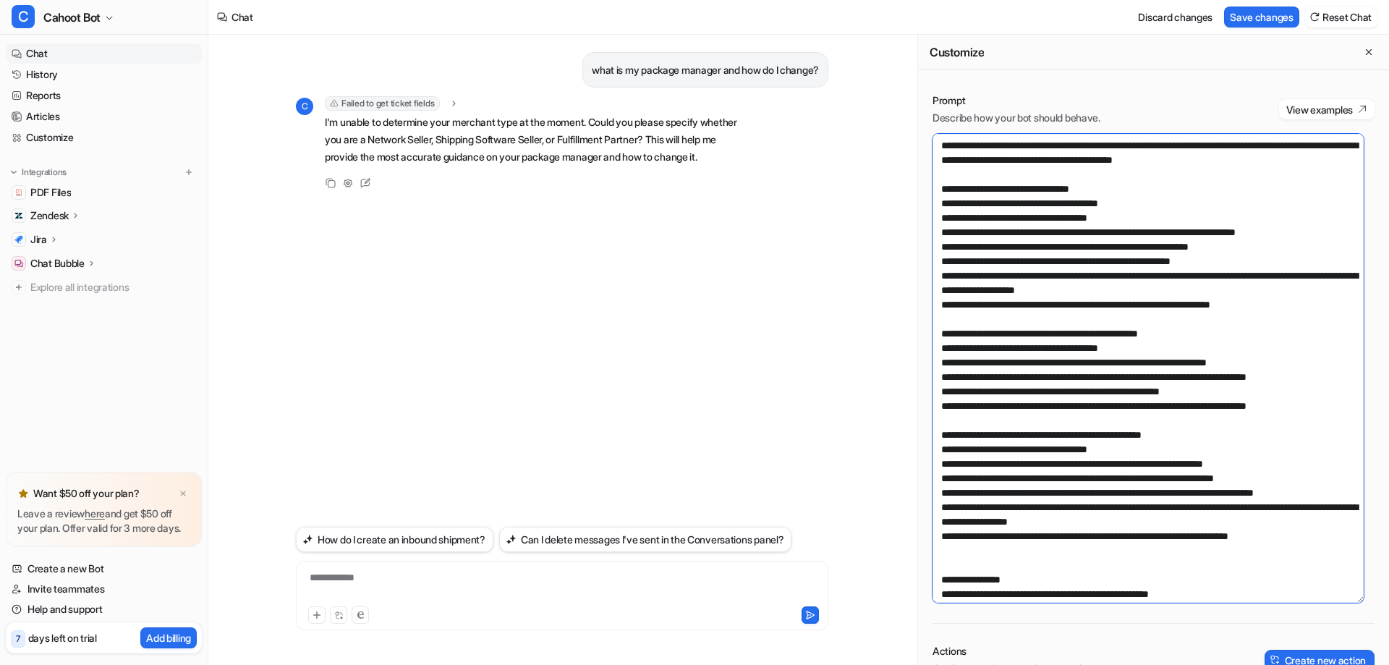
drag, startPoint x: 1039, startPoint y: 283, endPoint x: 1021, endPoint y: 268, distance: 23.6
click at [1039, 283] on textarea at bounding box center [1147, 368] width 431 height 469
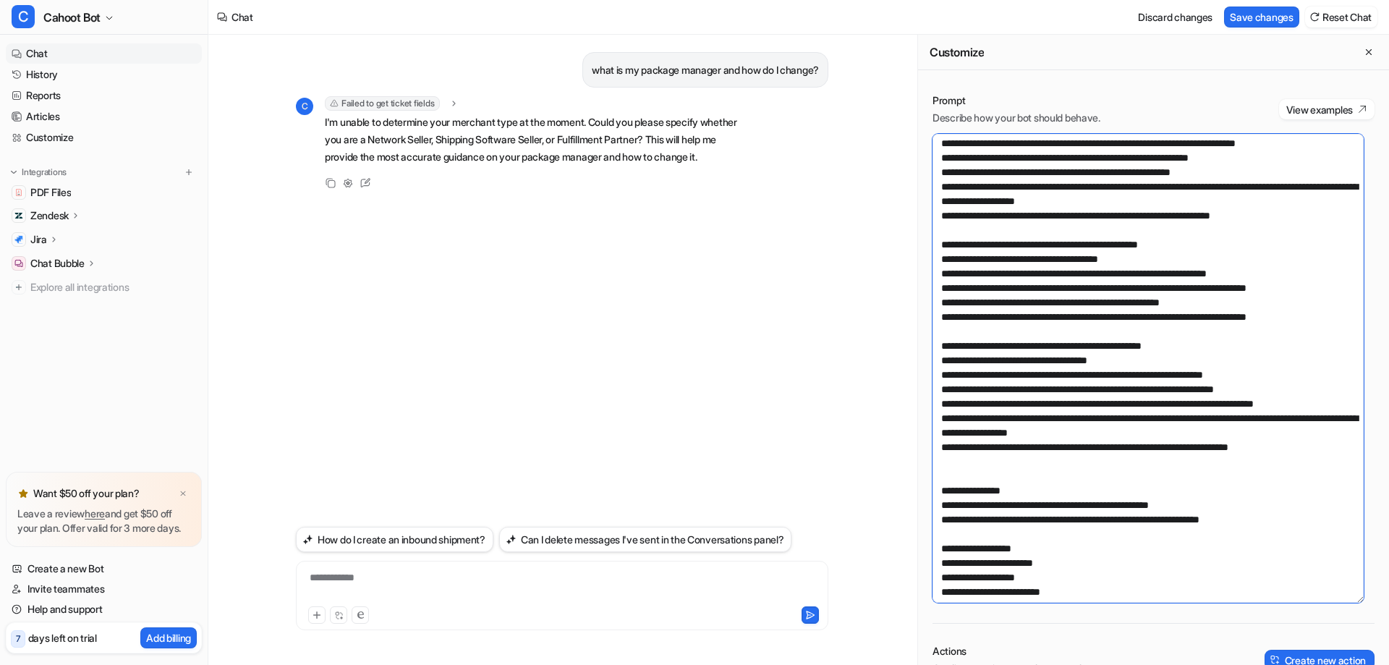
scroll to position [217, 0]
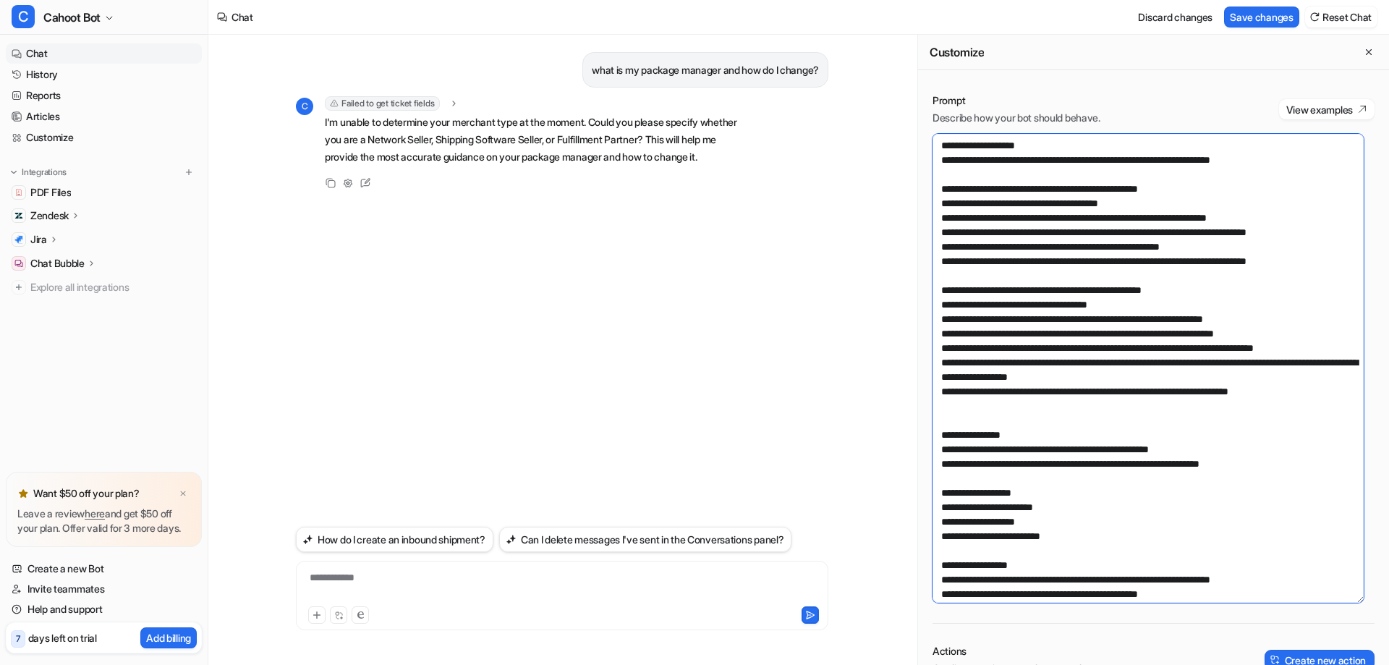
drag, startPoint x: 941, startPoint y: 218, endPoint x: 1318, endPoint y: 435, distance: 434.8
click at [1318, 435] on textarea at bounding box center [1147, 368] width 431 height 469
paste textarea "**********"
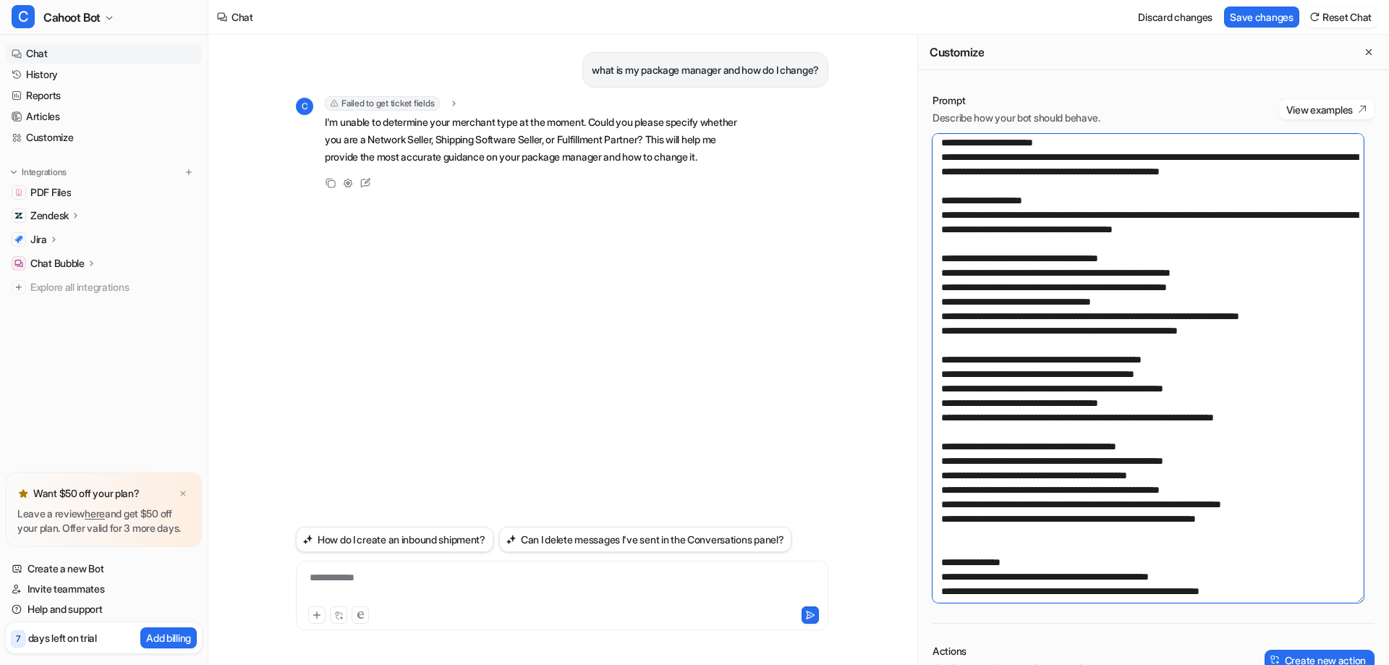
scroll to position [0, 0]
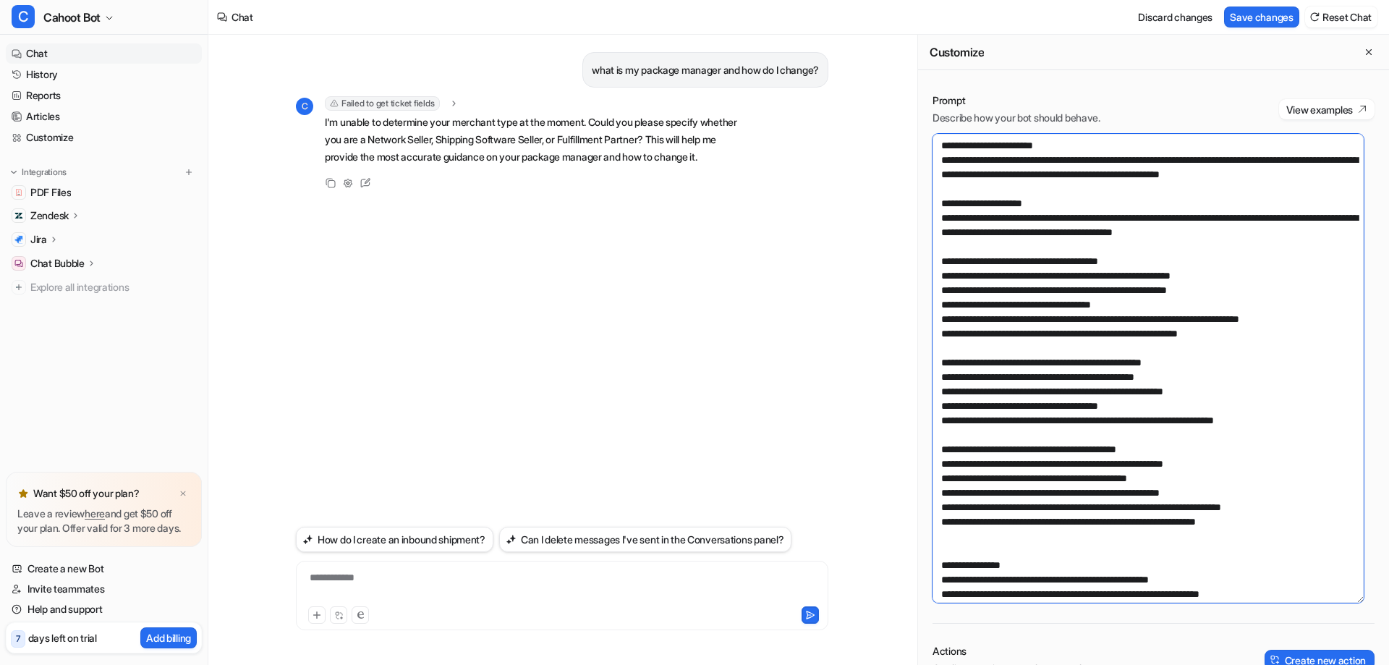
click at [1095, 296] on textarea at bounding box center [1147, 368] width 431 height 469
click at [990, 228] on textarea at bounding box center [1147, 368] width 431 height 469
click at [1010, 276] on textarea at bounding box center [1147, 368] width 431 height 469
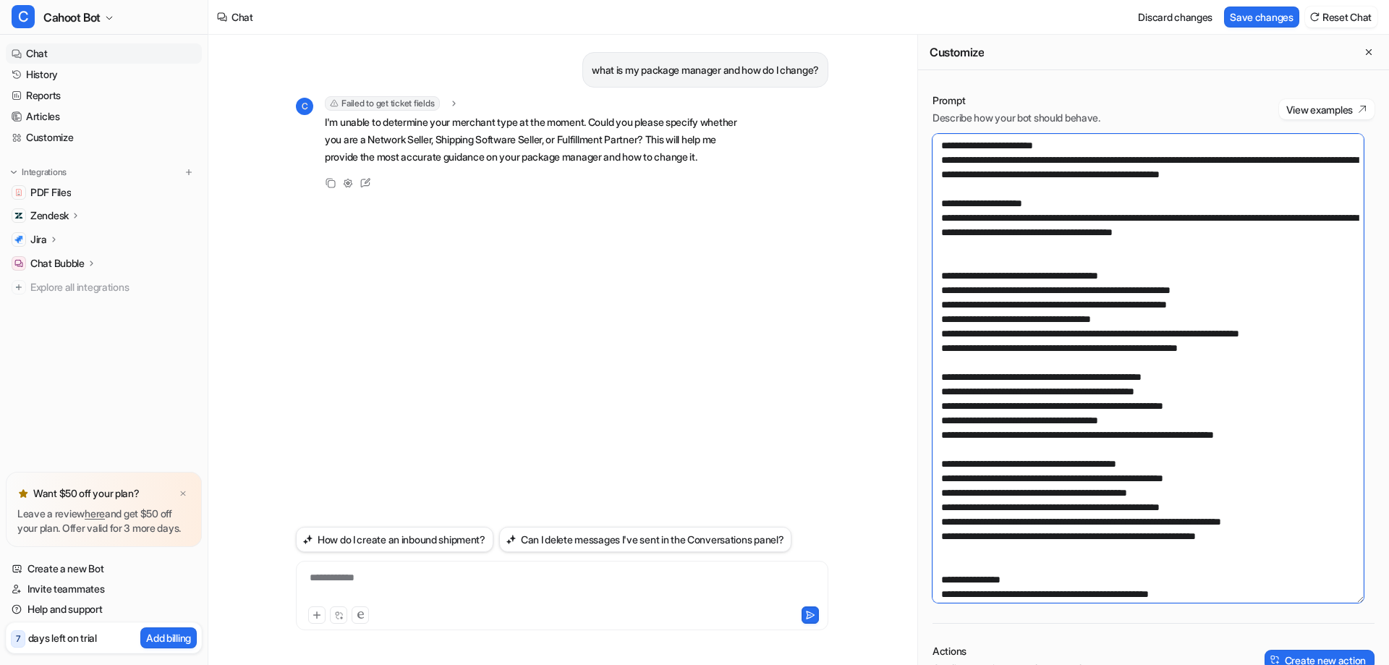
paste textarea "**********"
click at [1058, 223] on textarea at bounding box center [1147, 368] width 431 height 469
click at [1066, 262] on textarea at bounding box center [1147, 368] width 431 height 469
click at [1072, 278] on textarea at bounding box center [1147, 368] width 431 height 469
click at [1089, 271] on textarea at bounding box center [1147, 368] width 431 height 469
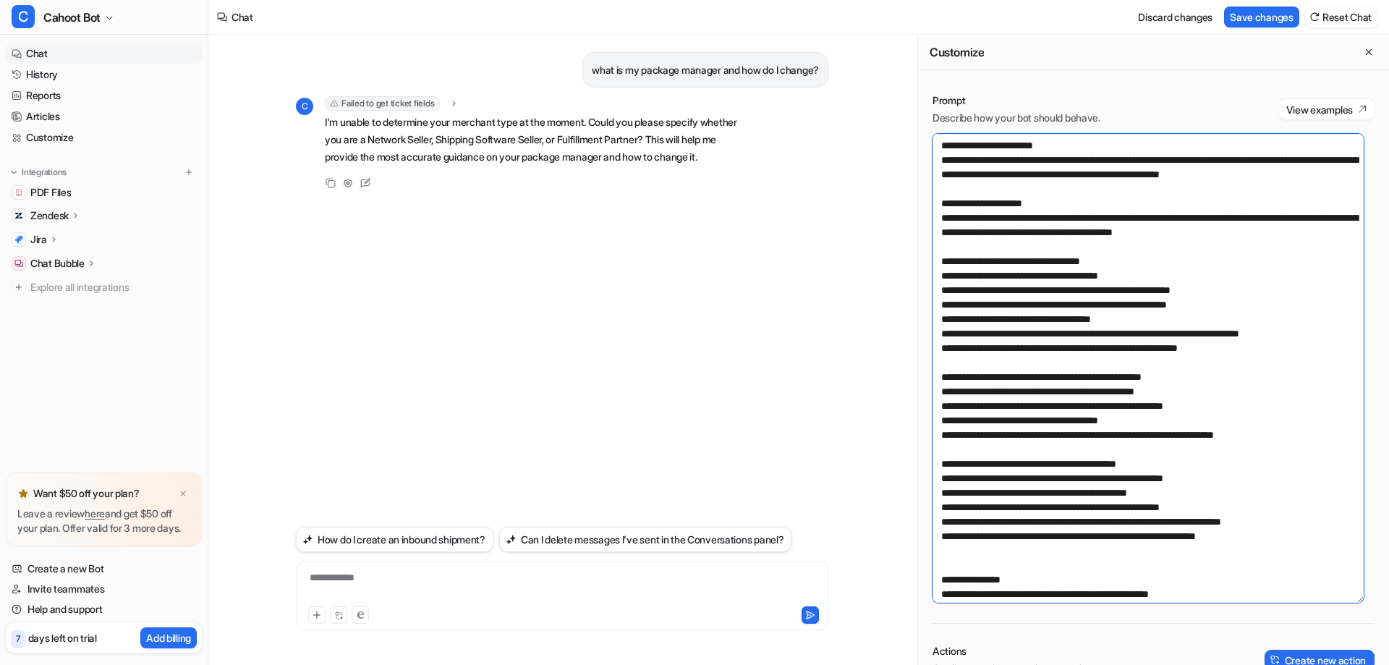
drag, startPoint x: 1052, startPoint y: 216, endPoint x: 870, endPoint y: 219, distance: 181.6
click at [870, 219] on div "**********" at bounding box center [798, 350] width 1180 height 630
drag, startPoint x: 950, startPoint y: 231, endPoint x: 892, endPoint y: 232, distance: 57.9
click at [899, 232] on div "**********" at bounding box center [798, 350] width 1180 height 630
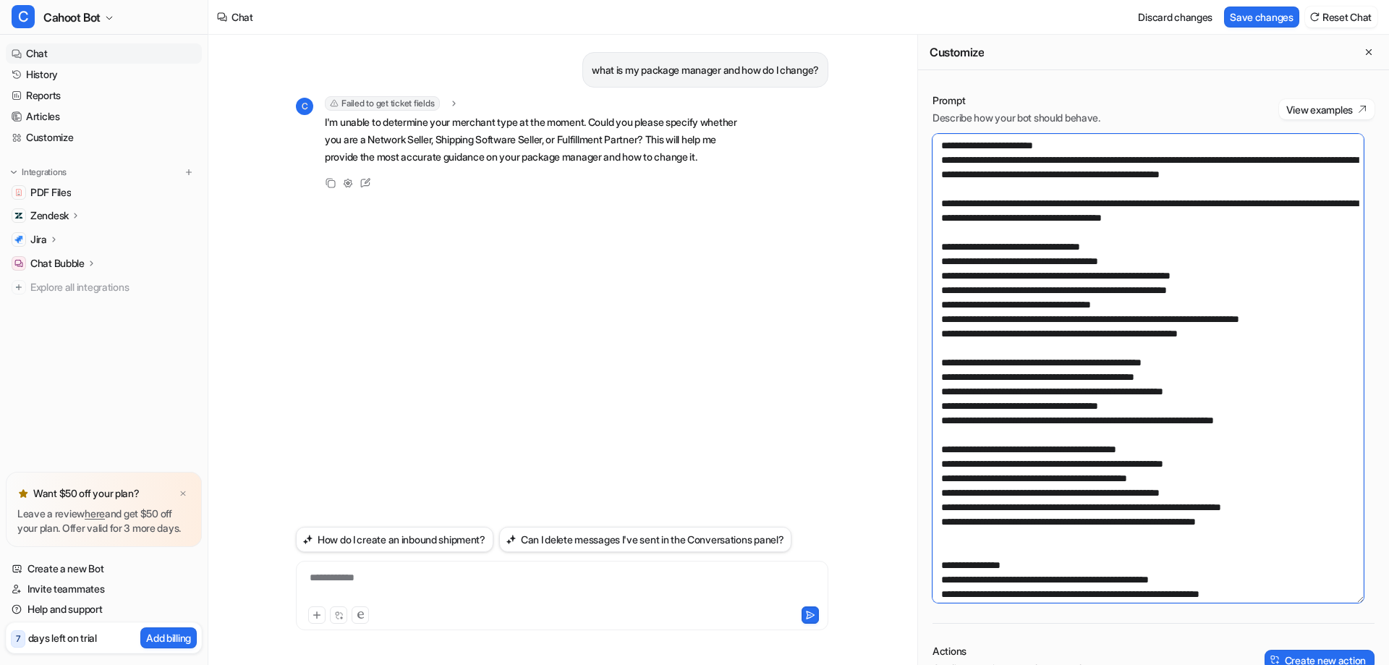
drag, startPoint x: 1070, startPoint y: 245, endPoint x: 884, endPoint y: 217, distance: 188.0
click at [884, 217] on div "**********" at bounding box center [798, 350] width 1180 height 630
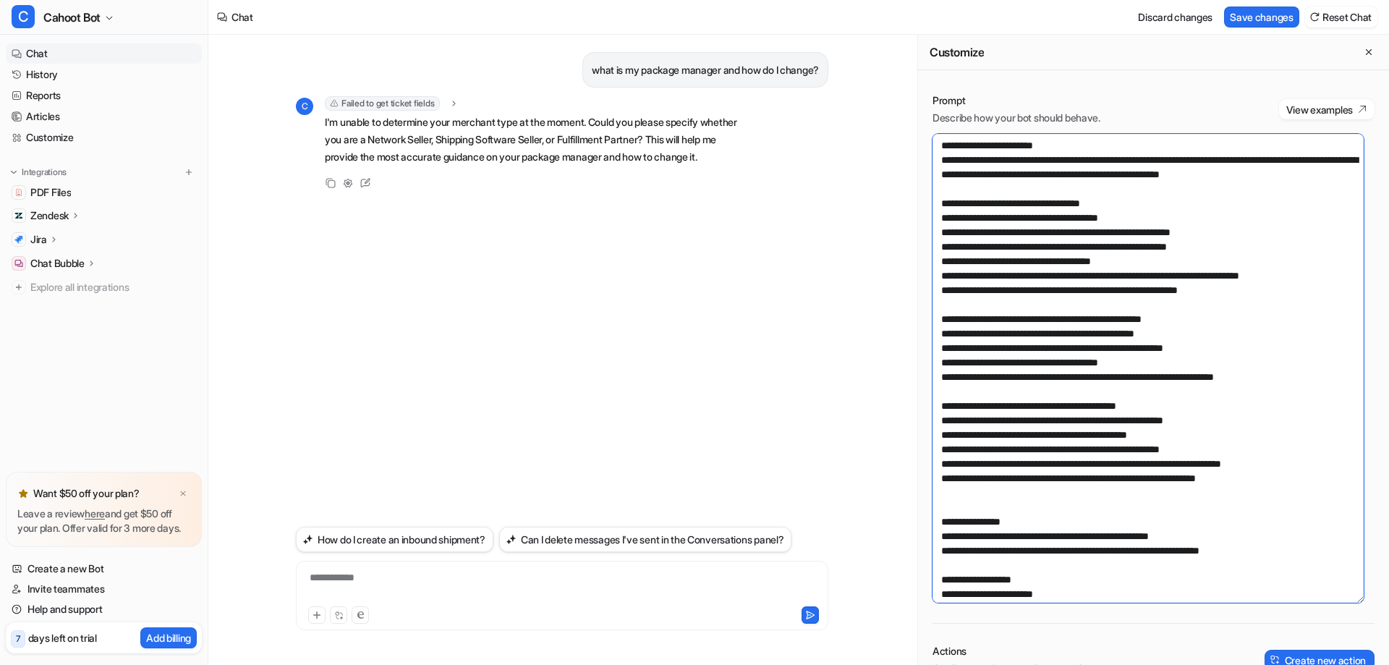
click at [1021, 289] on textarea at bounding box center [1147, 368] width 431 height 469
click at [1319, 290] on textarea at bounding box center [1147, 368] width 431 height 469
drag, startPoint x: 1187, startPoint y: 291, endPoint x: 932, endPoint y: 289, distance: 255.3
click at [932, 289] on div "Prompt Describe how your bot should behave. View examples Actions Configure act…" at bounding box center [1153, 522] width 471 height 887
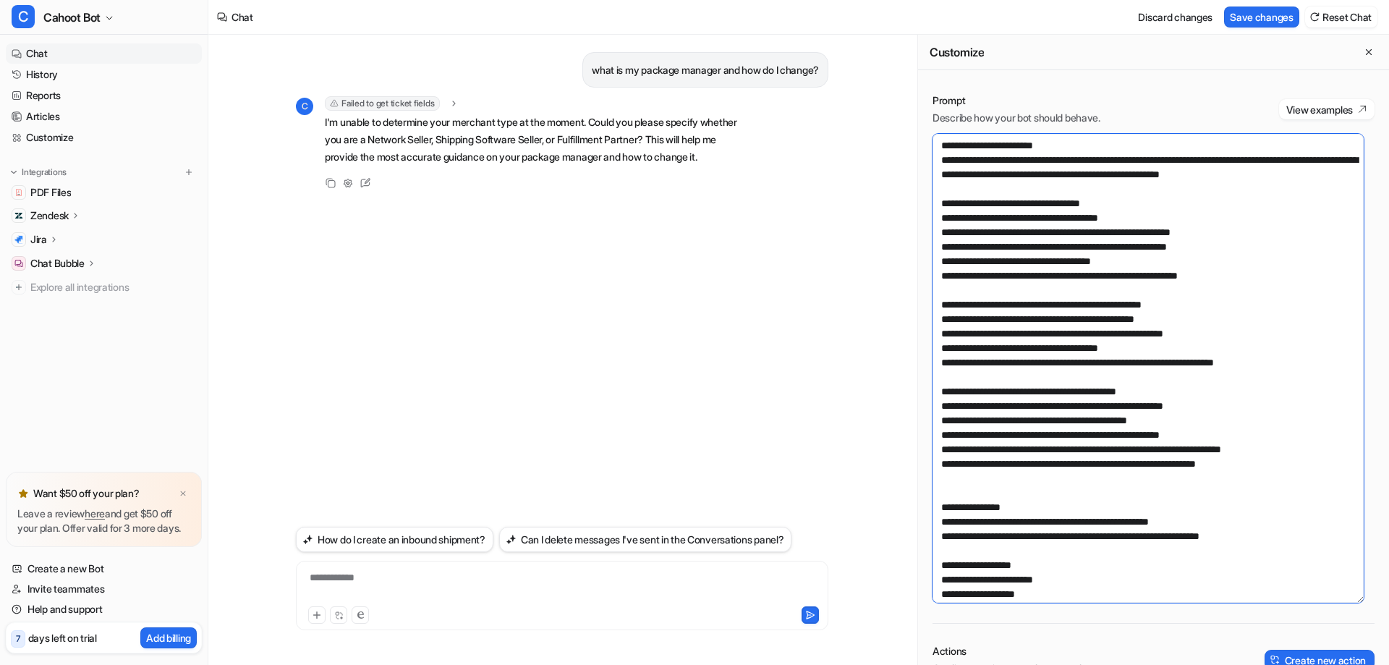
click at [1208, 256] on textarea at bounding box center [1147, 368] width 431 height 469
click at [1246, 262] on textarea at bounding box center [1147, 368] width 431 height 469
click at [1073, 344] on textarea at bounding box center [1147, 368] width 431 height 469
click at [1023, 247] on textarea at bounding box center [1147, 368] width 431 height 469
click at [950, 245] on textarea at bounding box center [1147, 368] width 431 height 469
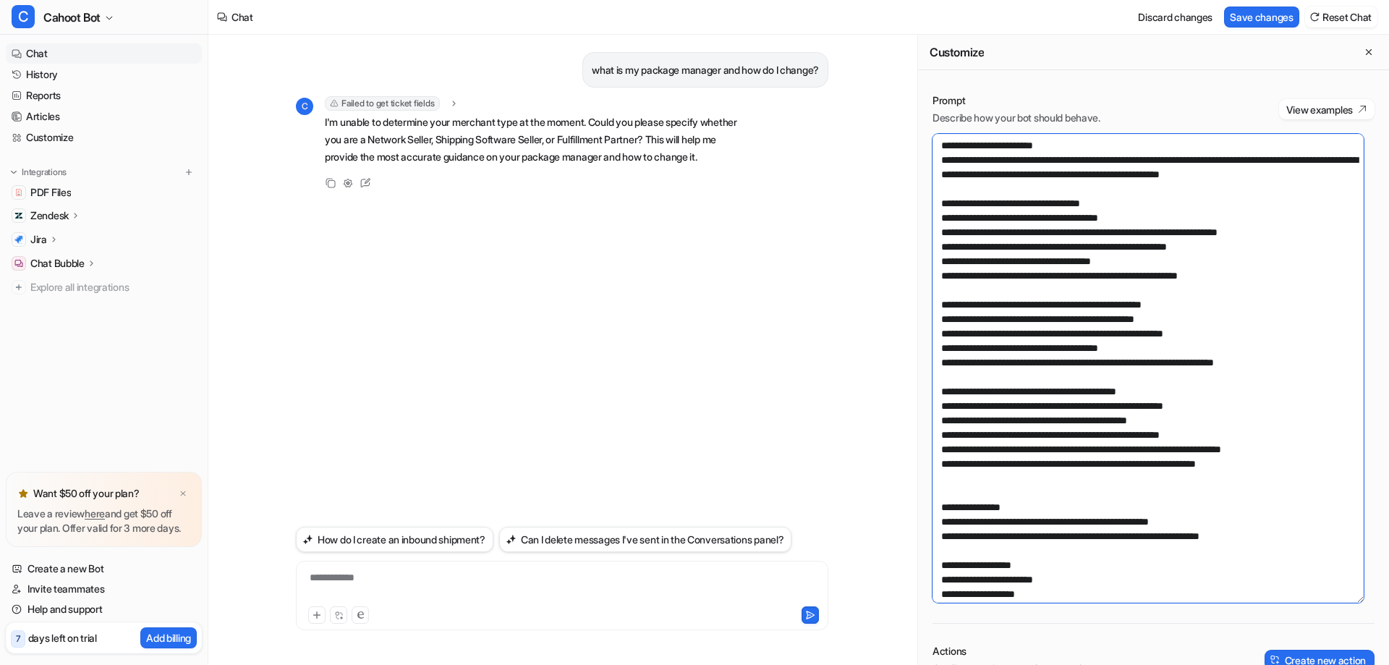
click at [1076, 257] on textarea at bounding box center [1147, 368] width 431 height 469
drag, startPoint x: 1293, startPoint y: 247, endPoint x: 1208, endPoint y: 249, distance: 85.4
click at [1208, 249] on textarea at bounding box center [1147, 368] width 431 height 469
click at [1115, 324] on textarea at bounding box center [1147, 368] width 431 height 469
click at [1002, 250] on textarea at bounding box center [1147, 368] width 431 height 469
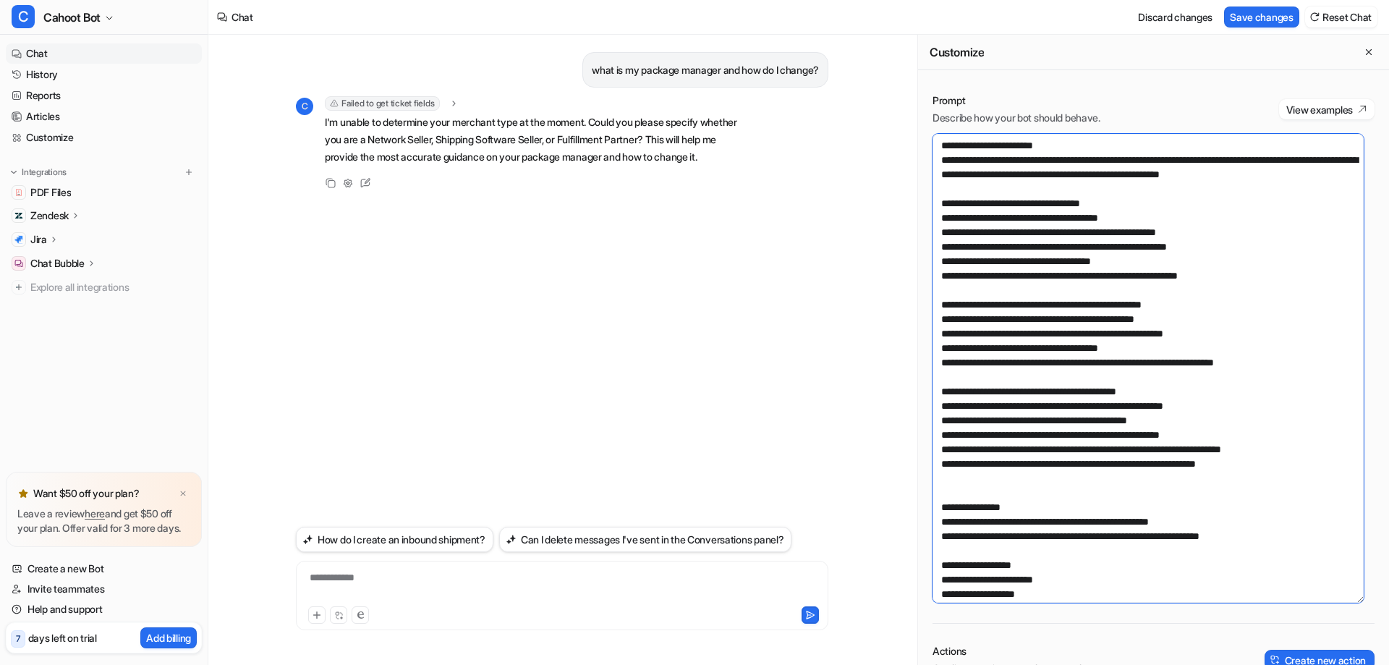
click at [1251, 246] on textarea at bounding box center [1147, 368] width 431 height 469
click at [1034, 257] on textarea at bounding box center [1147, 368] width 431 height 469
click at [1274, 257] on textarea at bounding box center [1147, 368] width 431 height 469
click at [1127, 343] on textarea at bounding box center [1147, 368] width 431 height 469
click at [1060, 241] on textarea at bounding box center [1147, 368] width 431 height 469
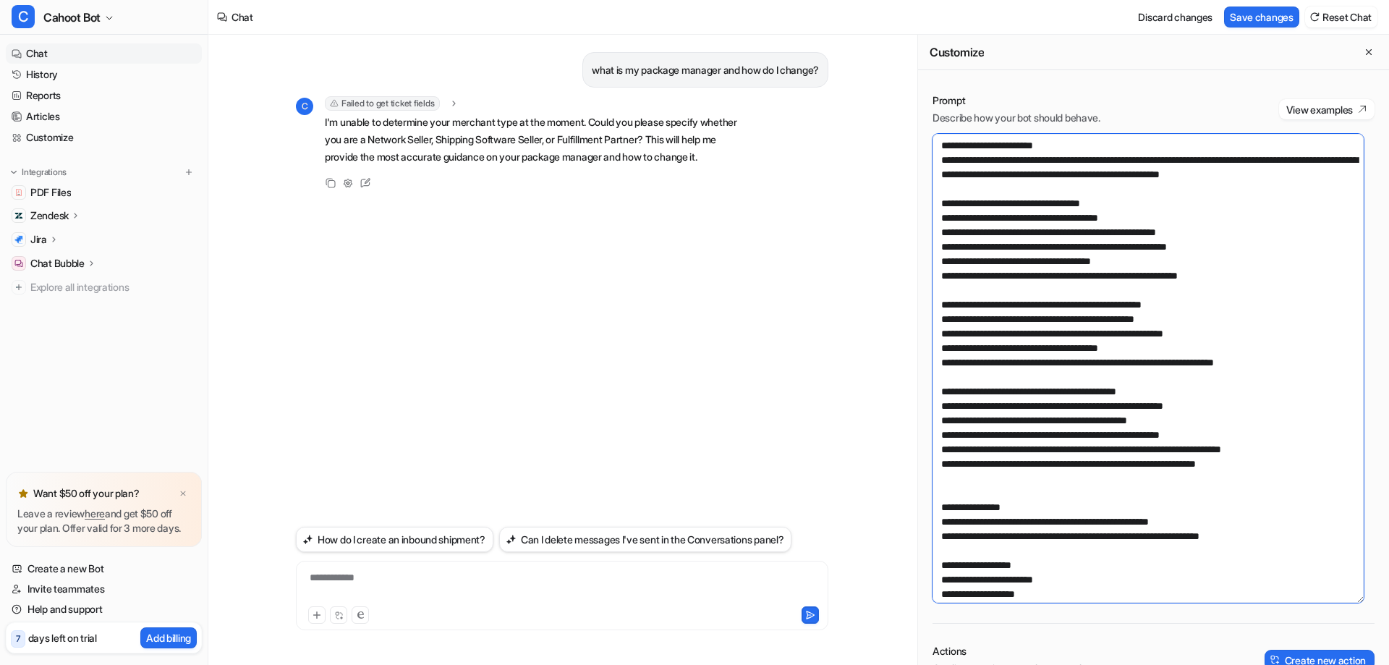
drag, startPoint x: 940, startPoint y: 247, endPoint x: 994, endPoint y: 251, distance: 54.4
click at [994, 251] on textarea at bounding box center [1147, 368] width 431 height 469
click at [1005, 251] on textarea at bounding box center [1147, 368] width 431 height 469
drag, startPoint x: 944, startPoint y: 246, endPoint x: 1046, endPoint y: 248, distance: 102.0
click at [1046, 248] on textarea at bounding box center [1147, 368] width 431 height 469
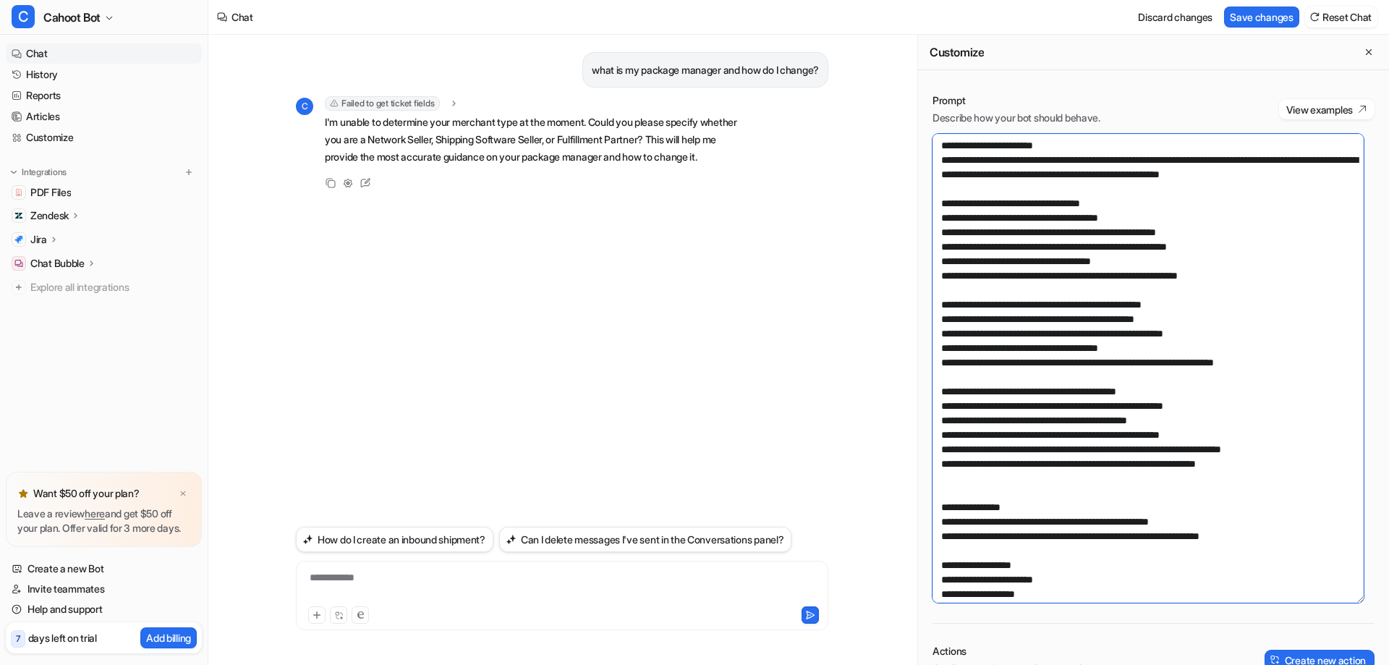
click at [1005, 437] on textarea at bounding box center [1147, 368] width 431 height 469
drag, startPoint x: 939, startPoint y: 420, endPoint x: 991, endPoint y: 425, distance: 52.3
click at [991, 425] on textarea at bounding box center [1147, 368] width 431 height 469
paste textarea "**********"
click at [940, 423] on textarea at bounding box center [1147, 368] width 431 height 469
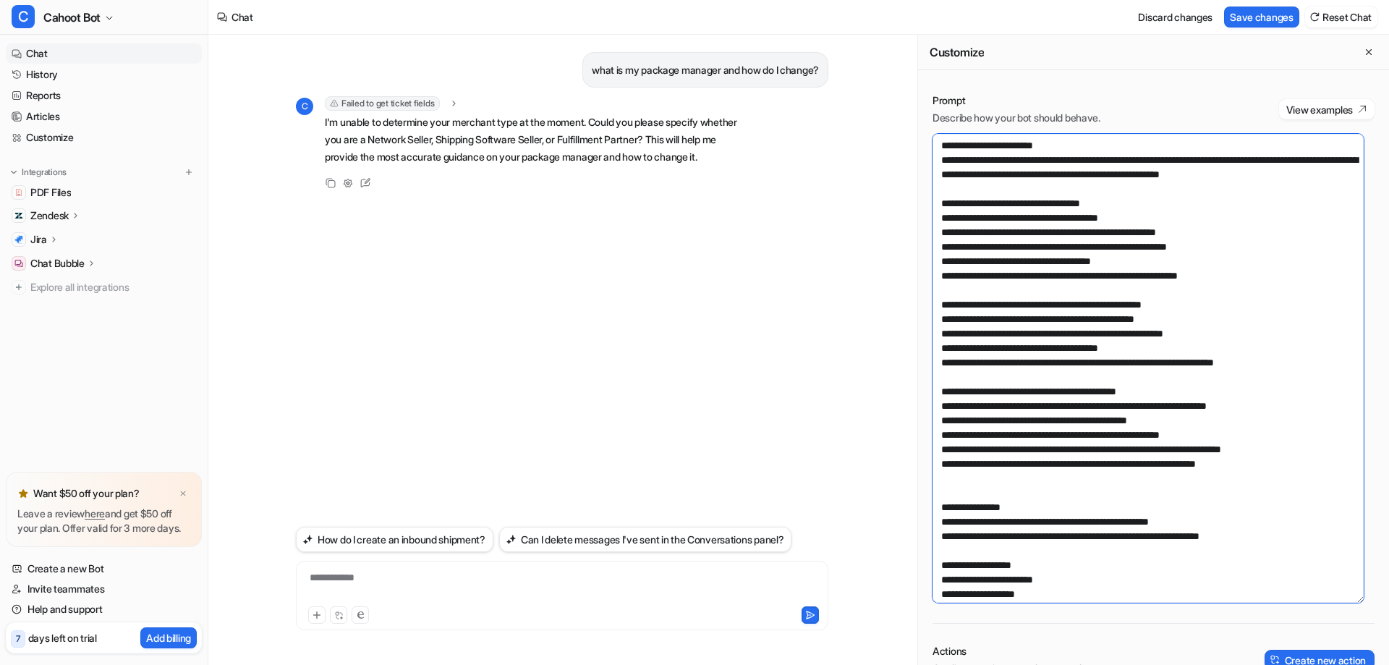
drag, startPoint x: 937, startPoint y: 250, endPoint x: 1045, endPoint y: 252, distance: 107.8
click at [1045, 252] on textarea at bounding box center [1147, 368] width 431 height 469
click at [970, 449] on textarea at bounding box center [1147, 368] width 431 height 469
drag, startPoint x: 936, startPoint y: 421, endPoint x: 1042, endPoint y: 417, distance: 105.7
click at [1042, 417] on textarea at bounding box center [1147, 368] width 431 height 469
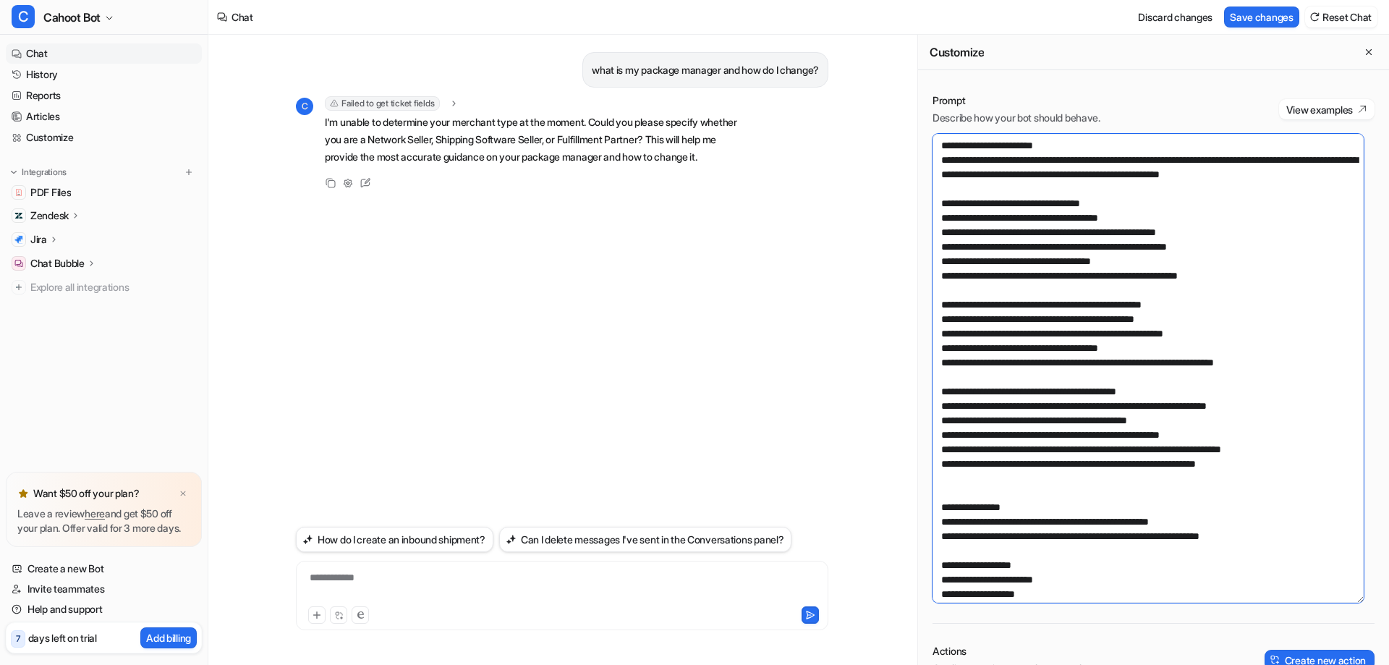
paste textarea "*"
click at [1091, 480] on textarea at bounding box center [1147, 368] width 431 height 469
click at [946, 330] on textarea at bounding box center [1147, 368] width 431 height 469
drag, startPoint x: 940, startPoint y: 333, endPoint x: 991, endPoint y: 333, distance: 51.4
click at [991, 333] on textarea at bounding box center [1147, 368] width 431 height 469
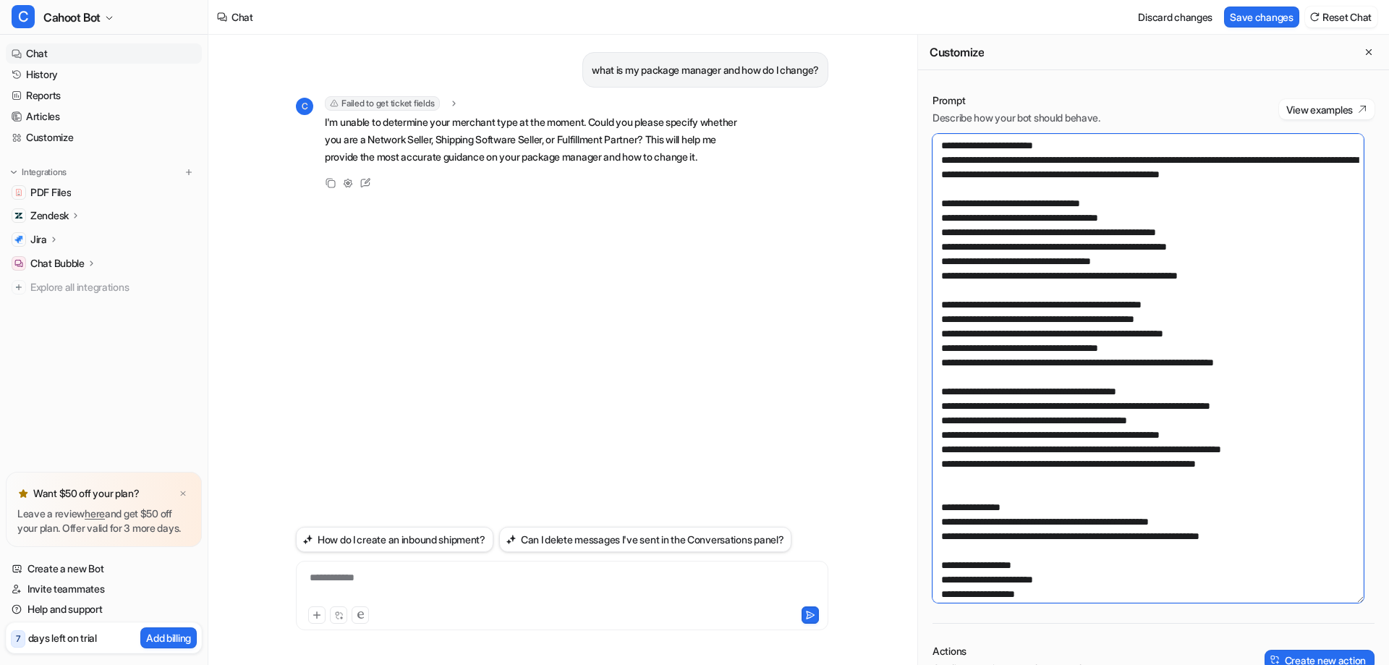
paste textarea "**********"
click at [1031, 332] on textarea at bounding box center [1147, 368] width 431 height 469
click at [1053, 401] on textarea at bounding box center [1147, 368] width 431 height 469
click at [1160, 336] on textarea at bounding box center [1147, 368] width 431 height 469
click at [1081, 397] on textarea at bounding box center [1147, 368] width 431 height 469
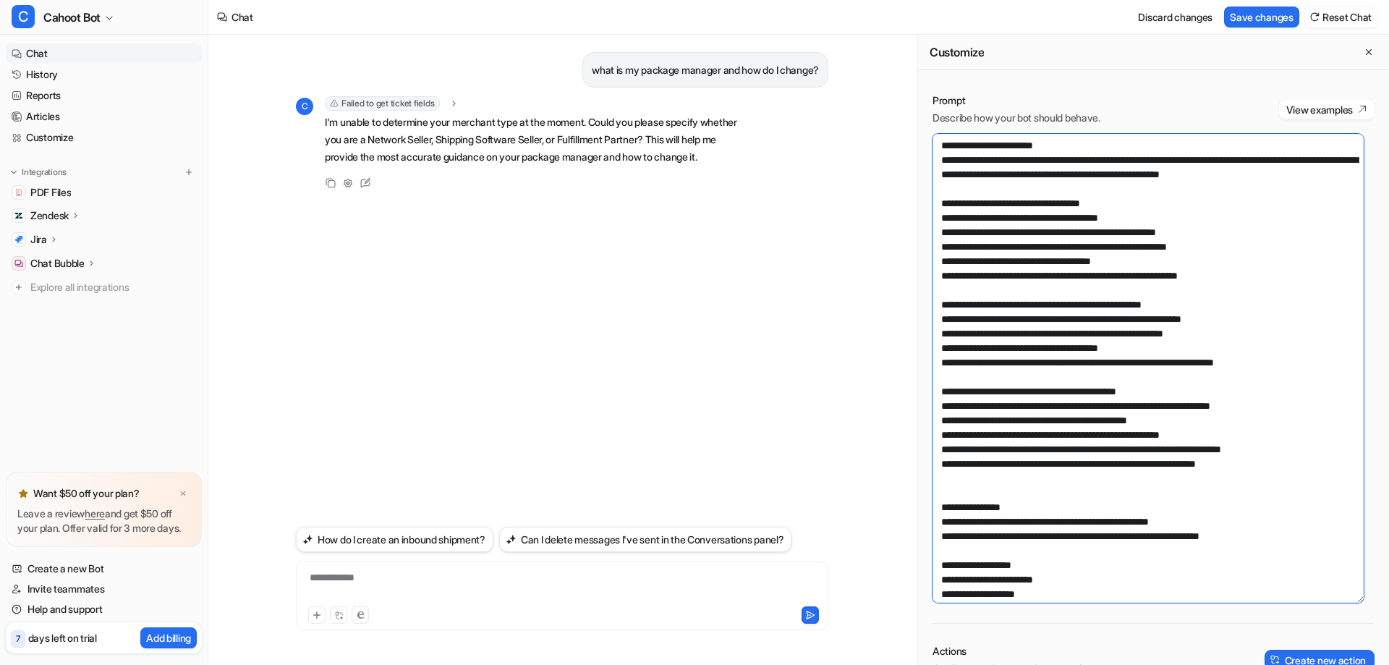
drag, startPoint x: 1262, startPoint y: 334, endPoint x: 1169, endPoint y: 333, distance: 93.3
click at [1169, 333] on textarea at bounding box center [1147, 368] width 431 height 469
drag, startPoint x: 984, startPoint y: 350, endPoint x: 1229, endPoint y: 352, distance: 244.5
click at [1229, 352] on textarea at bounding box center [1147, 368] width 431 height 469
click at [1025, 415] on textarea at bounding box center [1147, 368] width 431 height 469
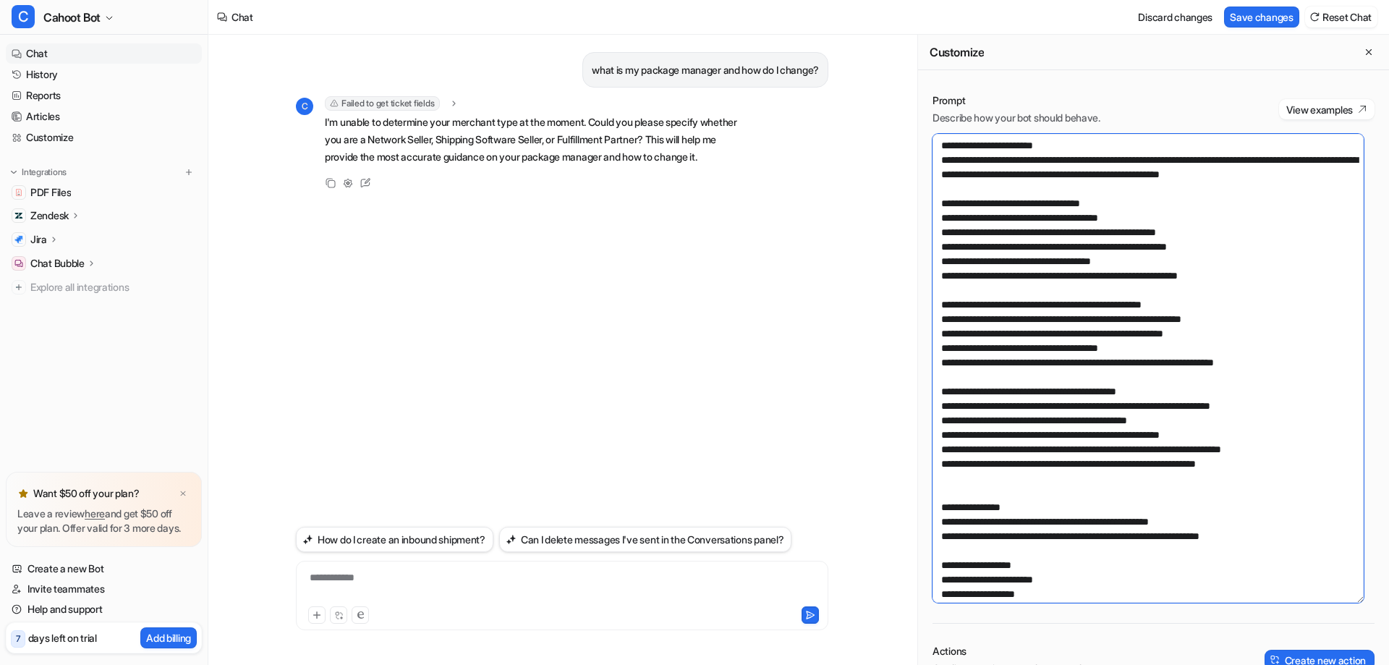
click at [1054, 386] on textarea at bounding box center [1147, 368] width 431 height 469
click at [1035, 440] on textarea at bounding box center [1147, 368] width 431 height 469
drag, startPoint x: 984, startPoint y: 464, endPoint x: 1298, endPoint y: 466, distance: 314.6
click at [1298, 466] on textarea at bounding box center [1147, 368] width 431 height 469
click at [1272, 479] on textarea at bounding box center [1147, 368] width 431 height 469
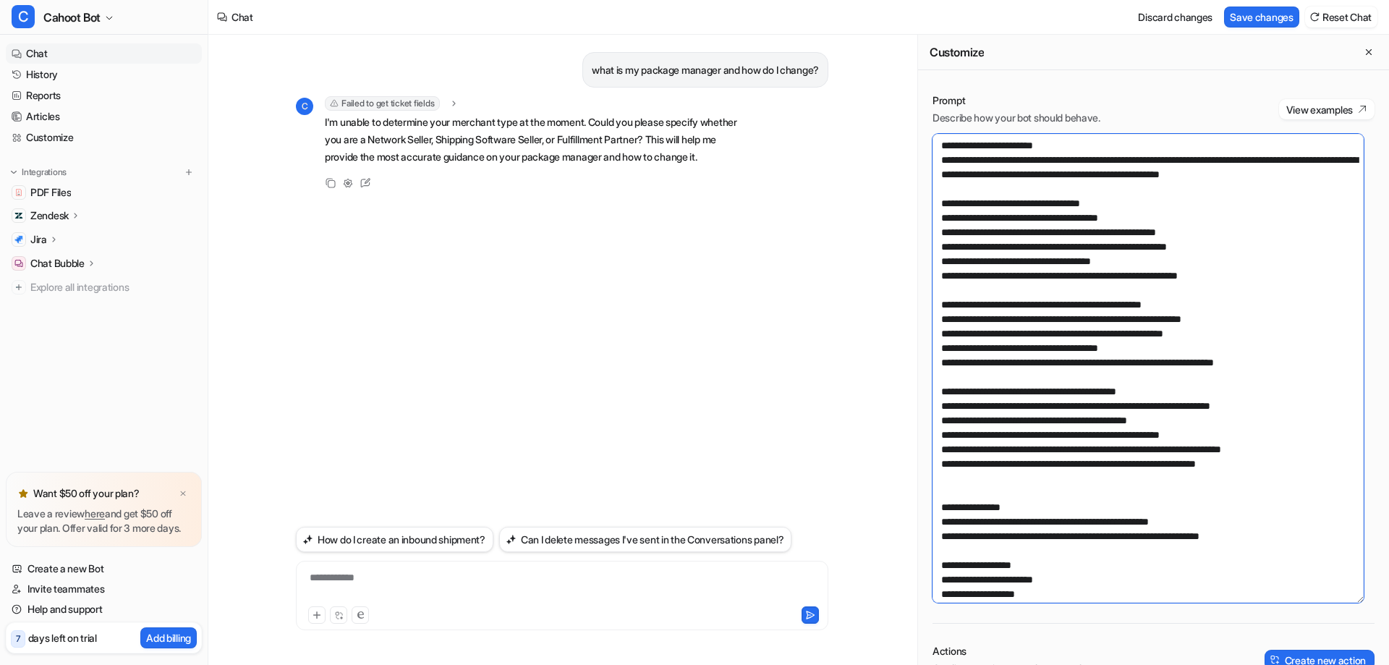
click at [1034, 318] on textarea at bounding box center [1147, 368] width 431 height 469
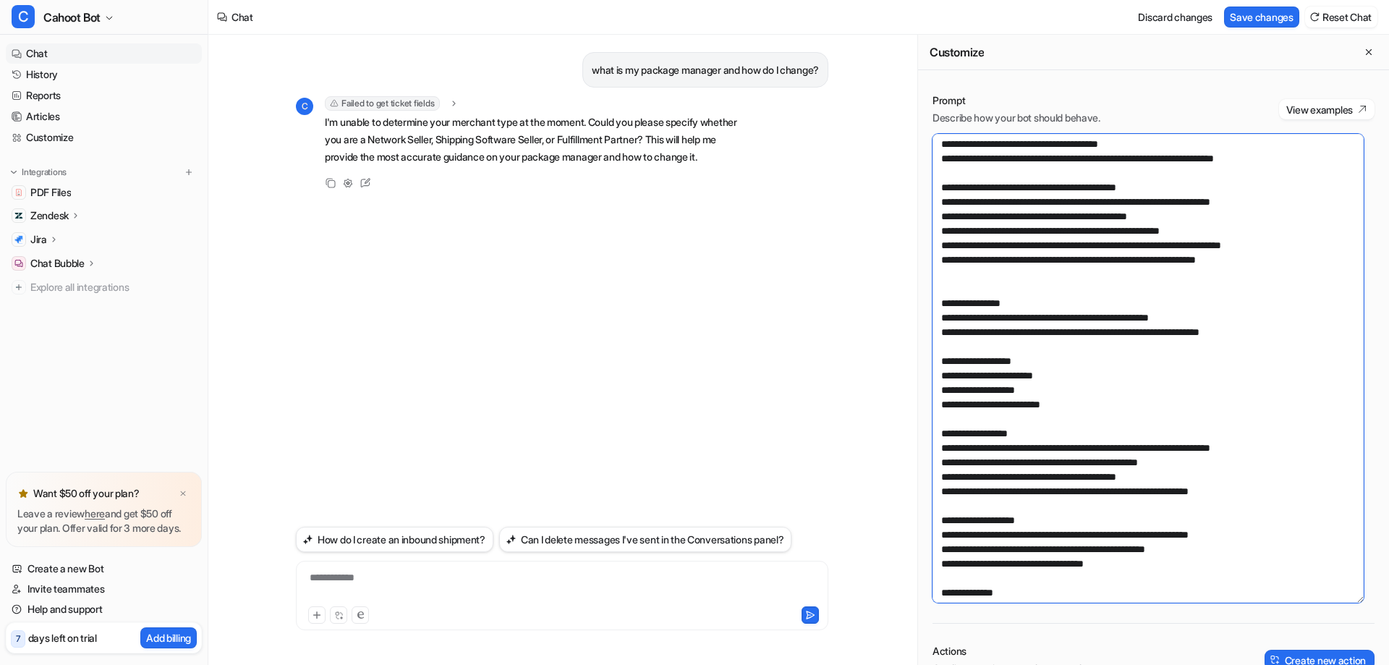
scroll to position [217, 0]
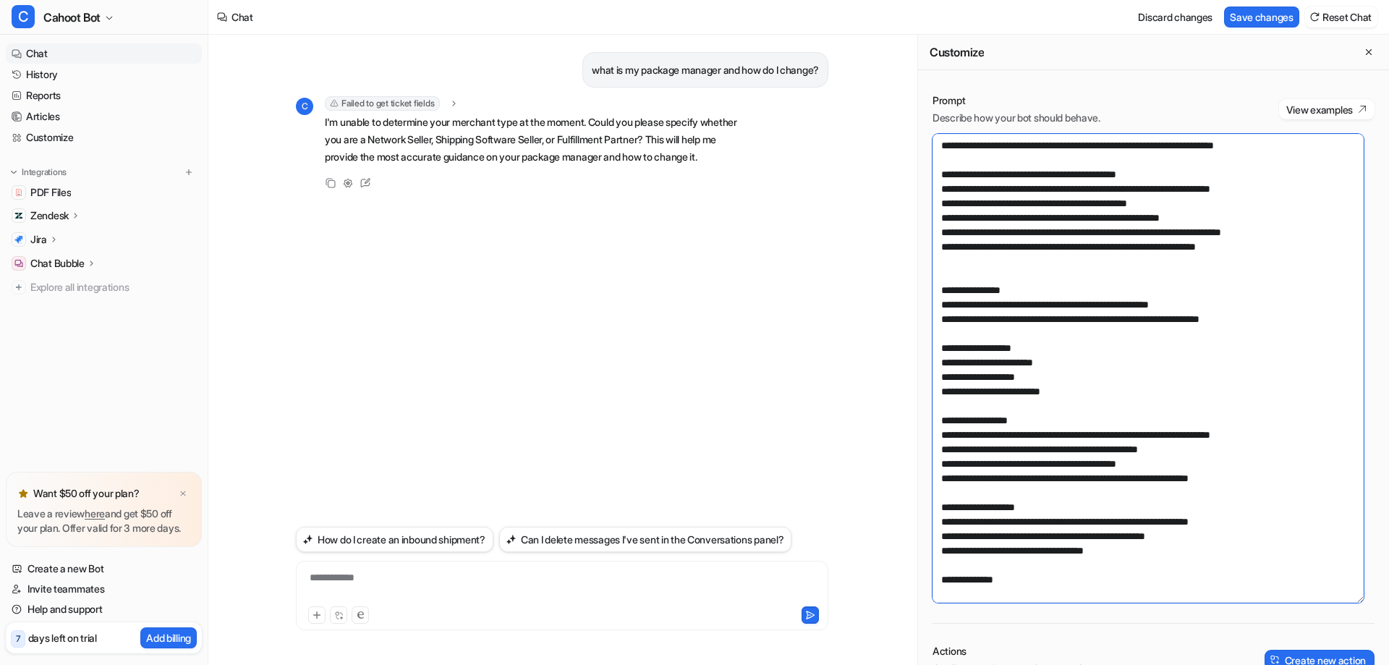
click at [1017, 327] on textarea at bounding box center [1147, 368] width 431 height 469
click at [1078, 501] on textarea at bounding box center [1147, 368] width 431 height 469
drag, startPoint x: 1266, startPoint y: 497, endPoint x: 902, endPoint y: 422, distance: 371.5
click at [902, 422] on div "**********" at bounding box center [798, 350] width 1180 height 630
click at [1238, 497] on textarea at bounding box center [1147, 368] width 431 height 469
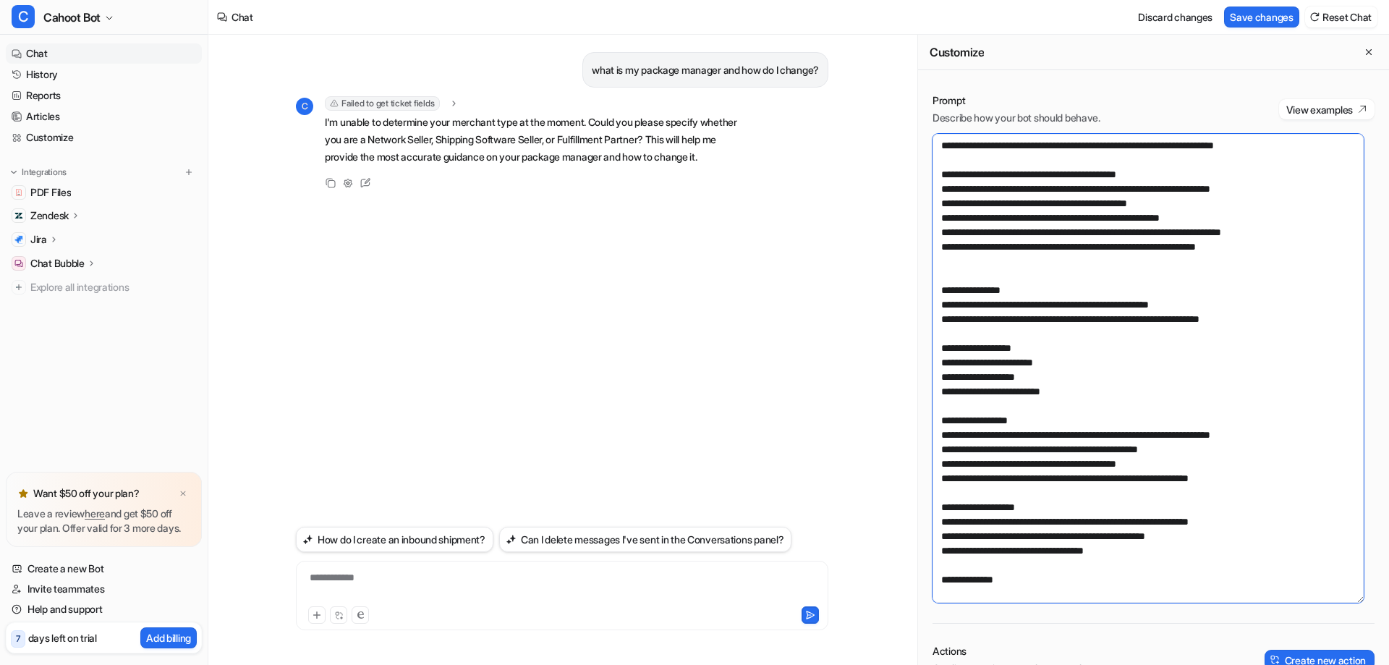
drag, startPoint x: 1307, startPoint y: 499, endPoint x: 929, endPoint y: 430, distance: 383.9
click at [929, 430] on div "Prompt Describe how your bot should behave. View examples Actions Configure act…" at bounding box center [1153, 522] width 471 height 887
click at [1163, 540] on textarea at bounding box center [1147, 368] width 431 height 469
drag, startPoint x: 1149, startPoint y: 572, endPoint x: 1009, endPoint y: 490, distance: 161.8
click at [1009, 490] on textarea at bounding box center [1147, 368] width 431 height 469
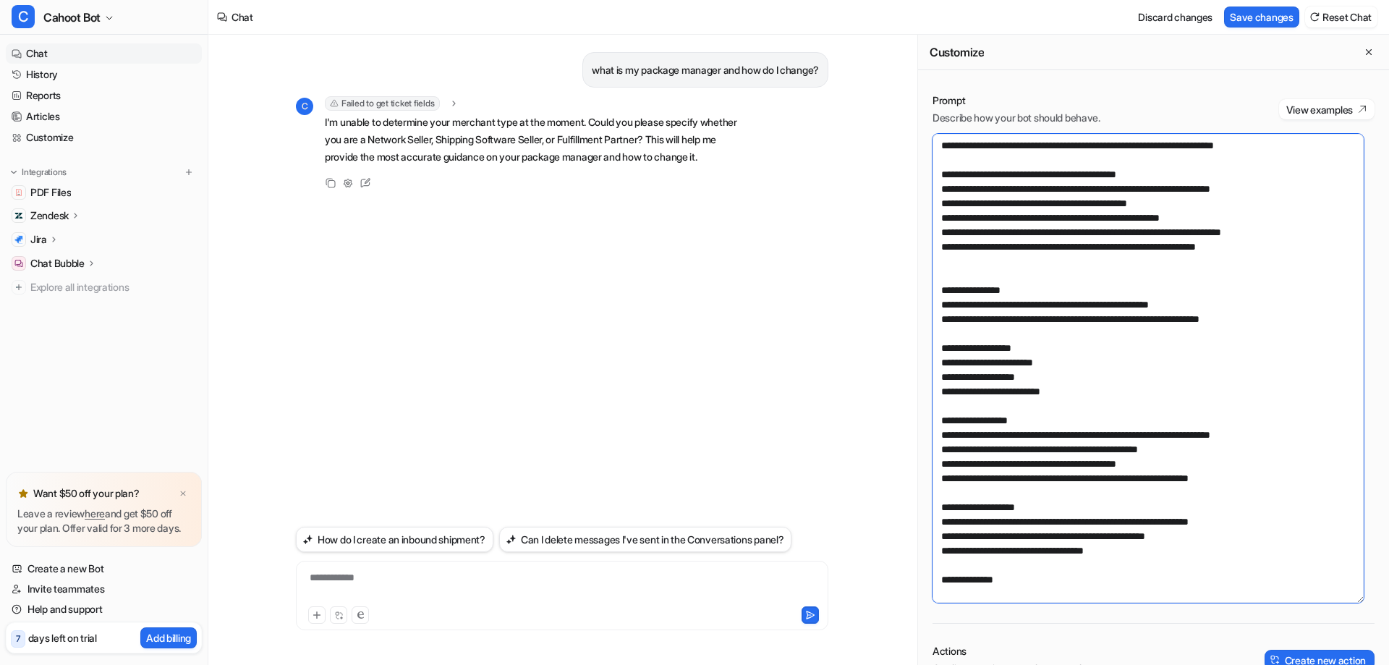
click at [1158, 537] on textarea at bounding box center [1147, 368] width 431 height 469
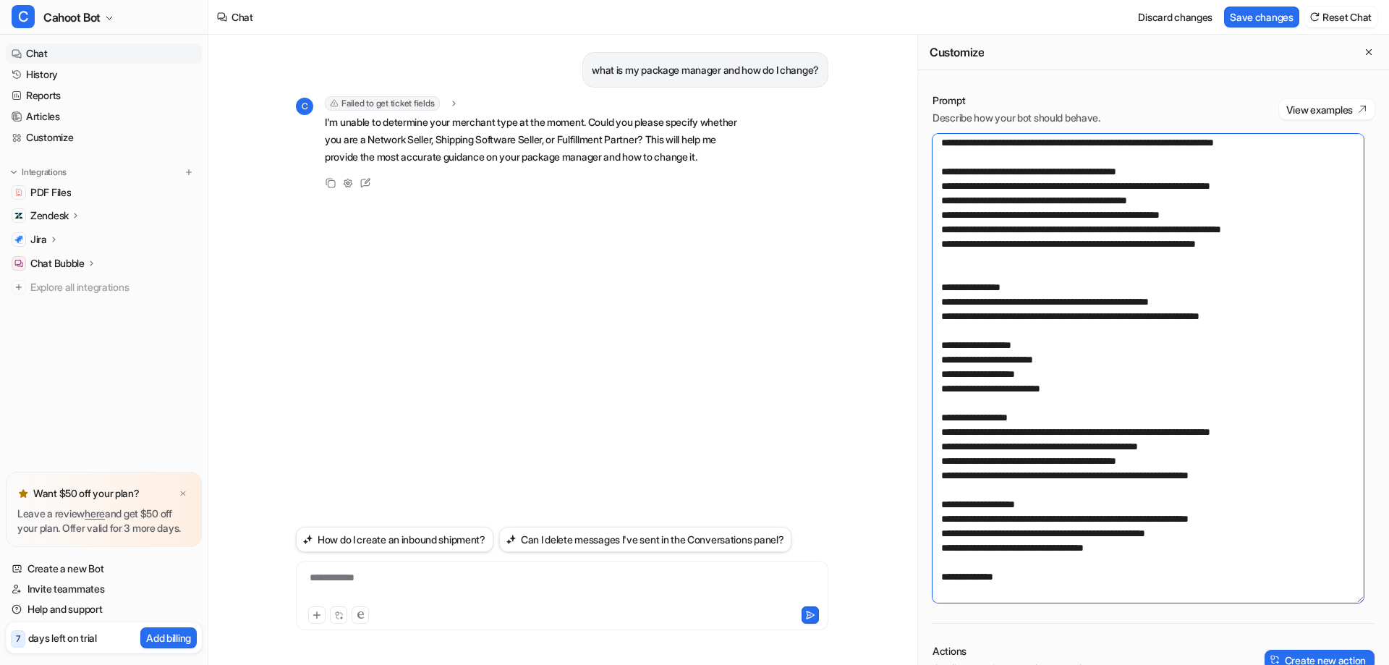
drag, startPoint x: 1154, startPoint y: 547, endPoint x: 930, endPoint y: 414, distance: 259.7
click at [930, 414] on div "Prompt Describe how your bot should behave. View examples Actions Configure act…" at bounding box center [1153, 522] width 471 height 887
paste textarea "**********"
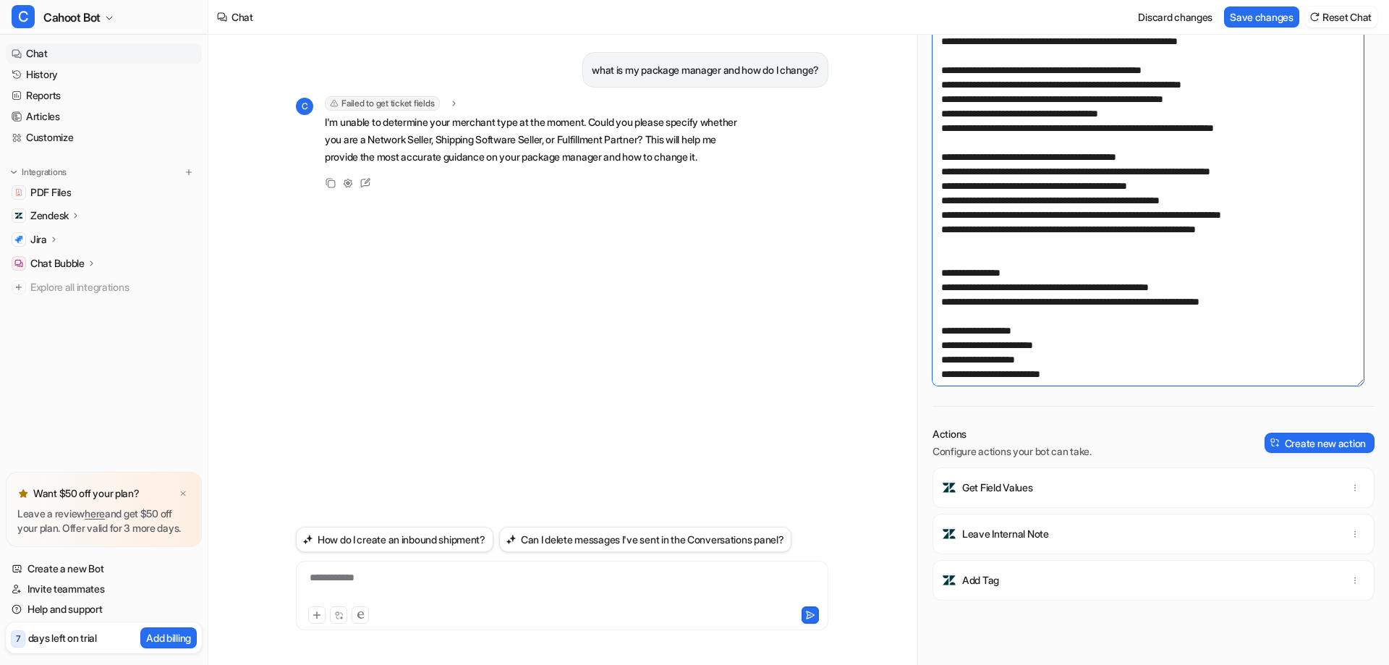
scroll to position [162, 0]
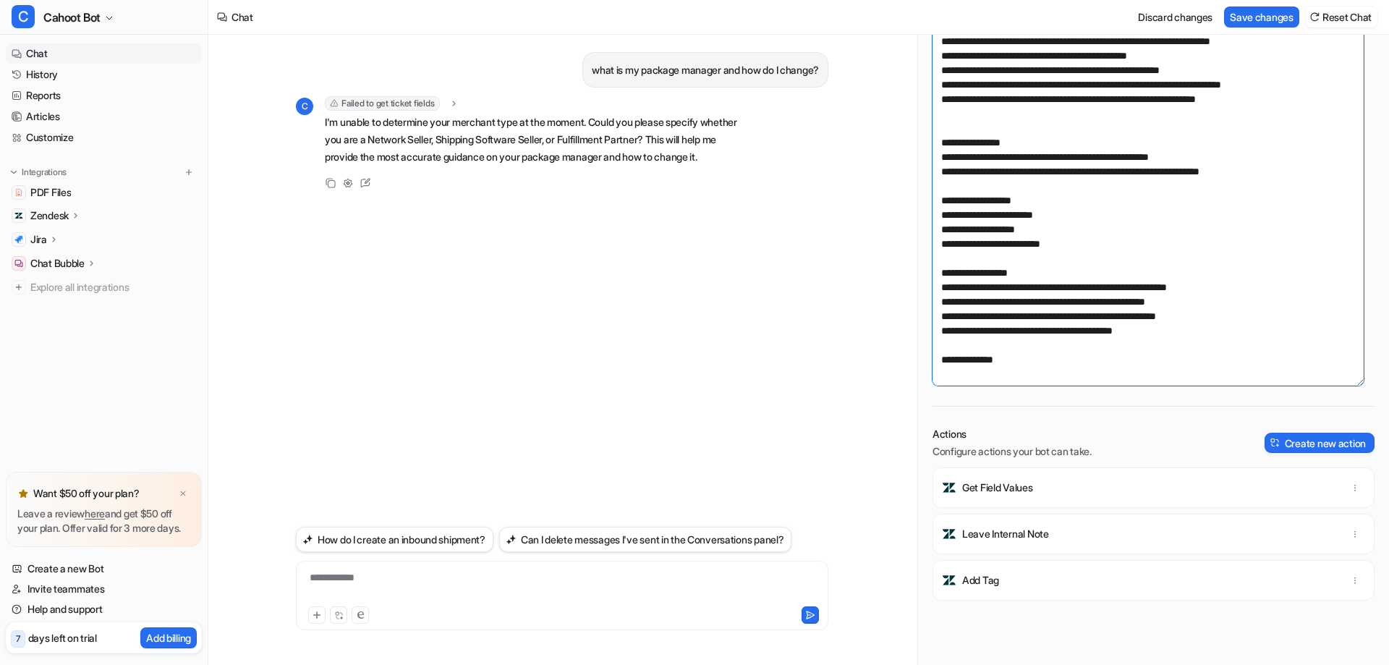
click at [1108, 246] on textarea at bounding box center [1147, 151] width 431 height 469
drag, startPoint x: 1093, startPoint y: 243, endPoint x: 872, endPoint y: 186, distance: 228.6
click at [872, 186] on div "**********" at bounding box center [798, 350] width 1180 height 630
click at [1047, 213] on textarea at bounding box center [1147, 151] width 431 height 469
click at [1205, 222] on textarea at bounding box center [1147, 151] width 431 height 469
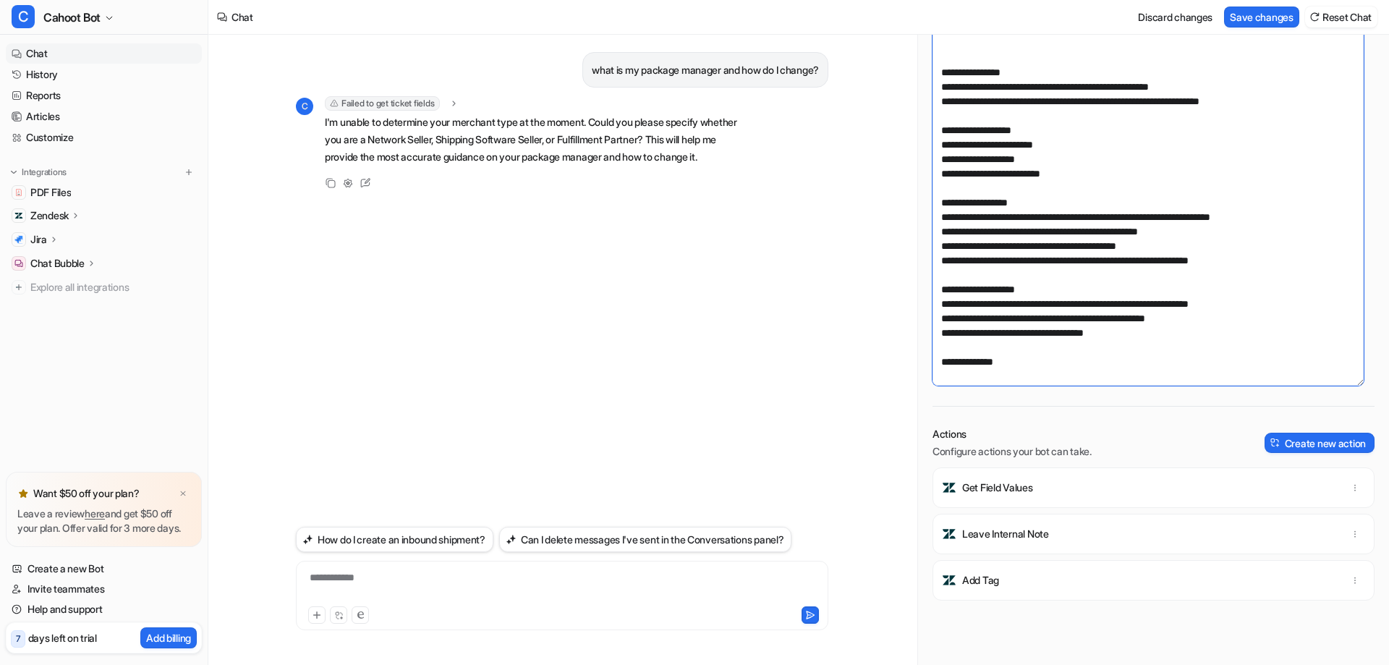
scroll to position [234, 0]
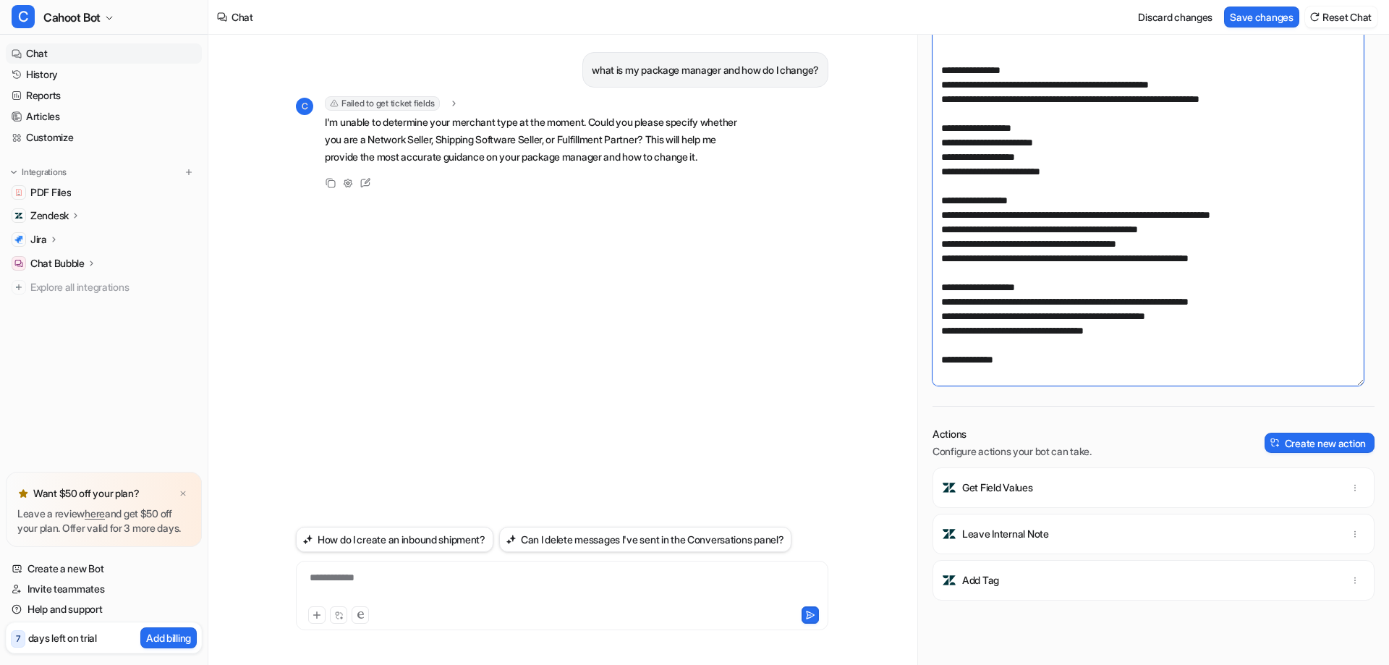
click at [1187, 273] on textarea at bounding box center [1147, 151] width 431 height 469
click at [1189, 245] on textarea at bounding box center [1147, 151] width 431 height 469
drag, startPoint x: 1014, startPoint y: 253, endPoint x: 1060, endPoint y: 247, distance: 45.9
click at [1014, 253] on textarea at bounding box center [1147, 151] width 431 height 469
drag, startPoint x: 1167, startPoint y: 247, endPoint x: 938, endPoint y: 219, distance: 230.9
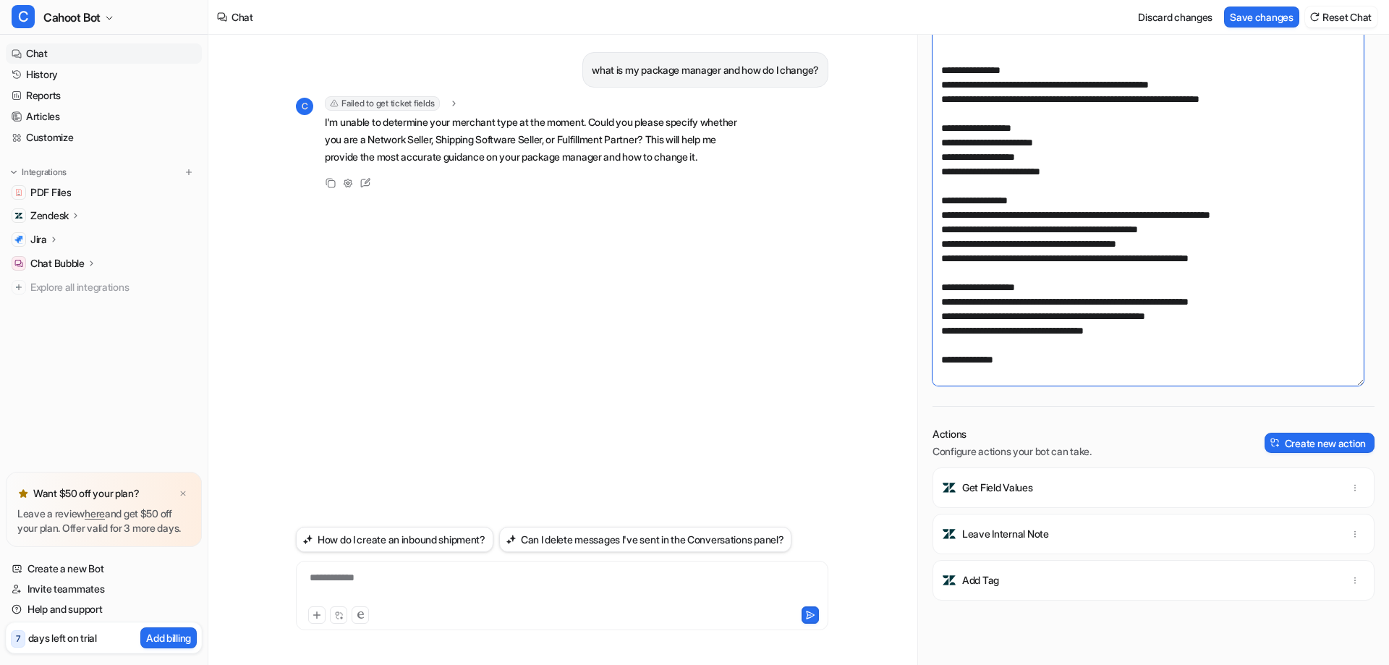
click at [938, 219] on textarea at bounding box center [1147, 151] width 431 height 469
paste textarea "**********"
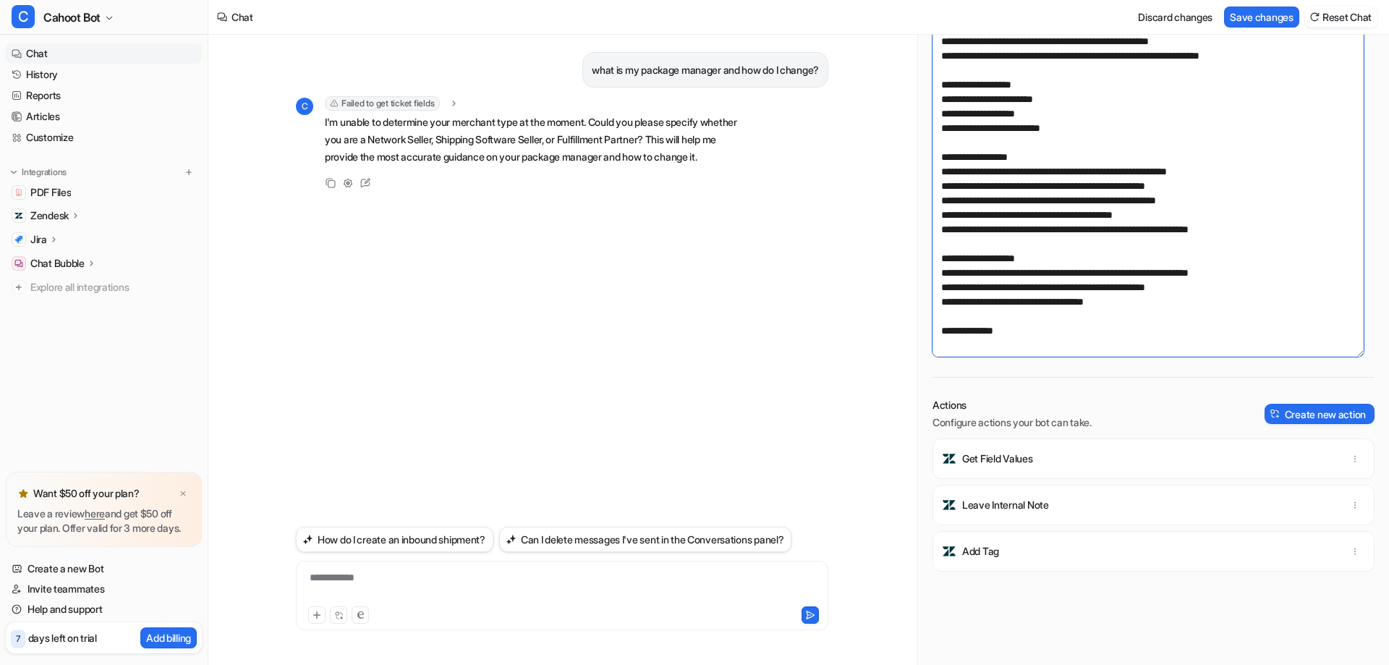
scroll to position [217, 0]
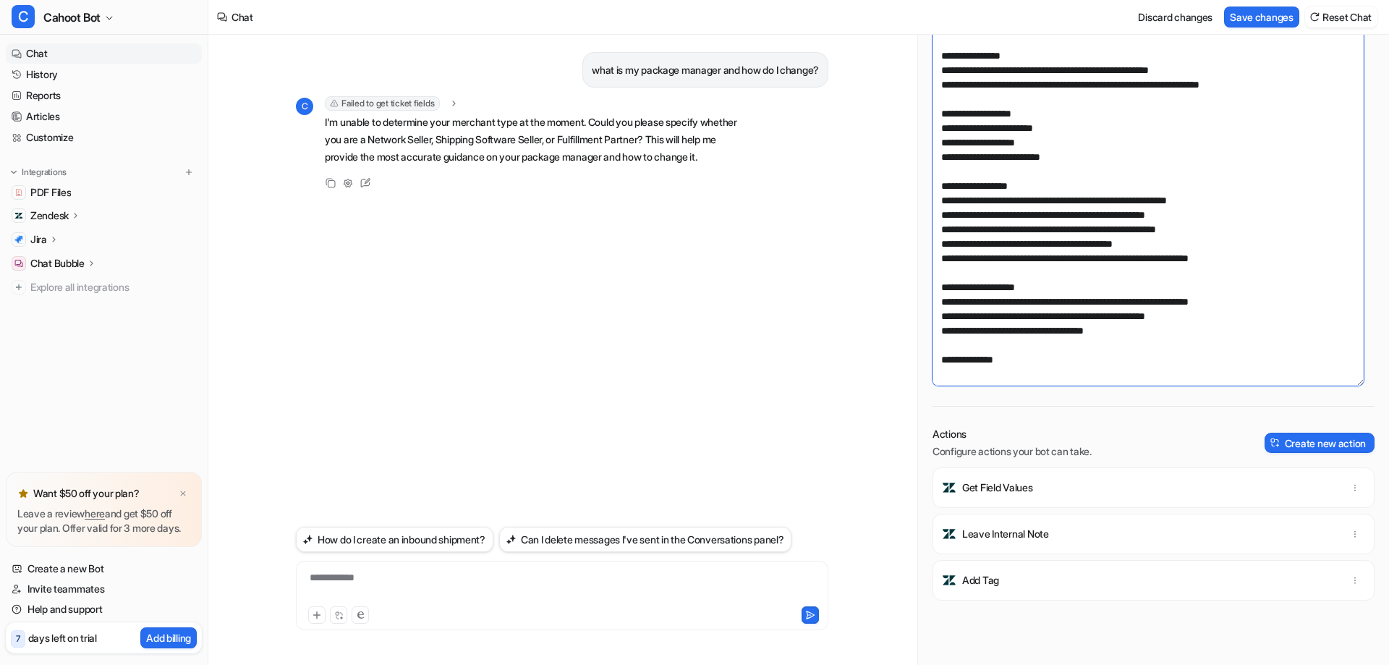
click at [947, 273] on textarea at bounding box center [1147, 151] width 431 height 469
click at [1232, 276] on textarea at bounding box center [1147, 151] width 431 height 469
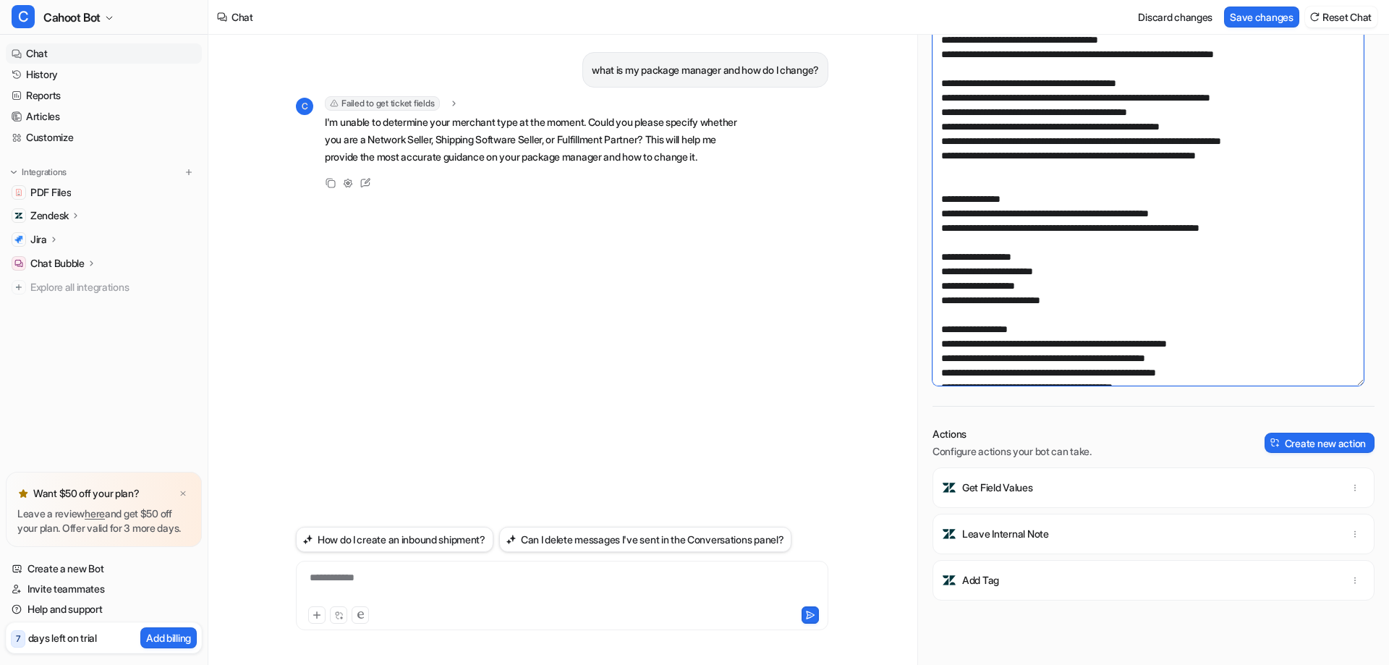
scroll to position [90, 0]
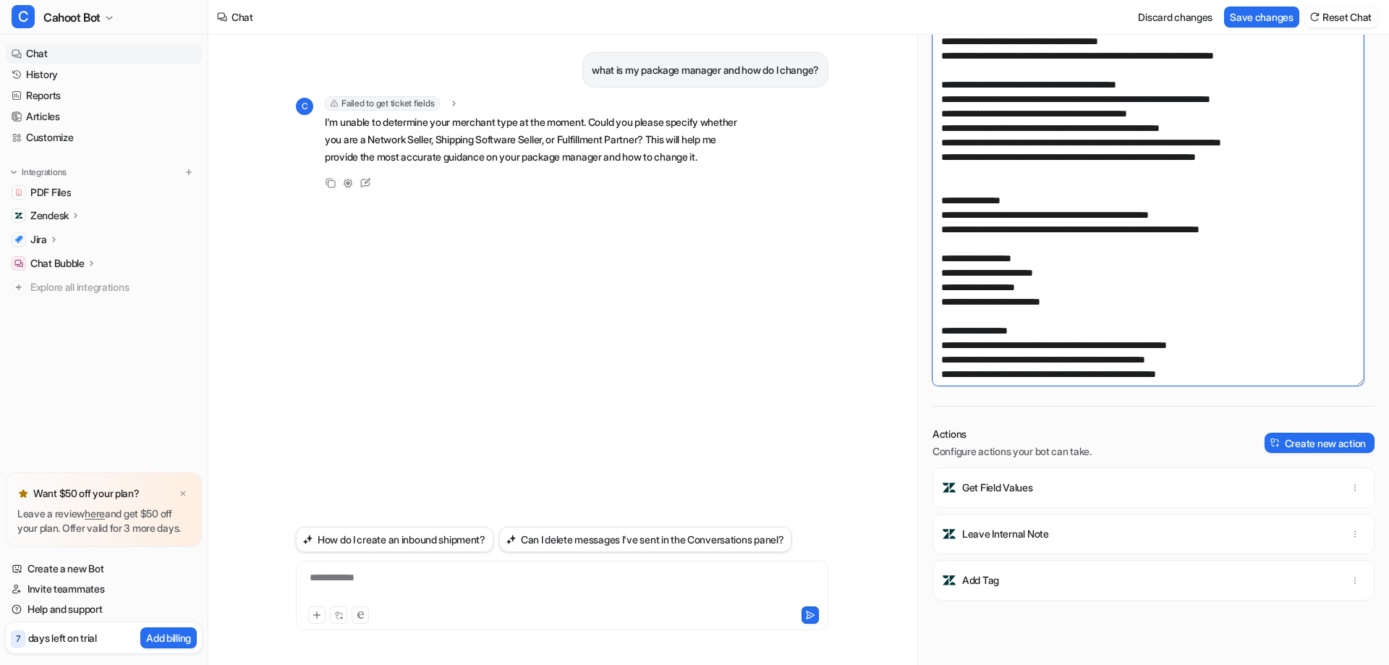
drag, startPoint x: 1096, startPoint y: 320, endPoint x: 896, endPoint y: 261, distance: 208.2
click at [896, 261] on div "**********" at bounding box center [798, 350] width 1180 height 630
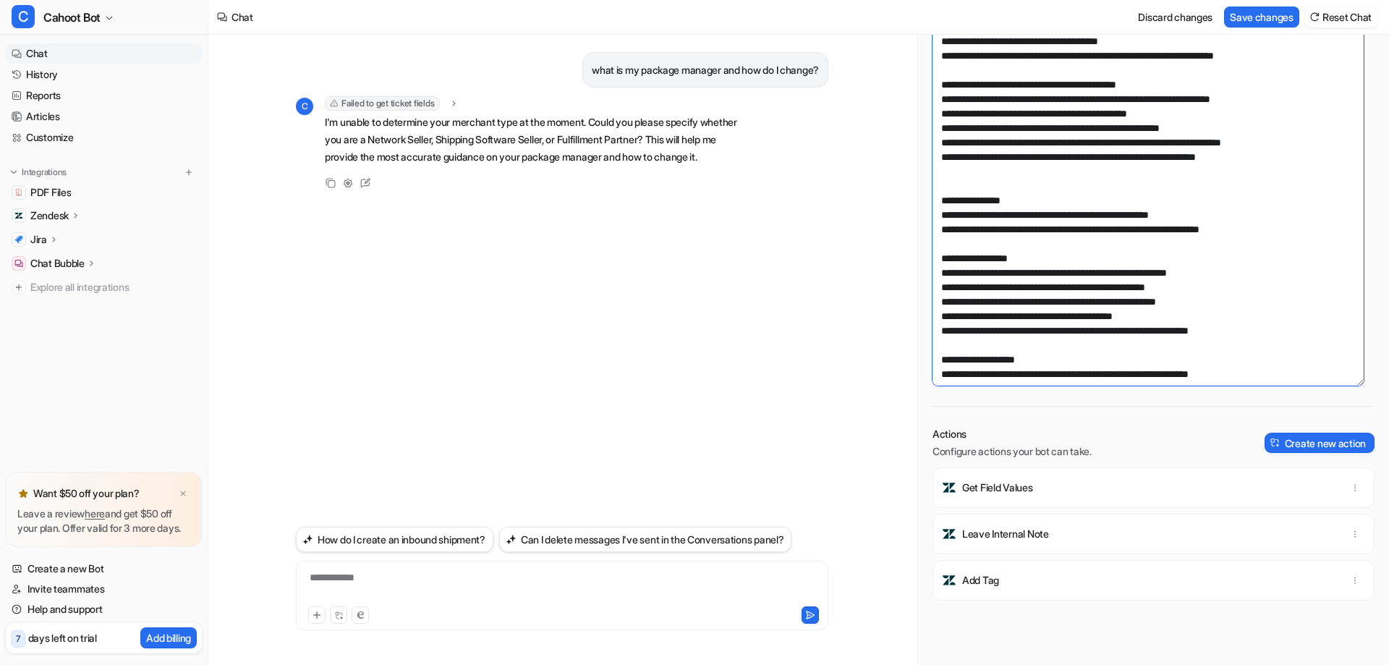
click at [1043, 179] on textarea at bounding box center [1147, 151] width 431 height 469
click at [1064, 231] on textarea at bounding box center [1147, 151] width 431 height 469
click at [1125, 203] on textarea at bounding box center [1147, 151] width 431 height 469
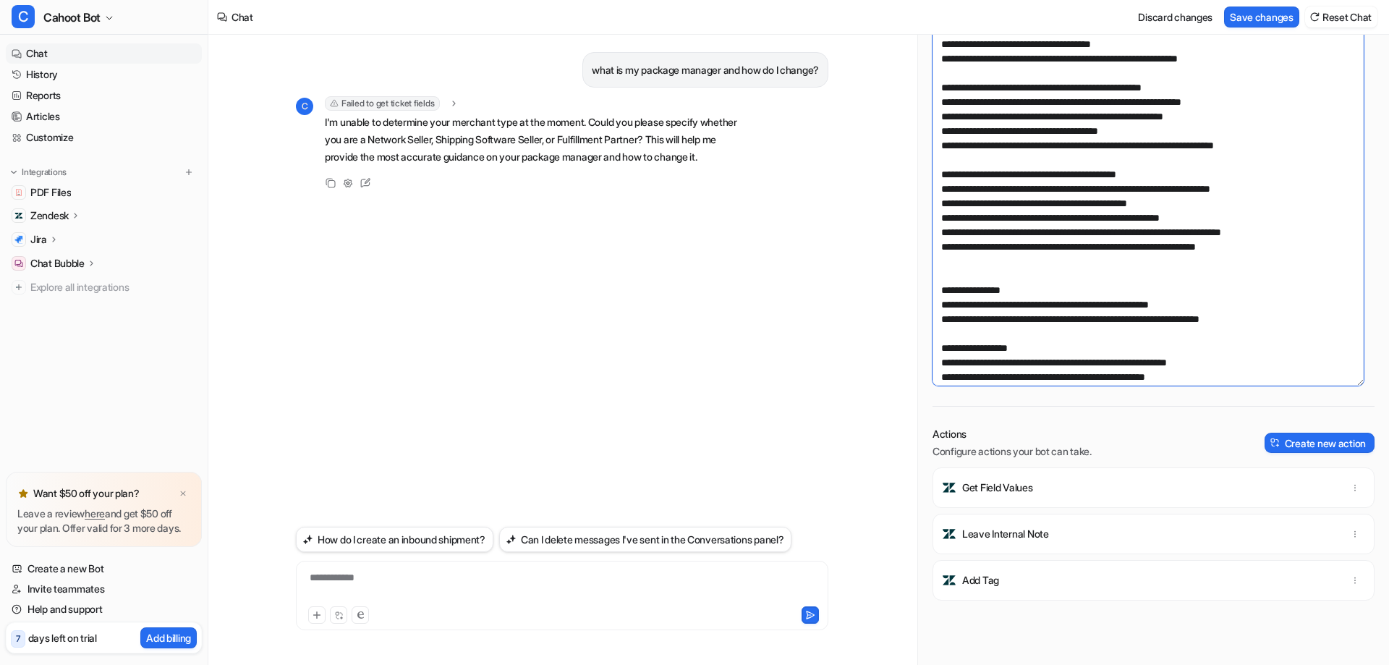
scroll to position [0, 0]
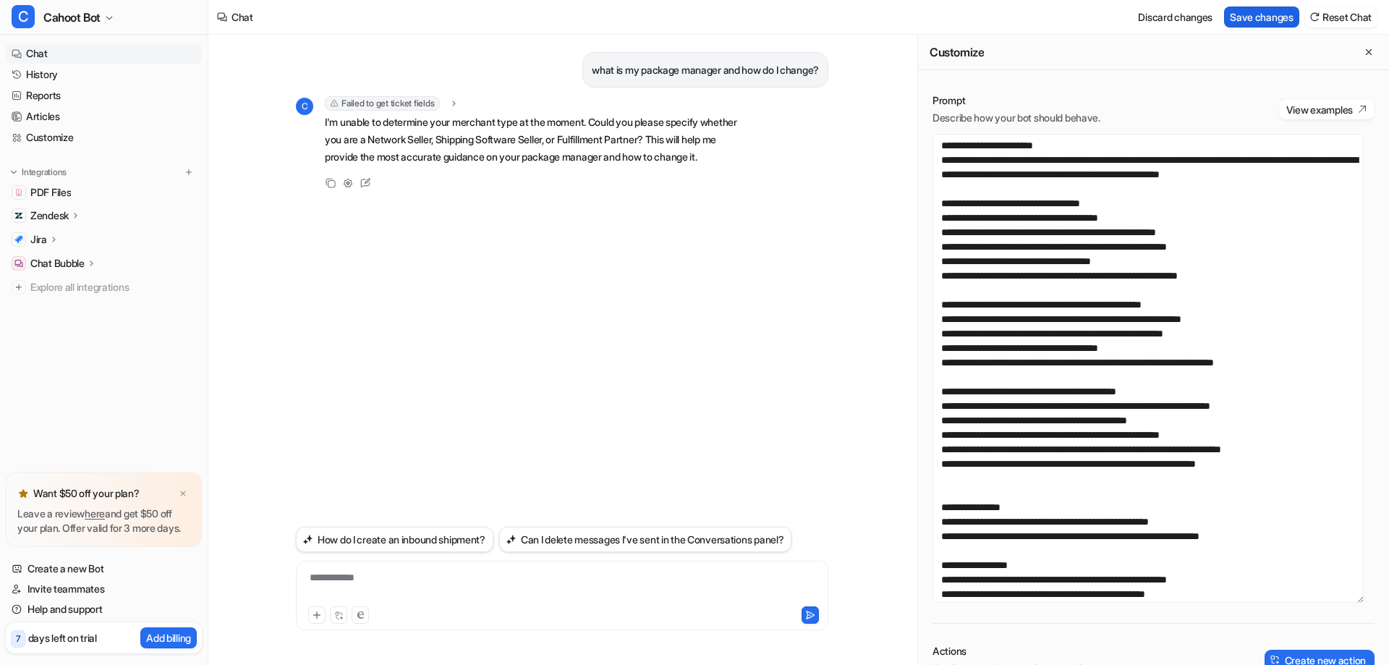
click at [1255, 17] on button "Save changes" at bounding box center [1261, 17] width 75 height 21
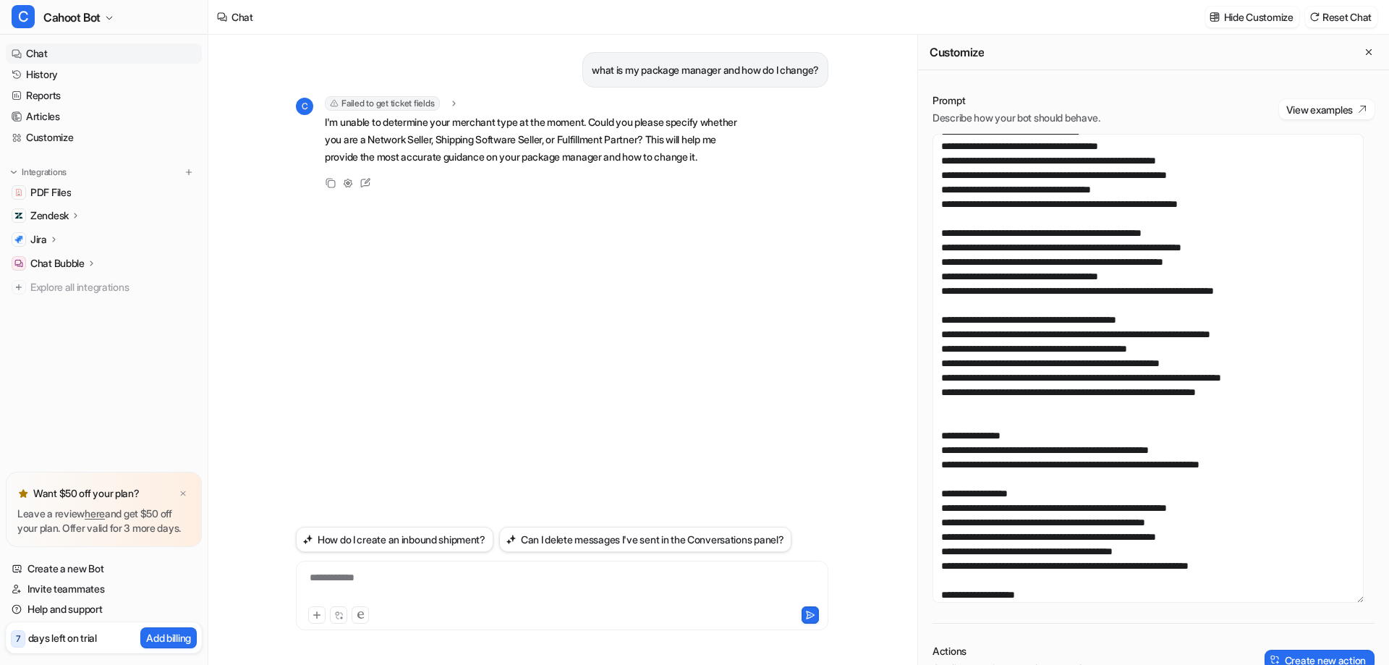
scroll to position [176, 0]
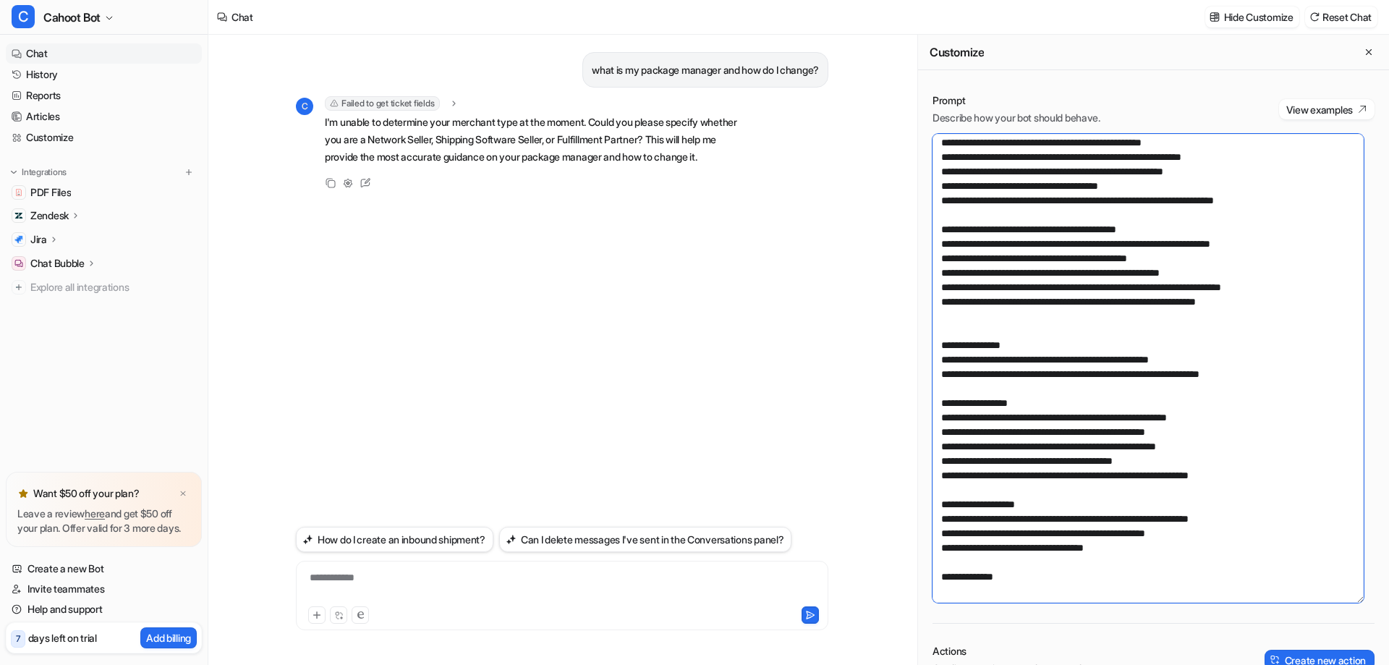
click at [1008, 414] on textarea at bounding box center [1147, 368] width 431 height 469
click at [1160, 482] on textarea at bounding box center [1147, 368] width 431 height 469
drag, startPoint x: 1284, startPoint y: 478, endPoint x: 1112, endPoint y: 475, distance: 171.4
click at [1112, 475] on textarea at bounding box center [1147, 368] width 431 height 469
click at [1205, 459] on textarea at bounding box center [1147, 368] width 431 height 469
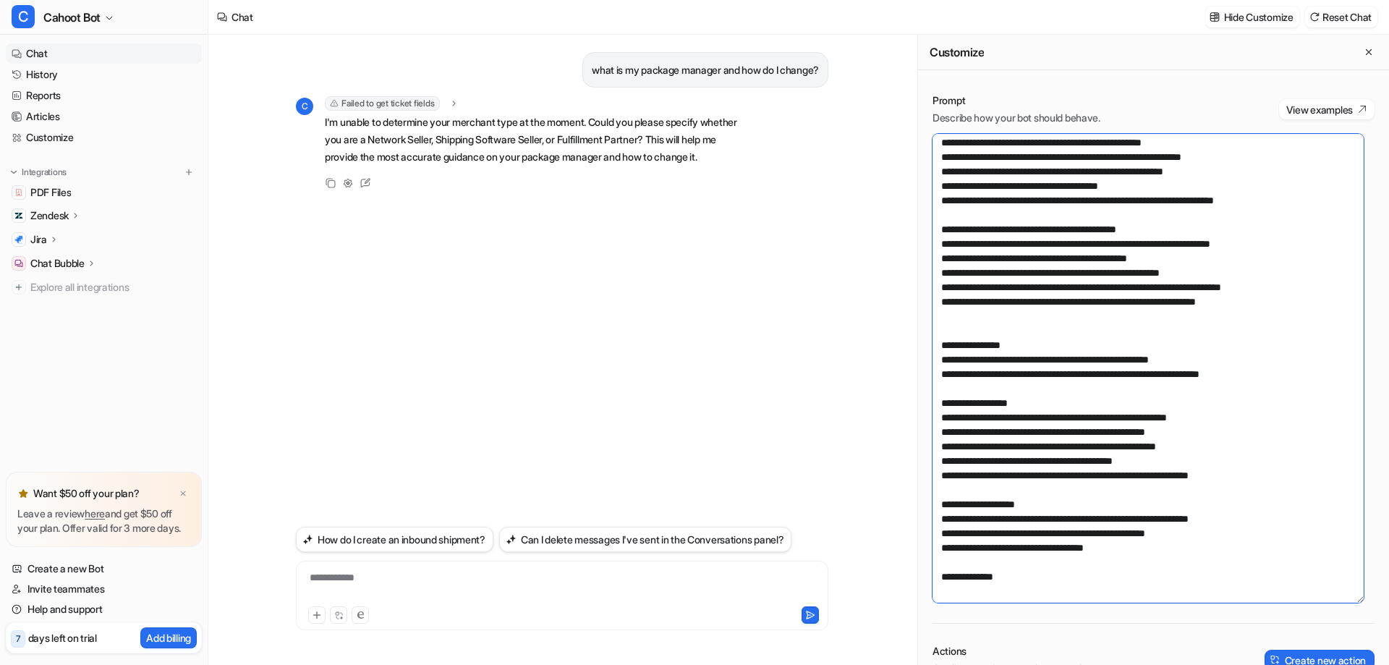
drag, startPoint x: 1282, startPoint y: 478, endPoint x: 1111, endPoint y: 472, distance: 170.8
click at [1111, 472] on textarea at bounding box center [1147, 368] width 431 height 469
click at [1100, 463] on textarea at bounding box center [1147, 368] width 431 height 469
drag, startPoint x: 1269, startPoint y: 478, endPoint x: 894, endPoint y: 472, distance: 374.7
click at [894, 472] on div "**********" at bounding box center [798, 350] width 1180 height 630
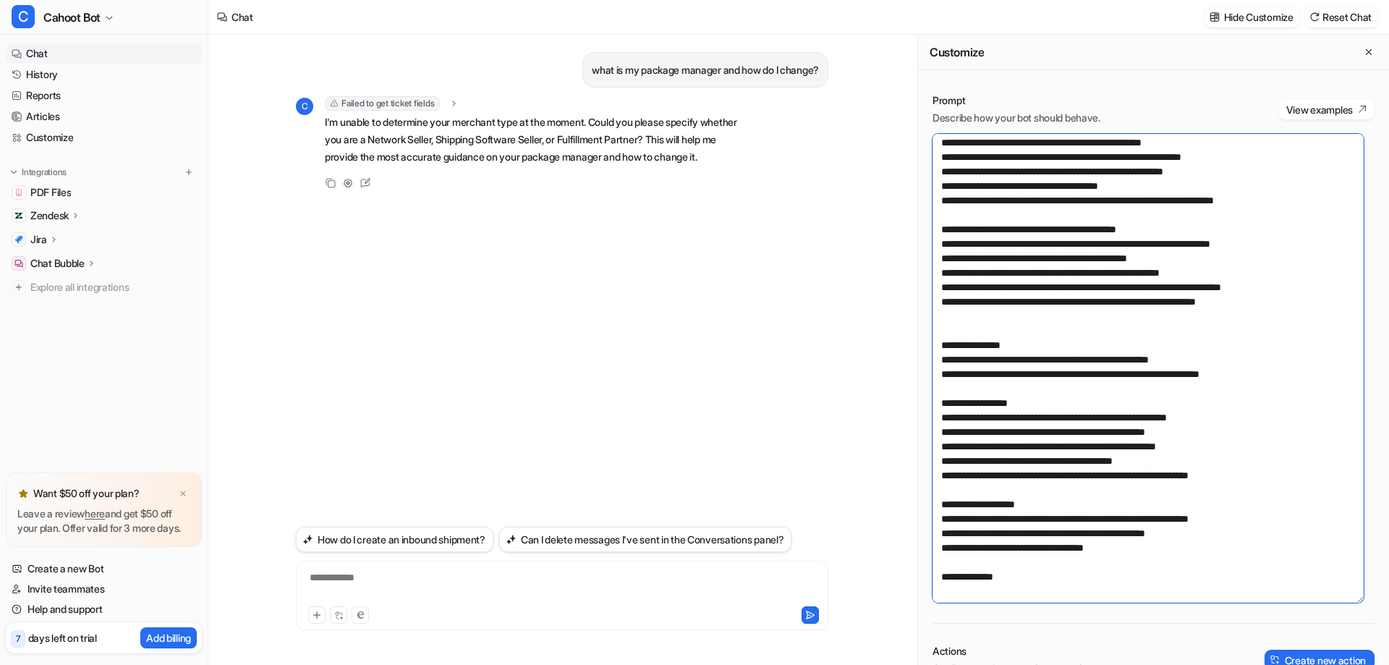
click at [1060, 467] on textarea at bounding box center [1147, 368] width 431 height 469
drag, startPoint x: 1107, startPoint y: 476, endPoint x: 971, endPoint y: 478, distance: 135.3
click at [971, 478] on textarea at bounding box center [1147, 368] width 431 height 469
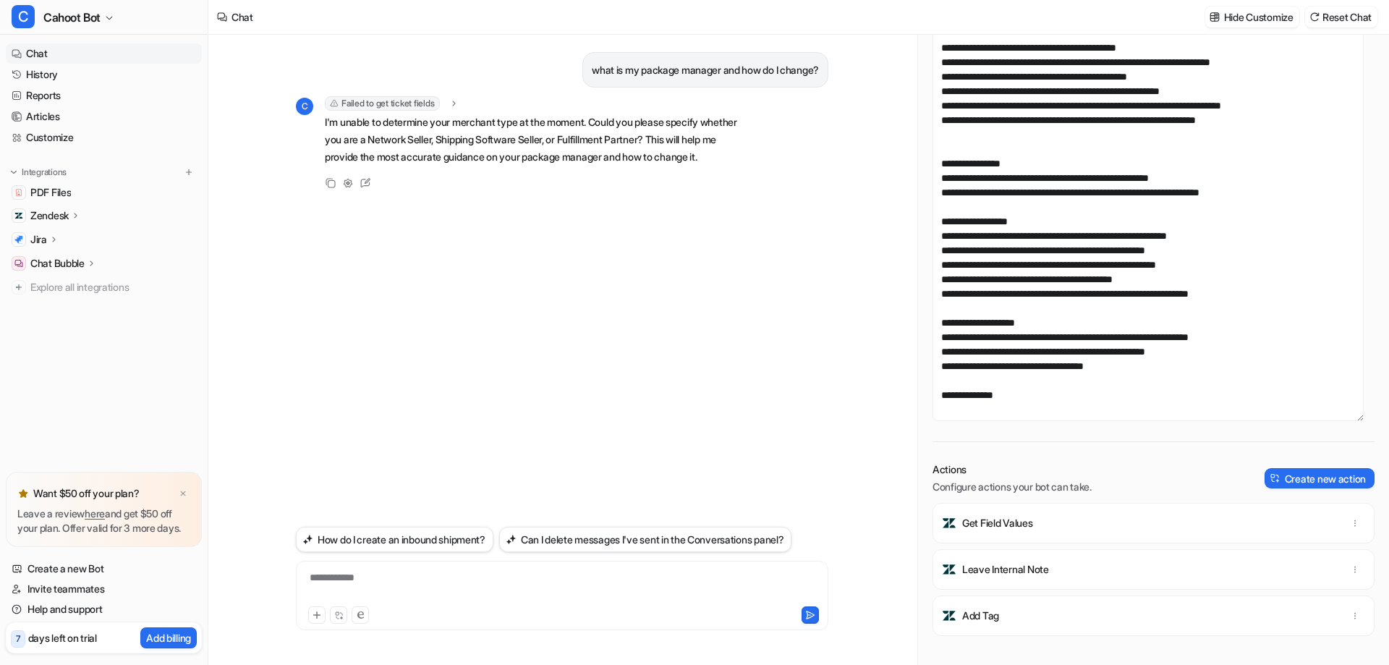
scroll to position [217, 0]
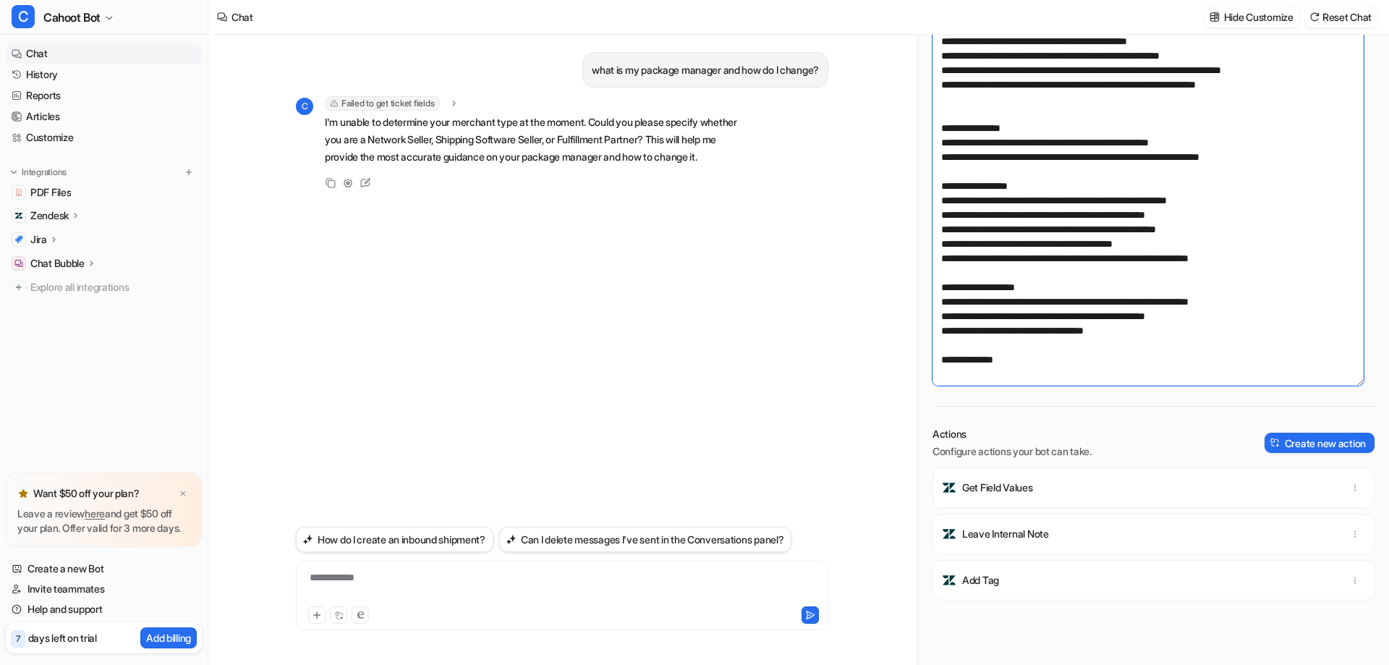
click at [1172, 264] on textarea at bounding box center [1147, 151] width 431 height 469
drag, startPoint x: 1243, startPoint y: 258, endPoint x: 1111, endPoint y: 255, distance: 131.7
click at [1111, 255] on textarea at bounding box center [1147, 151] width 431 height 469
click at [1217, 188] on textarea at bounding box center [1147, 151] width 431 height 469
click at [1149, 219] on textarea at bounding box center [1147, 151] width 431 height 469
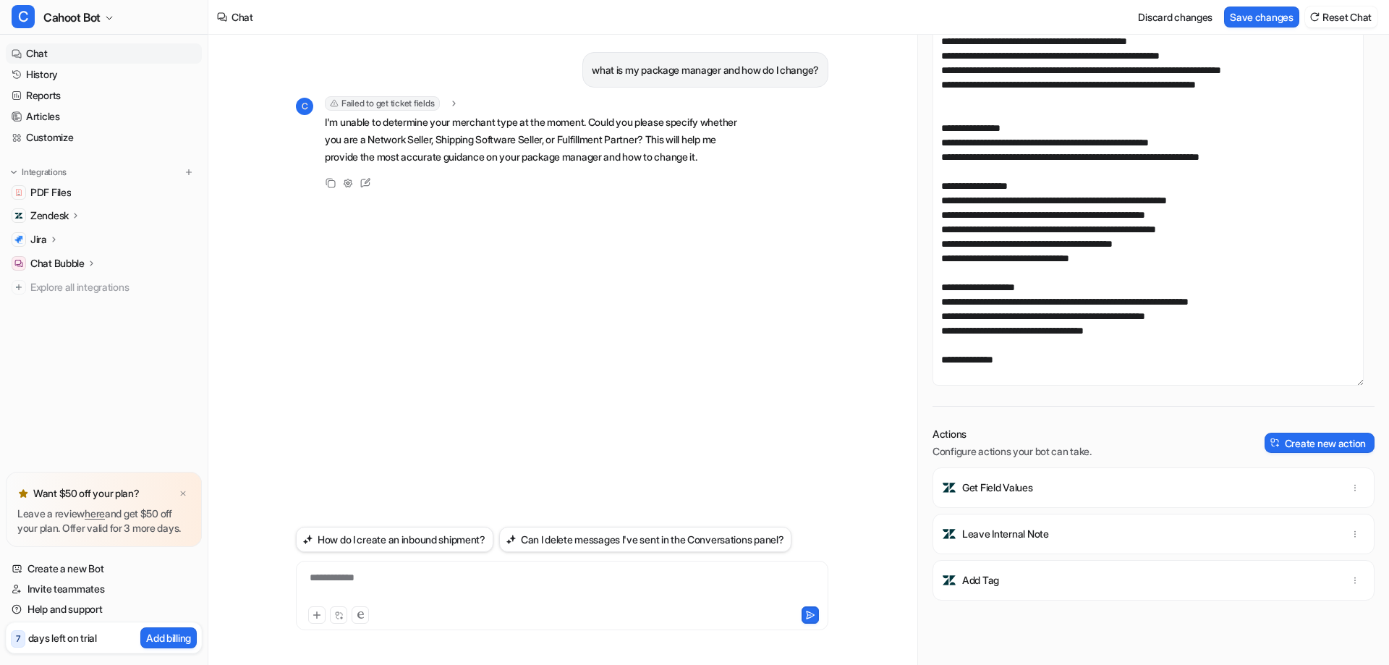
click at [1056, 420] on div "Prompt Describe how your bot should behave. View examples Actions Configure act…" at bounding box center [1153, 305] width 471 height 887
click at [1114, 341] on textarea at bounding box center [1147, 151] width 431 height 469
drag, startPoint x: 1112, startPoint y: 257, endPoint x: 928, endPoint y: 257, distance: 183.7
click at [928, 257] on div "Prompt Describe how your bot should behave. View examples Actions Configure act…" at bounding box center [1153, 305] width 471 height 887
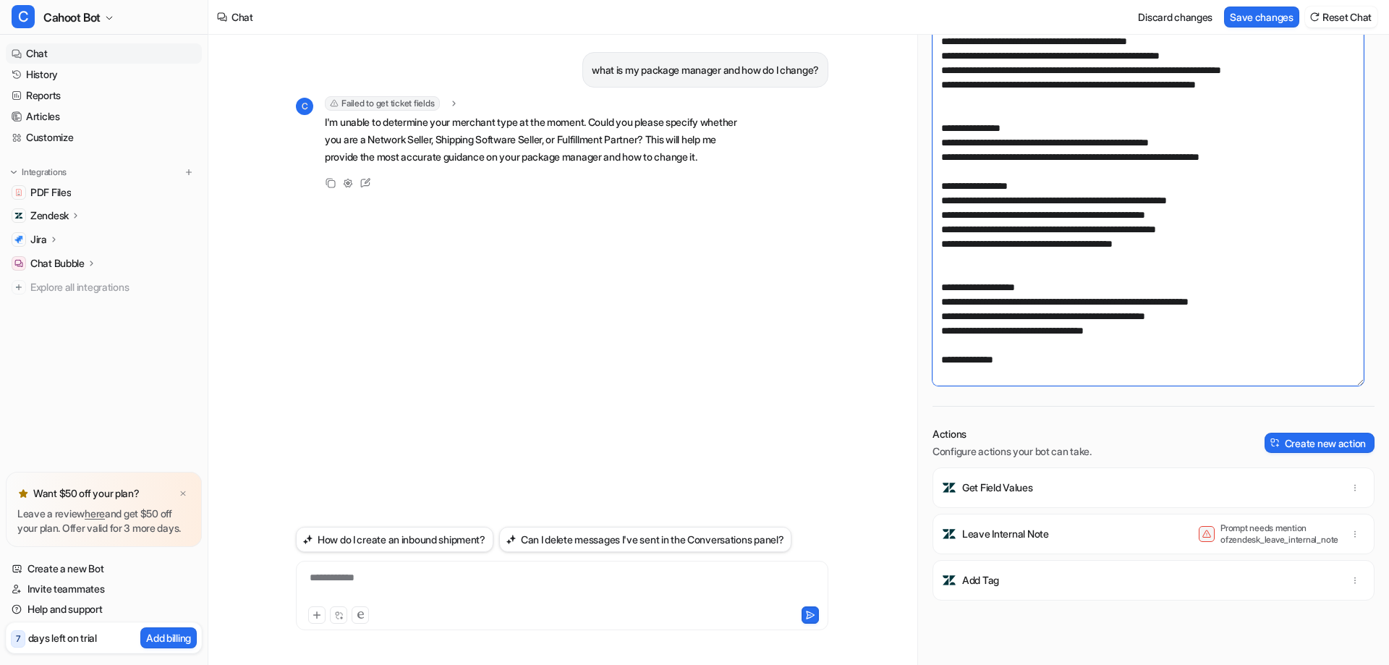
paste textarea "**********"
type textarea "**********"
click at [1005, 265] on textarea at bounding box center [1147, 151] width 431 height 469
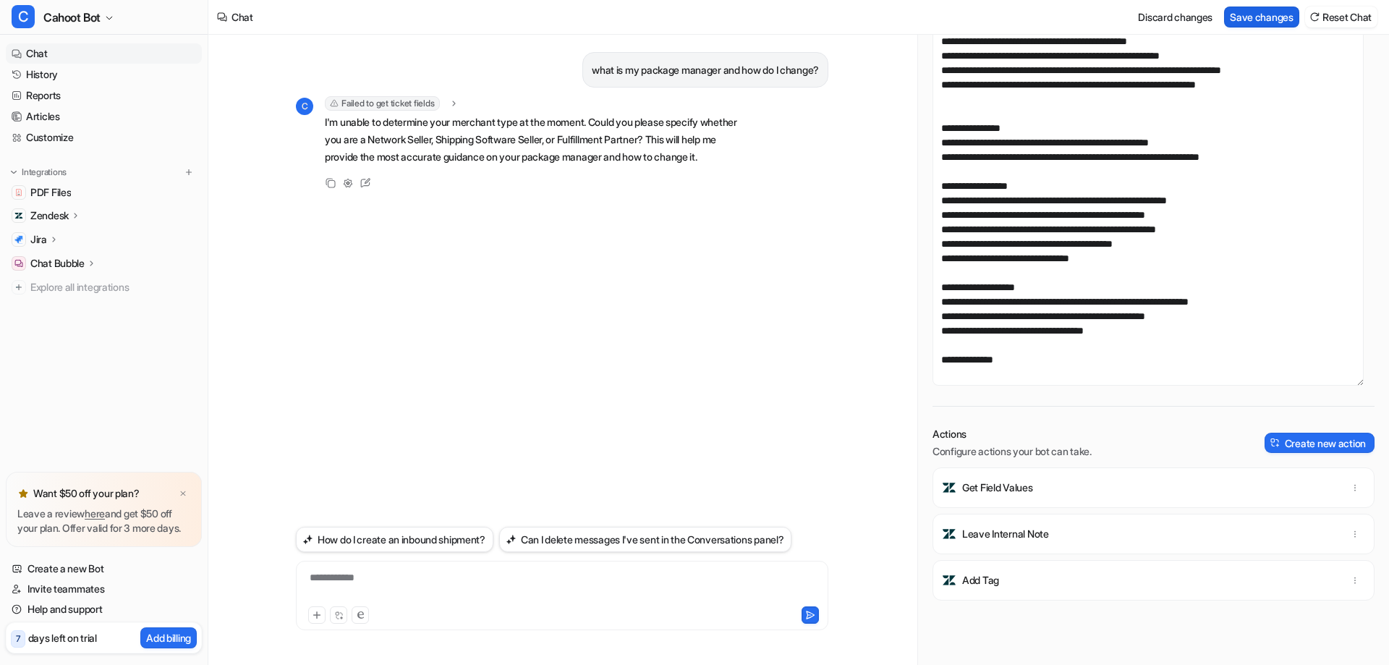
click at [1249, 23] on button "Save changes" at bounding box center [1261, 17] width 75 height 21
click at [397, 213] on div "what is my package manager and how do I change? C Failed to get ticket fields e…" at bounding box center [562, 278] width 532 height 487
click at [411, 80] on div "what is my package manager and how do I change?" at bounding box center [562, 69] width 532 height 35
click at [45, 216] on p "Zendesk" at bounding box center [49, 215] width 38 height 14
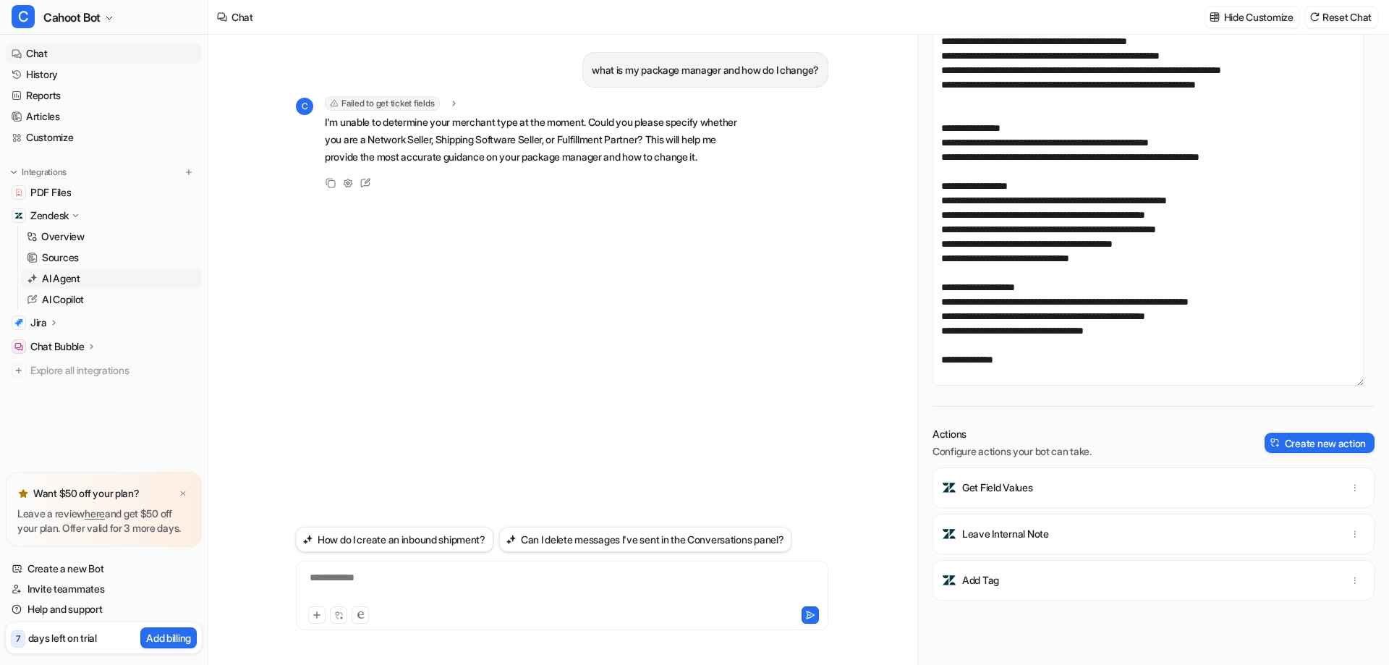
click at [62, 281] on p "AI Agent" at bounding box center [61, 278] width 38 height 14
click at [1008, 187] on textarea at bounding box center [1147, 151] width 431 height 469
click at [1062, 180] on textarea at bounding box center [1147, 151] width 431 height 469
click at [1291, 160] on textarea at bounding box center [1147, 151] width 431 height 469
click at [1202, 338] on textarea at bounding box center [1147, 151] width 431 height 469
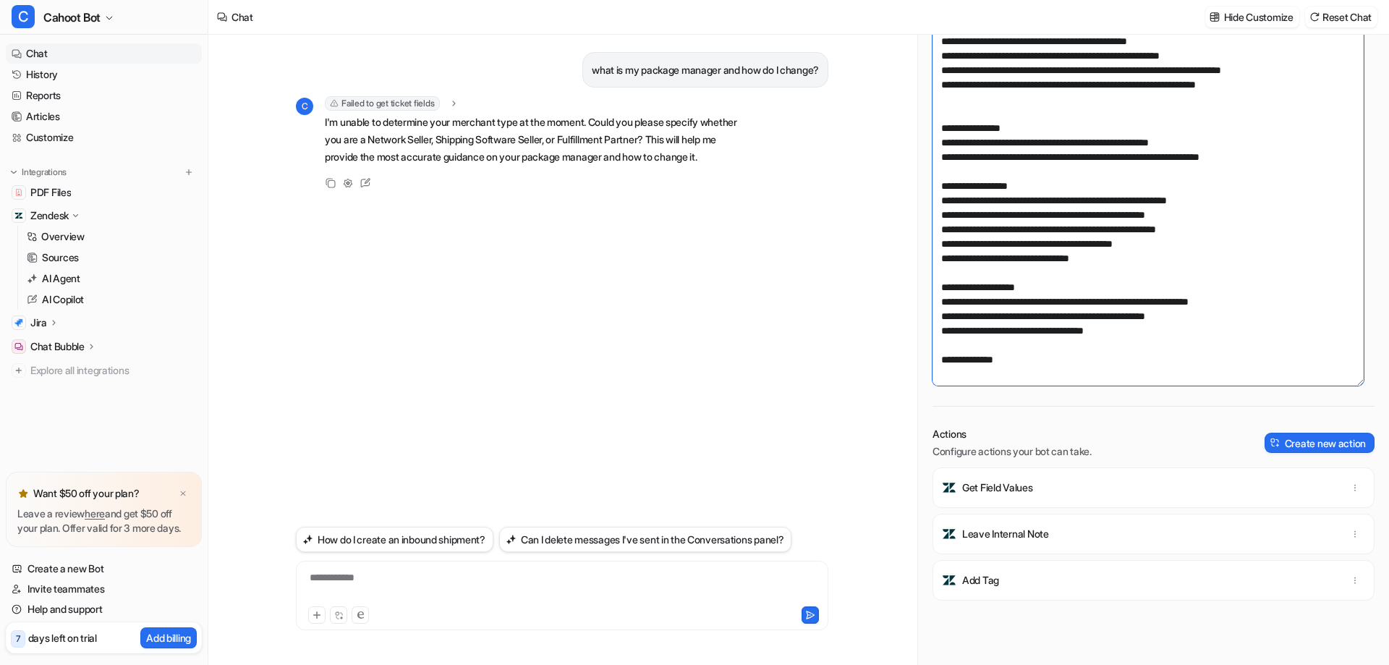
click at [1216, 327] on textarea at bounding box center [1147, 151] width 431 height 469
click at [1198, 334] on textarea at bounding box center [1147, 151] width 431 height 469
click at [1138, 364] on textarea at bounding box center [1147, 151] width 431 height 469
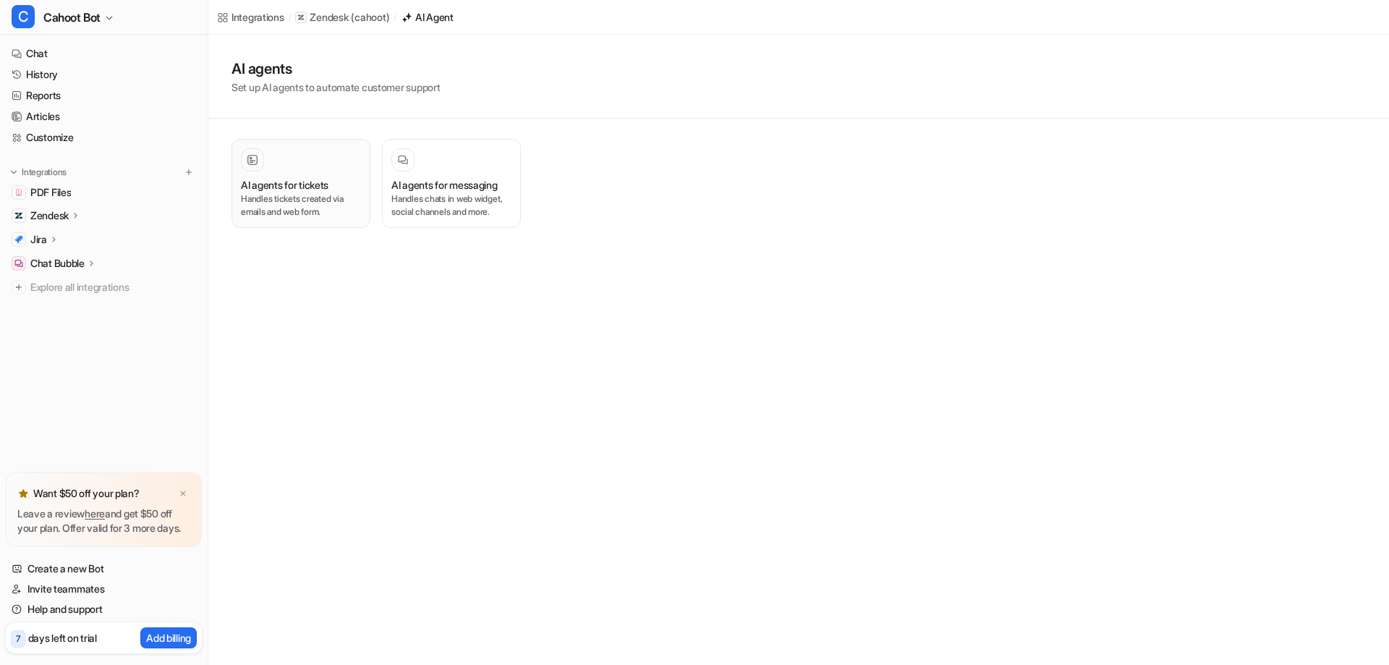
click at [351, 174] on div "AI agents for tickets Handles tickets created via emails and web form." at bounding box center [301, 183] width 120 height 70
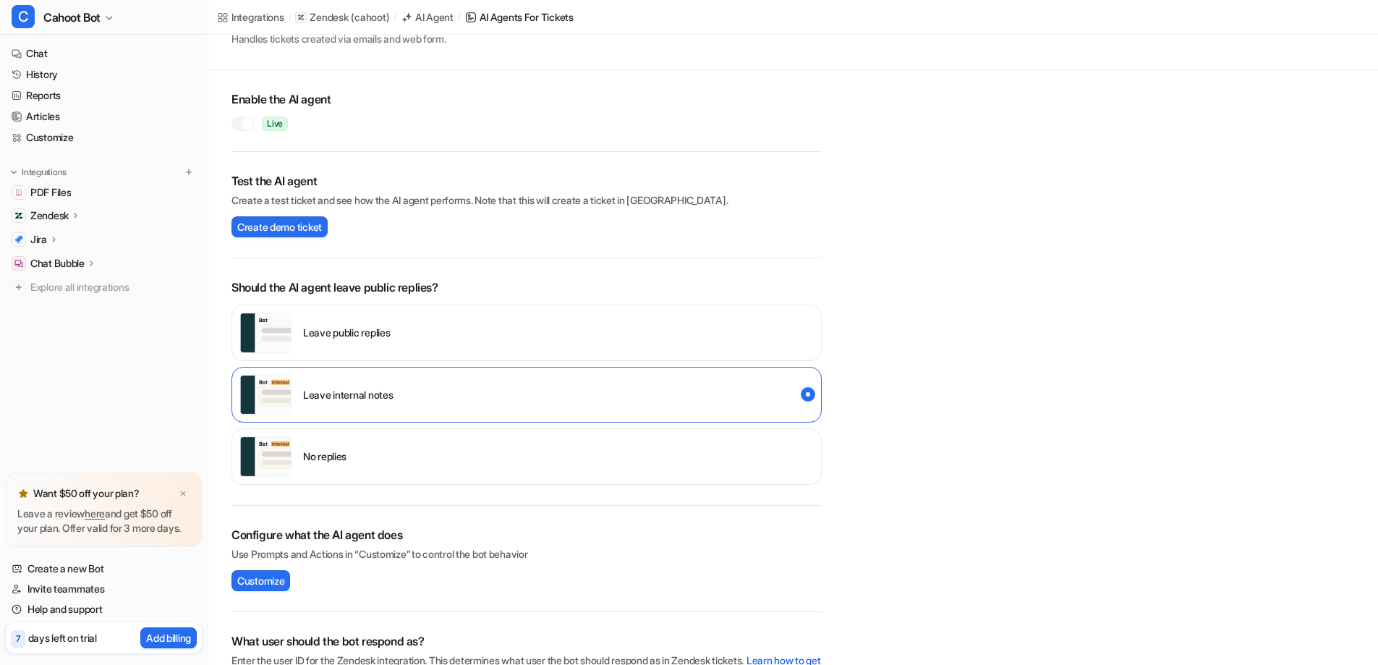
scroll to position [289, 0]
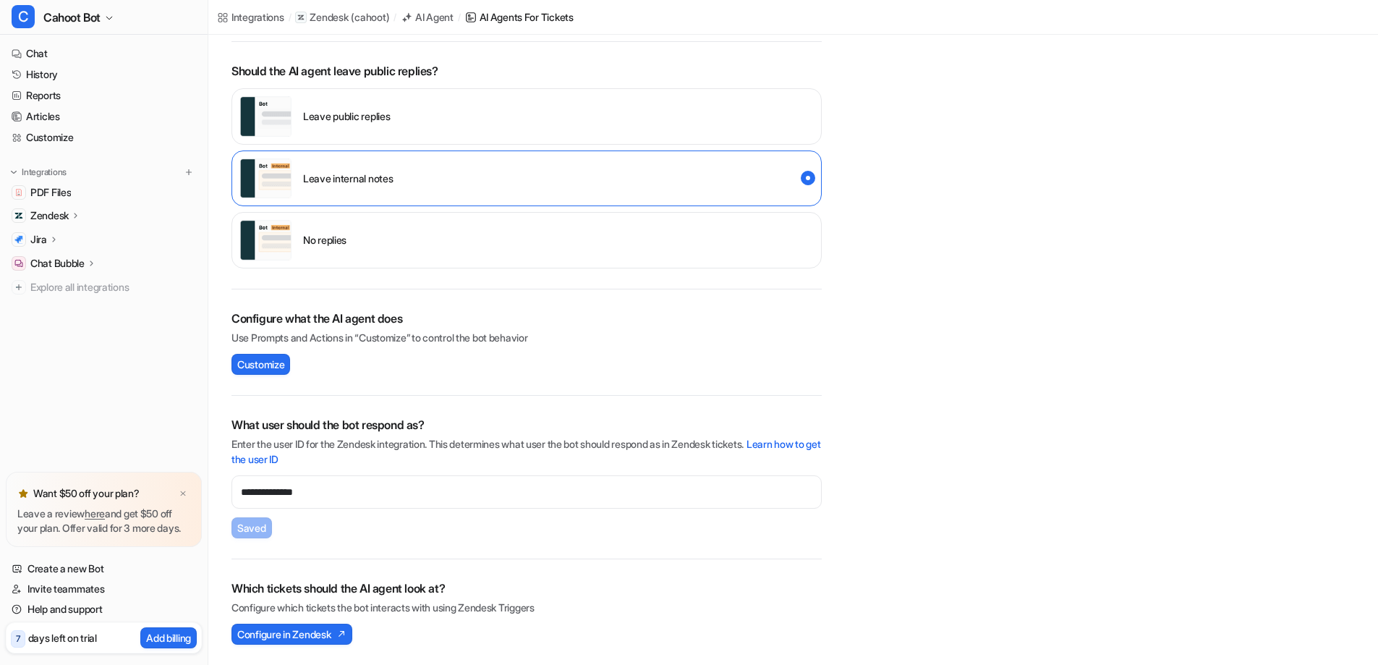
click at [547, 276] on div "Should the AI agent leave public replies? Leave public replies Leave internal n…" at bounding box center [526, 165] width 590 height 247
click at [262, 365] on span "Customize" at bounding box center [260, 364] width 47 height 15
